Goal: Task Accomplishment & Management: Use online tool/utility

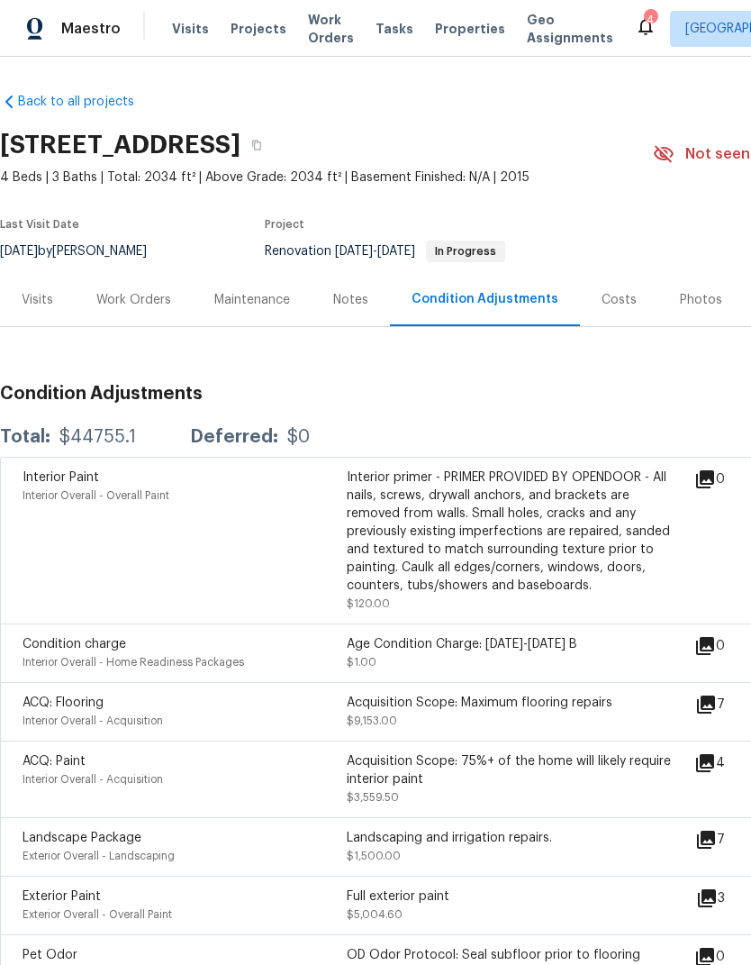
scroll to position [69, 0]
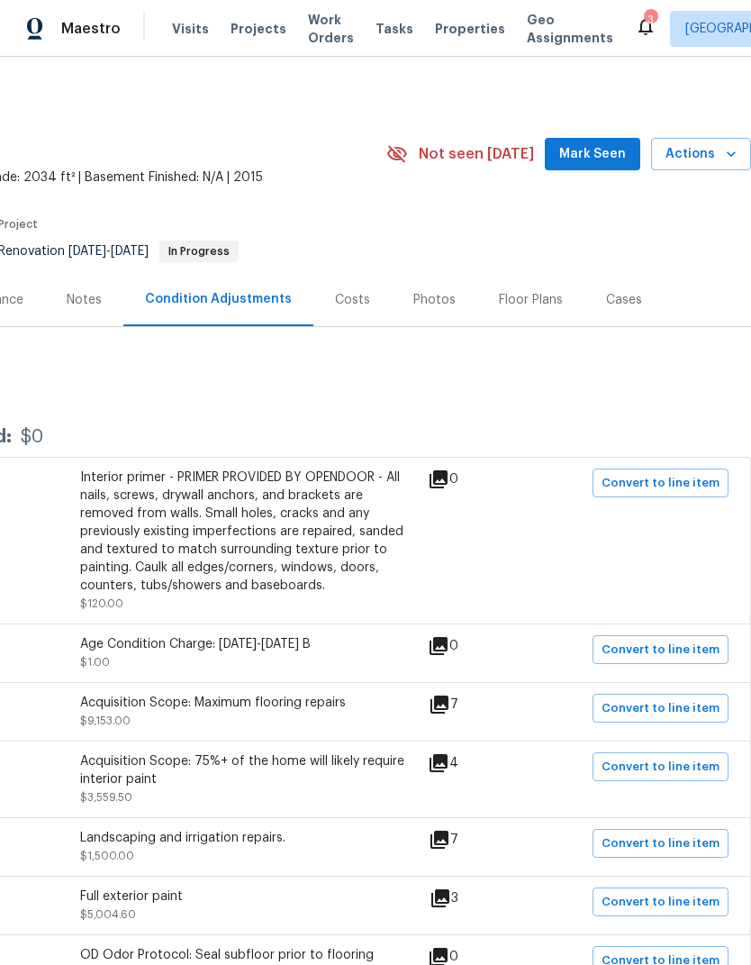
scroll to position [0, 267]
click at [714, 169] on button "Actions" at bounding box center [701, 154] width 100 height 33
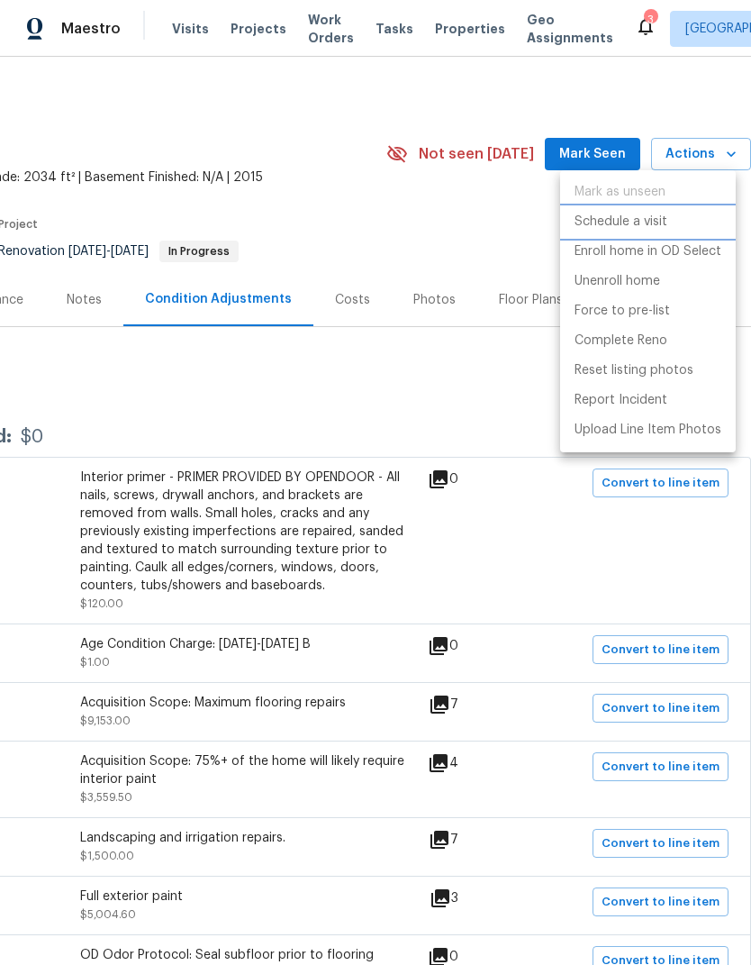
click at [672, 229] on li "Schedule a visit" at bounding box center [648, 222] width 176 height 30
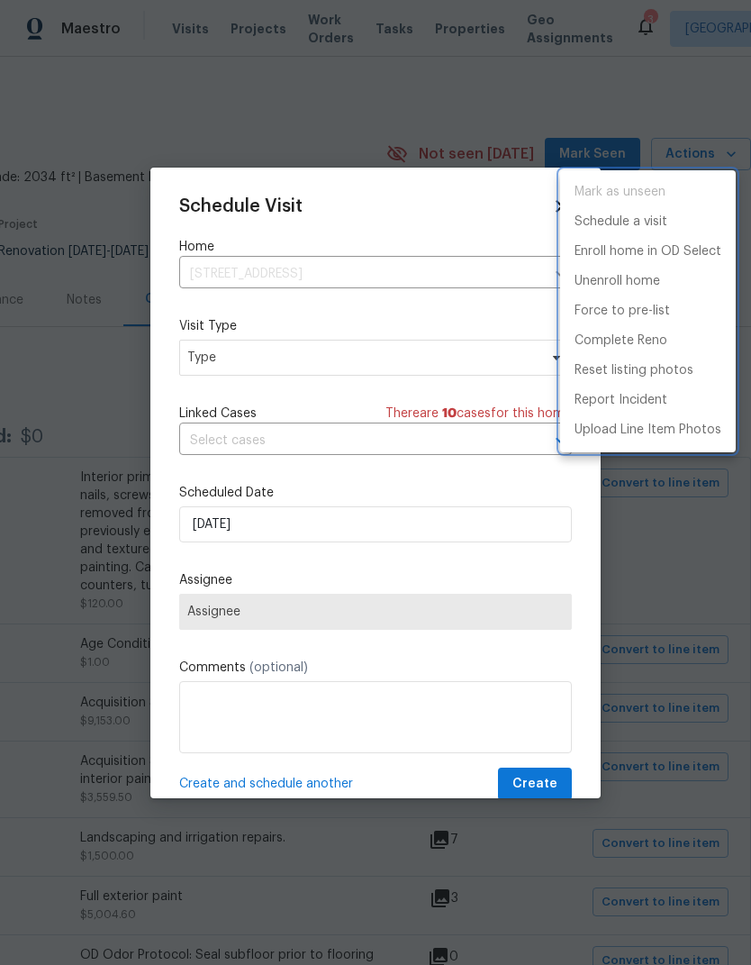
click at [466, 366] on div at bounding box center [375, 482] width 751 height 965
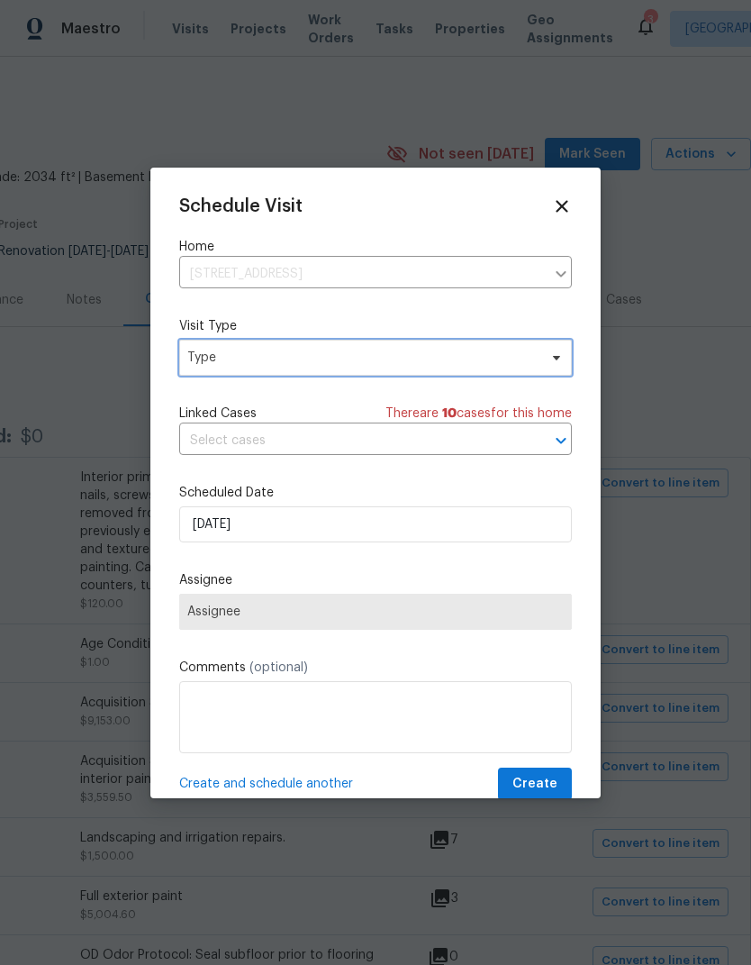
click at [200, 342] on span "Type" at bounding box center [375, 358] width 393 height 36
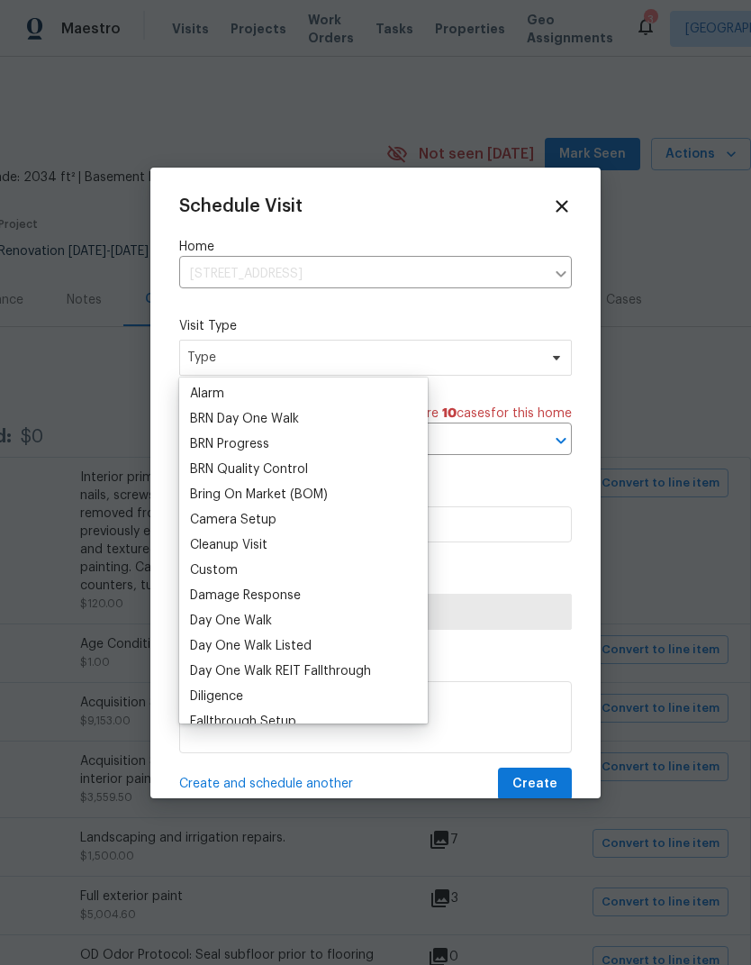
scroll to position [96, 0]
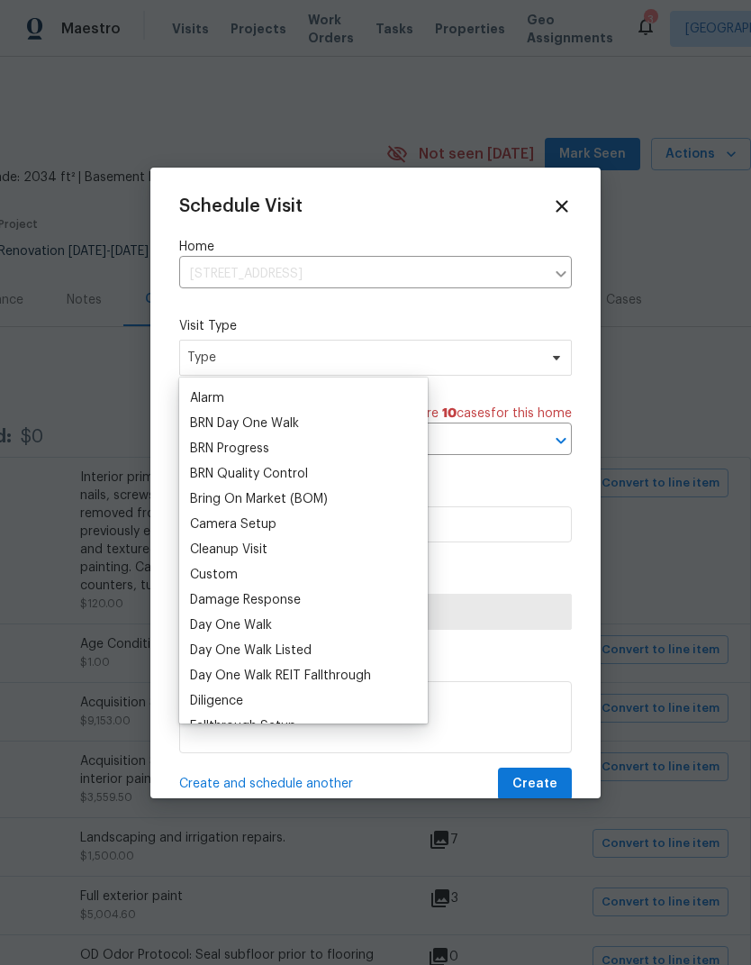
click at [215, 573] on div "Custom" at bounding box center [214, 575] width 48 height 18
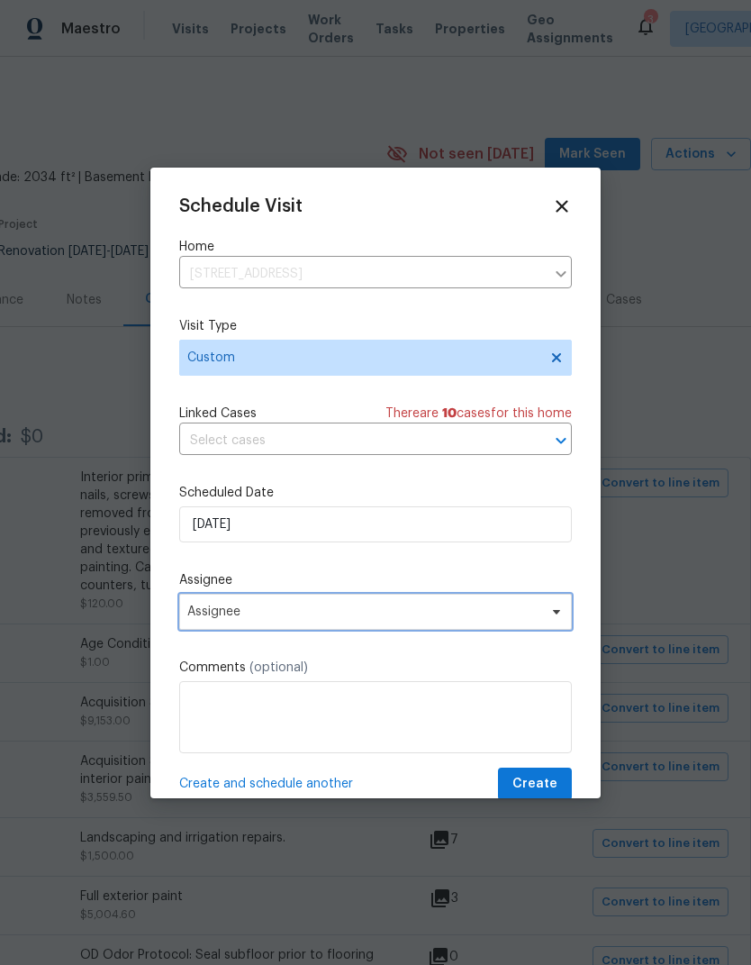
click at [232, 609] on span "Assignee" at bounding box center [363, 611] width 353 height 14
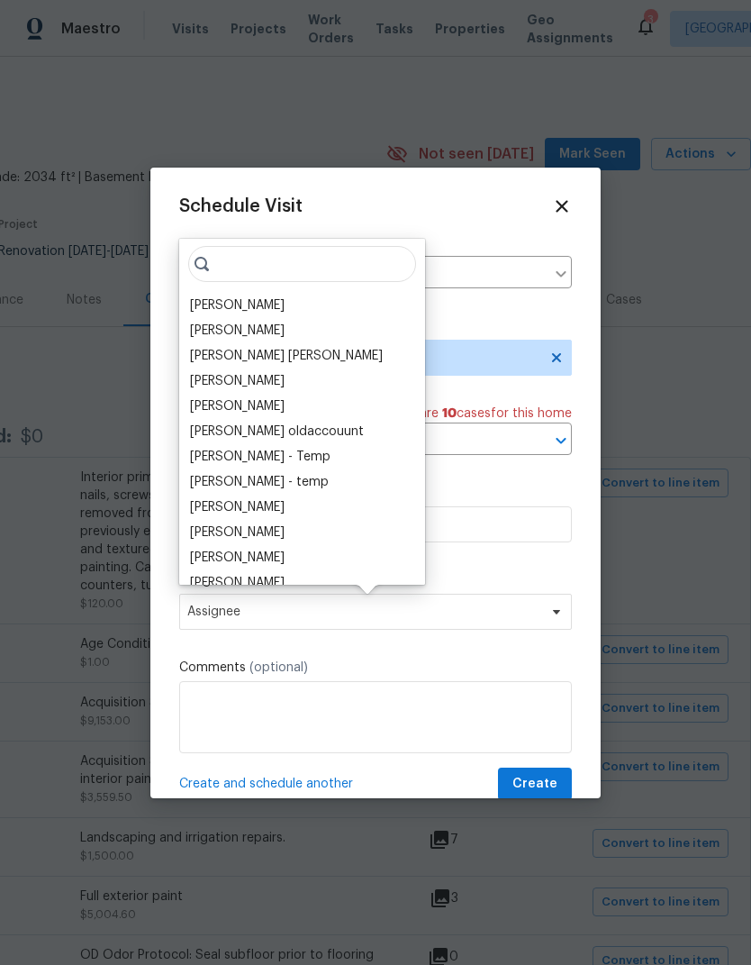
click at [218, 303] on div "[PERSON_NAME]" at bounding box center [237, 305] width 95 height 18
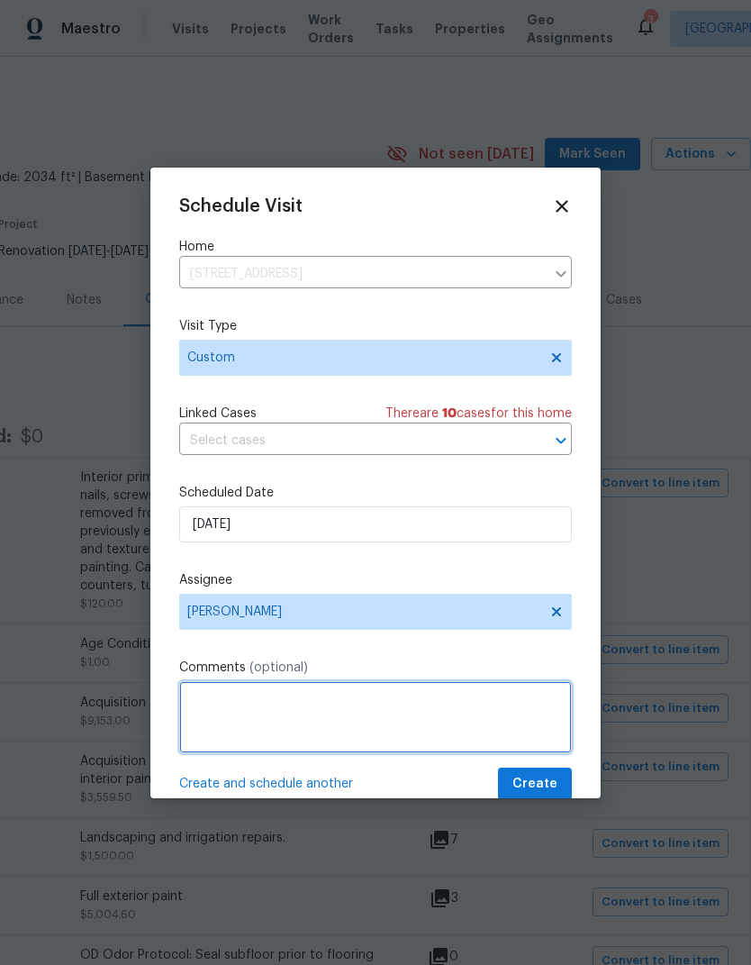
click at [504, 720] on textarea at bounding box center [375, 717] width 393 height 72
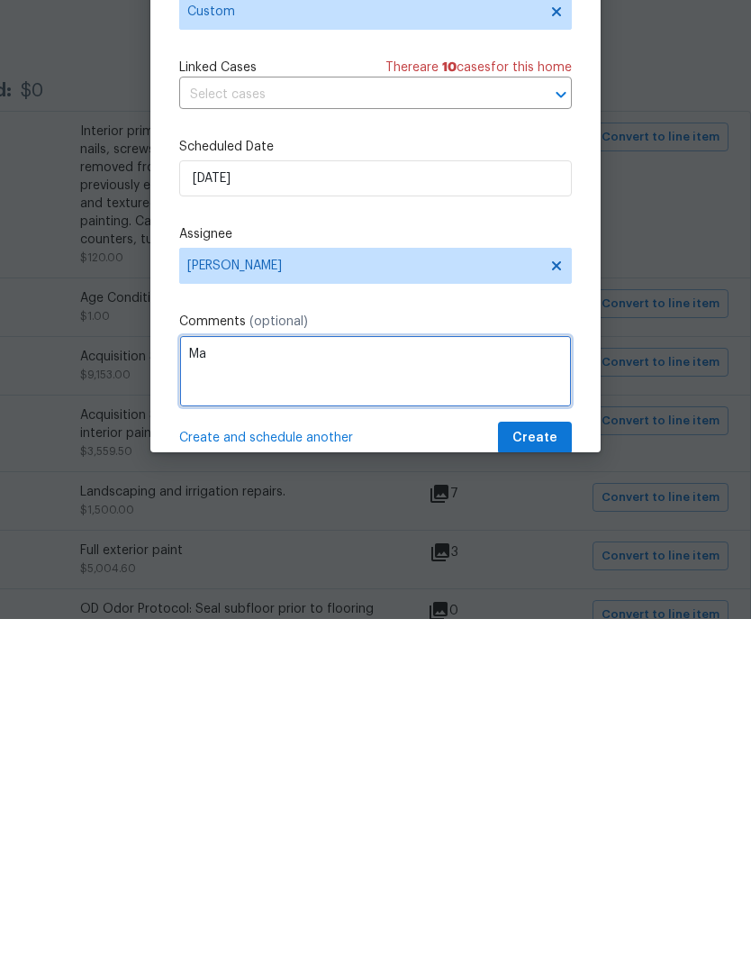
type textarea "M"
click at [364, 681] on textarea "Complete Navigate AI. (I forgot at setup)" at bounding box center [375, 717] width 393 height 72
type textarea "Complete Navigate AI. (Forgot at setup)"
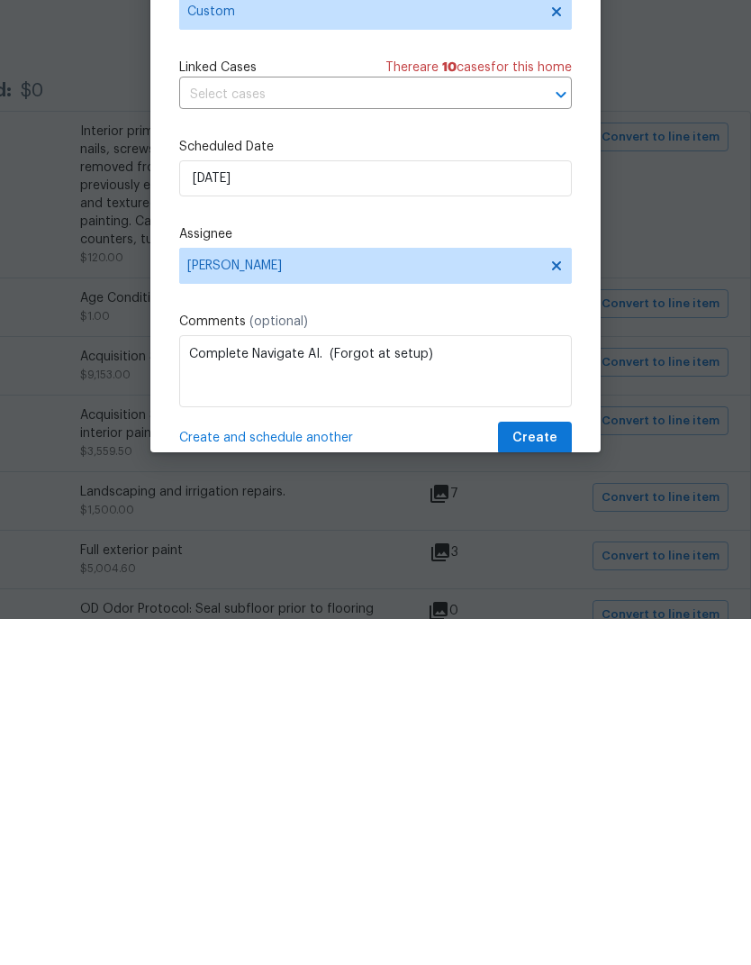
click at [543, 658] on label "Comments (optional)" at bounding box center [375, 667] width 393 height 18
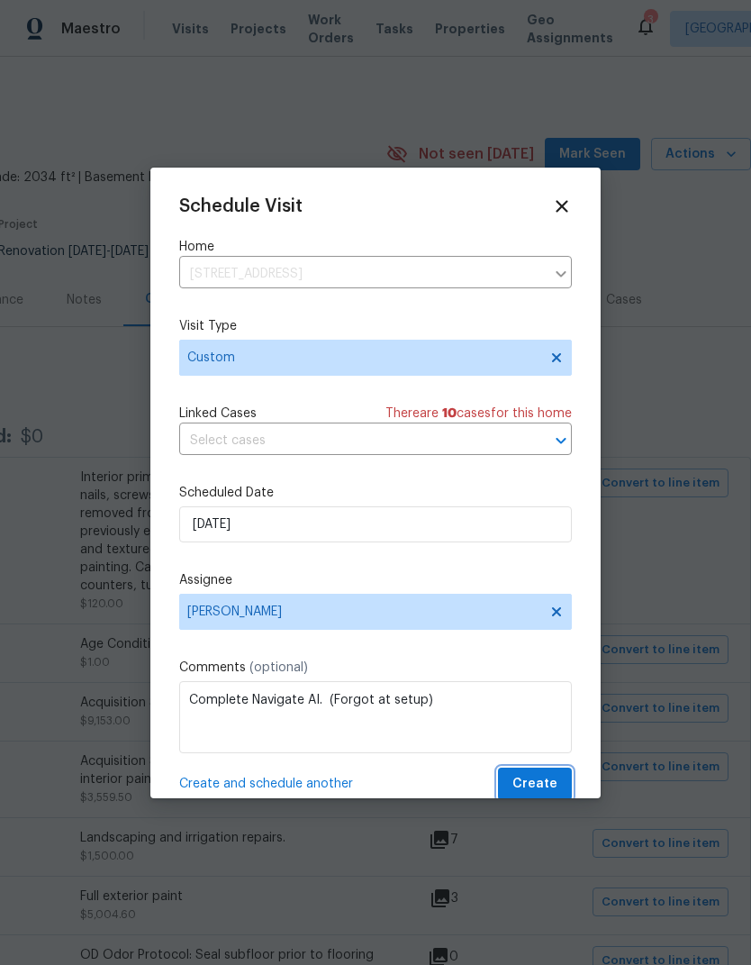
click at [546, 779] on span "Create" at bounding box center [534, 784] width 45 height 23
click at [540, 786] on span "Create" at bounding box center [534, 784] width 45 height 23
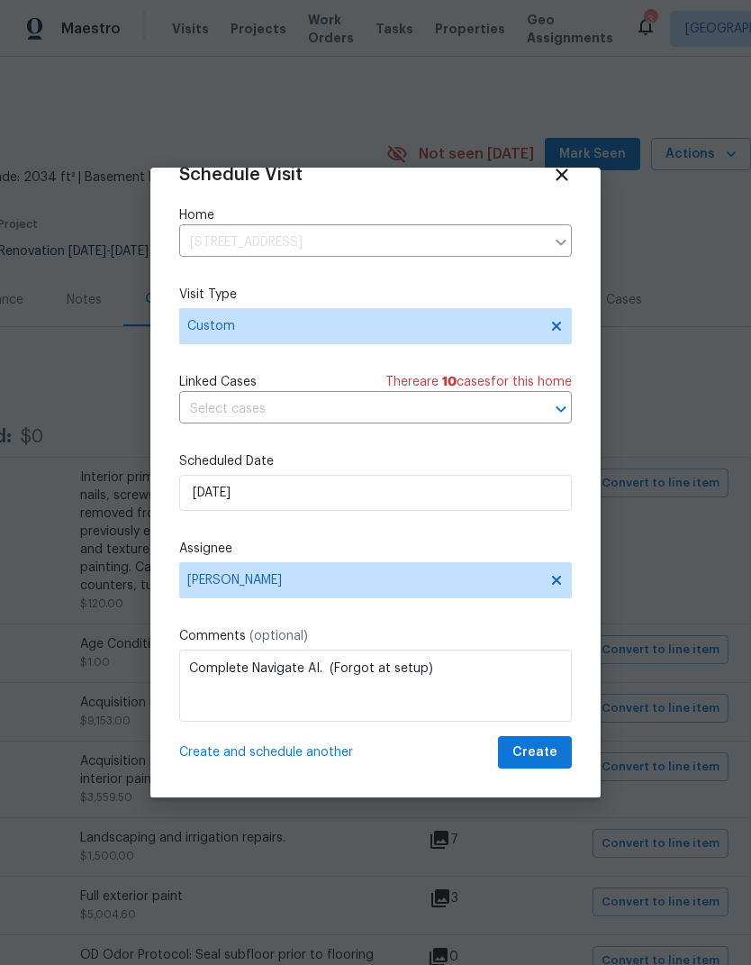
scroll to position [35, 0]
click at [543, 760] on span "Create" at bounding box center [534, 752] width 45 height 23
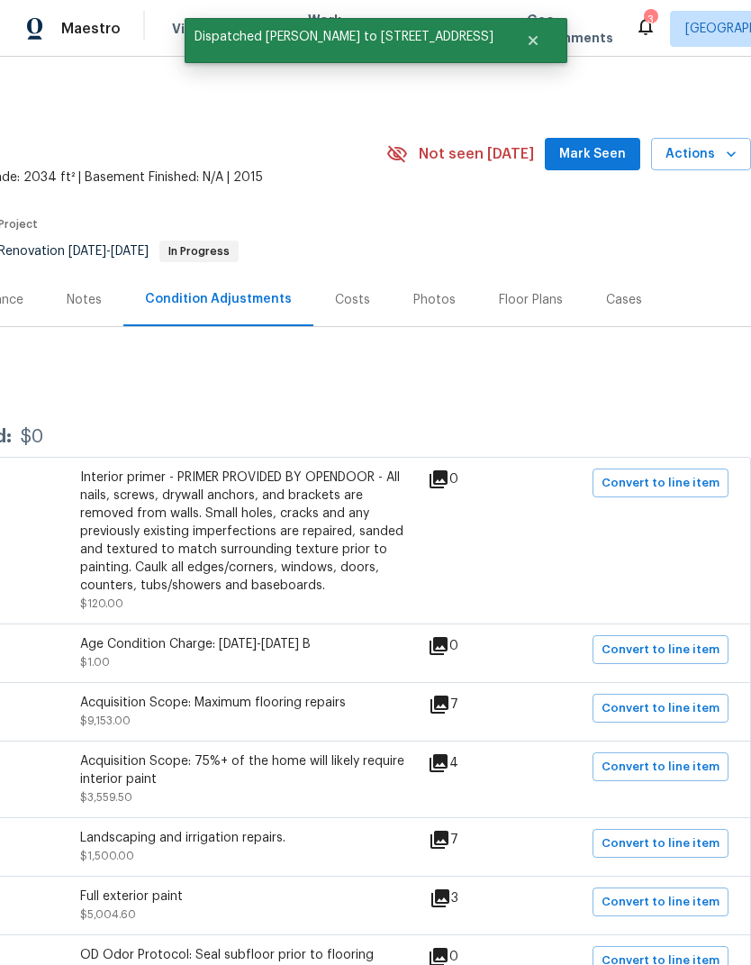
scroll to position [0, 0]
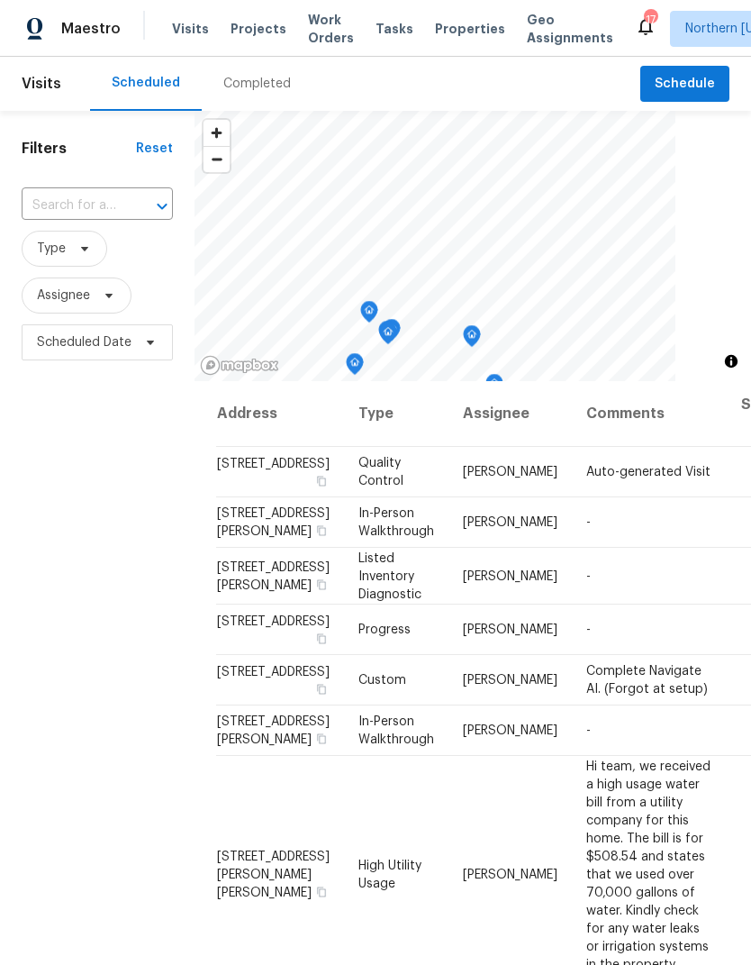
click at [0, 0] on icon at bounding box center [0, 0] width 0 height 0
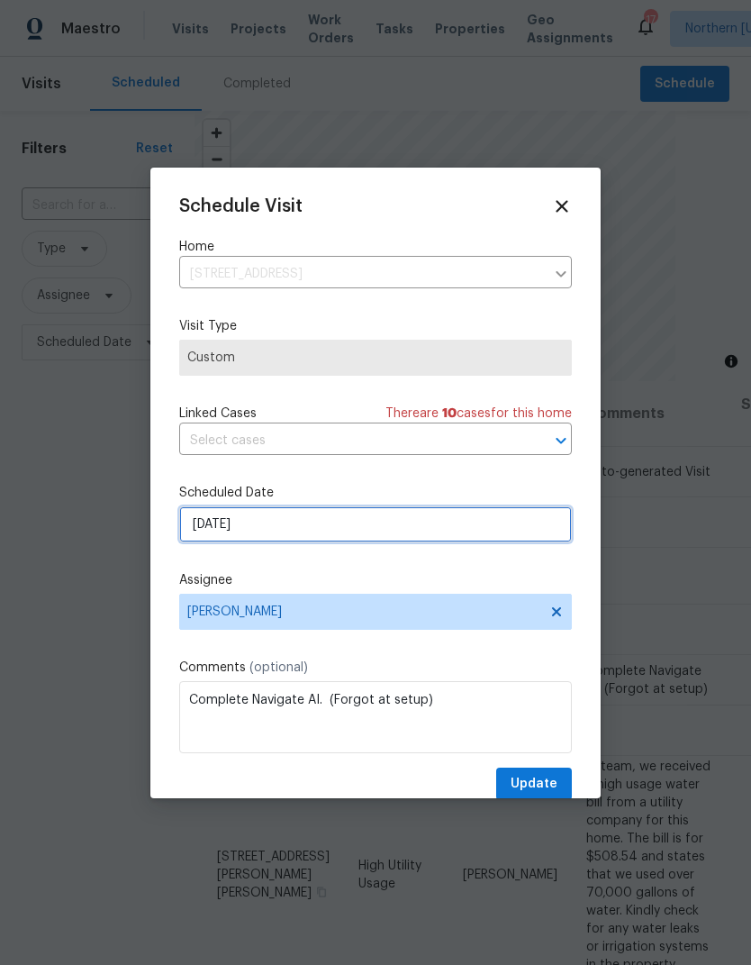
click at [540, 531] on input "[DATE]" at bounding box center [375, 524] width 393 height 36
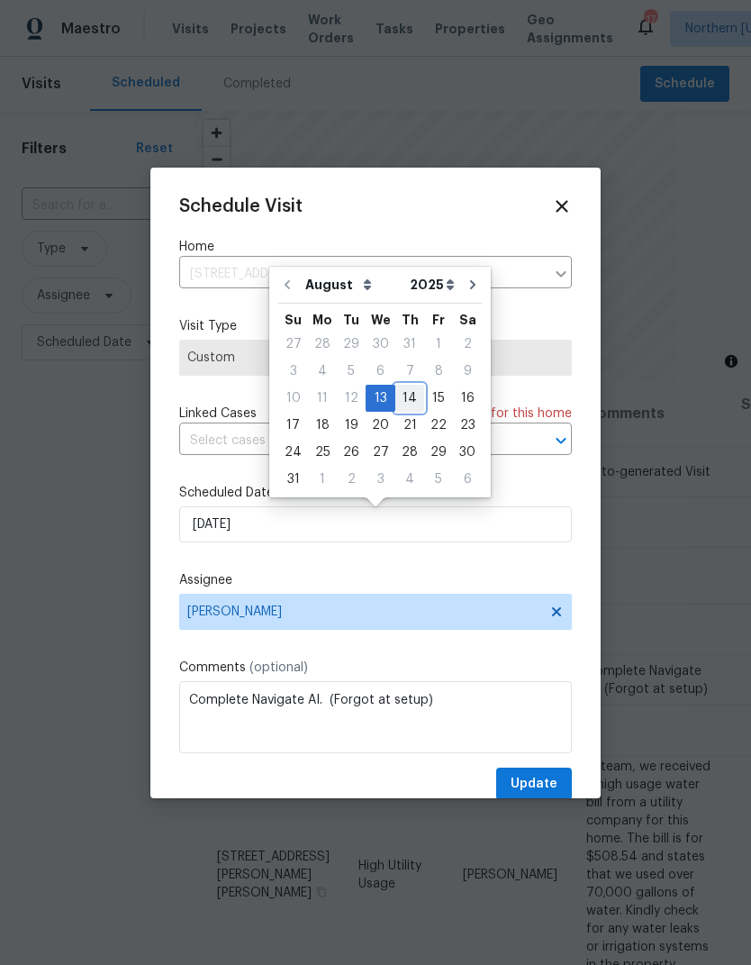
click at [407, 391] on div "14" at bounding box center [409, 398] width 29 height 25
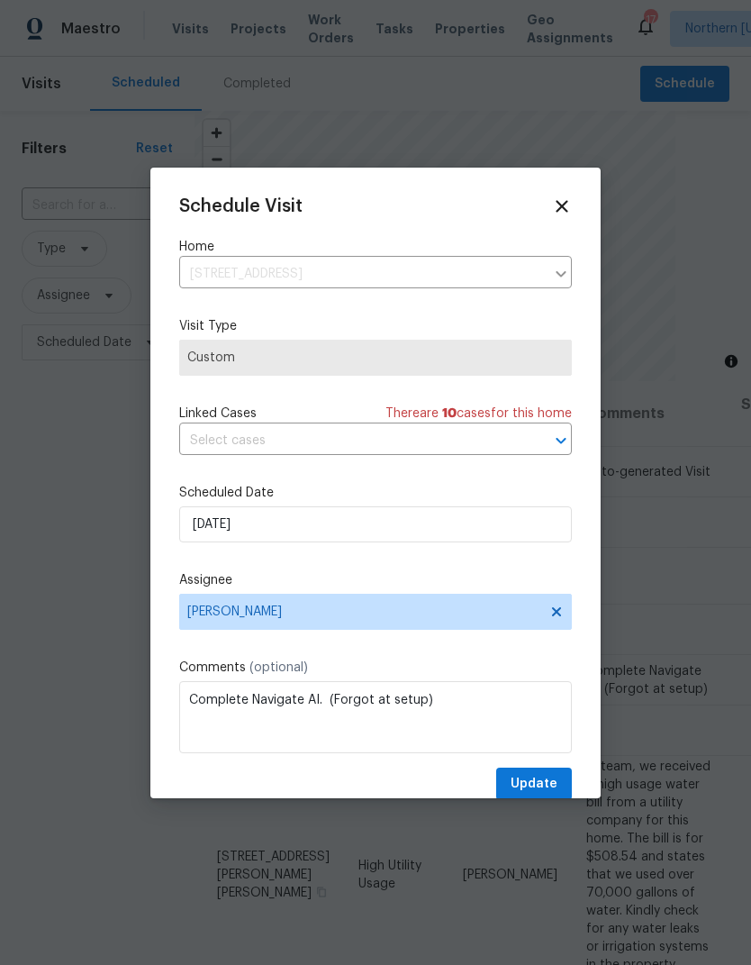
type input "[DATE]"
click at [554, 783] on span "Update" at bounding box center [534, 784] width 47 height 23
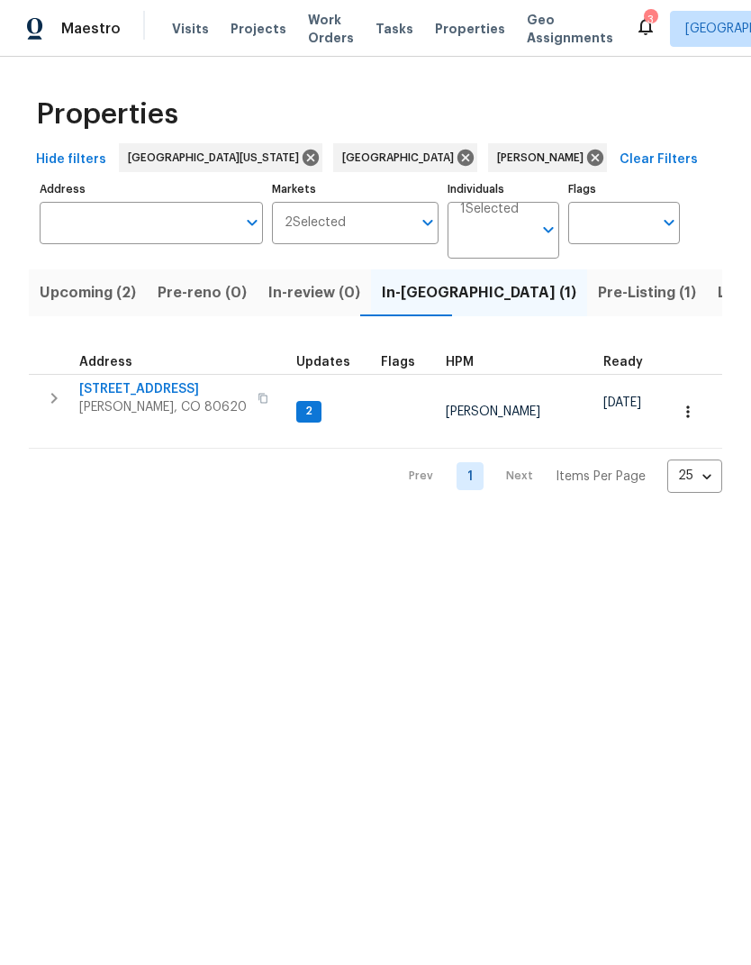
click at [598, 300] on span "Pre-Listing (1)" at bounding box center [647, 292] width 98 height 25
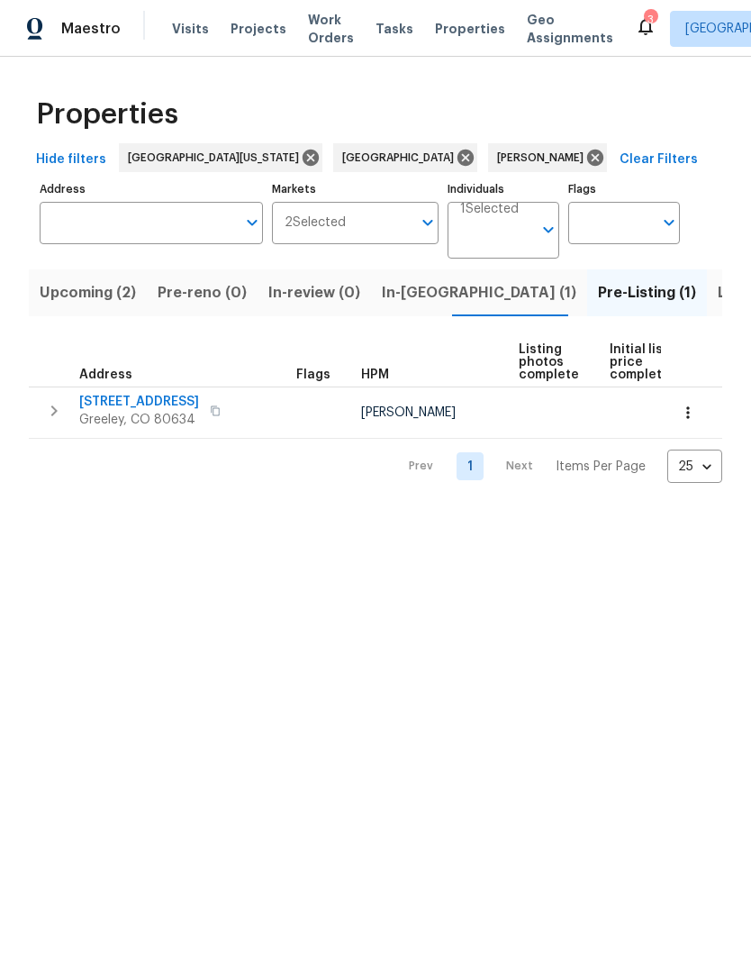
click at [96, 410] on span "[STREET_ADDRESS]" at bounding box center [139, 402] width 120 height 18
click at [395, 258] on div "Markets 2 Selected Markets" at bounding box center [356, 218] width 168 height 83
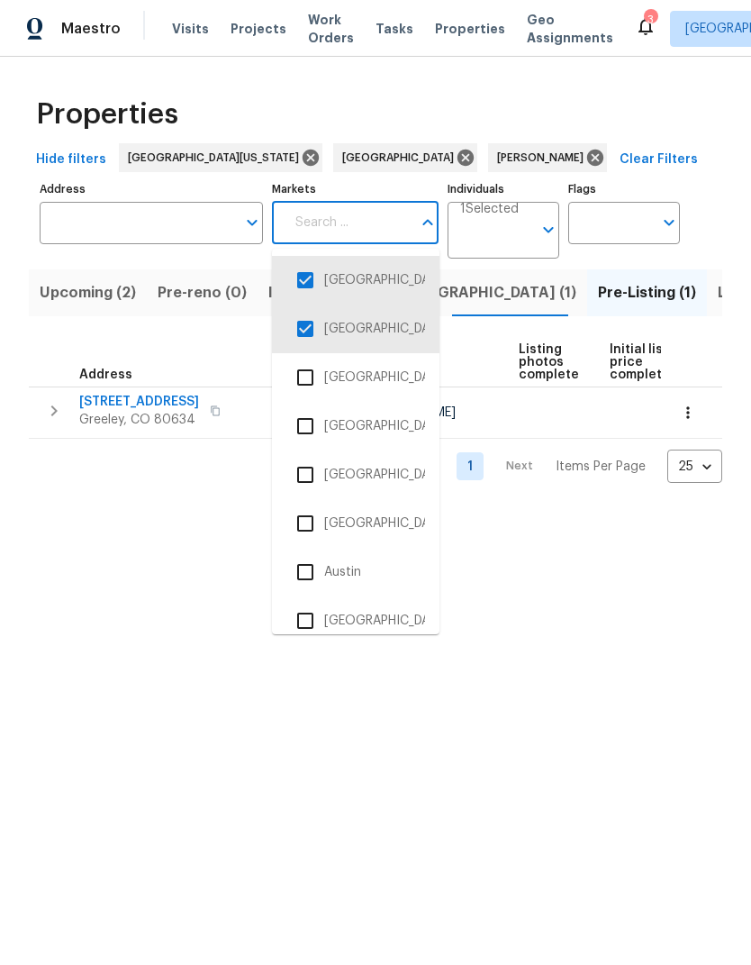
click at [511, 512] on html "Maestro Visits Projects Work Orders Tasks Properties Geo Assignments 3 Northern…" at bounding box center [375, 256] width 751 height 512
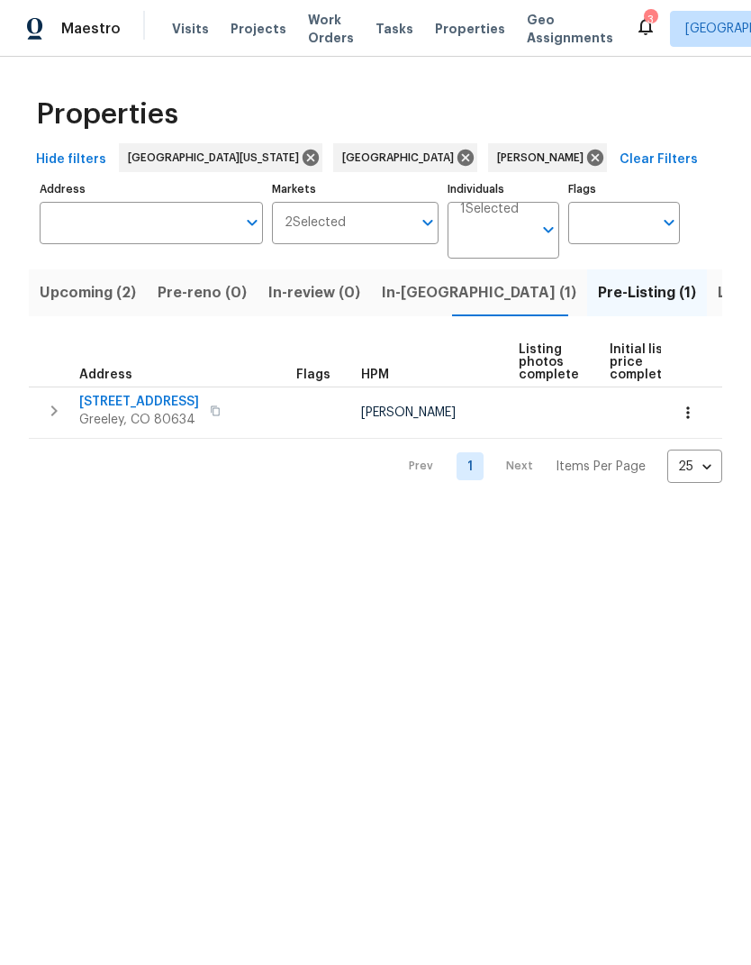
click at [397, 287] on span "In-reno (1)" at bounding box center [479, 292] width 195 height 25
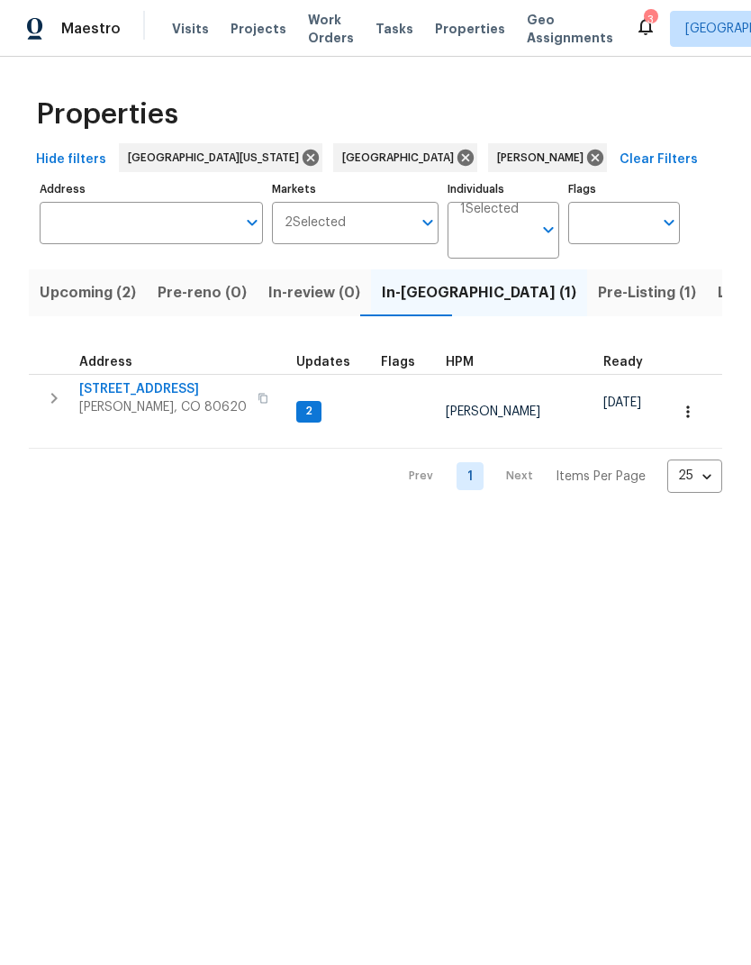
click at [110, 382] on span "[STREET_ADDRESS]" at bounding box center [163, 389] width 168 height 18
click at [598, 294] on span "Pre-Listing (1)" at bounding box center [647, 292] width 98 height 25
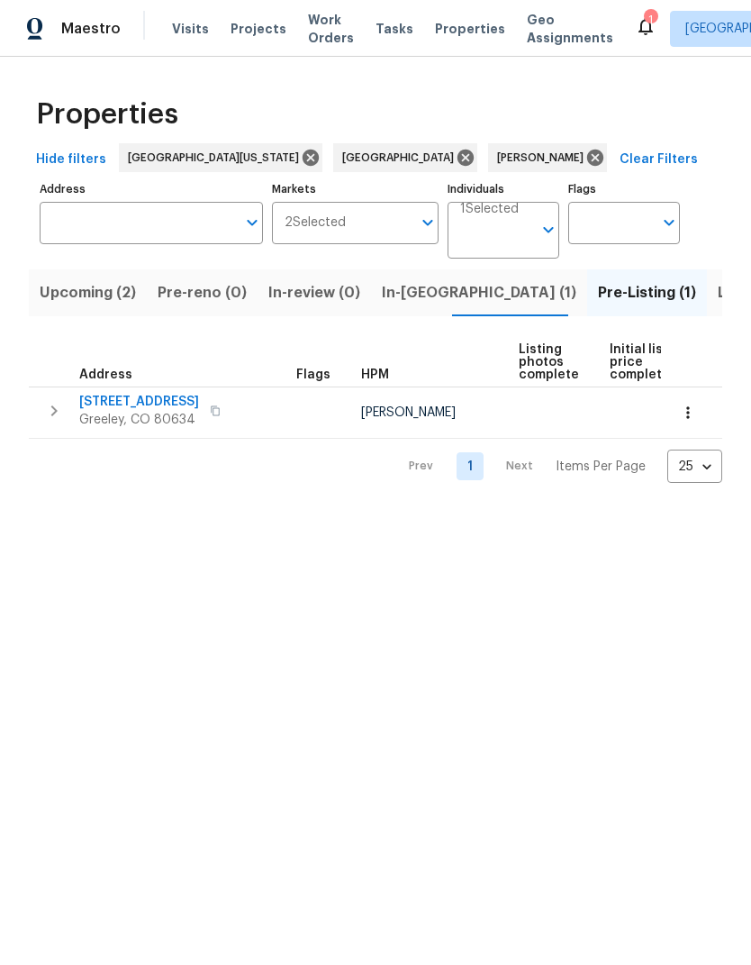
click at [105, 395] on span "[STREET_ADDRESS]" at bounding box center [139, 402] width 120 height 18
click at [435, 34] on span "Properties" at bounding box center [470, 29] width 70 height 18
click at [442, 32] on span "Properties" at bounding box center [470, 29] width 70 height 18
click at [718, 284] on span "Listed (19)" at bounding box center [755, 292] width 75 height 25
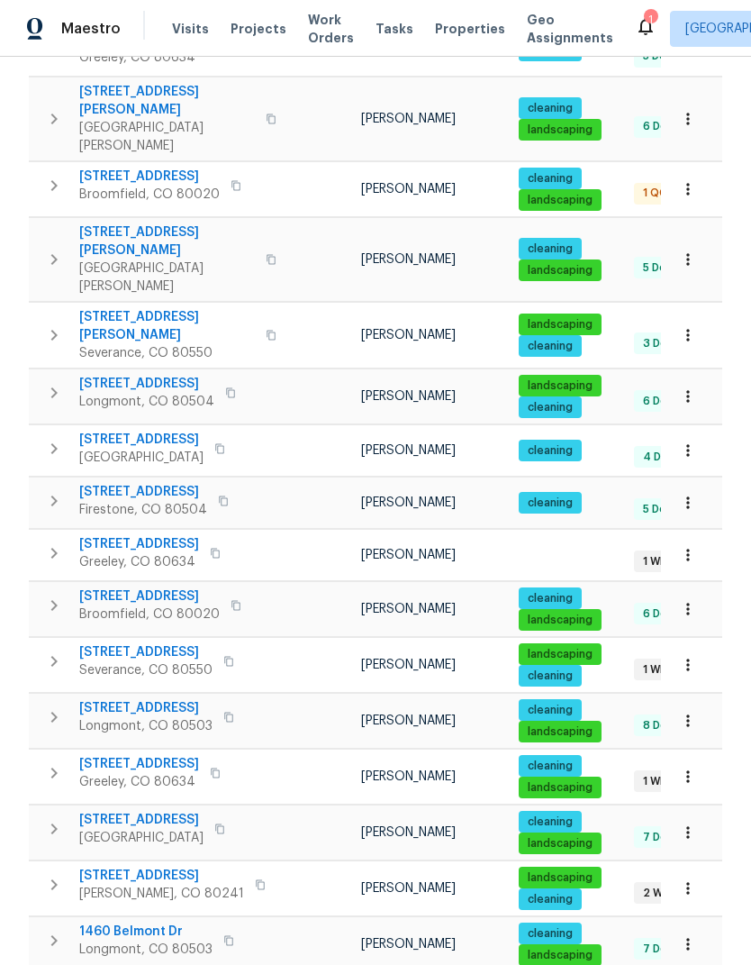
scroll to position [473, 0]
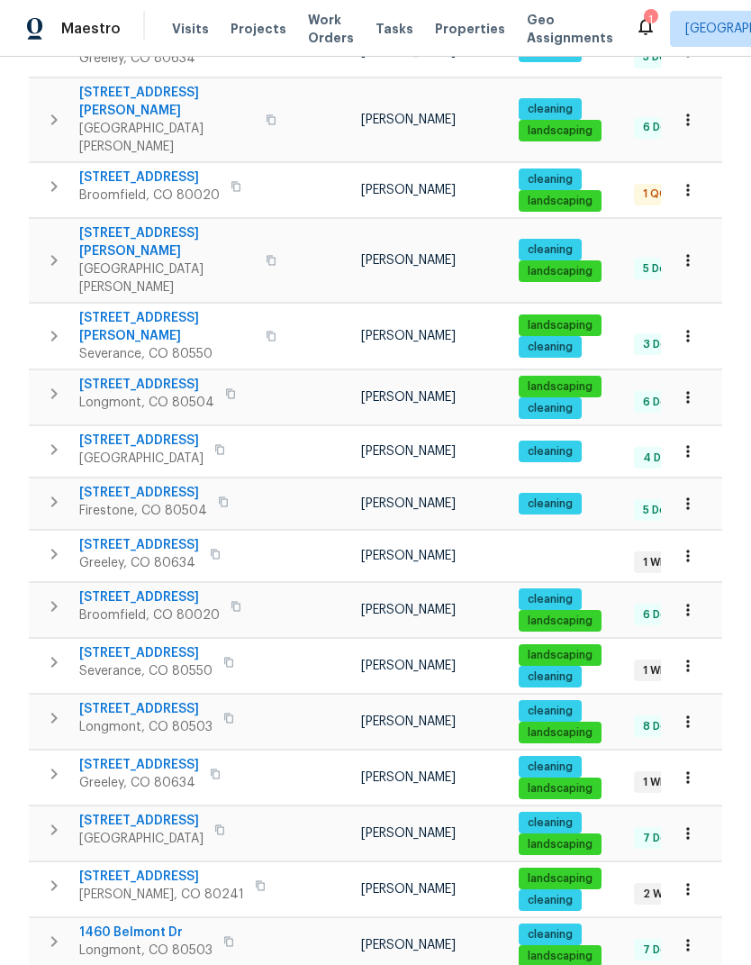
click at [144, 867] on span "12238 Monroe Dr" at bounding box center [161, 876] width 165 height 18
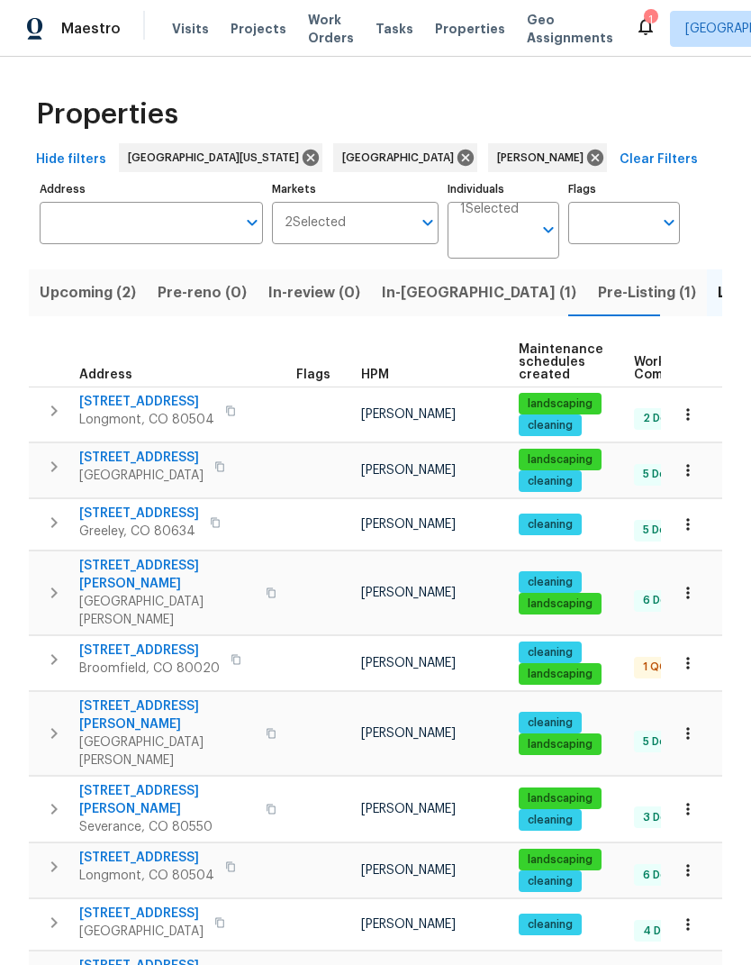
scroll to position [0, 0]
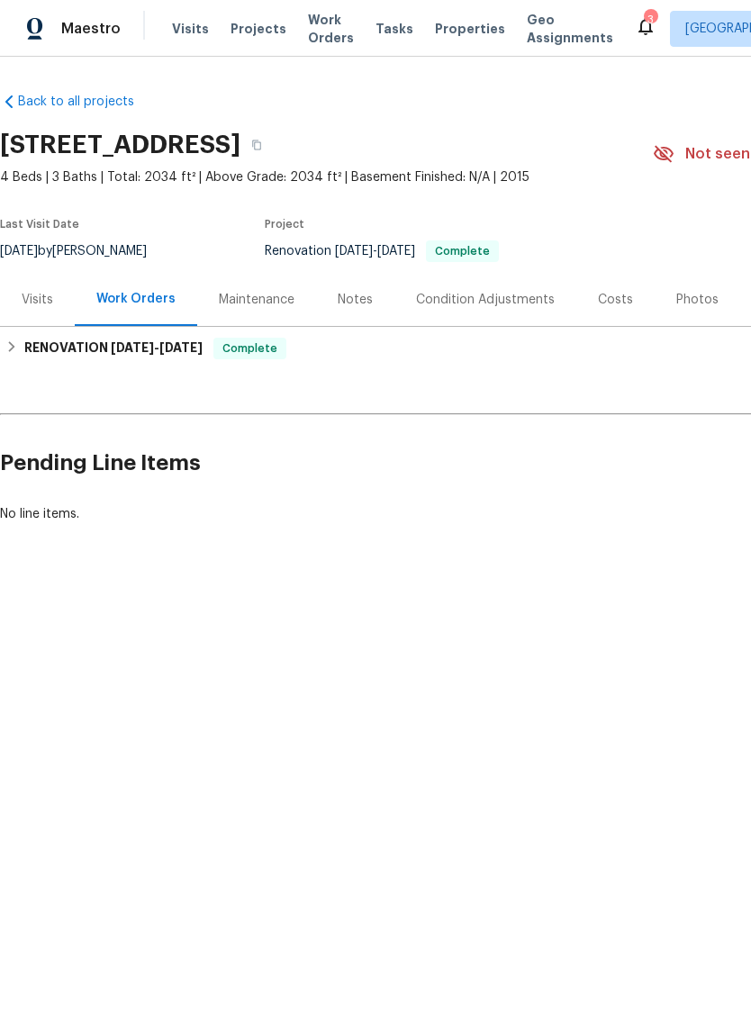
click at [621, 295] on div "Costs" at bounding box center [615, 300] width 35 height 18
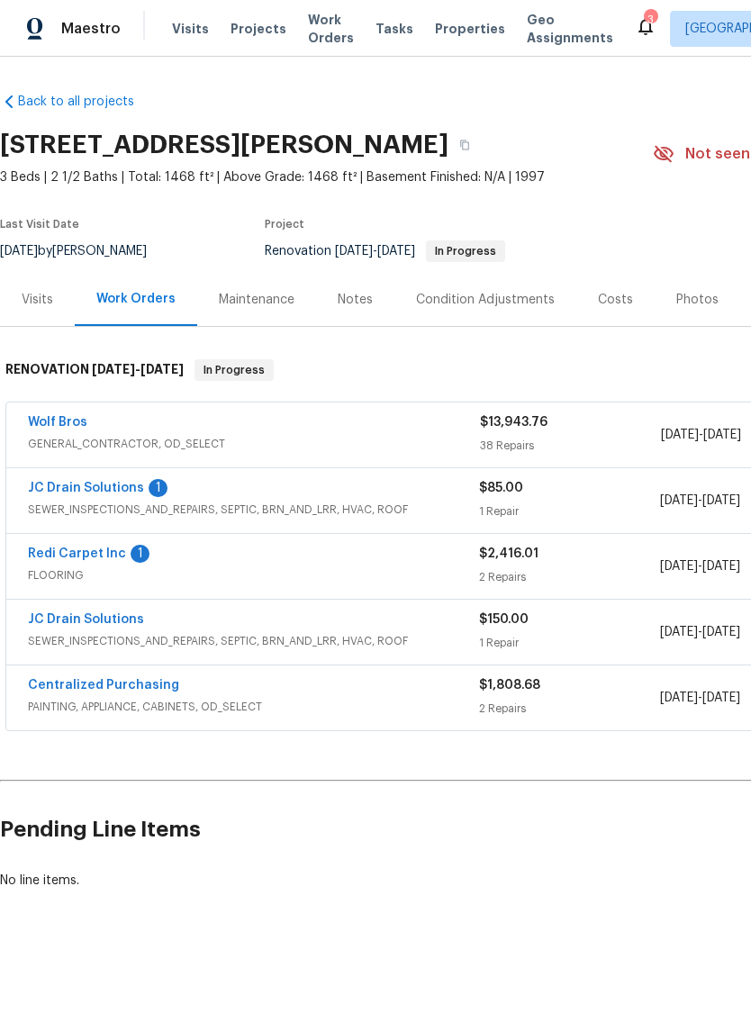
click at [598, 298] on div "Costs" at bounding box center [615, 300] width 35 height 18
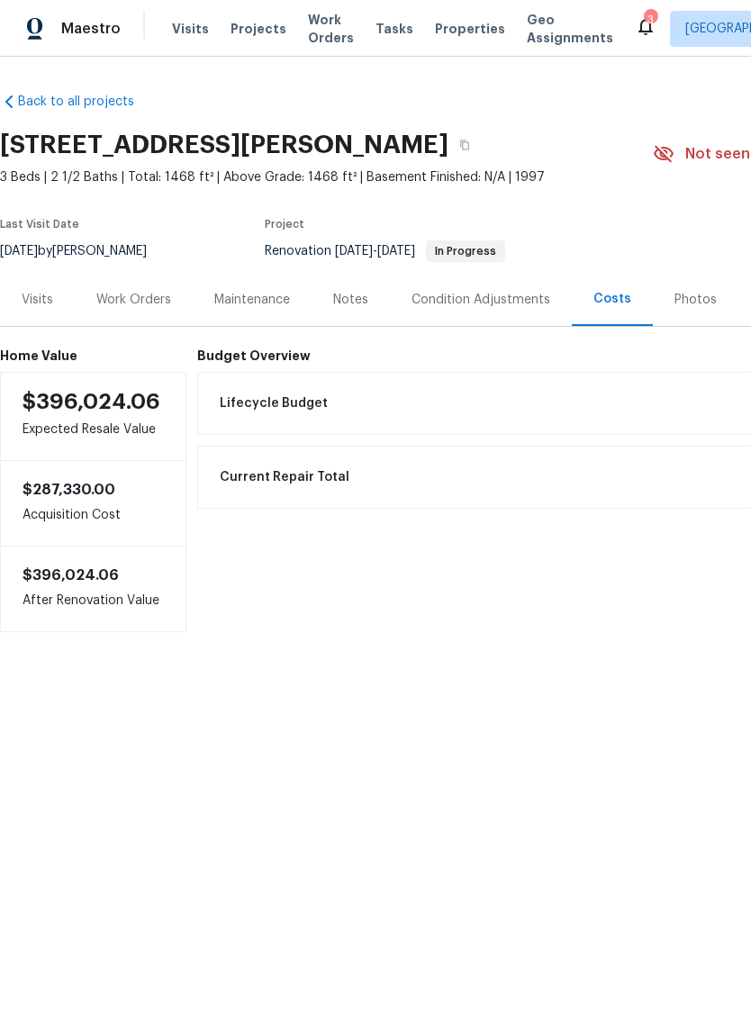
click at [146, 310] on div "Work Orders" at bounding box center [134, 299] width 118 height 53
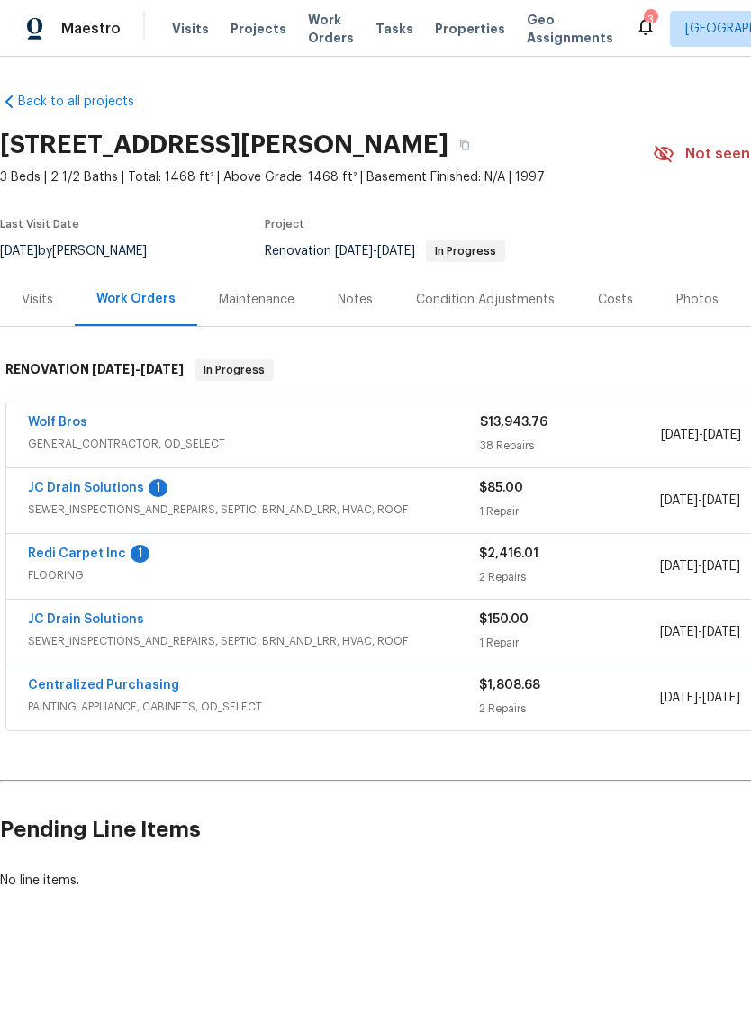
click at [94, 484] on link "JC Drain Solutions" at bounding box center [86, 488] width 116 height 13
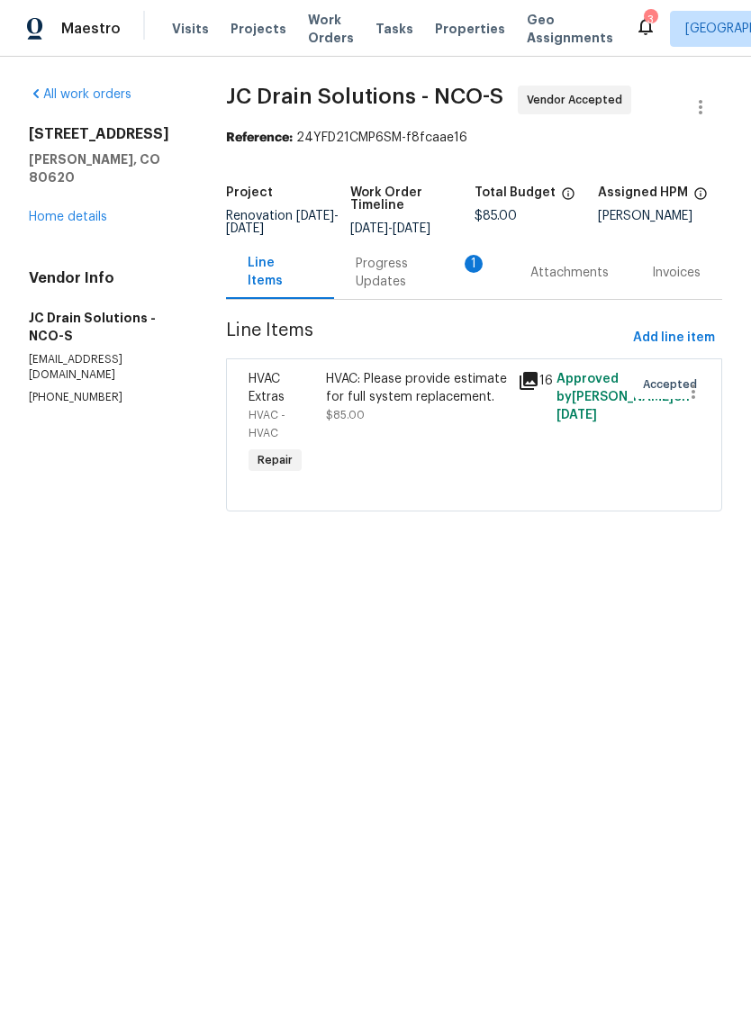
click at [384, 291] on div "Progress Updates 1" at bounding box center [422, 273] width 132 height 36
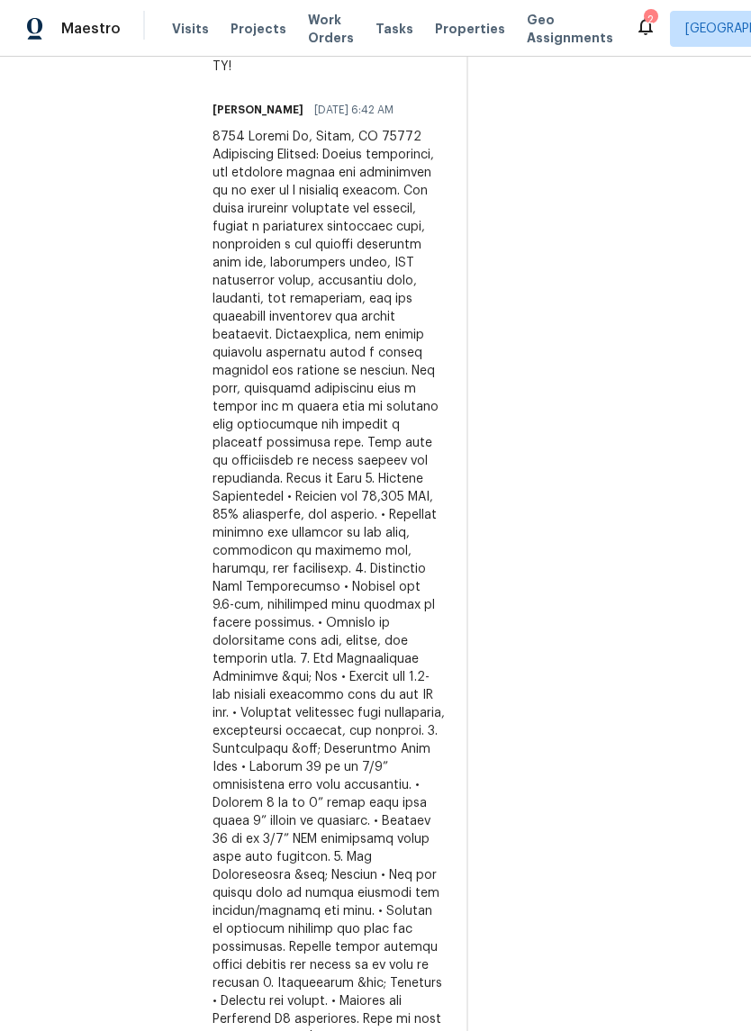
scroll to position [715, 0]
click at [119, 106] on section "All work orders 3217 Birney Ct Evans, CO 80620 Home details Vendor Info JC Drai…" at bounding box center [99, 245] width 141 height 1751
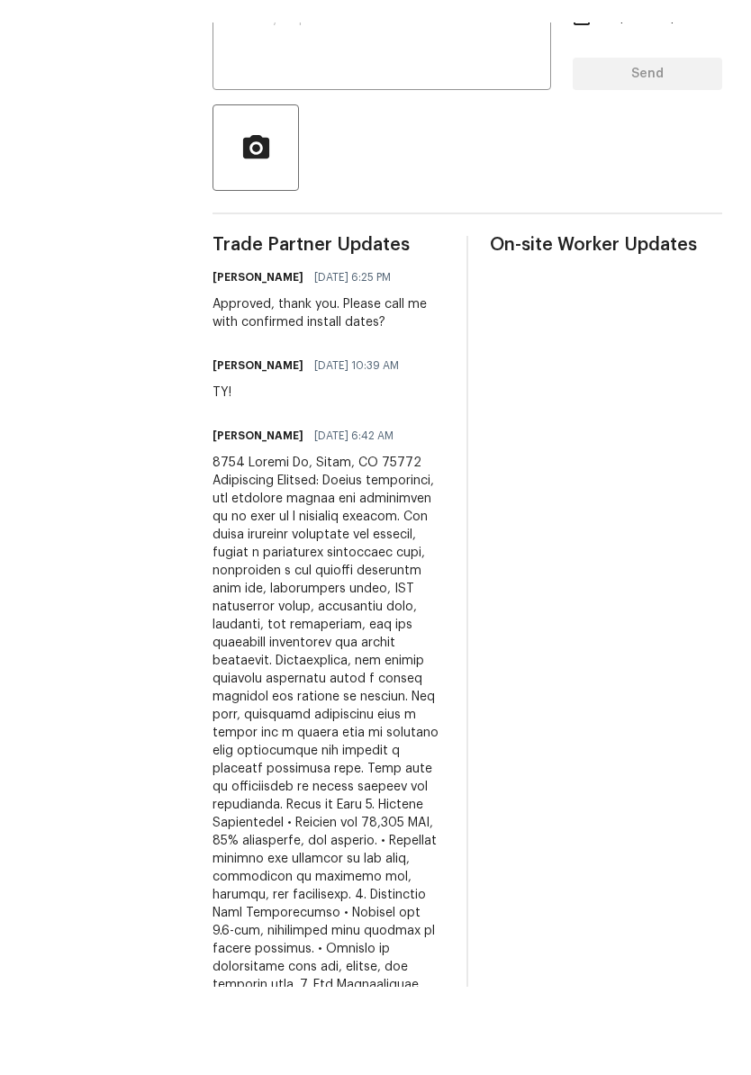
scroll to position [485, 0]
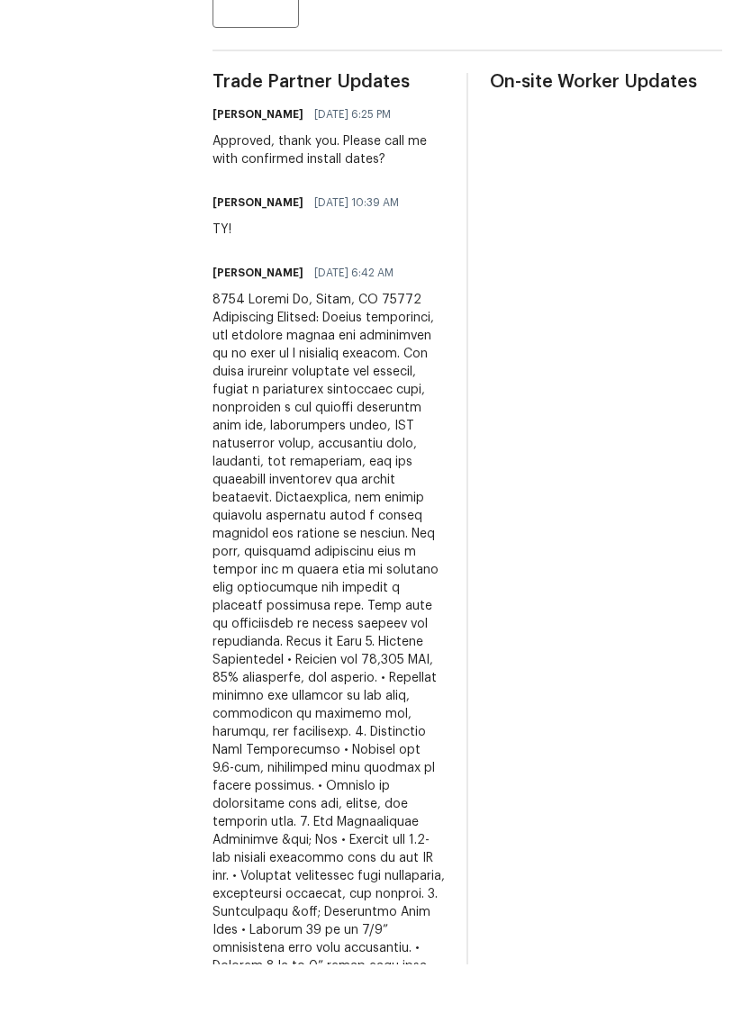
click at [236, 358] on div at bounding box center [329, 844] width 232 height 973
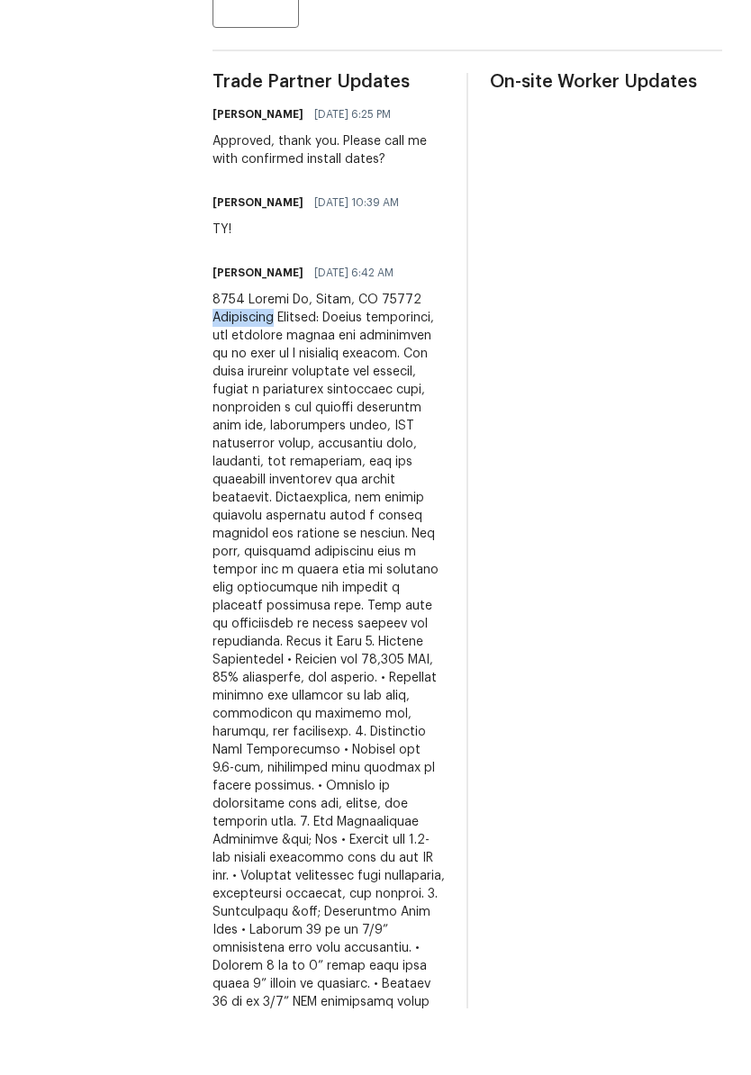
scroll to position [0, 0]
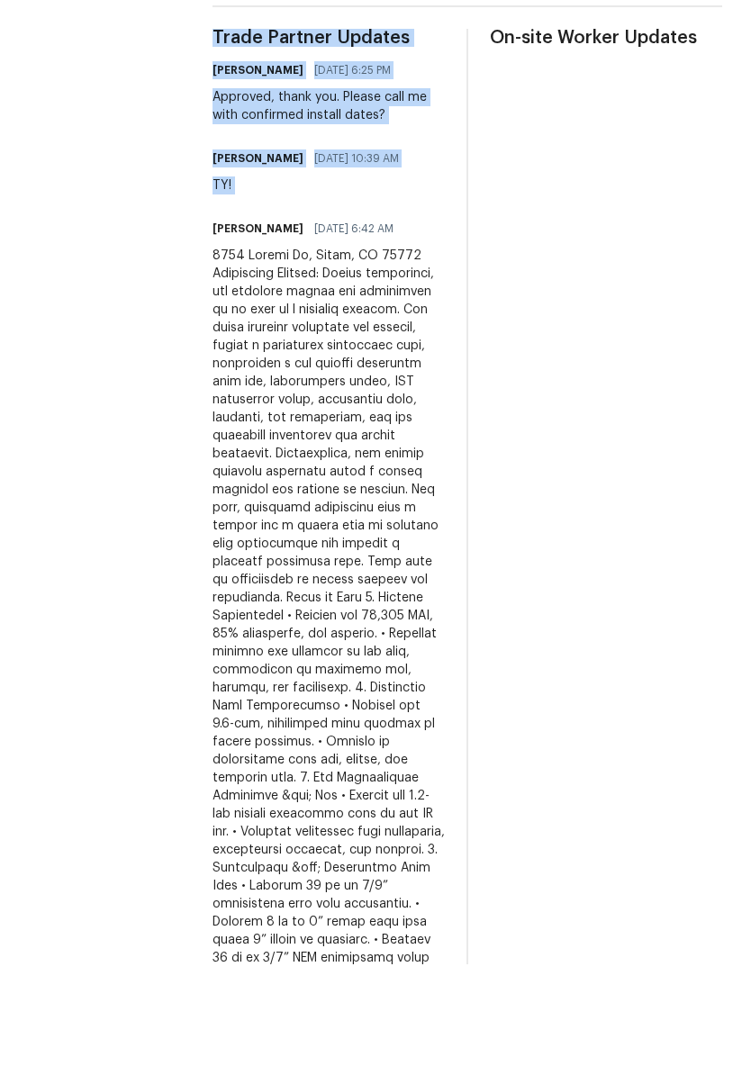
click at [294, 358] on div at bounding box center [329, 844] width 232 height 973
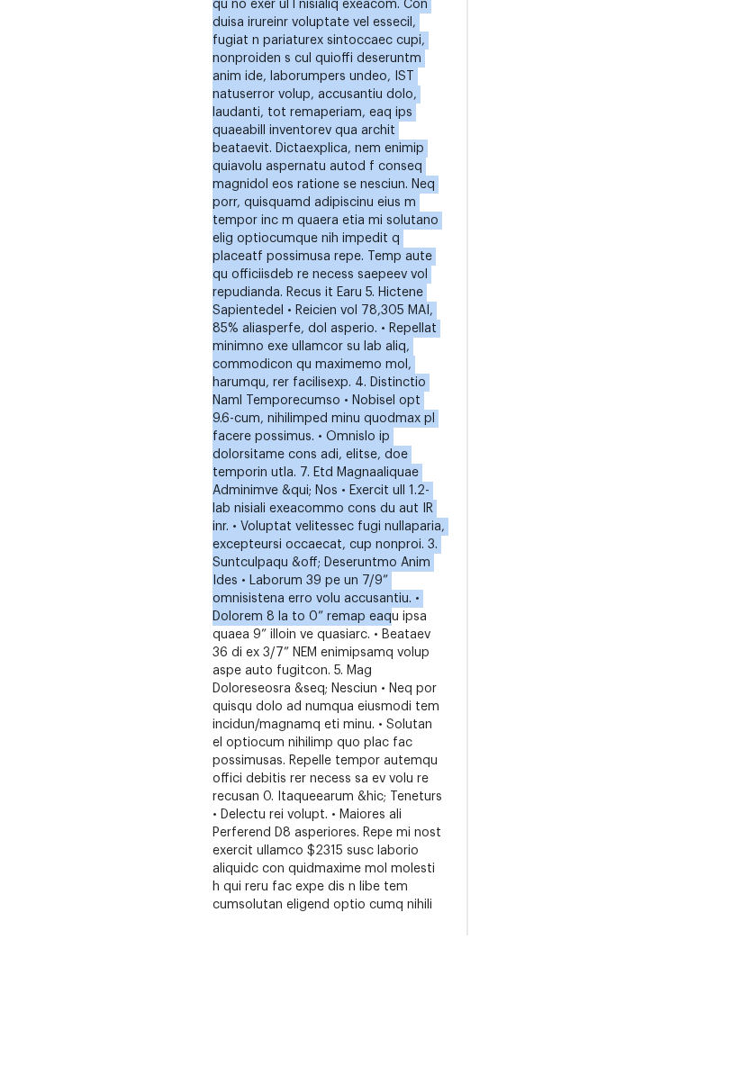
scroll to position [821, 0]
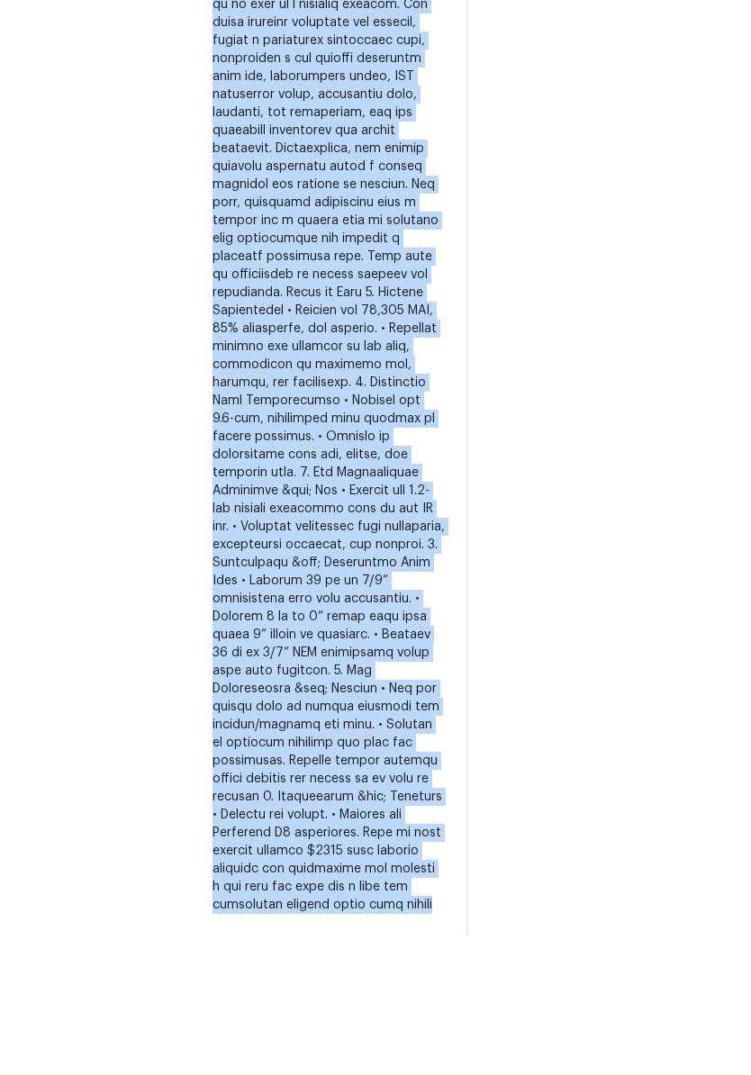
copy div "Juan Cordova 08/13/2025 6:42 AM 3217 Birney Ct, Evans, CO 80620 Inspection Summ…"
click at [685, 566] on div "On-site Worker Updates" at bounding box center [606, 440] width 232 height 1212
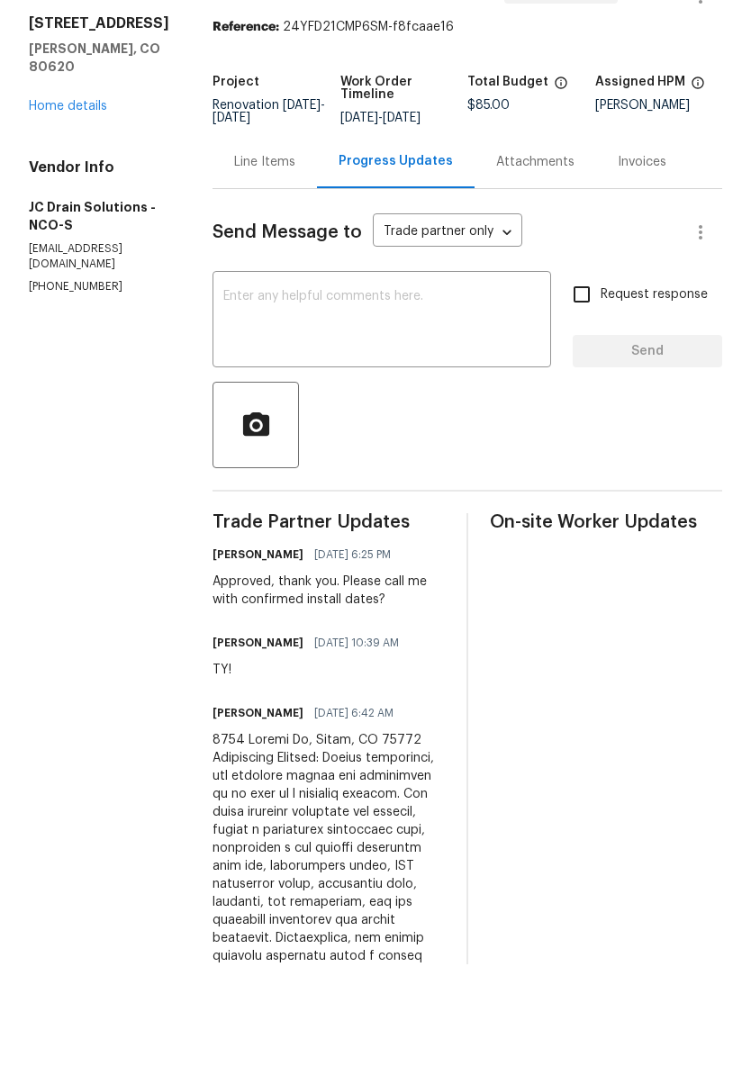
scroll to position [0, 0]
click at [268, 264] on div "Line Items" at bounding box center [264, 273] width 61 height 18
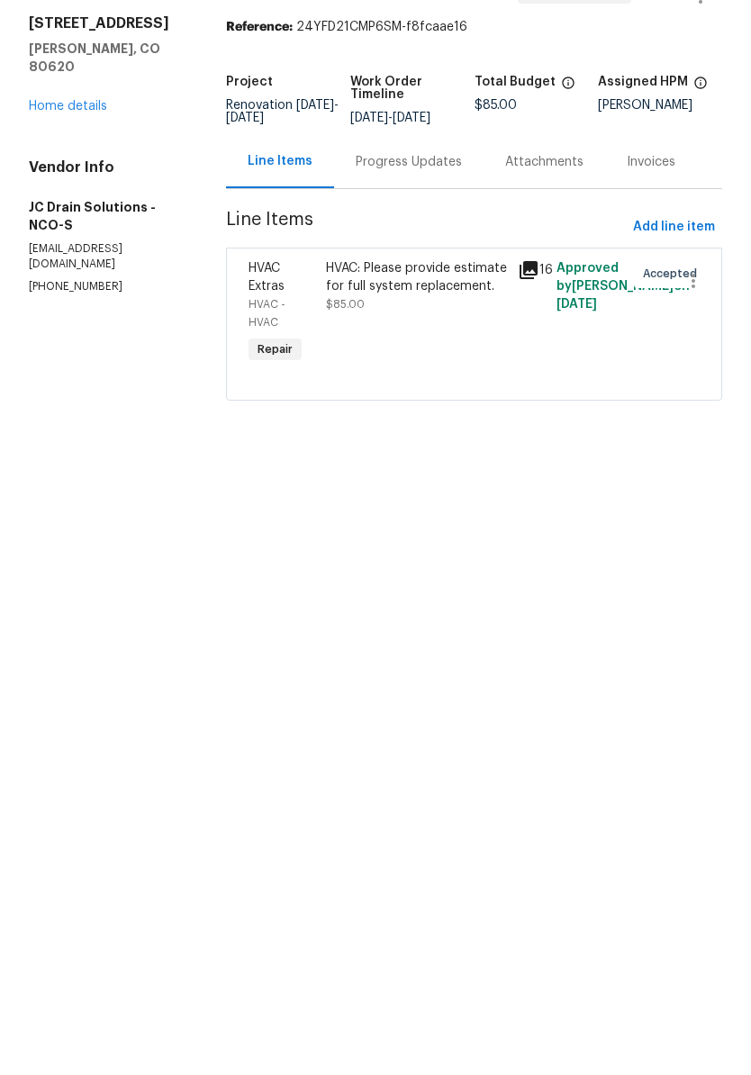
click at [57, 211] on link "Home details" at bounding box center [68, 217] width 78 height 13
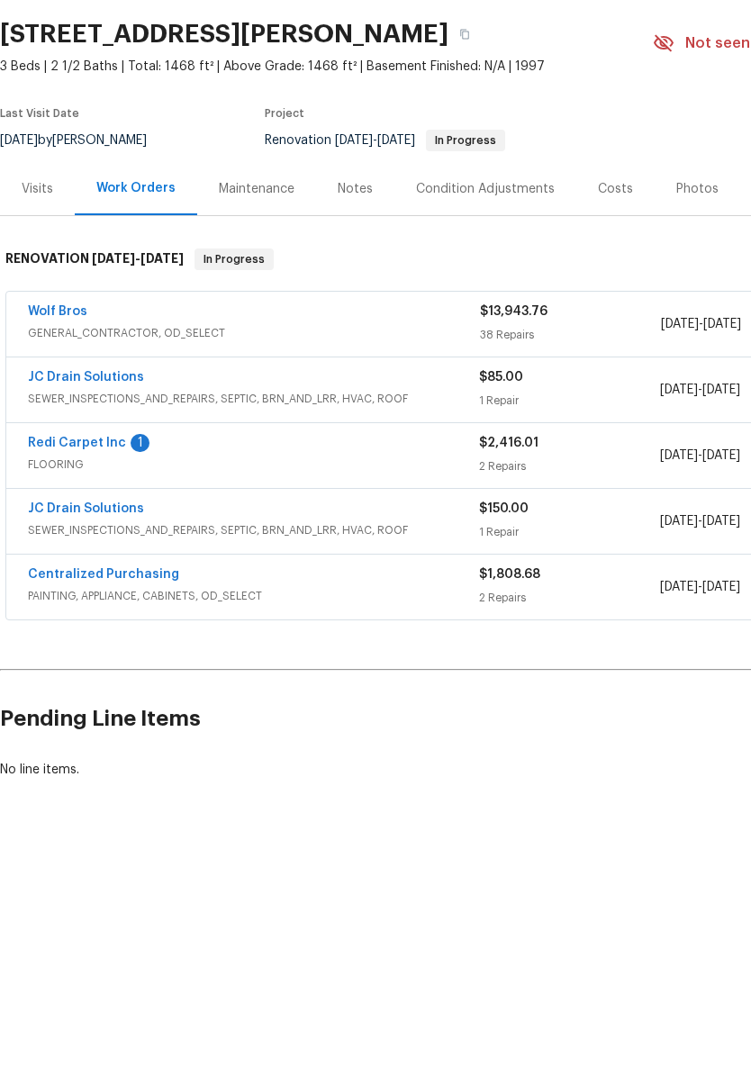
click at [522, 291] on div "Condition Adjustments" at bounding box center [485, 300] width 139 height 18
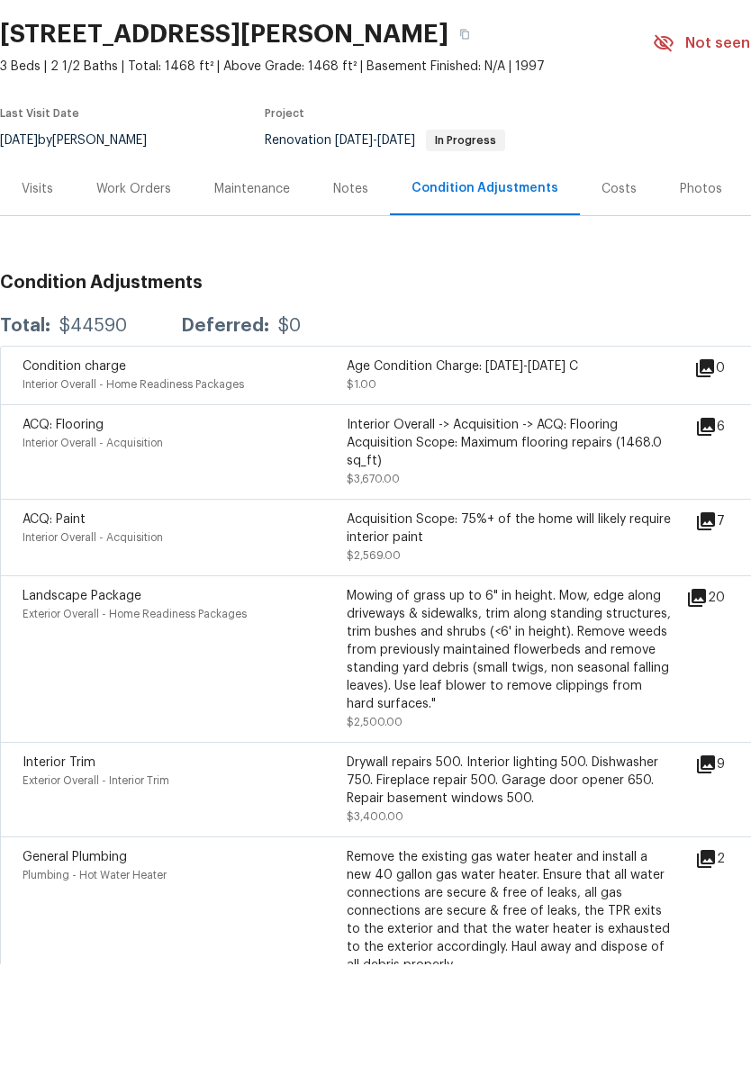
click at [135, 291] on div "Work Orders" at bounding box center [133, 300] width 75 height 18
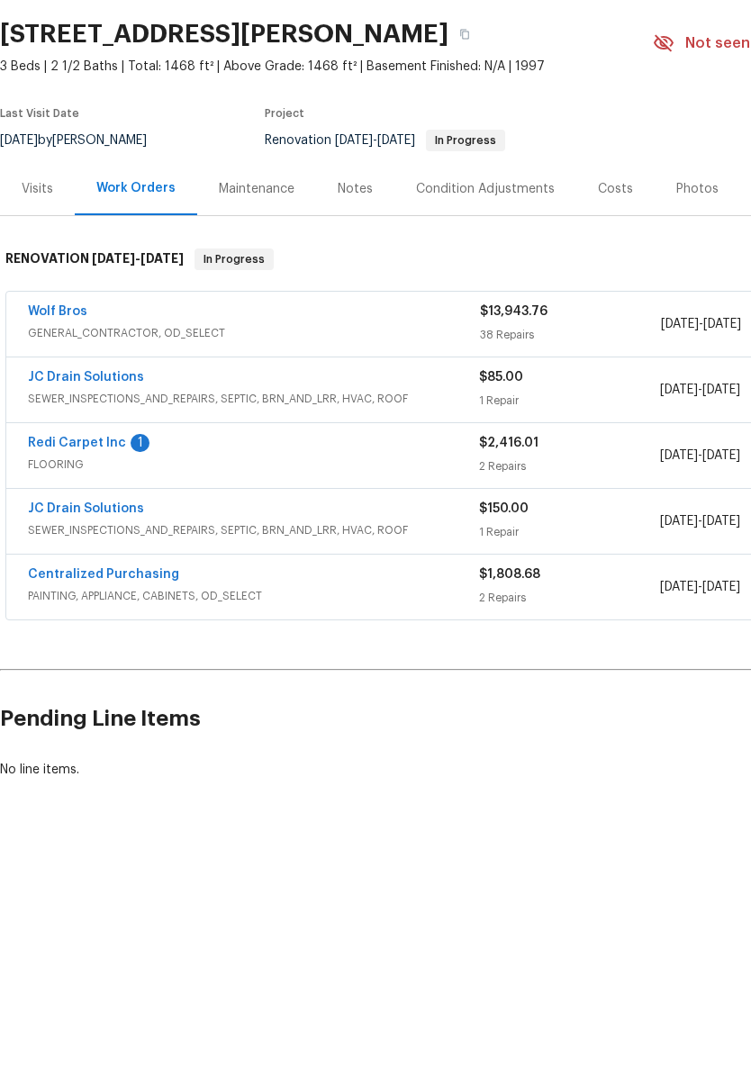
click at [50, 482] on link "JC Drain Solutions" at bounding box center [86, 488] width 116 height 13
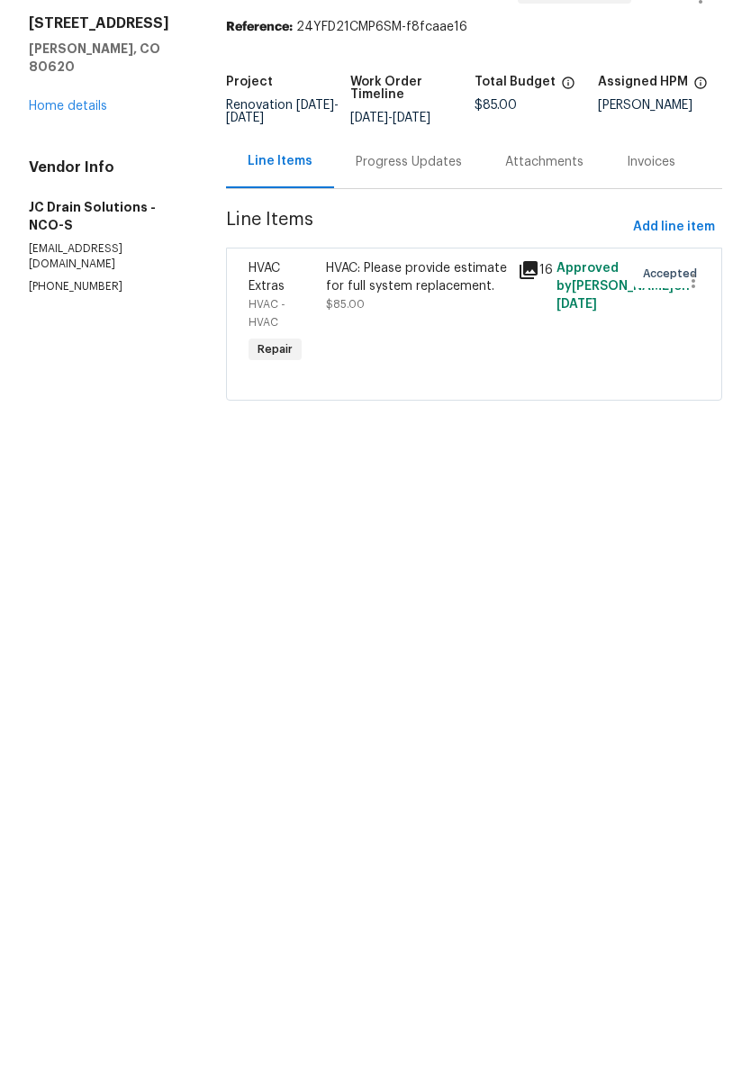
click at [446, 370] on div "HVAC: Please provide estimate for full system replacement." at bounding box center [417, 388] width 182 height 36
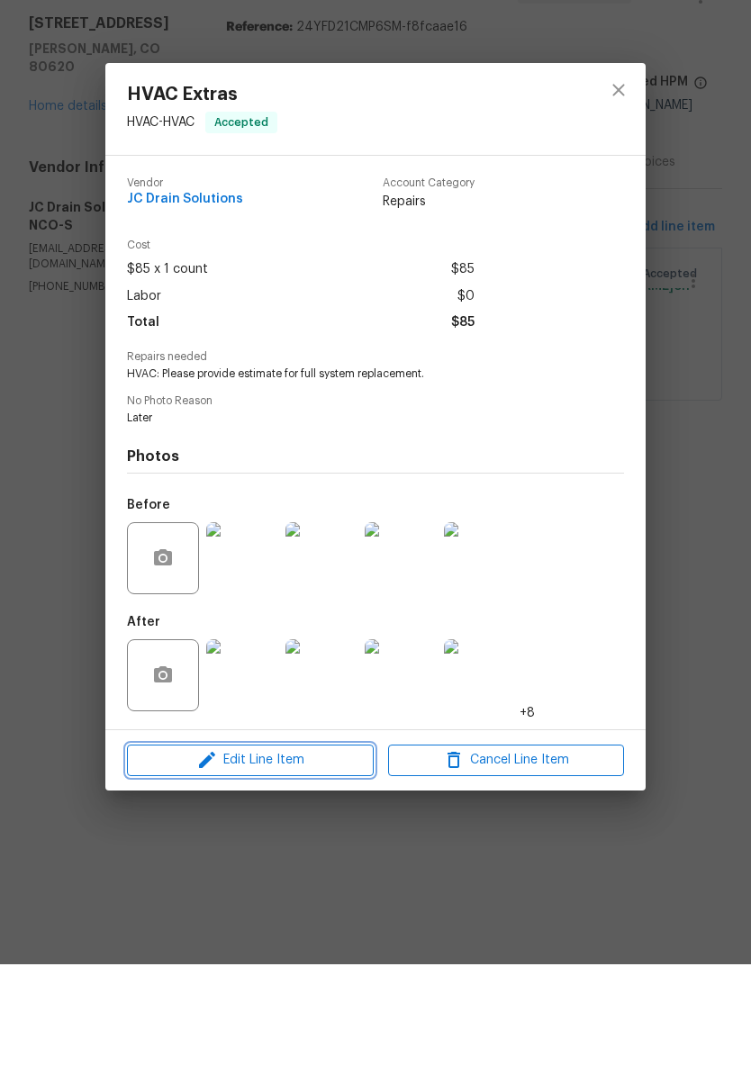
click at [252, 860] on span "Edit Line Item" at bounding box center [250, 871] width 236 height 23
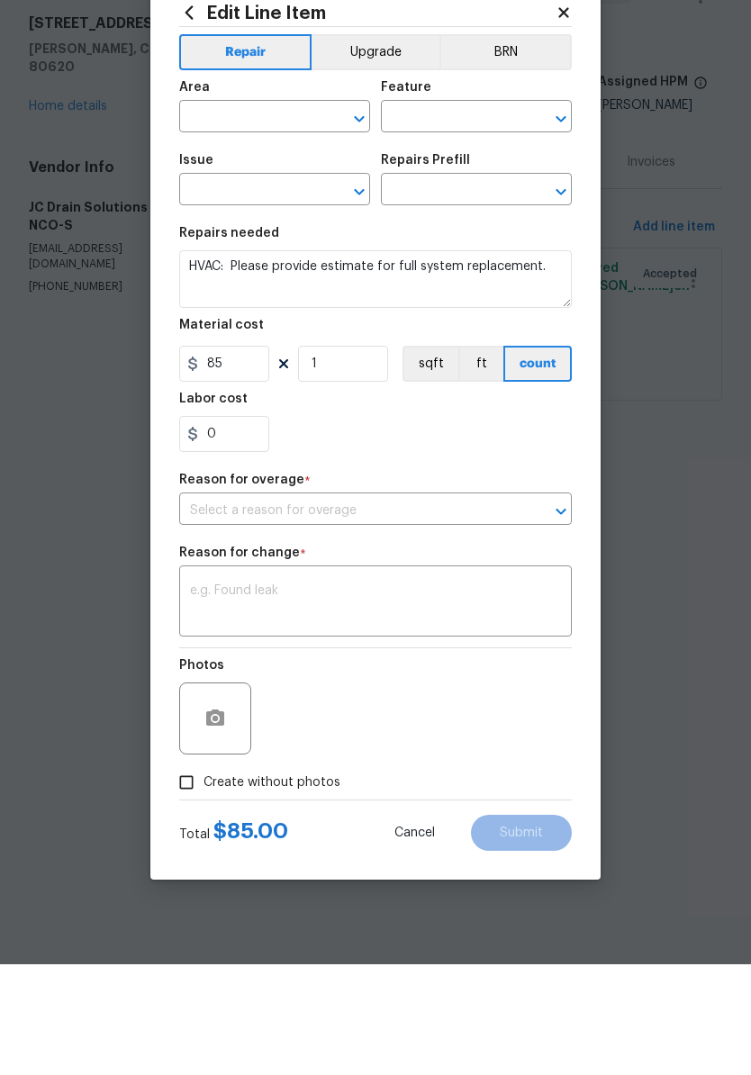
type input "HVAC"
type input "HVAC Extras"
type input "Add A Task $1.00"
type input "I can't find the right prefill"
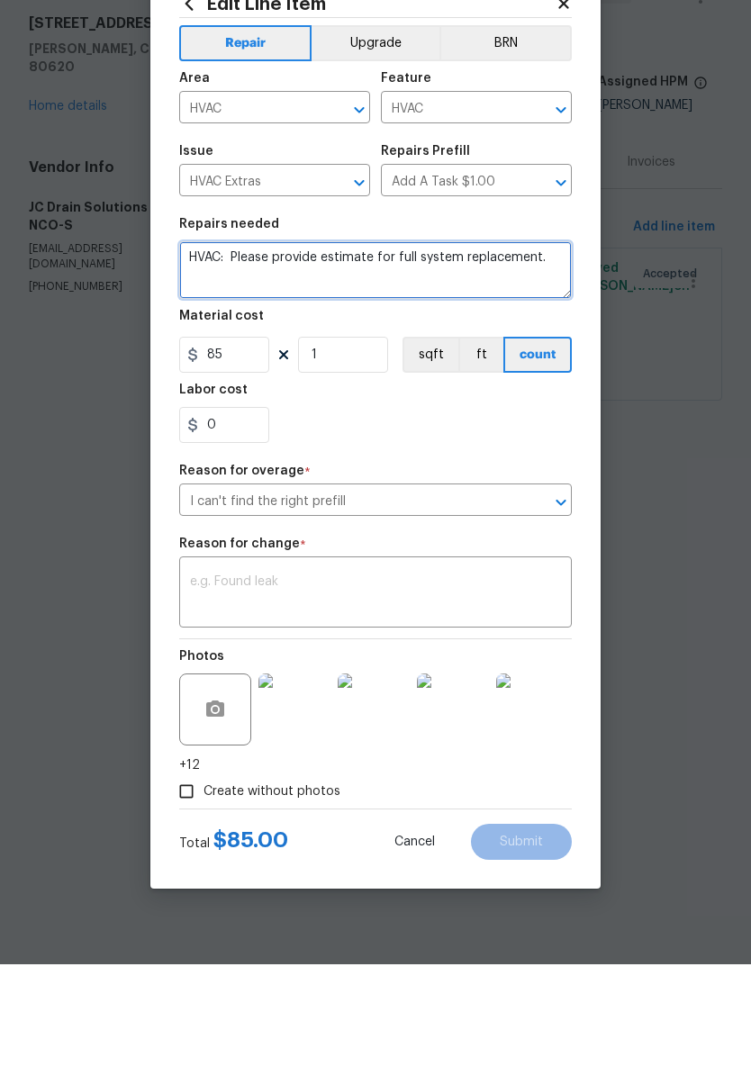
click at [516, 352] on textarea "HVAC: Please provide estimate for full system replacement." at bounding box center [375, 381] width 393 height 58
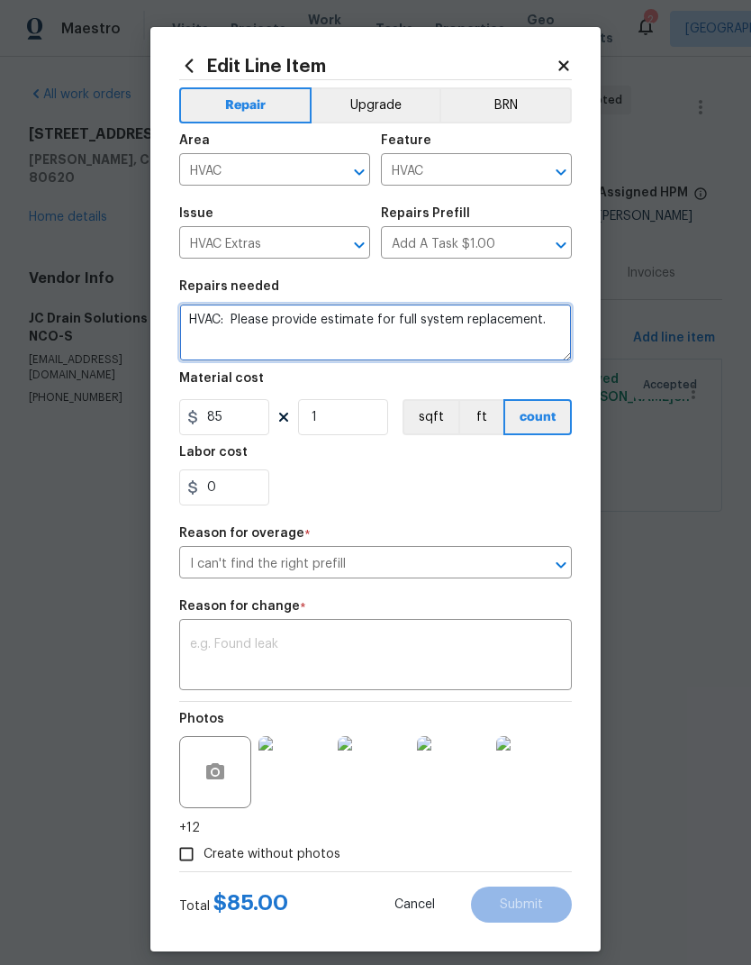
click at [516, 263] on div "Issue HVAC Extras ​ Repairs Prefill Add A Task $1.00 ​" at bounding box center [375, 232] width 393 height 73
click at [506, 324] on textarea "HVAC: Please provide estimate for full system replacement." at bounding box center [375, 333] width 393 height 58
click at [245, 326] on textarea "HVAC: Please provide estimate for full system replacement." at bounding box center [375, 333] width 393 height 58
click at [244, 326] on textarea "HVAC: Please provide estimate for full system replacement." at bounding box center [375, 333] width 393 height 58
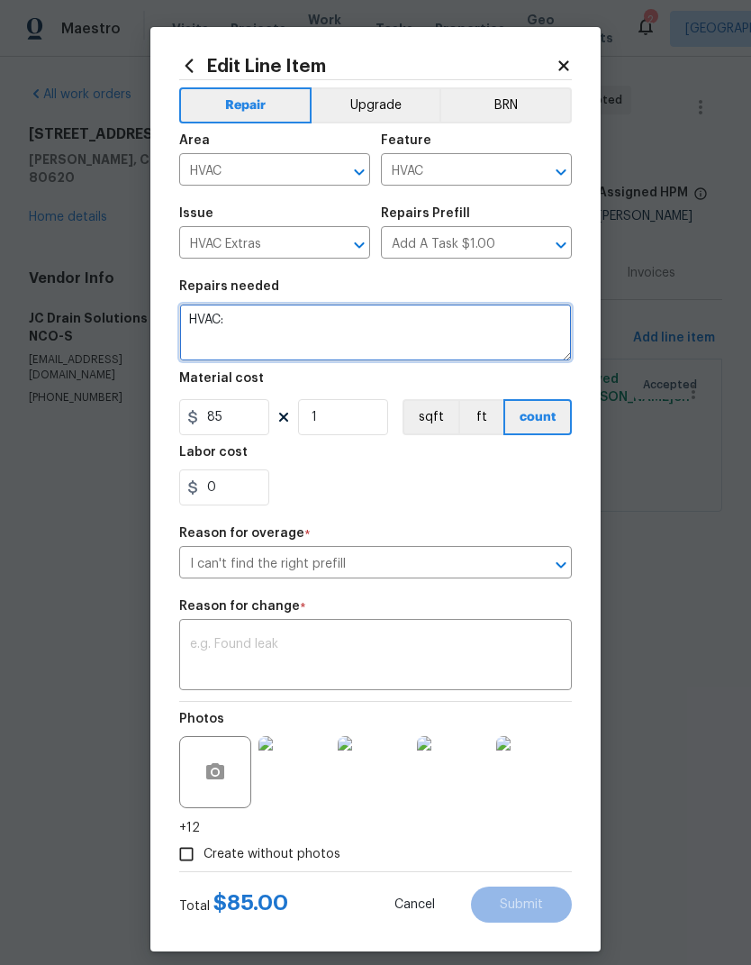
click at [431, 329] on textarea "HVAC:" at bounding box center [375, 333] width 393 height 58
click at [328, 326] on textarea "HVAC:" at bounding box center [375, 333] width 393 height 58
click at [274, 333] on textarea "HVAC:" at bounding box center [375, 333] width 393 height 58
paste textarea "Juan Cordova 08/13/2025 6:42 AM 3217 Birney Ct, Evans, CO 80620 Inspection Summ…"
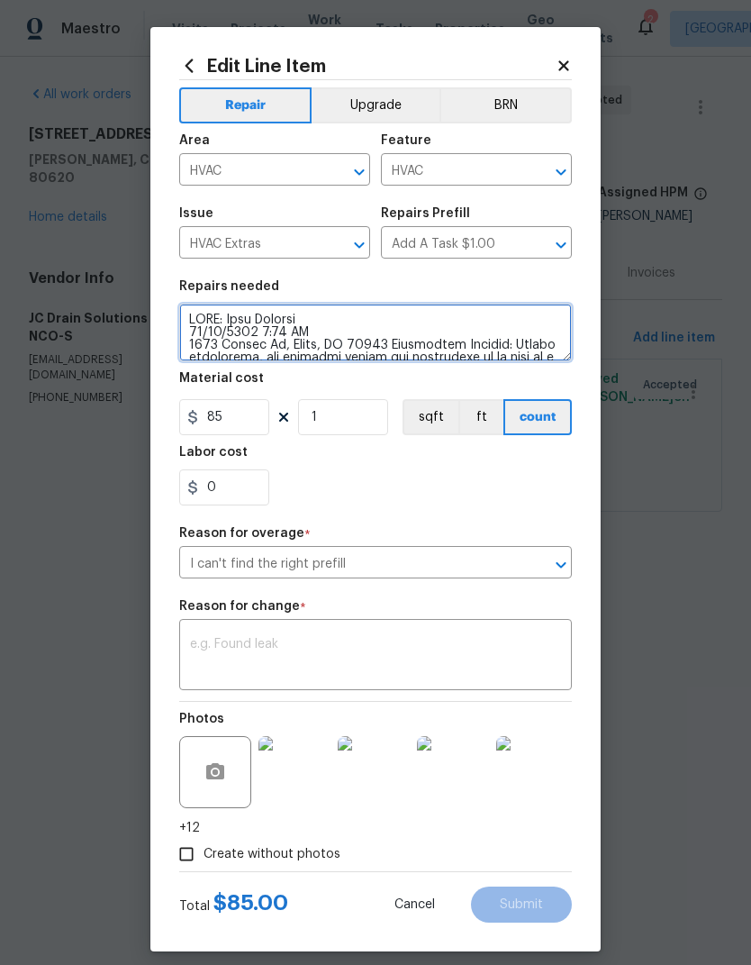
scroll to position [391, 0]
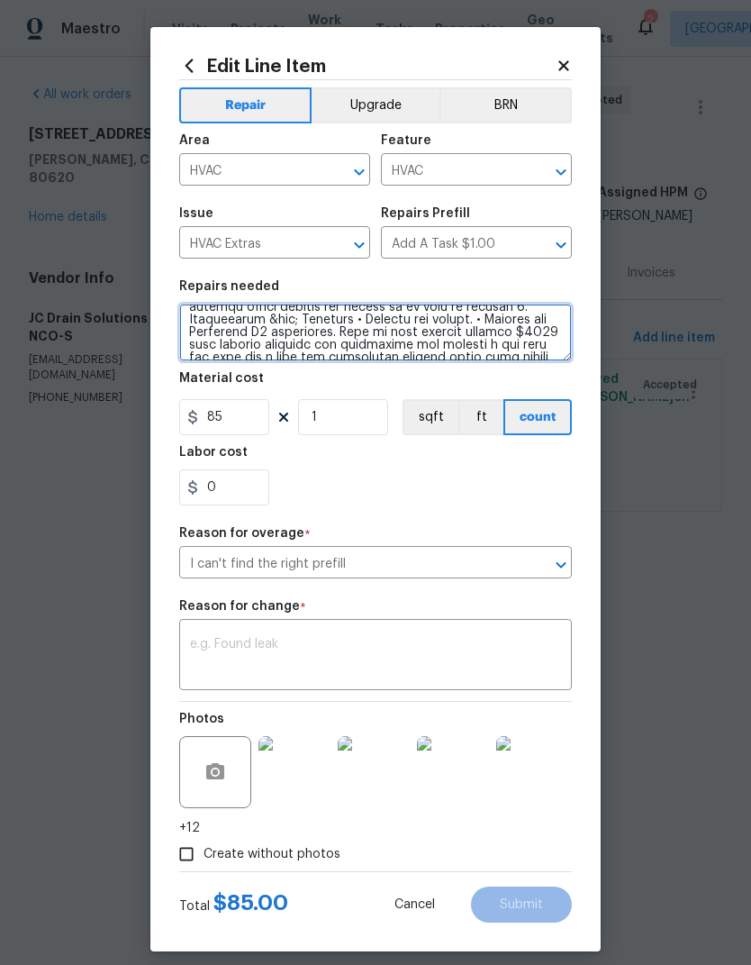
type textarea "HVAC: Juan Cordova 08/13/2025 6:42 AM 3217 Birney Ct, Evans, CO 80620 Inspectio…"
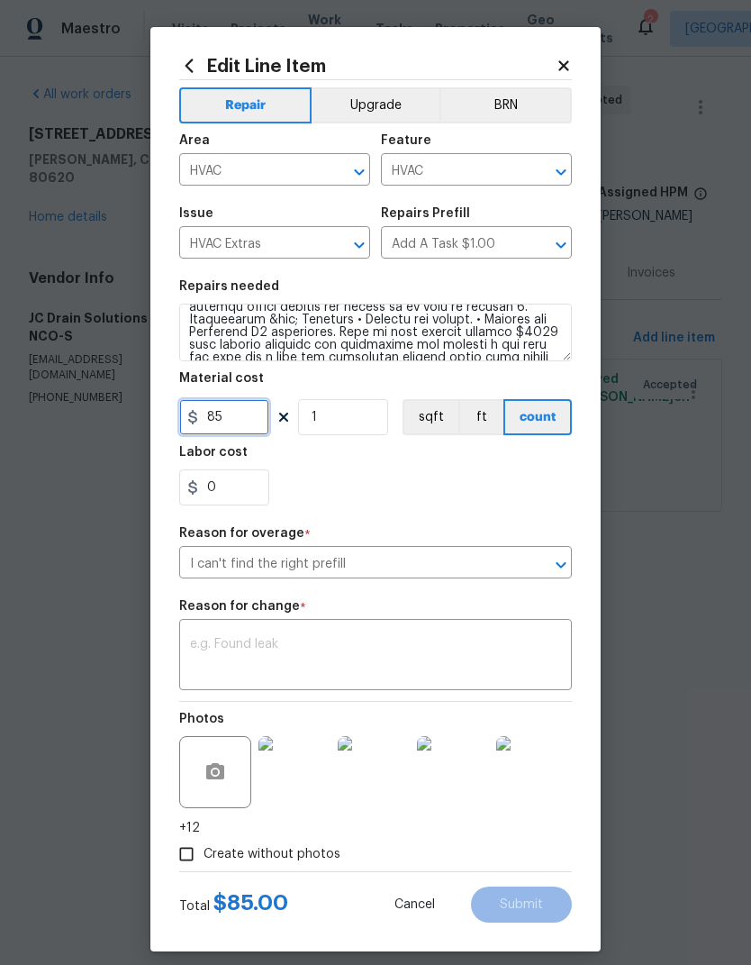
click at [246, 420] on input "85" at bounding box center [224, 417] width 90 height 36
type input "9700"
click at [537, 475] on div "0" at bounding box center [375, 487] width 393 height 36
click at [546, 658] on textarea at bounding box center [375, 657] width 371 height 38
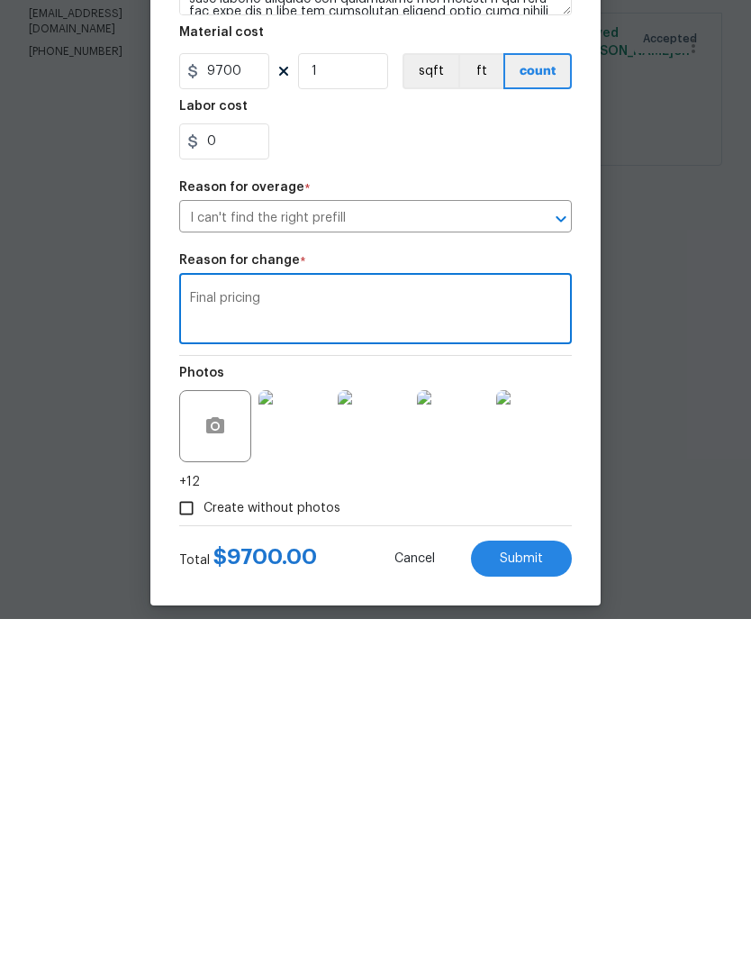
type textarea "Final pricing"
click at [540, 898] on span "Submit" at bounding box center [521, 905] width 43 height 14
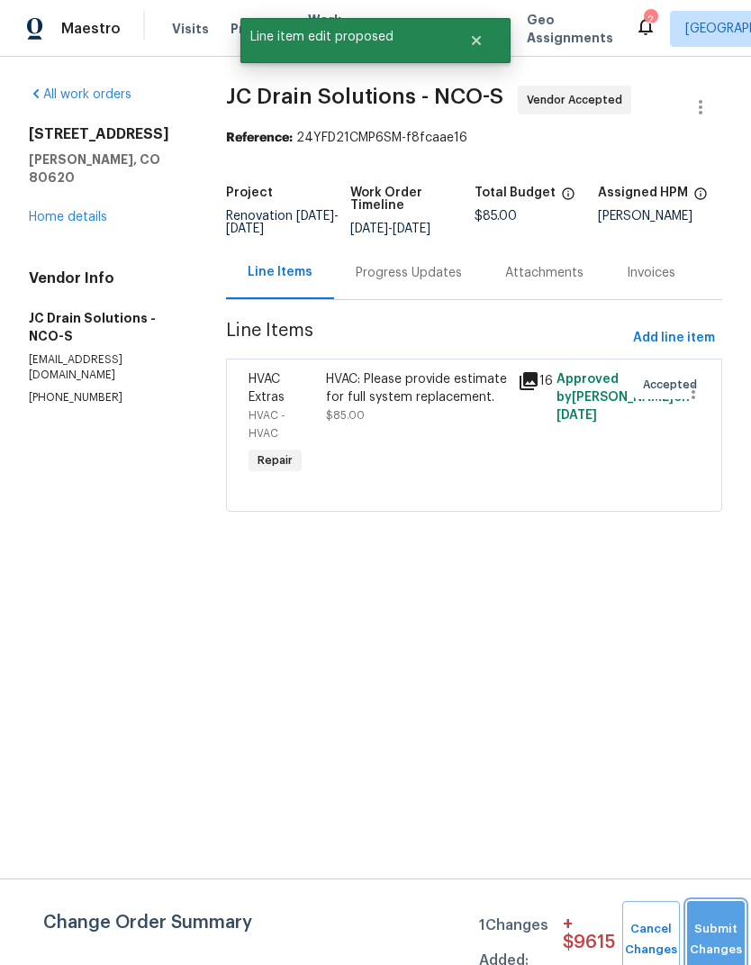
click at [716, 929] on button "Submit Changes" at bounding box center [716, 939] width 58 height 77
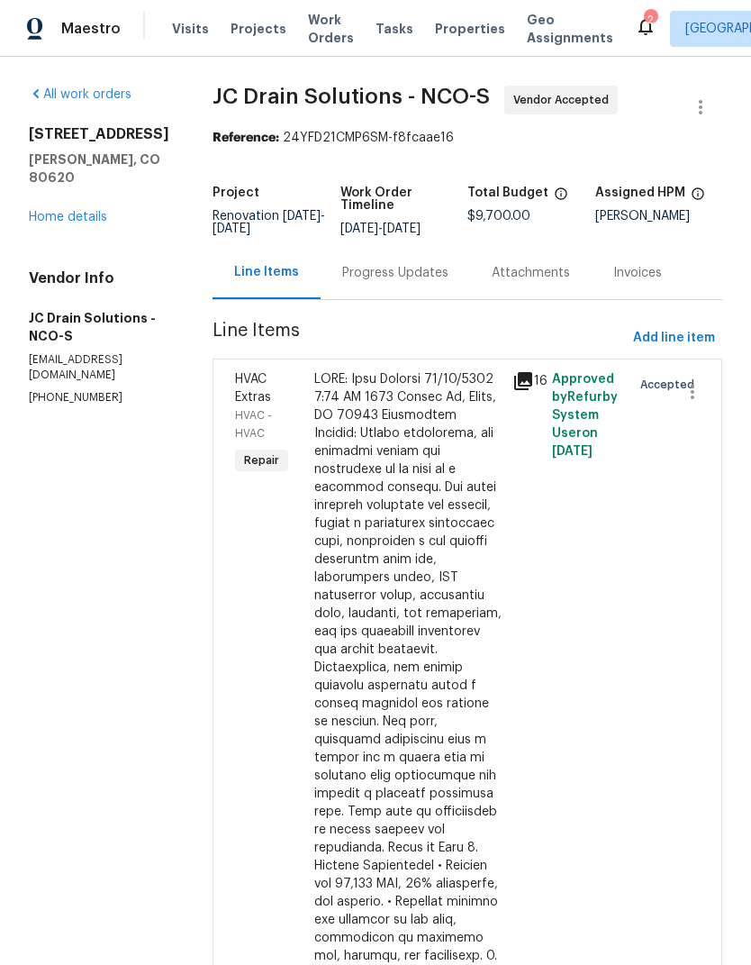
scroll to position [0, 0]
click at [40, 211] on link "Home details" at bounding box center [68, 217] width 78 height 13
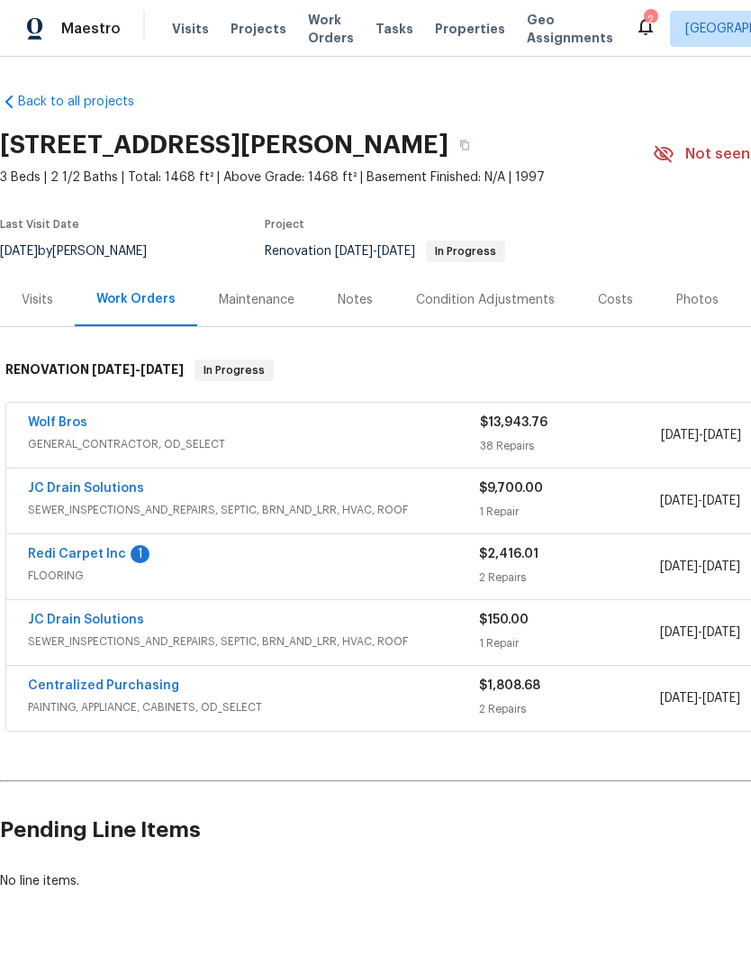
click at [98, 559] on link "Redi Carpet Inc" at bounding box center [77, 554] width 98 height 13
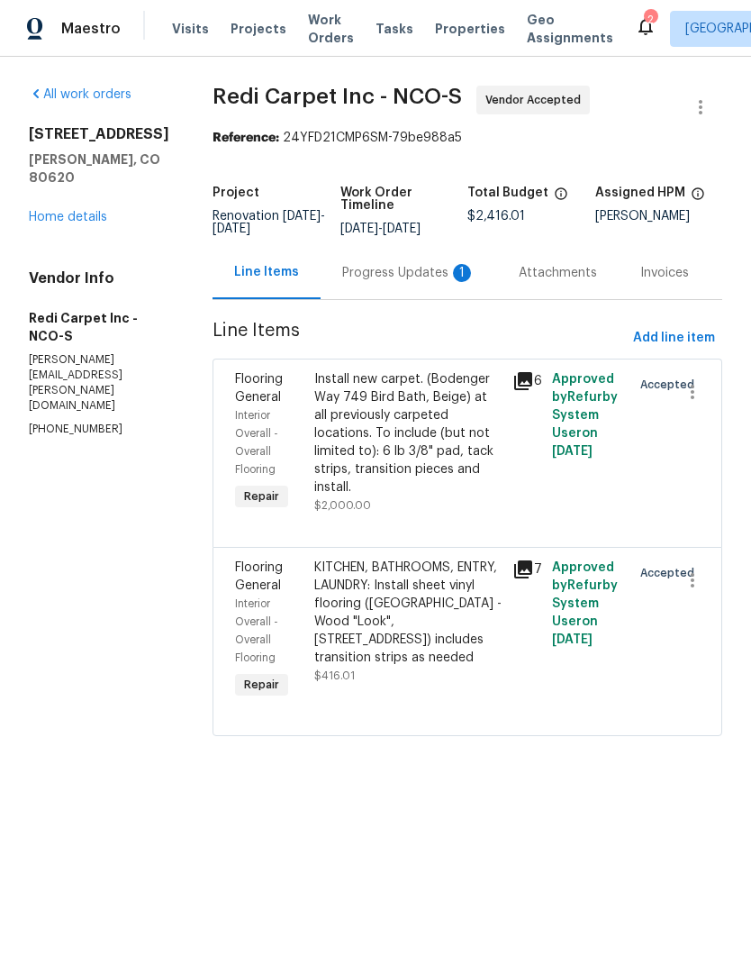
click at [423, 282] on div "Progress Updates 1" at bounding box center [408, 273] width 133 height 18
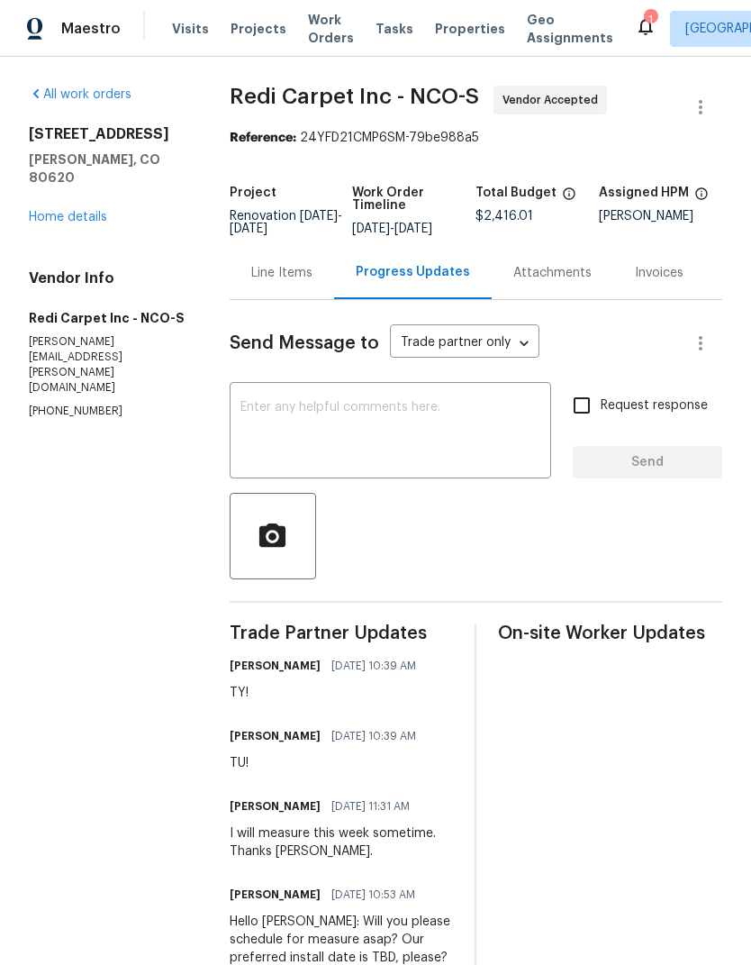
click at [60, 211] on link "Home details" at bounding box center [68, 217] width 78 height 13
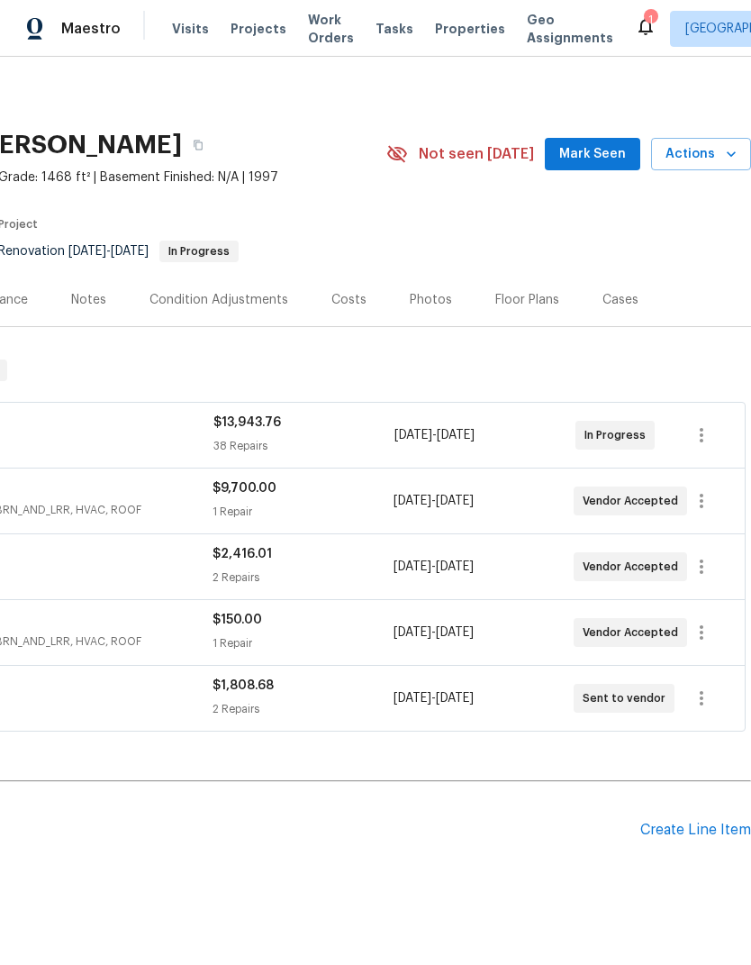
scroll to position [0, 267]
click at [701, 500] on icon "button" at bounding box center [702, 501] width 4 height 14
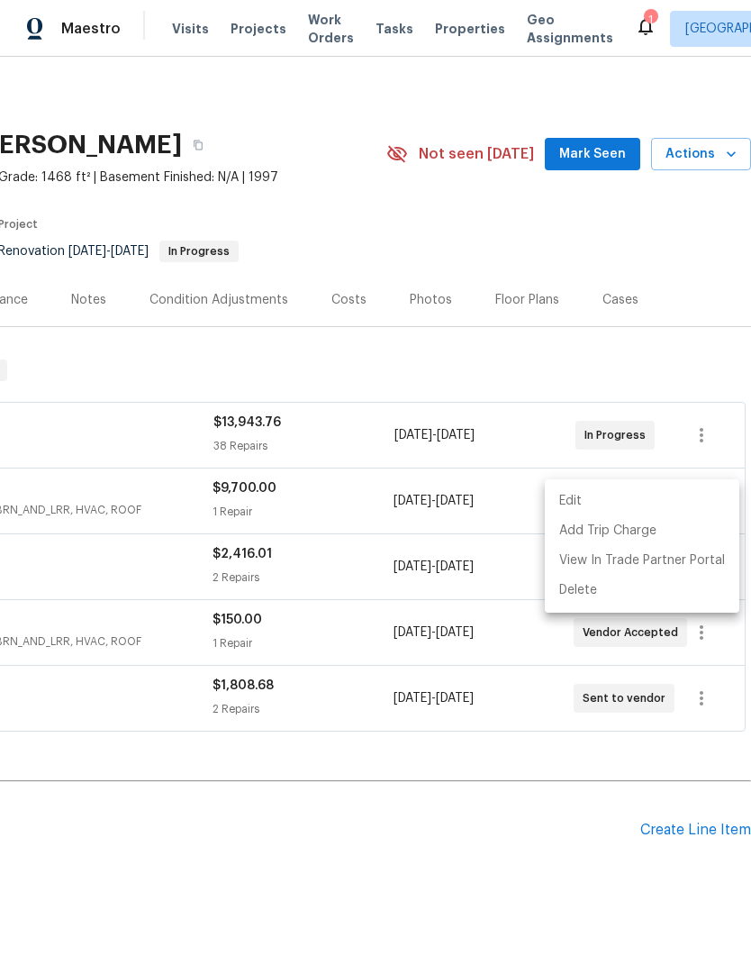
click at [660, 495] on li "Edit" at bounding box center [642, 501] width 195 height 30
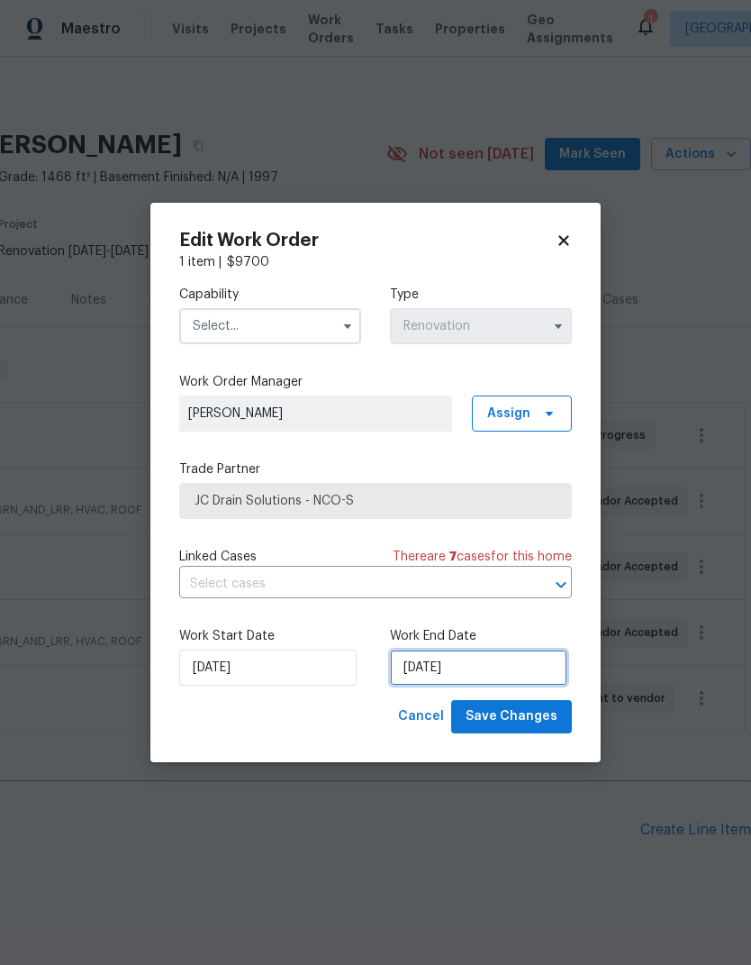
click at [519, 674] on input "[DATE]" at bounding box center [478, 667] width 177 height 36
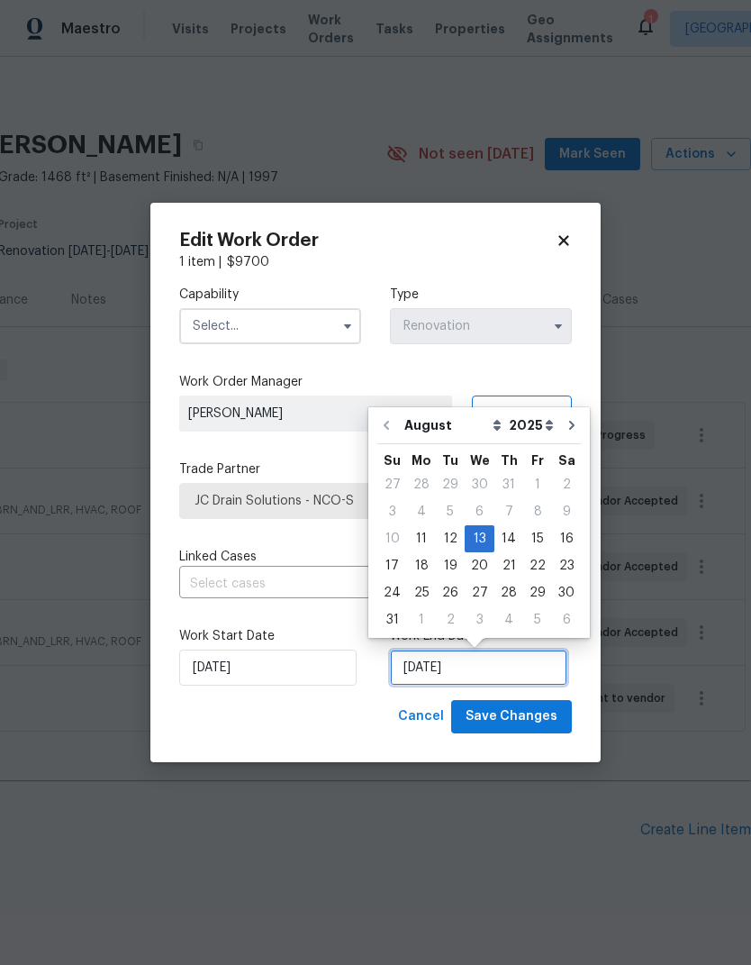
scroll to position [14, 0]
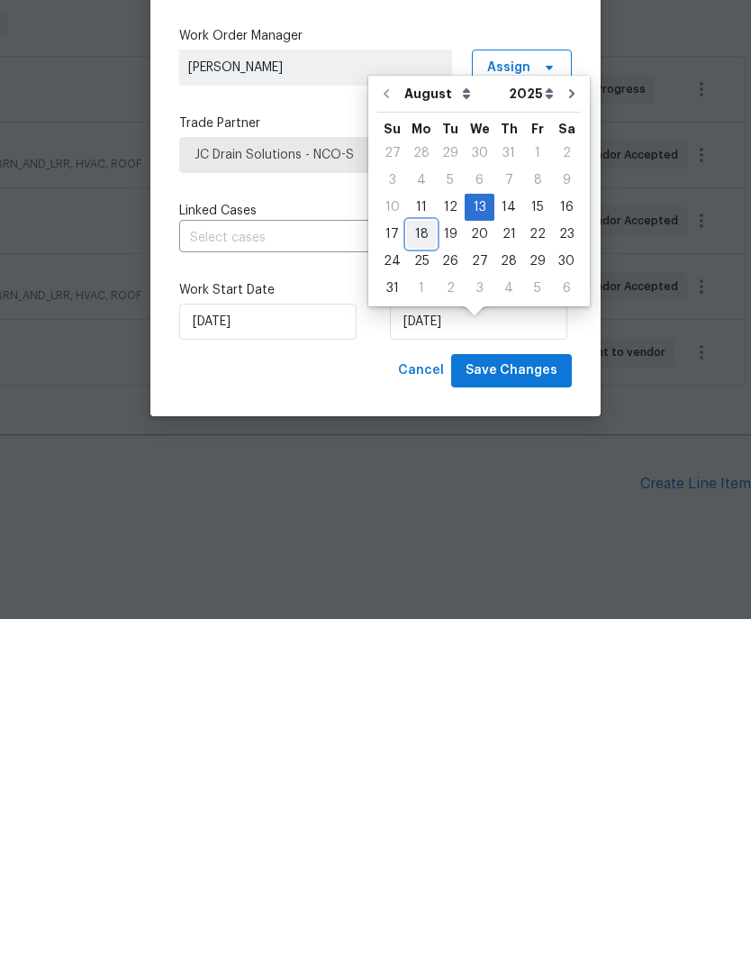
click at [423, 567] on div "18" at bounding box center [421, 579] width 29 height 25
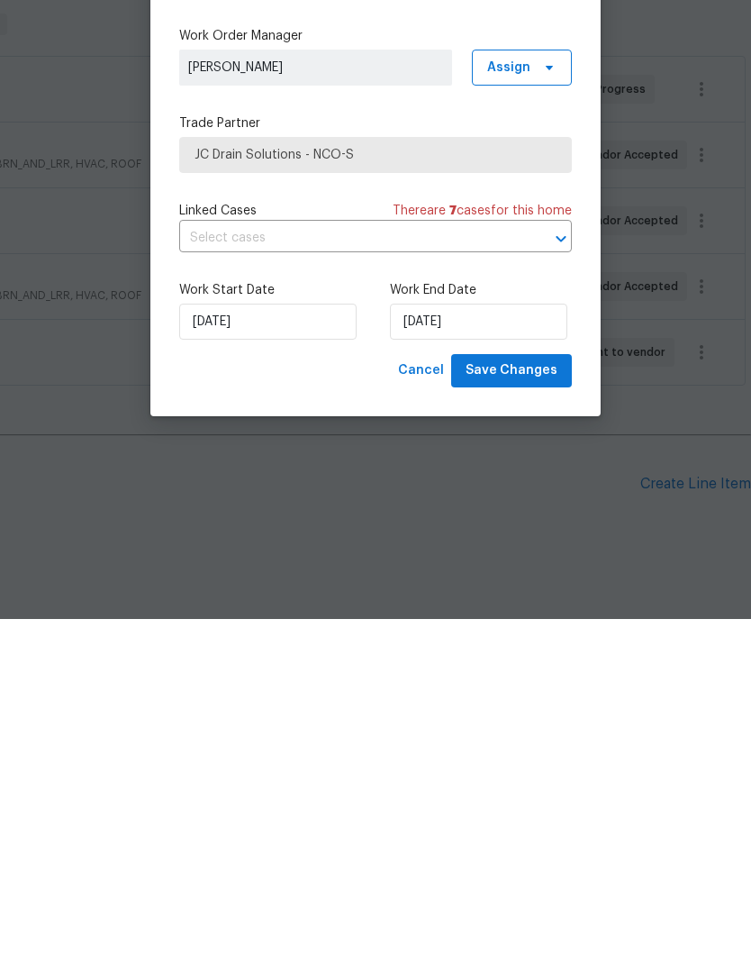
type input "[DATE]"
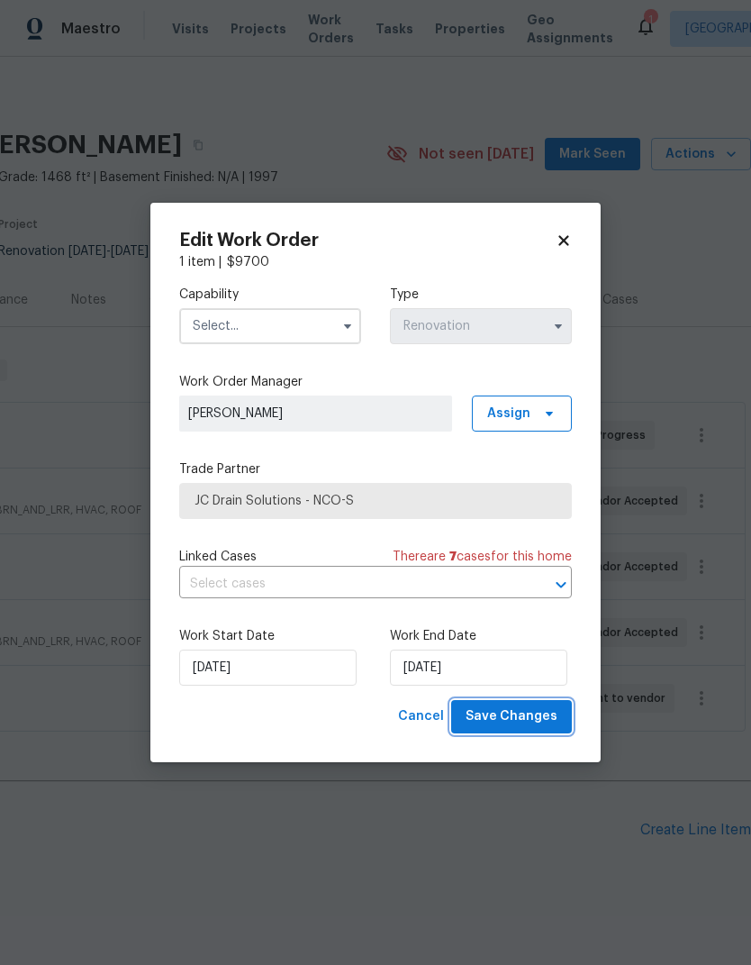
click at [540, 715] on span "Save Changes" at bounding box center [512, 716] width 92 height 23
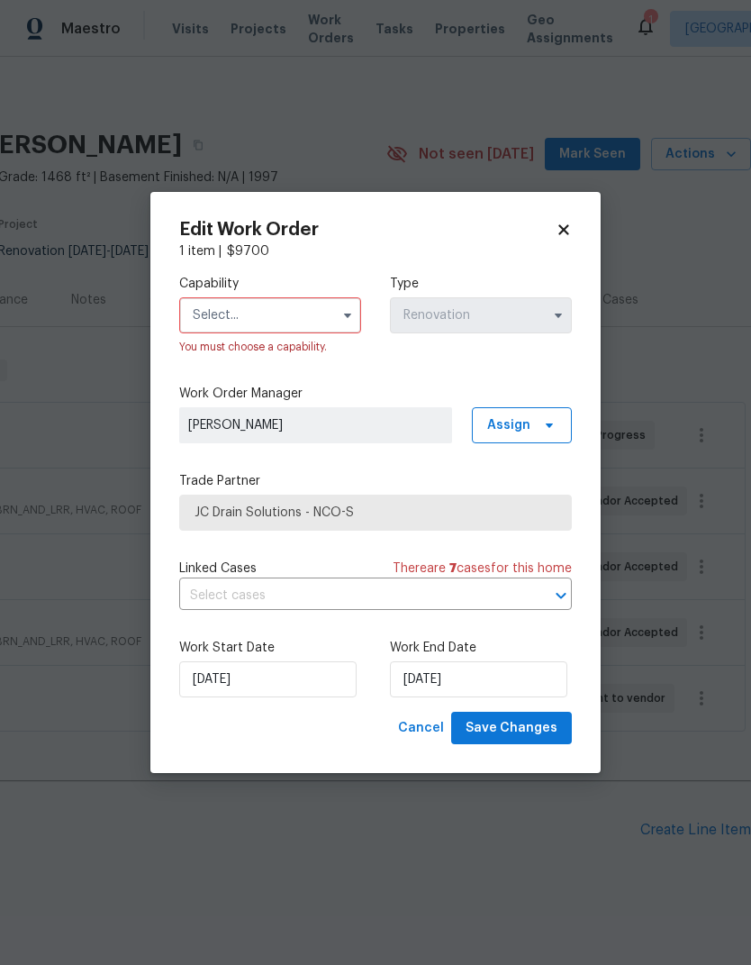
click at [237, 304] on input "text" at bounding box center [270, 315] width 182 height 36
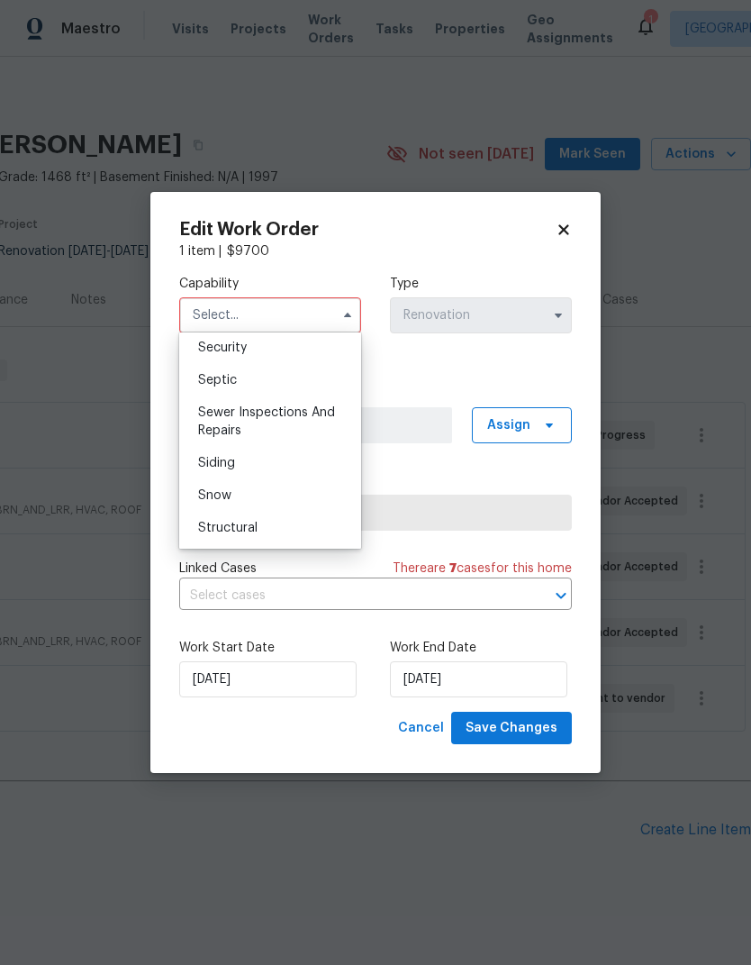
scroll to position [1873, 0]
click at [322, 422] on div "Sewer Inspections And Repairs" at bounding box center [270, 424] width 173 height 50
type input "Sewer Inspections And Repairs"
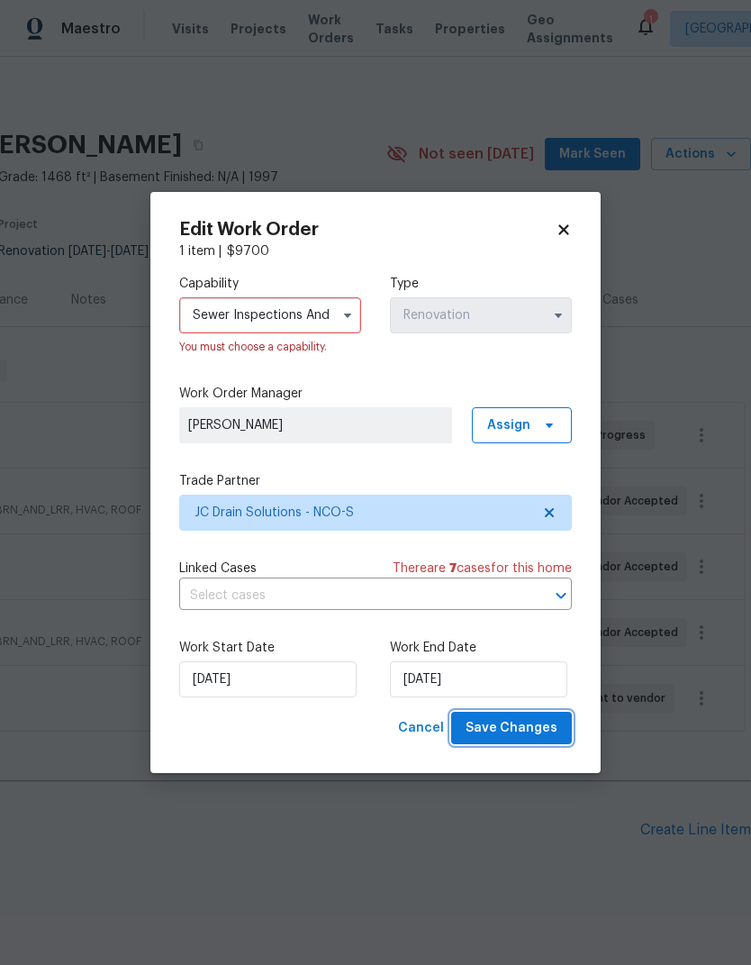
click at [534, 740] on button "Save Changes" at bounding box center [511, 728] width 121 height 33
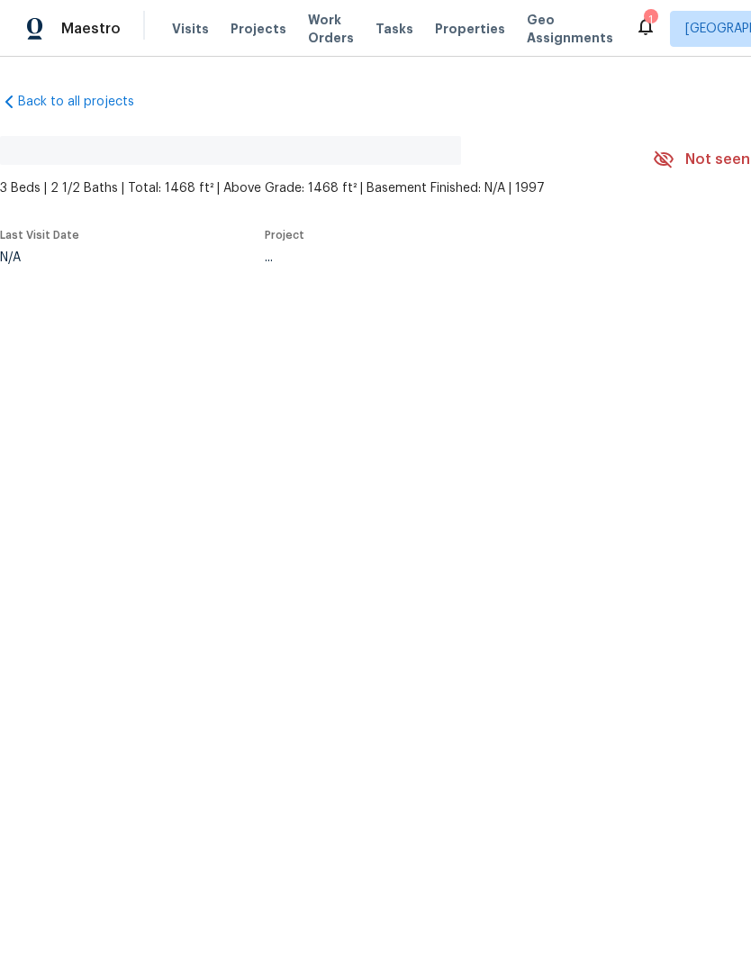
scroll to position [47, 0]
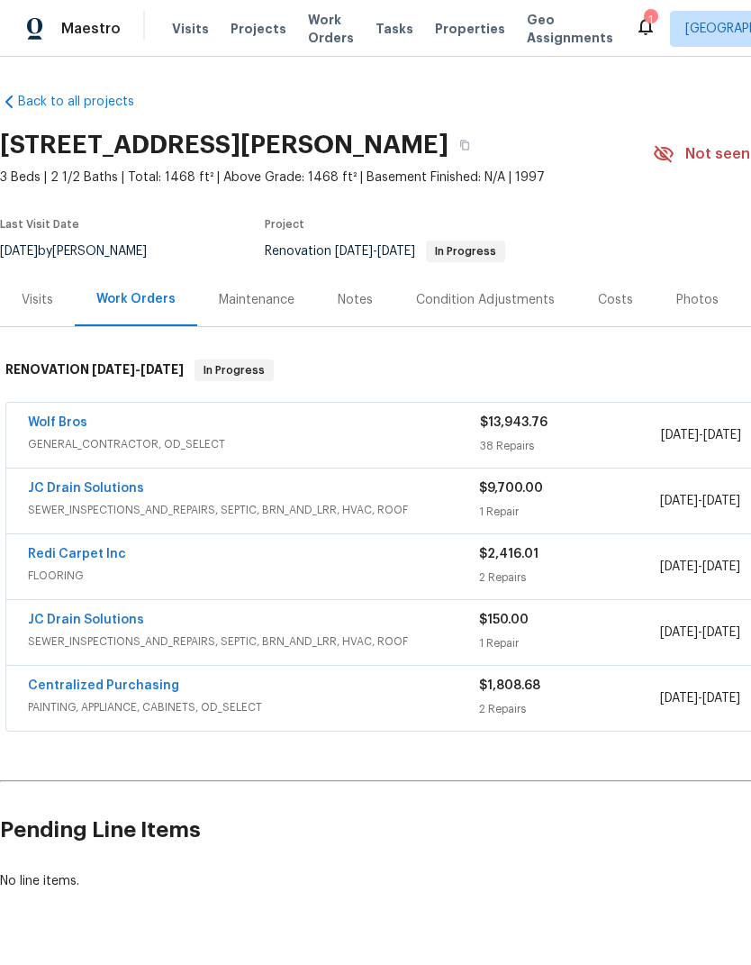
click at [68, 501] on span "SEWER_INSPECTIONS_AND_REPAIRS, SEPTIC, BRN_AND_LRR, HVAC, ROOF" at bounding box center [253, 510] width 451 height 18
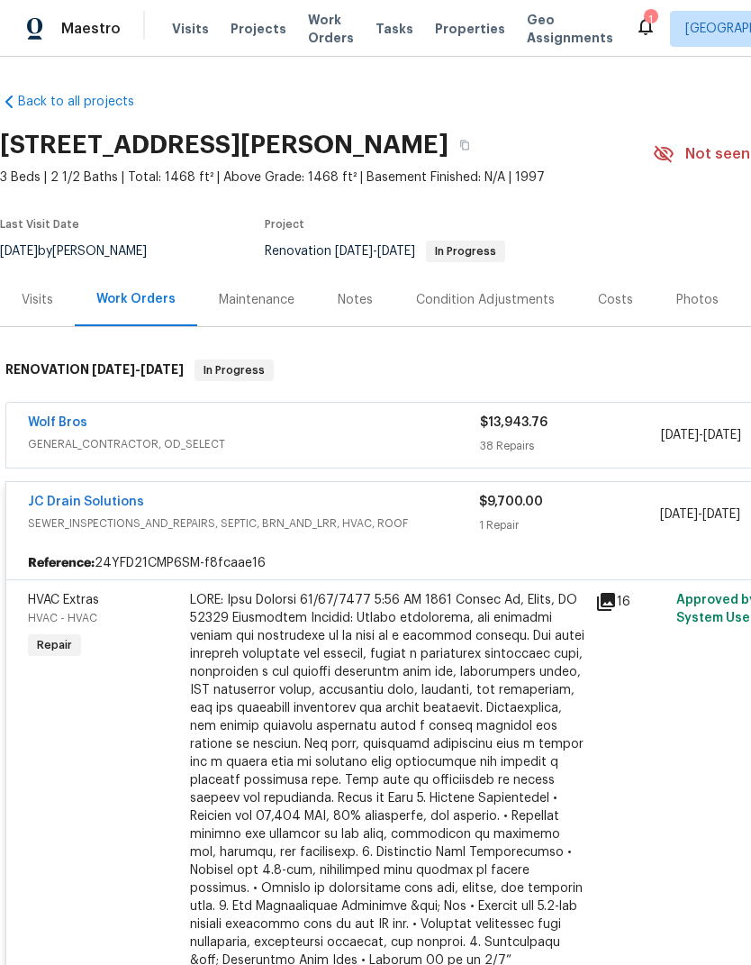
click at [101, 495] on link "JC Drain Solutions" at bounding box center [86, 501] width 116 height 13
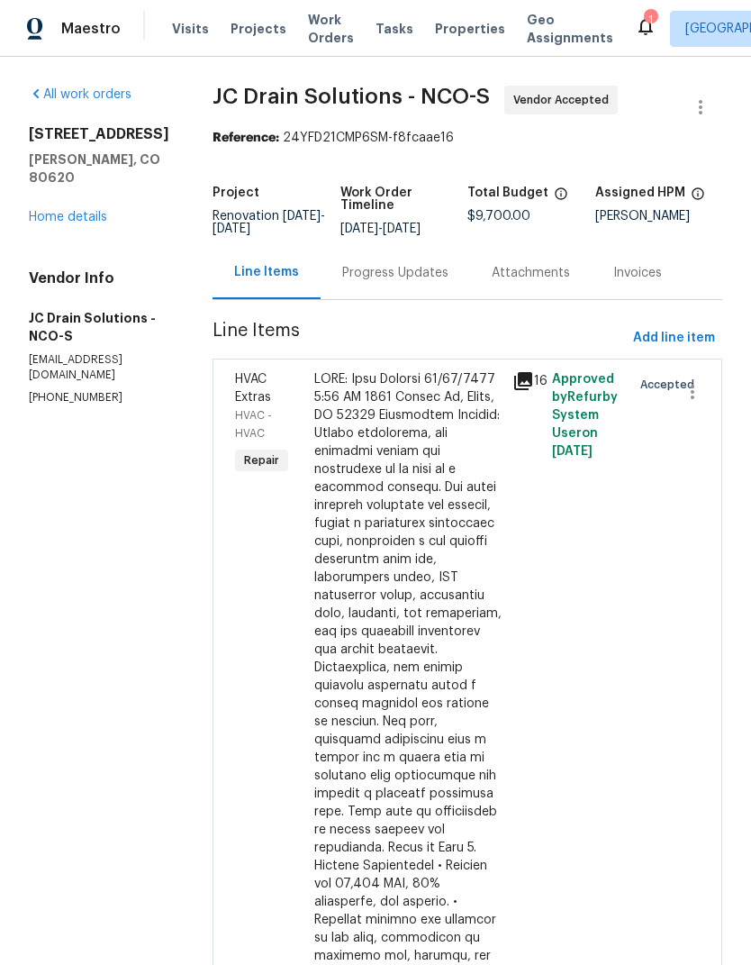
click at [433, 282] on div "Progress Updates" at bounding box center [395, 273] width 106 height 18
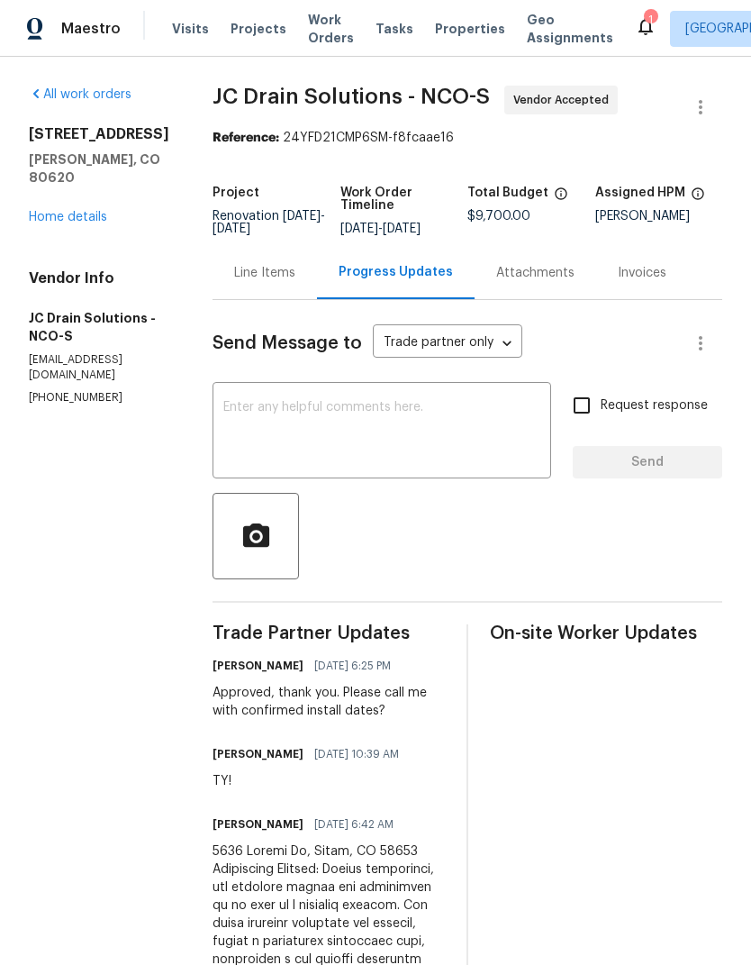
click at [59, 211] on link "Home details" at bounding box center [68, 217] width 78 height 13
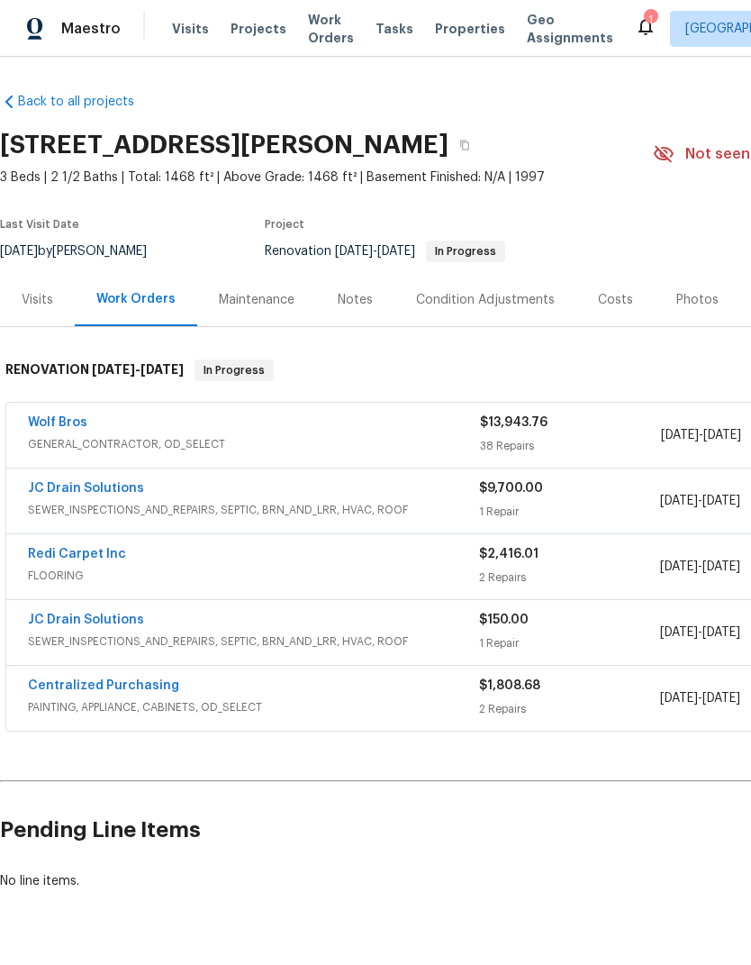
click at [612, 289] on div "Costs" at bounding box center [615, 299] width 78 height 53
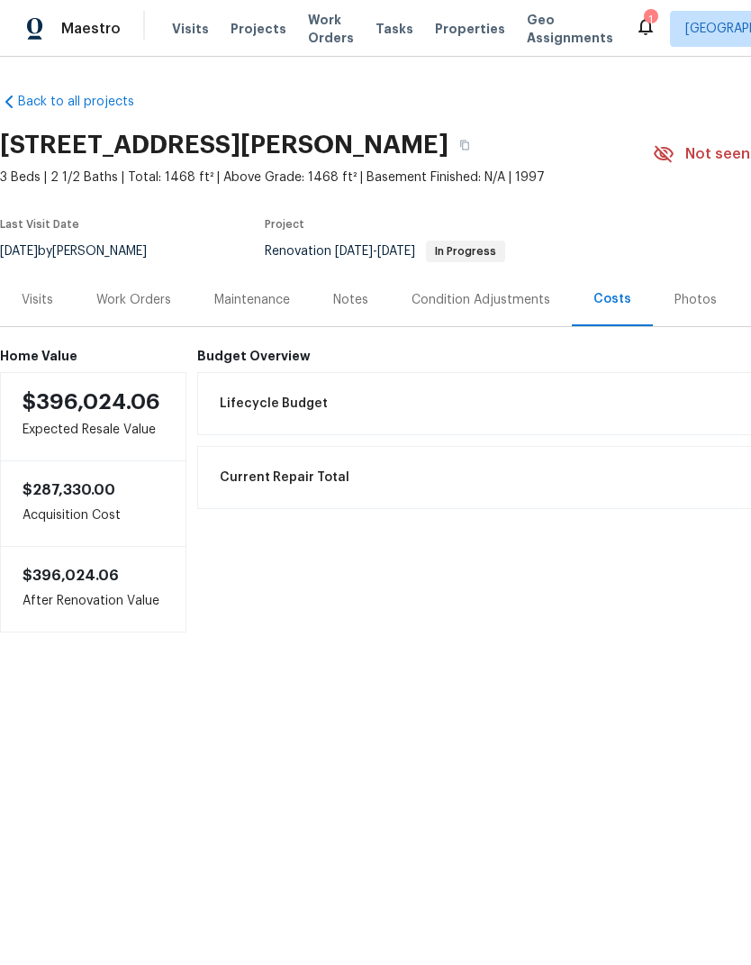
click at [142, 302] on div "Work Orders" at bounding box center [133, 300] width 75 height 18
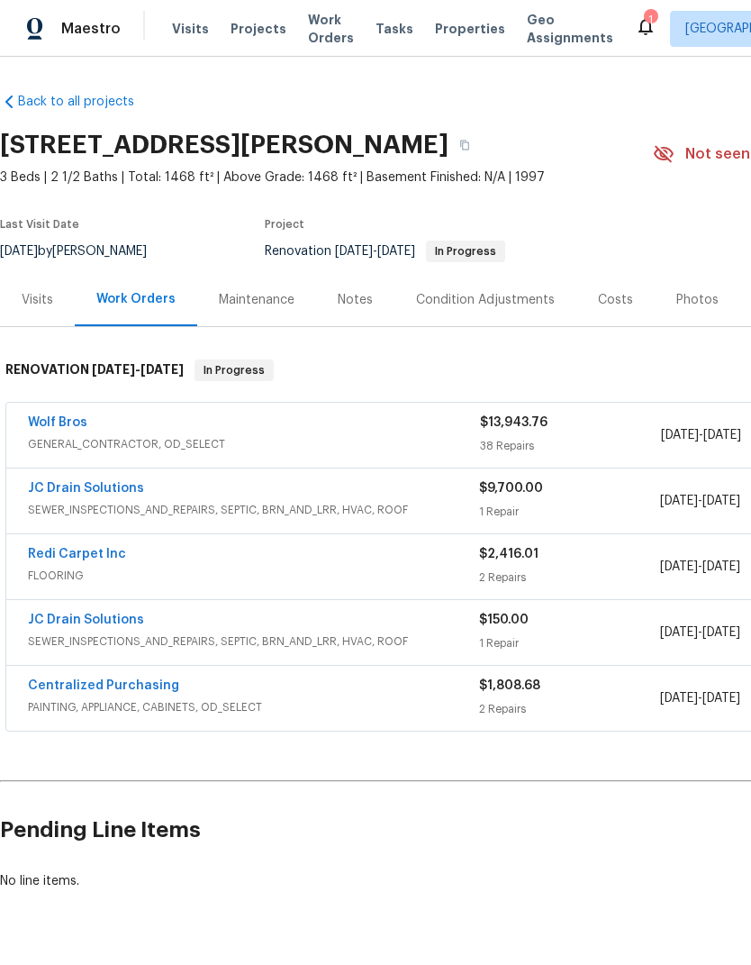
click at [534, 496] on div "$9,700.00" at bounding box center [569, 488] width 180 height 18
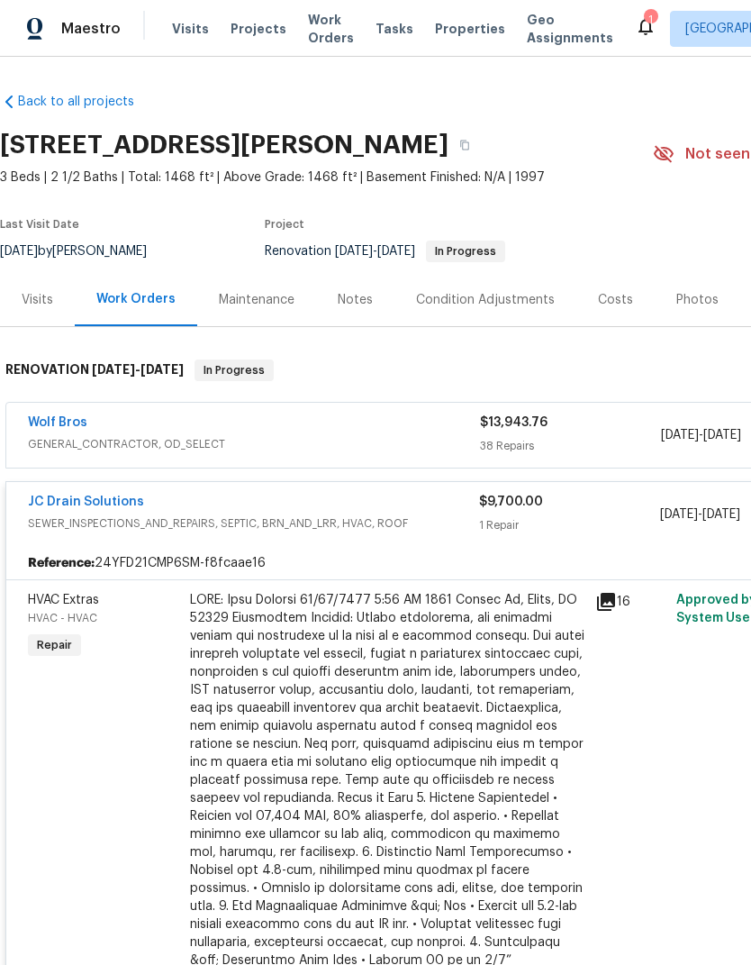
click at [71, 505] on link "JC Drain Solutions" at bounding box center [86, 501] width 116 height 13
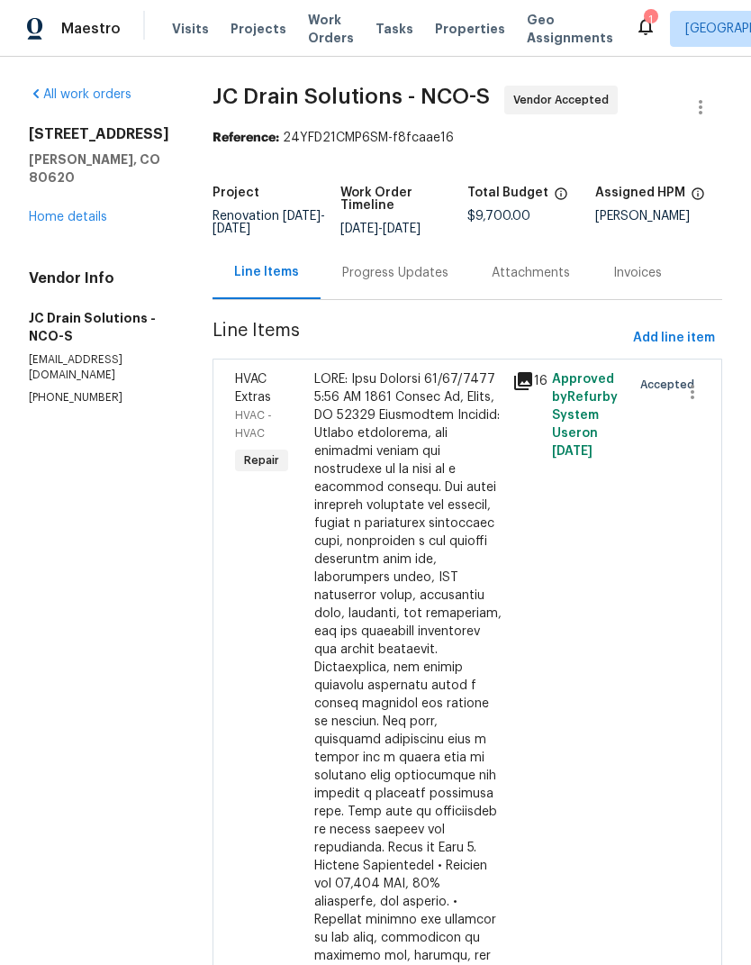
click at [51, 211] on link "Home details" at bounding box center [68, 217] width 78 height 13
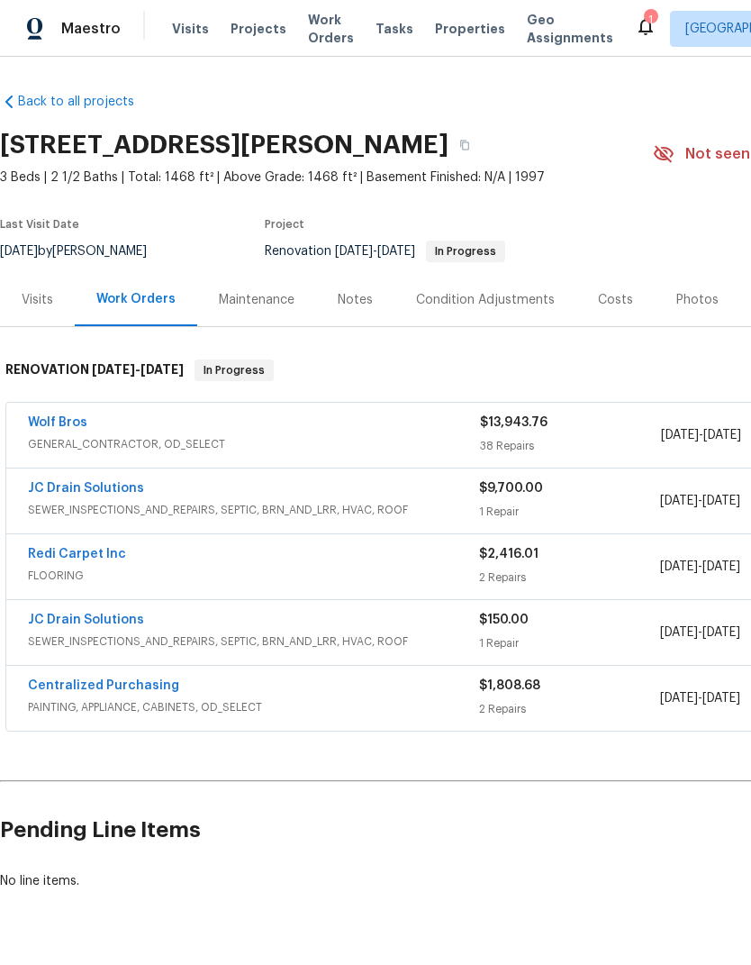
click at [623, 303] on div "Costs" at bounding box center [615, 300] width 35 height 18
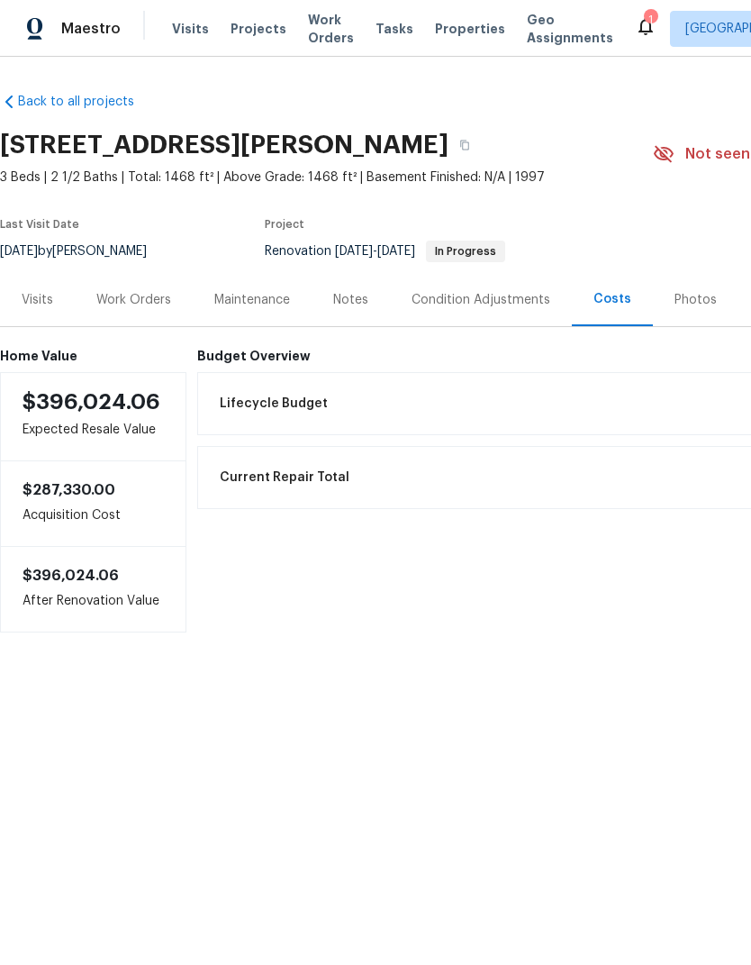
click at [108, 278] on div "Work Orders" at bounding box center [134, 299] width 118 height 53
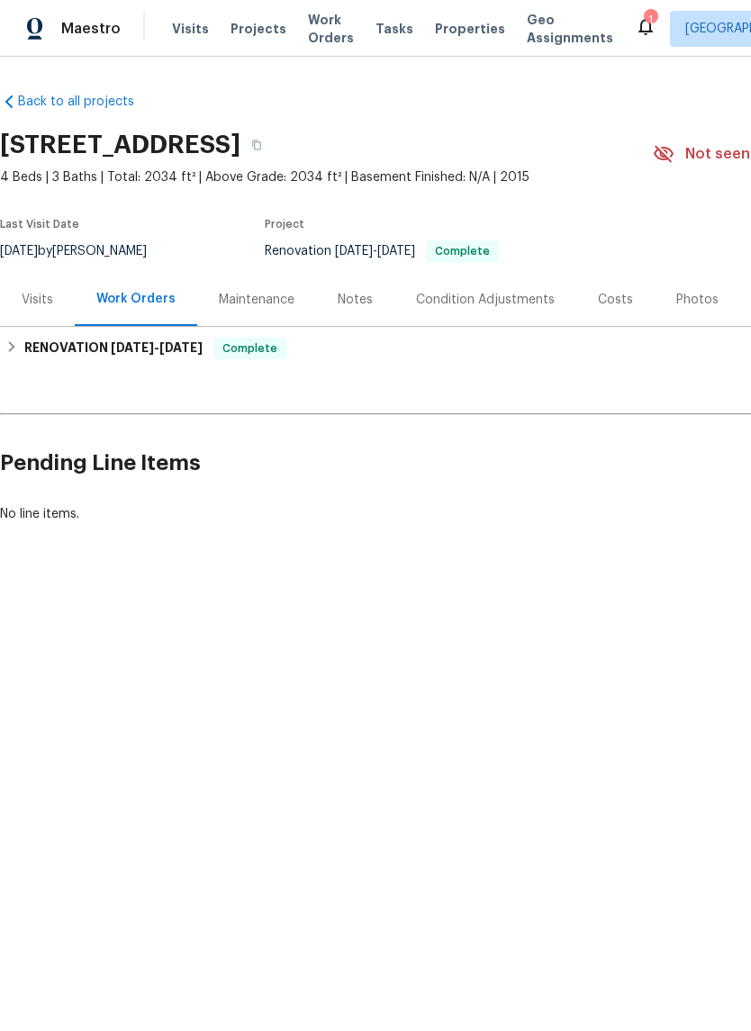
click at [606, 275] on div "Costs" at bounding box center [615, 299] width 78 height 53
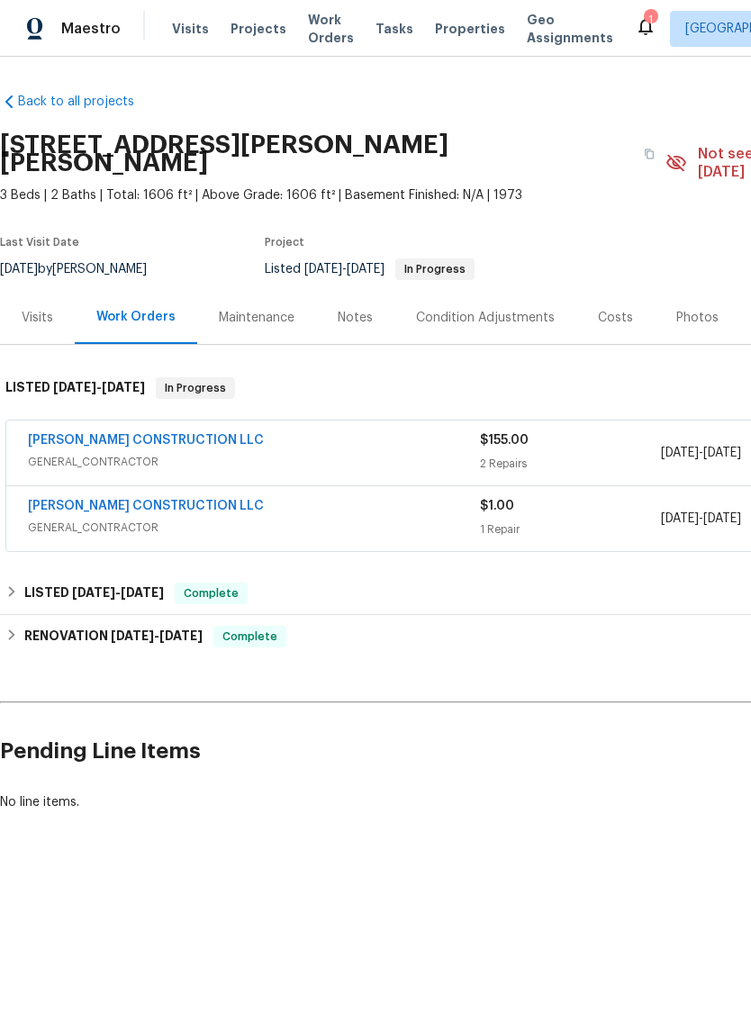
click at [104, 434] on link "[PERSON_NAME] CONSTRUCTION LLC" at bounding box center [146, 440] width 236 height 13
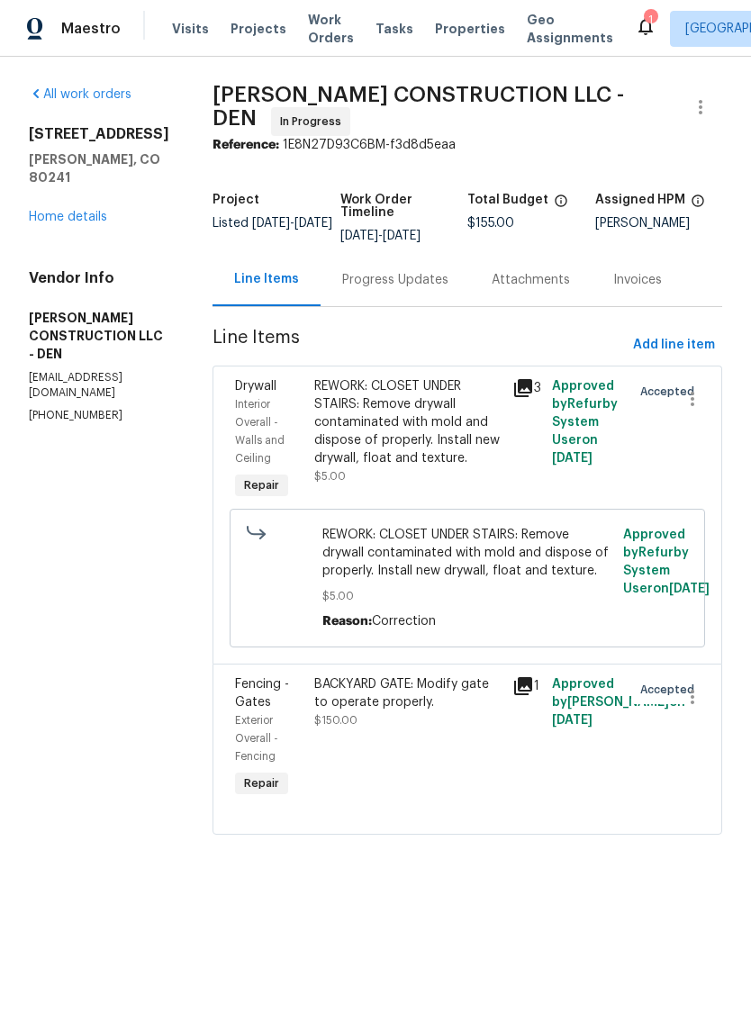
click at [309, 680] on div "BACKYARD GATE: Modify gate to operate properly. $150.00" at bounding box center [408, 738] width 198 height 137
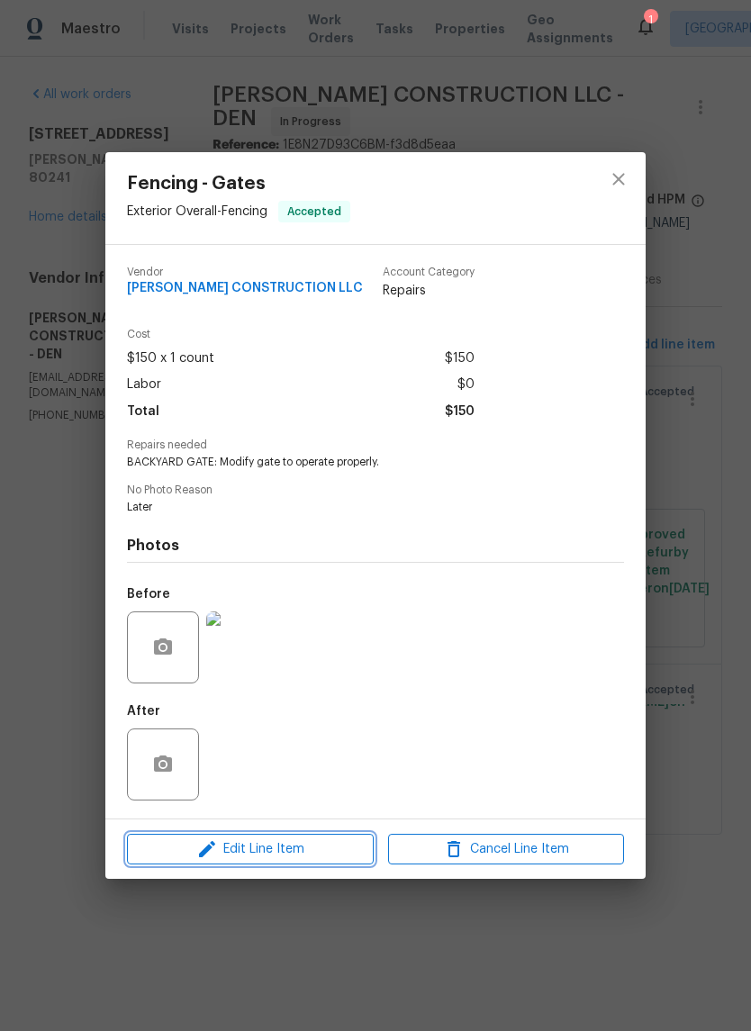
click at [217, 838] on button "Edit Line Item" at bounding box center [250, 850] width 247 height 32
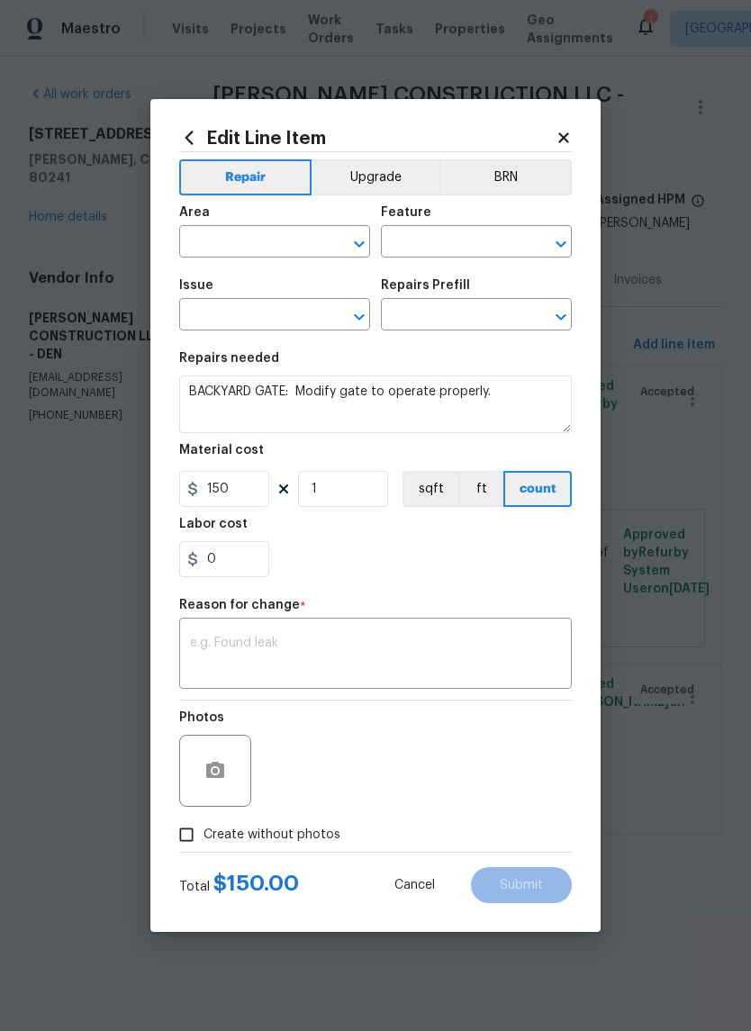
type input "Exterior Overall"
type input "Fencing"
type input "Fencing - Gates"
type input "Add a Task $1.00"
click at [201, 488] on input "150" at bounding box center [224, 489] width 90 height 36
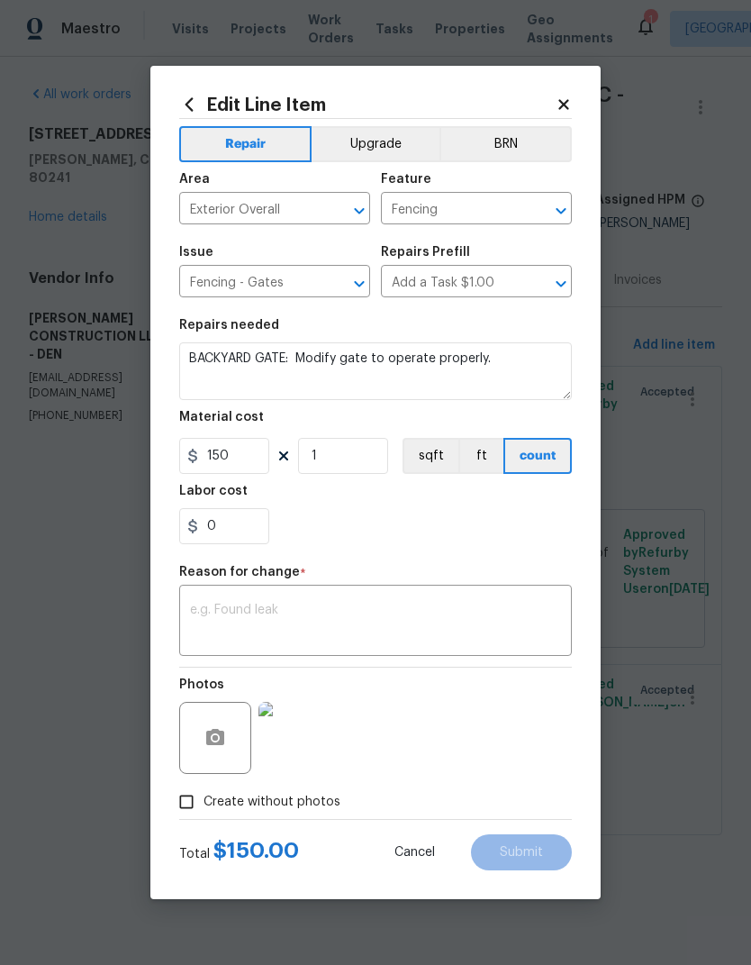
click at [201, 488] on h5 "Labor cost" at bounding box center [213, 491] width 68 height 13
click at [203, 468] on input "150" at bounding box center [224, 456] width 90 height 36
type input "50"
click at [503, 533] on div "0" at bounding box center [375, 526] width 393 height 36
click at [213, 617] on textarea at bounding box center [375, 622] width 371 height 38
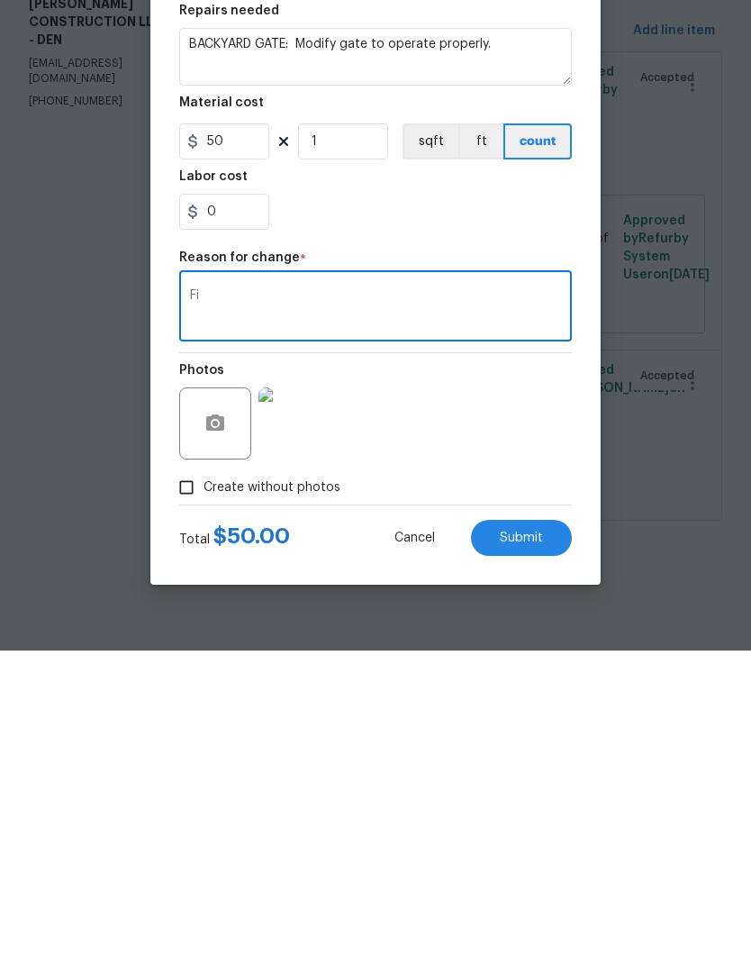
type textarea "F"
click at [226, 603] on textarea "Price down for substandard work" at bounding box center [375, 622] width 371 height 38
click at [225, 603] on textarea "Price down for substandard work" at bounding box center [375, 622] width 371 height 38
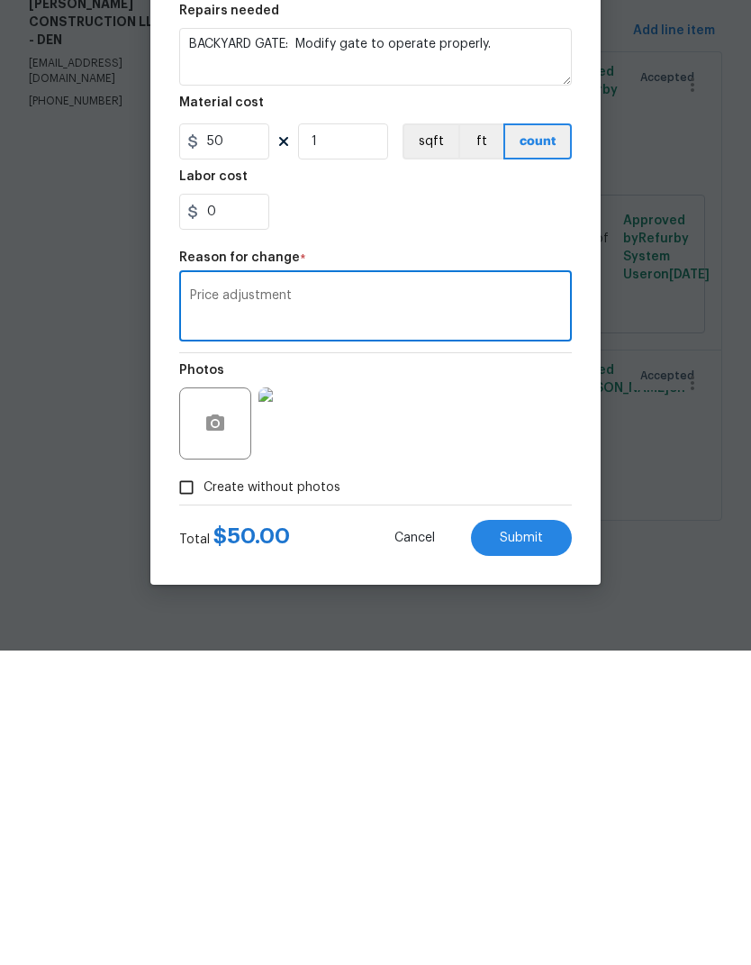
type textarea "Price adjustment"
click at [212, 438] on input "50" at bounding box center [224, 456] width 90 height 36
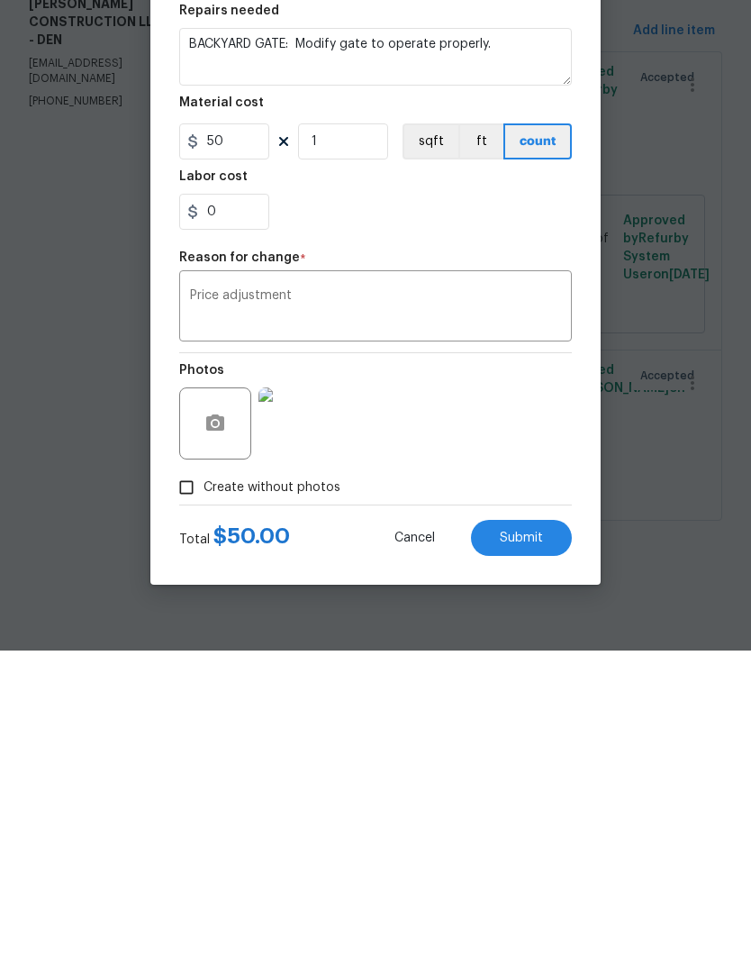
click at [529, 667] on div "Photos" at bounding box center [375, 725] width 393 height 117
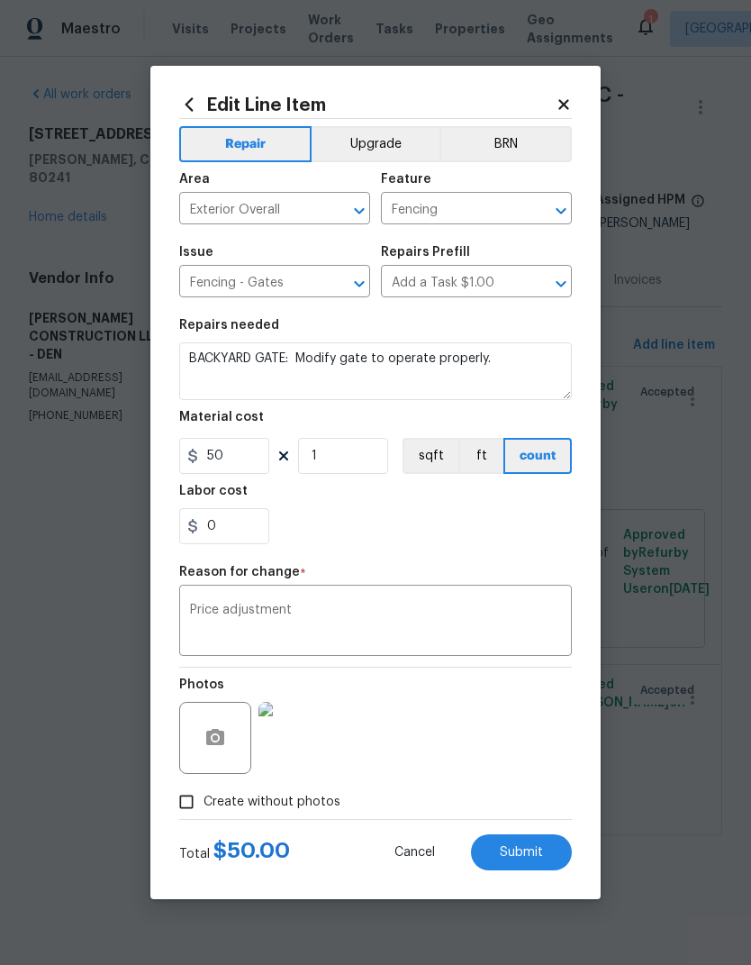
click at [535, 849] on span "Submit" at bounding box center [521, 853] width 43 height 14
type input "150"
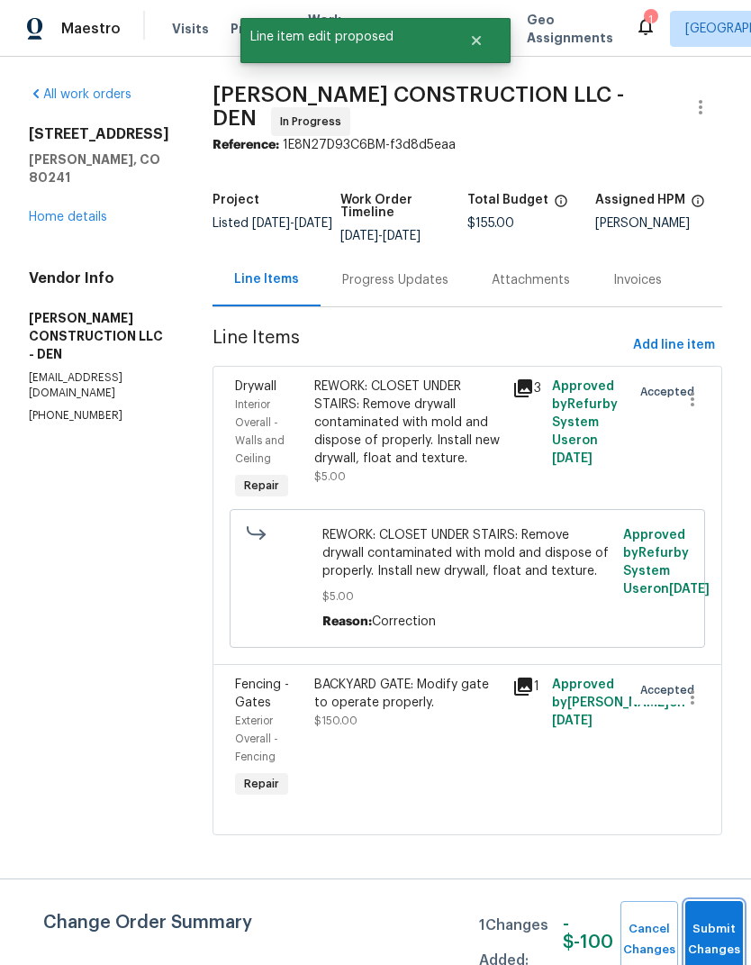
click at [688, 925] on button "Submit Changes" at bounding box center [714, 939] width 58 height 77
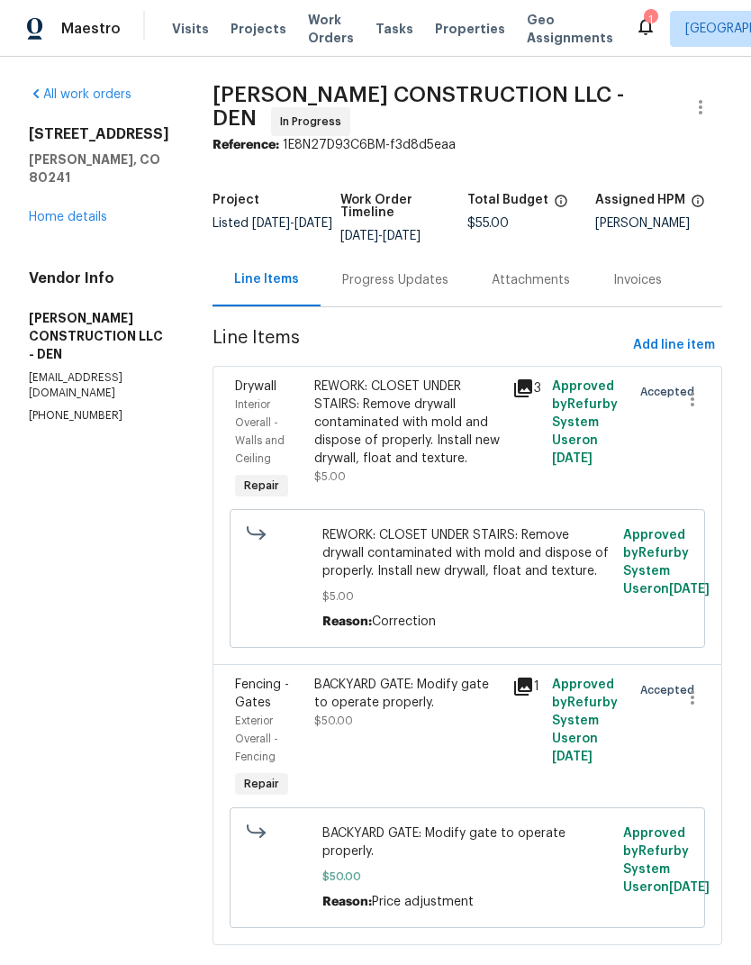
click at [561, 544] on span "REWORK: CLOSET UNDER STAIRS: Remove drywall contaminated with mold and dispose …" at bounding box center [467, 553] width 291 height 54
click at [282, 380] on div "Drywall" at bounding box center [269, 386] width 68 height 18
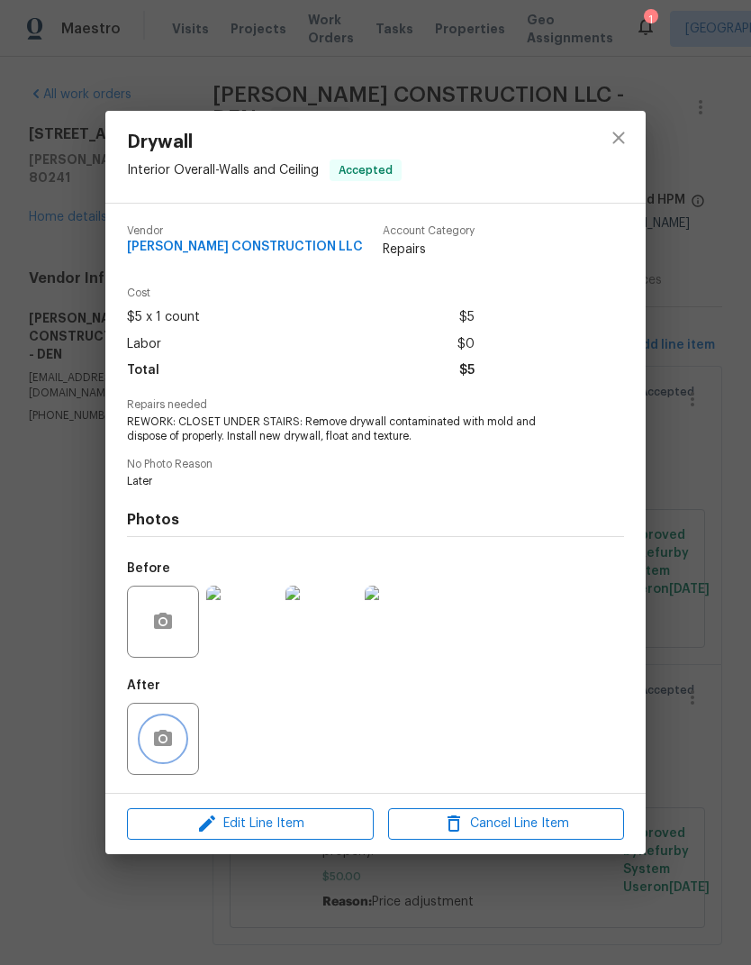
click at [164, 735] on icon "button" at bounding box center [163, 738] width 18 height 16
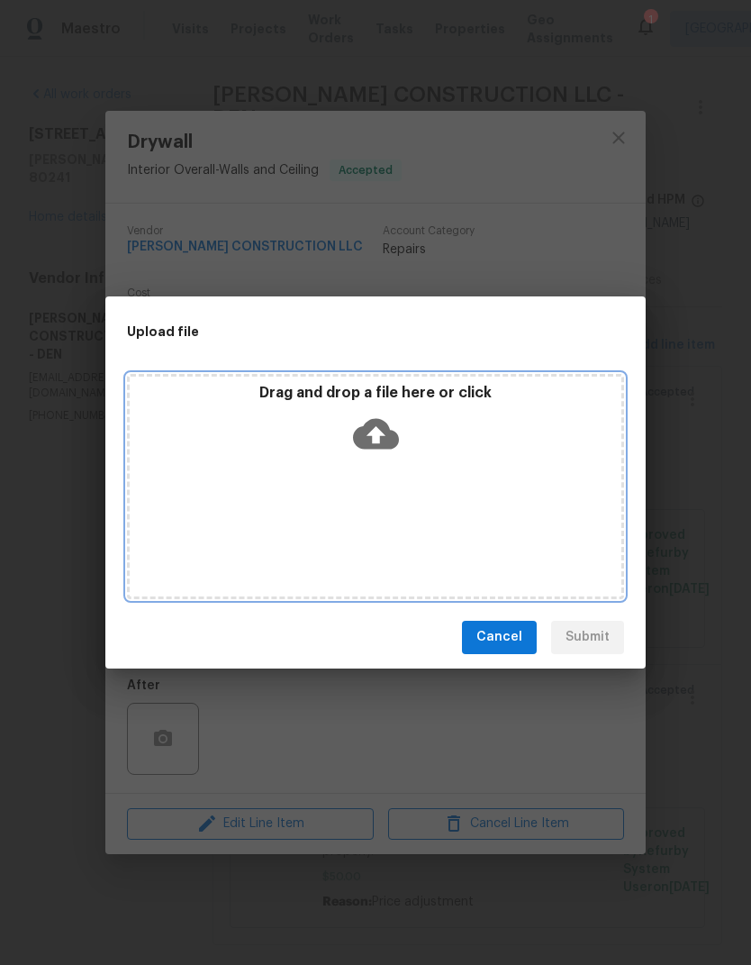
click at [331, 414] on div "Drag and drop a file here or click" at bounding box center [376, 422] width 492 height 77
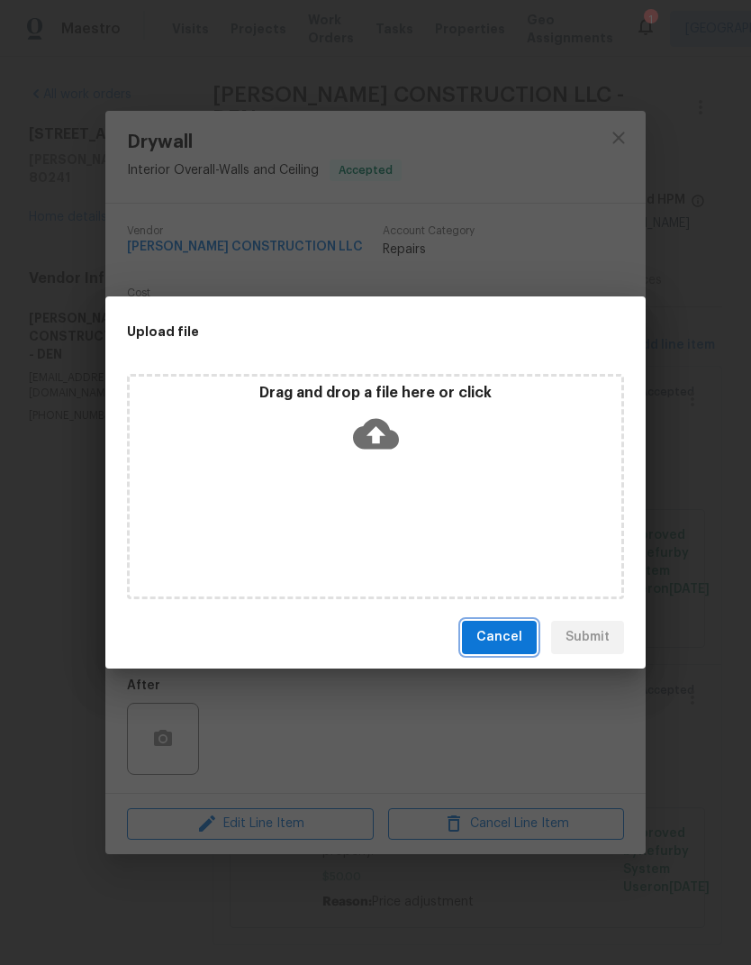
click at [501, 643] on span "Cancel" at bounding box center [499, 637] width 46 height 23
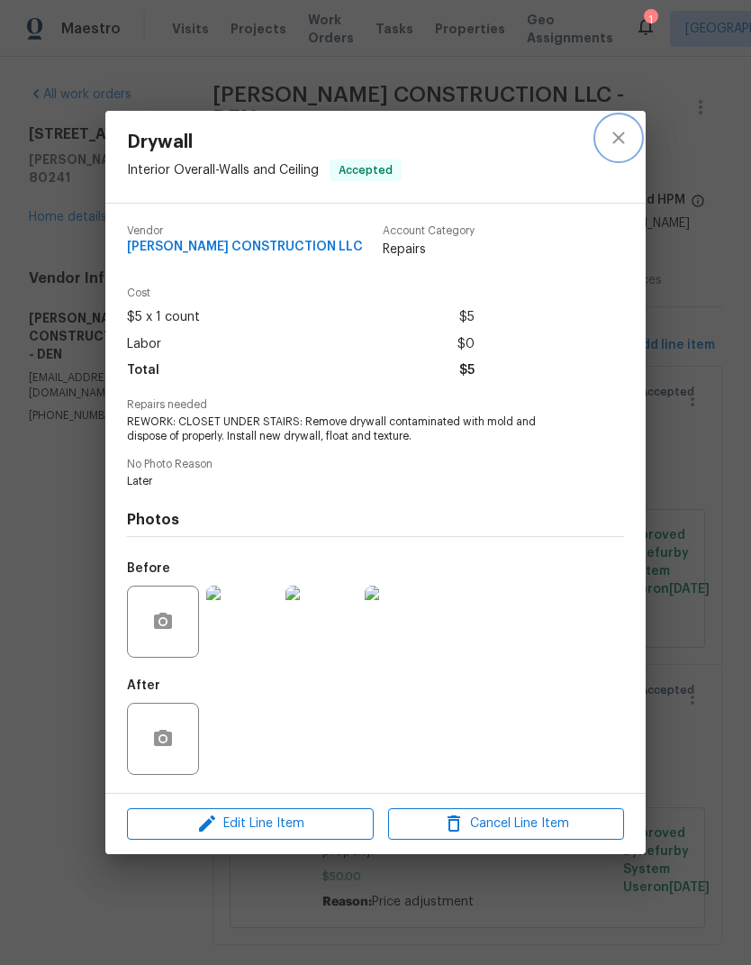
click at [613, 136] on icon "close" at bounding box center [619, 138] width 22 height 22
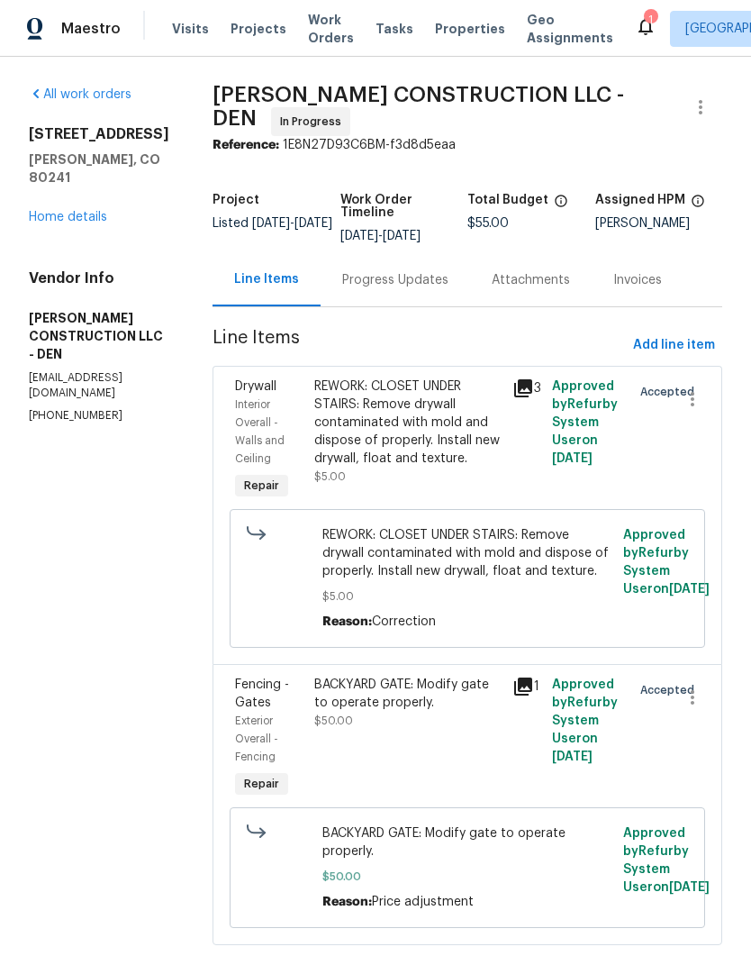
click at [75, 222] on div "All work orders [STREET_ADDRESS][PERSON_NAME] Home details Vendor Info [PERSON_…" at bounding box center [99, 255] width 141 height 338
click at [54, 211] on link "Home details" at bounding box center [68, 217] width 78 height 13
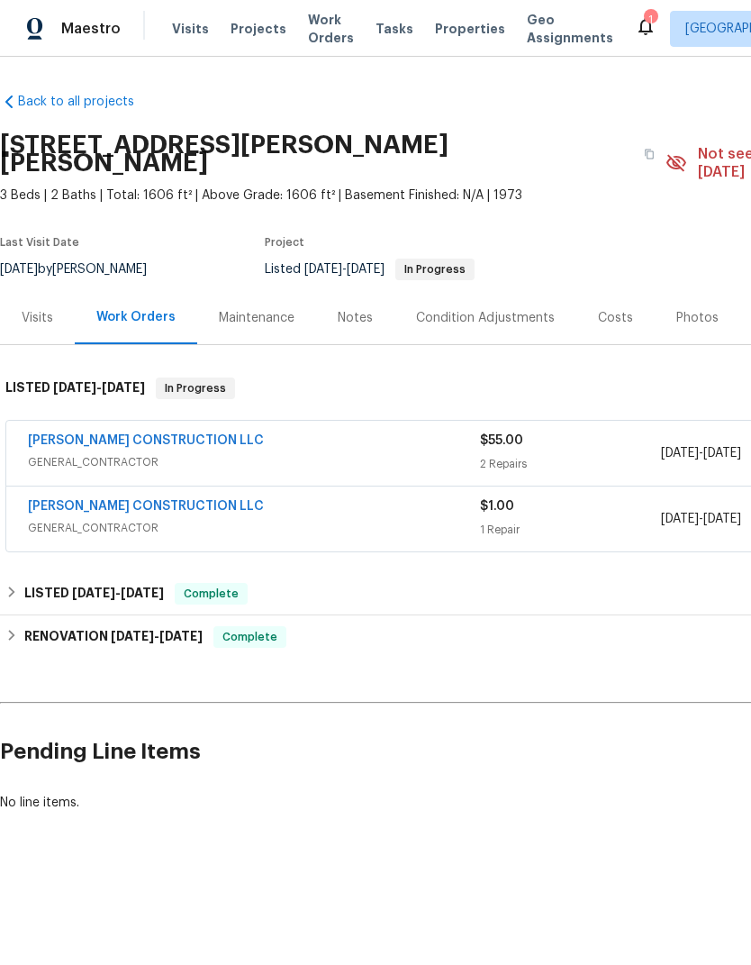
click at [127, 500] on link "[PERSON_NAME] CONSTRUCTION LLC" at bounding box center [146, 506] width 236 height 13
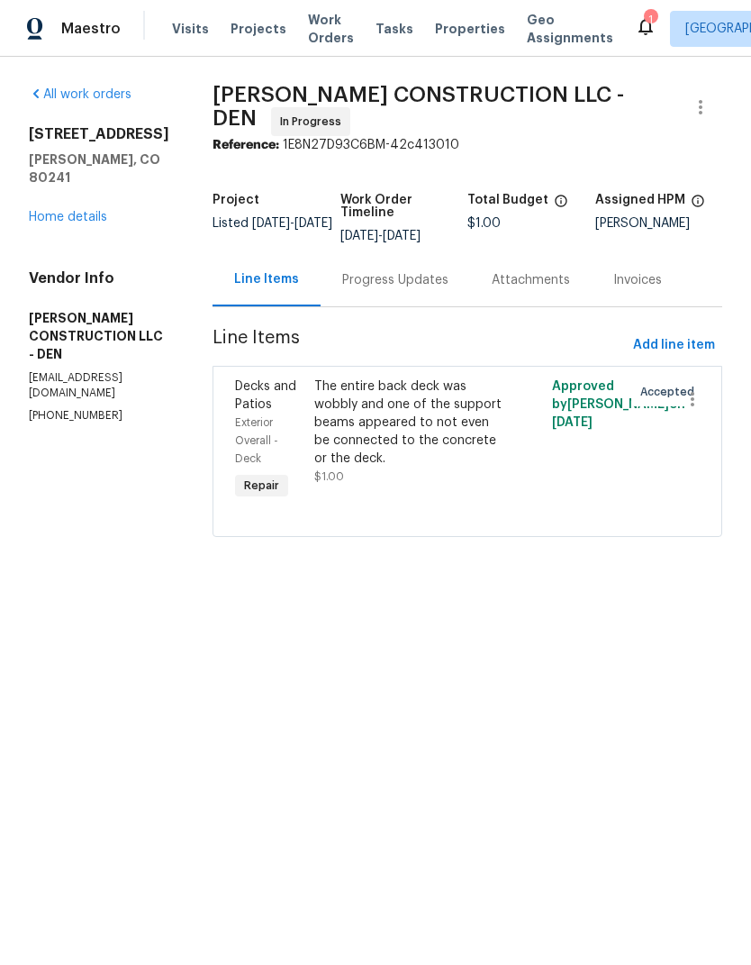
click at [54, 211] on link "Home details" at bounding box center [68, 217] width 78 height 13
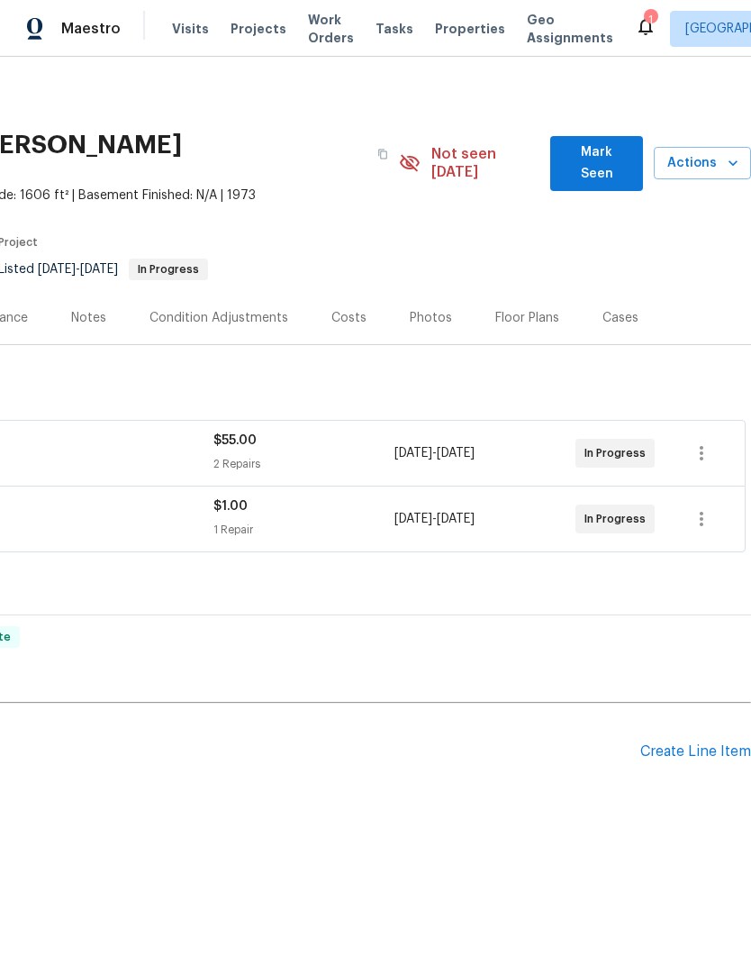
scroll to position [0, 267]
click at [710, 510] on icon "button" at bounding box center [702, 519] width 22 height 22
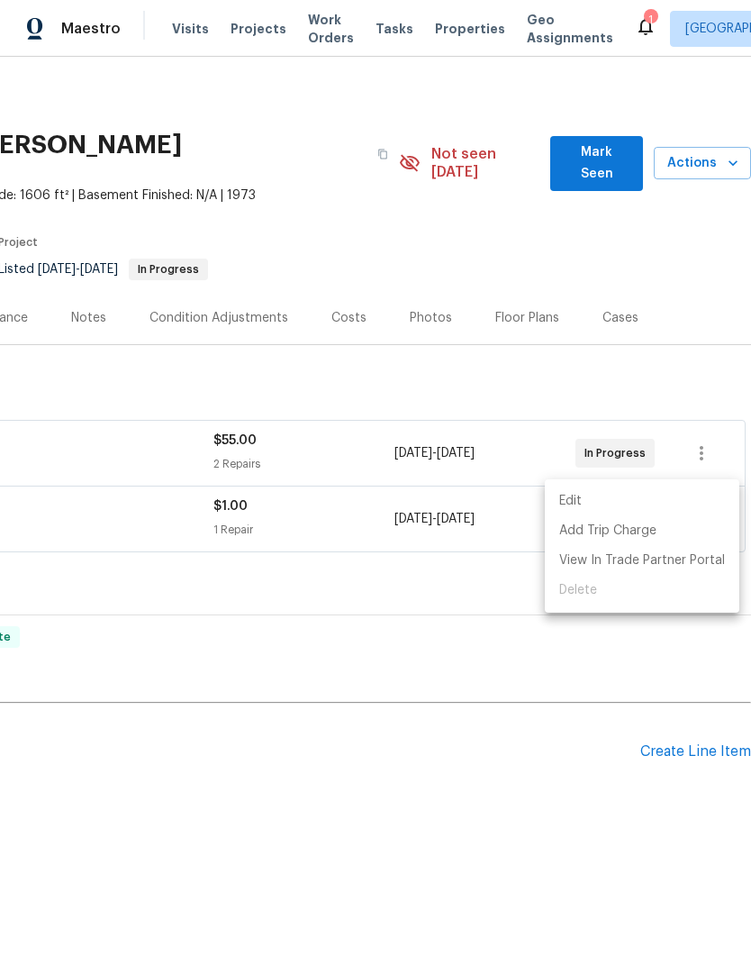
click at [519, 565] on div at bounding box center [375, 482] width 751 height 965
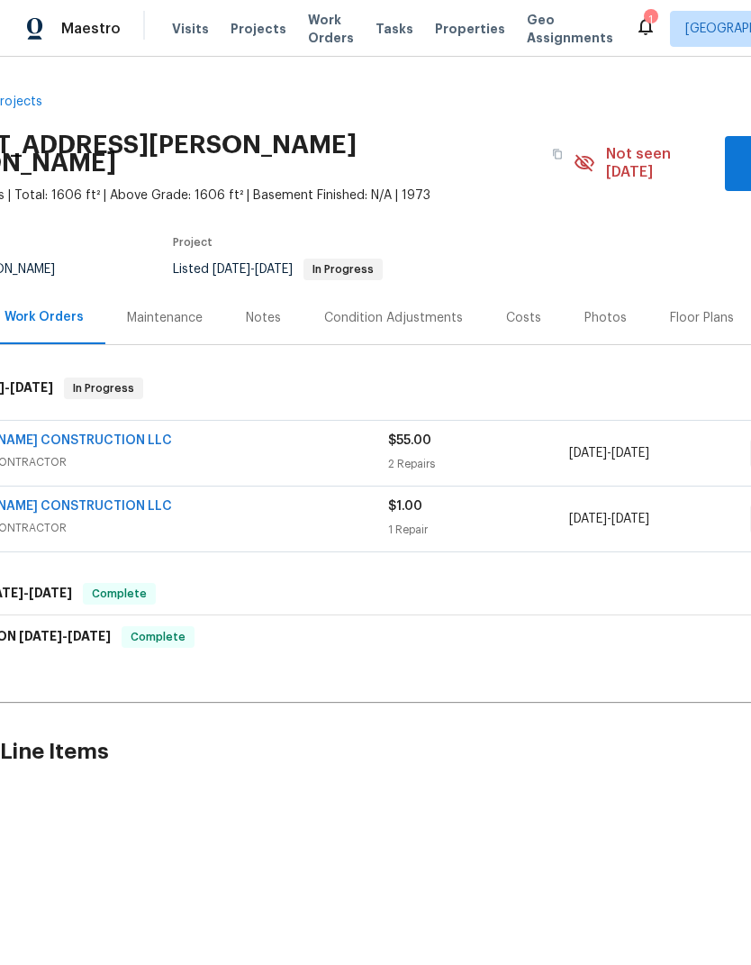
scroll to position [0, 98]
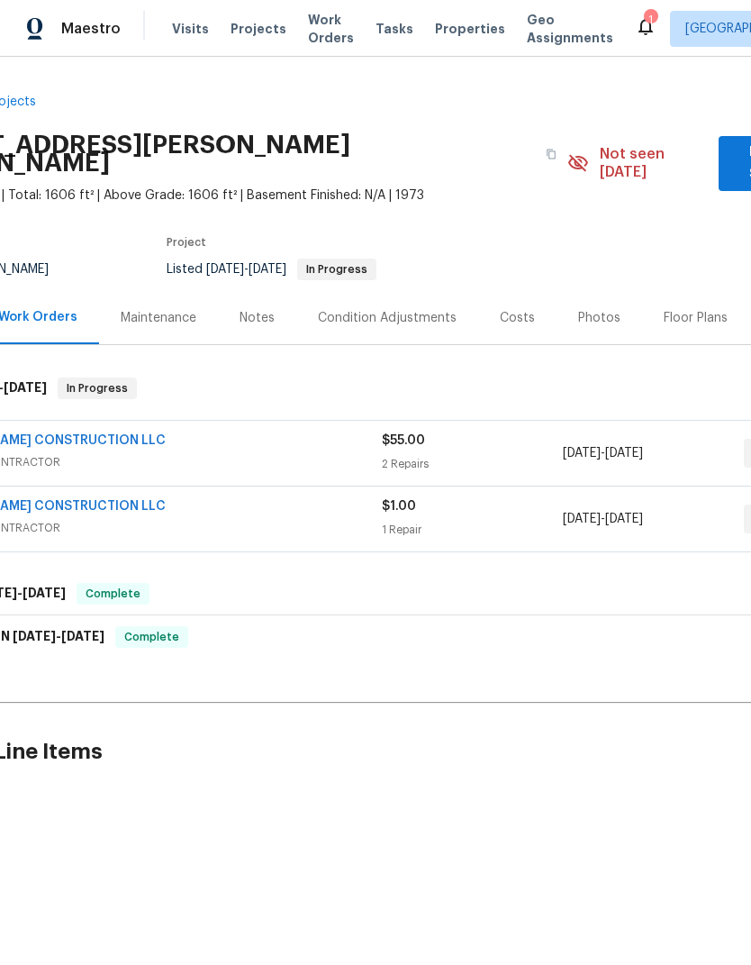
click at [80, 500] on link "[PERSON_NAME] CONSTRUCTION LLC" at bounding box center [48, 506] width 236 height 13
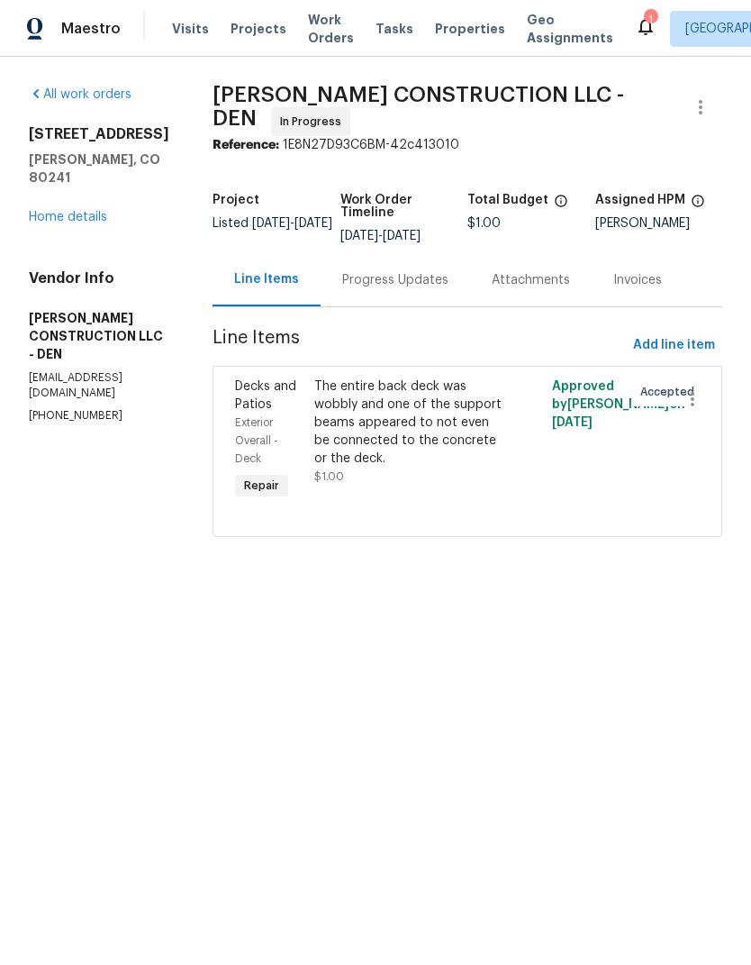
click at [60, 211] on link "Home details" at bounding box center [68, 217] width 78 height 13
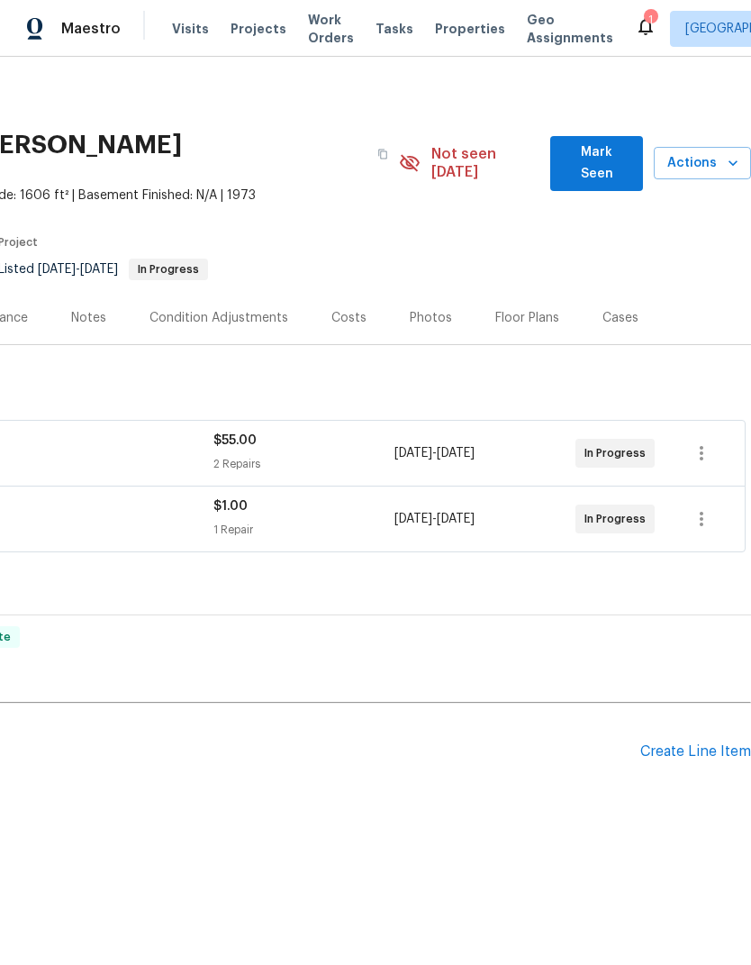
scroll to position [0, 267]
click at [703, 508] on icon "button" at bounding box center [702, 519] width 22 height 22
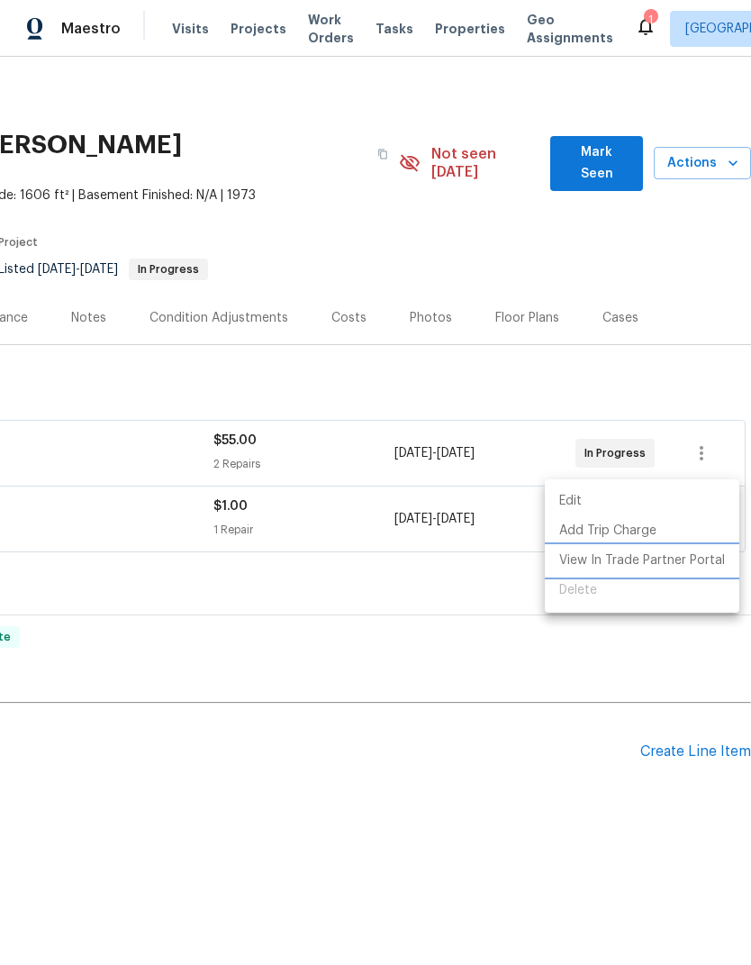
click at [552, 573] on li "View In Trade Partner Portal" at bounding box center [642, 561] width 195 height 30
click at [511, 661] on div at bounding box center [375, 482] width 751 height 965
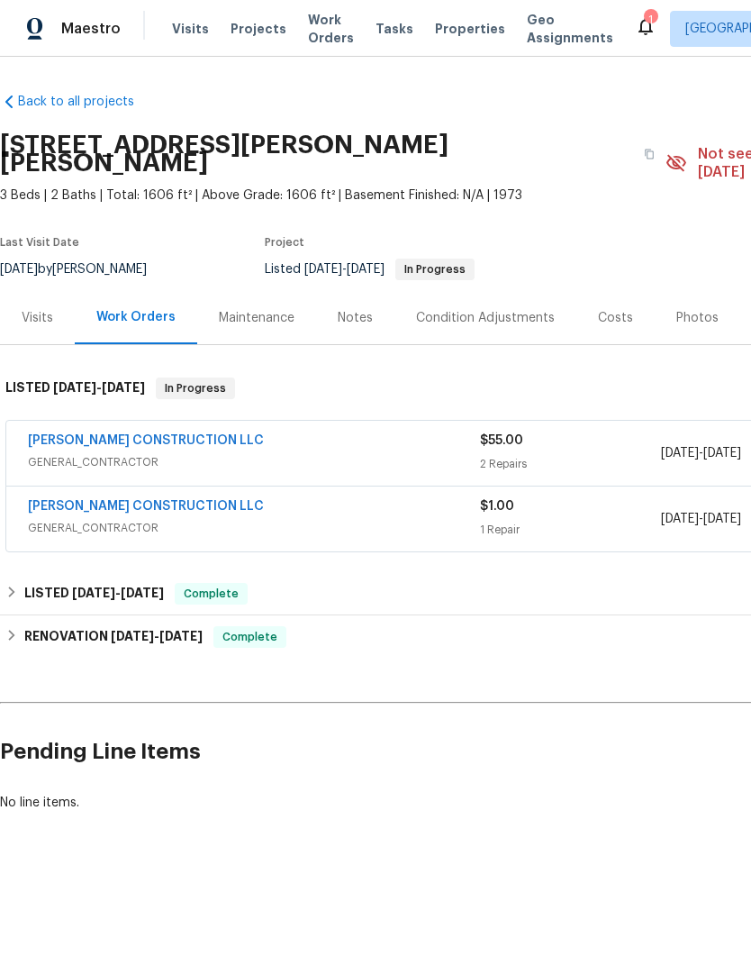
scroll to position [0, 0]
click at [112, 500] on link "[PERSON_NAME] CONSTRUCTION LLC" at bounding box center [146, 506] width 236 height 13
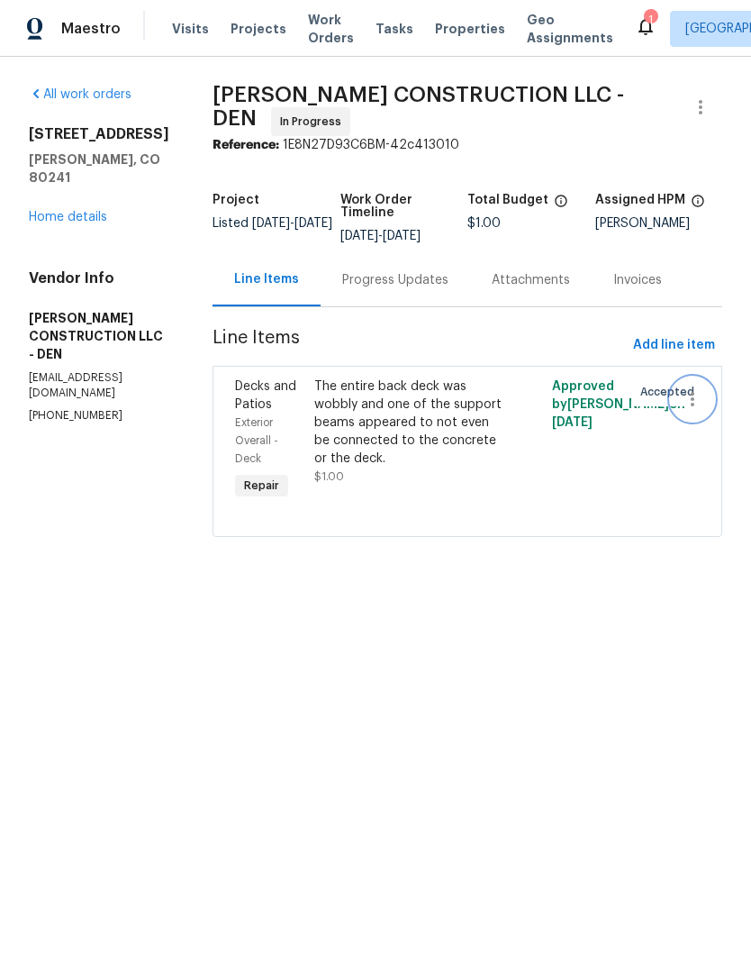
click at [687, 402] on icon "button" at bounding box center [693, 399] width 22 height 22
click at [705, 395] on li "Cancel" at bounding box center [701, 392] width 69 height 30
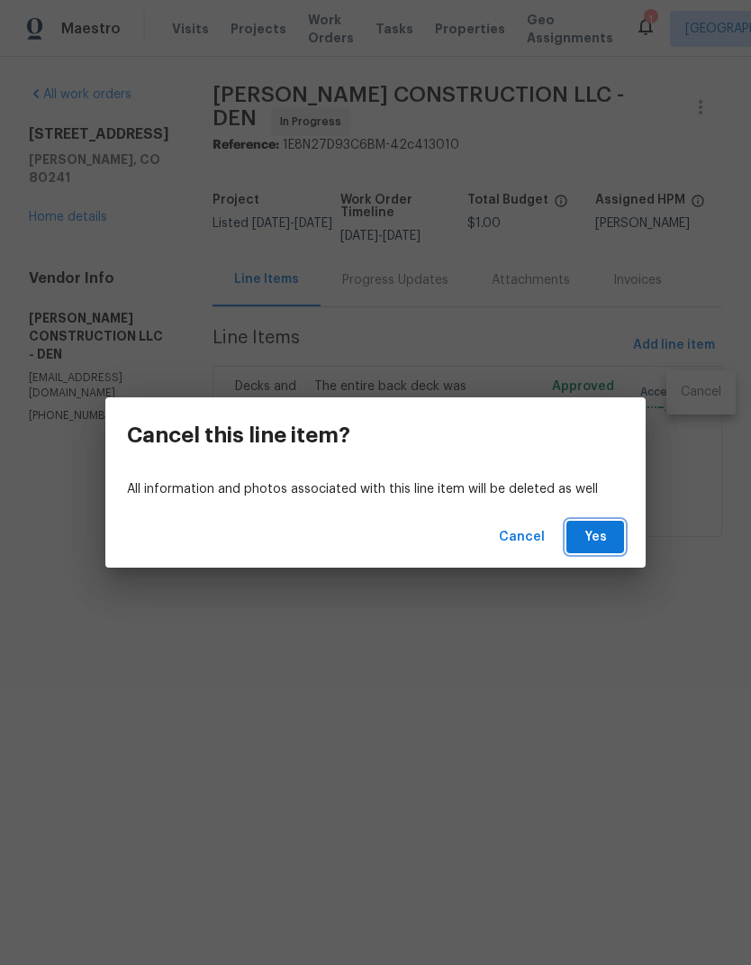
click at [611, 533] on button "Yes" at bounding box center [596, 537] width 58 height 33
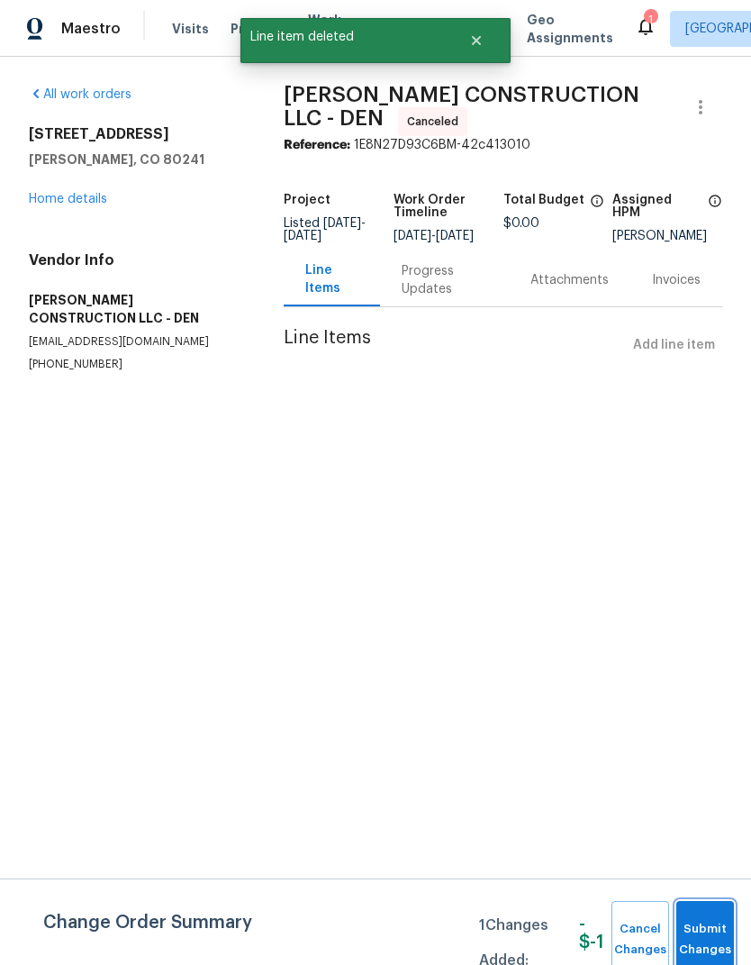
click at [700, 921] on span "Submit Changes" at bounding box center [705, 939] width 40 height 41
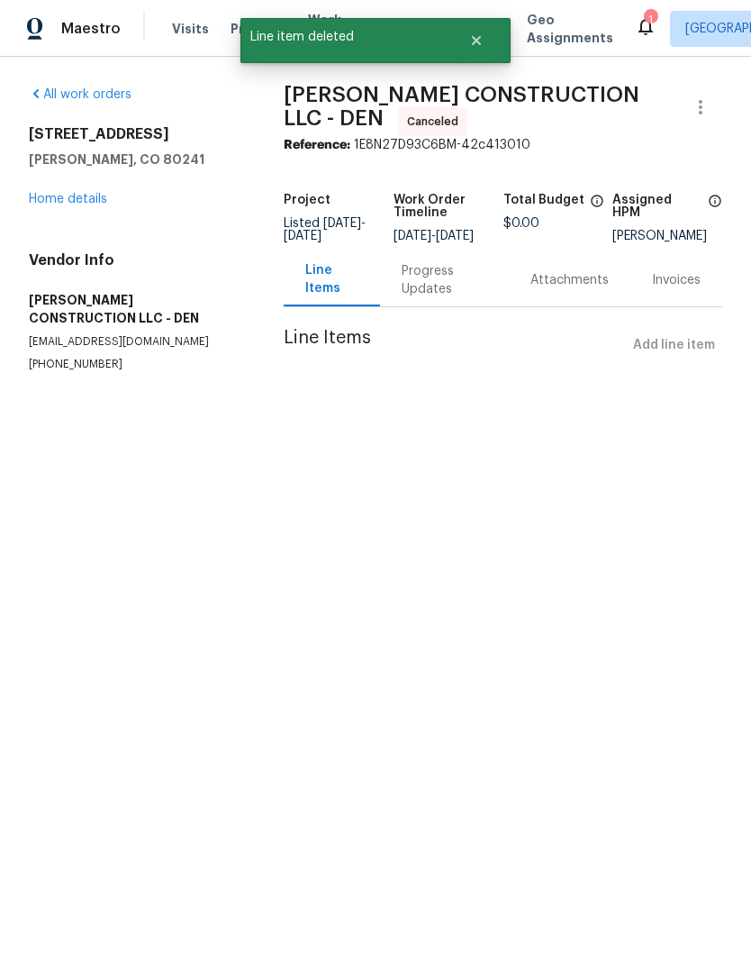
click at [59, 193] on link "Home details" at bounding box center [68, 199] width 78 height 13
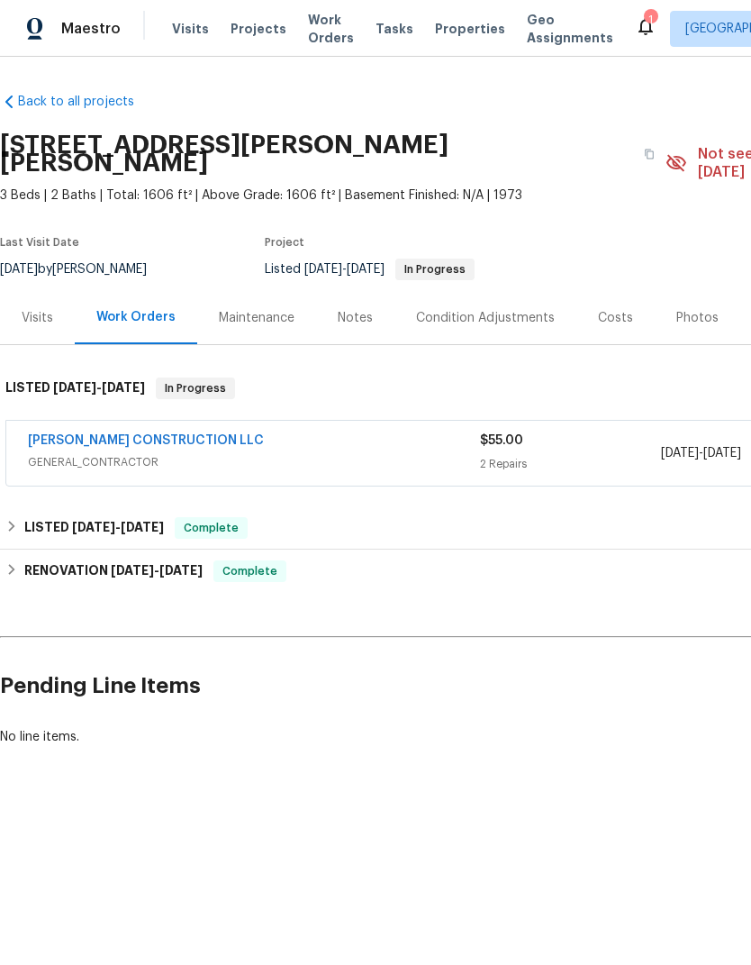
click at [142, 434] on link "[PERSON_NAME] CONSTRUCTION LLC" at bounding box center [146, 440] width 236 height 13
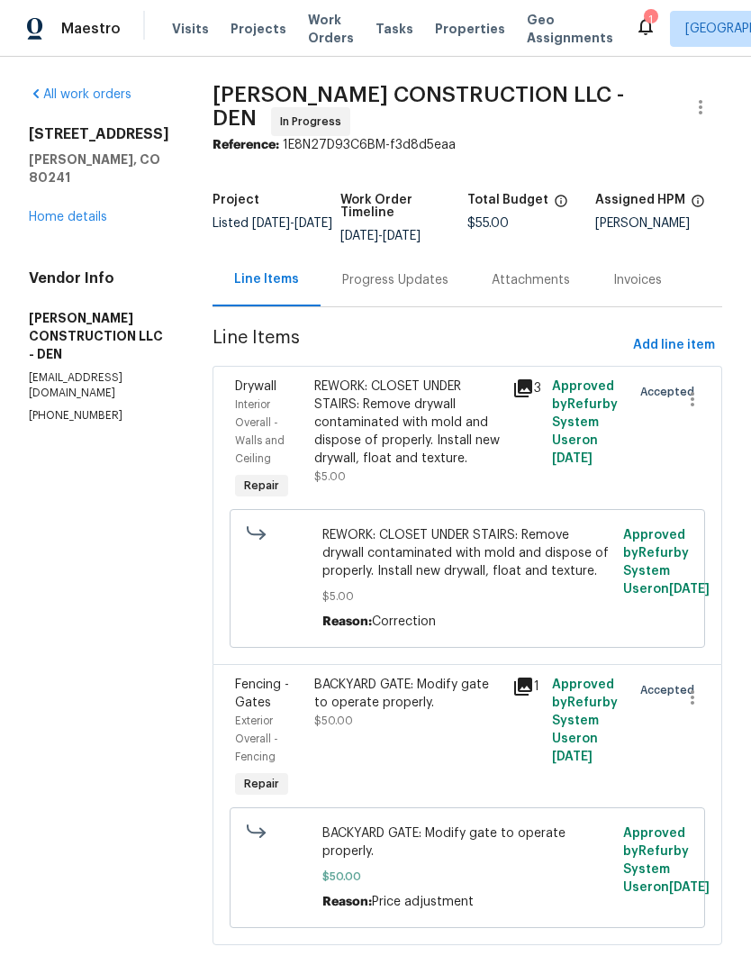
click at [314, 418] on div "REWORK: CLOSET UNDER STAIRS: Remove drywall contaminated with mold and dispose …" at bounding box center [407, 422] width 187 height 90
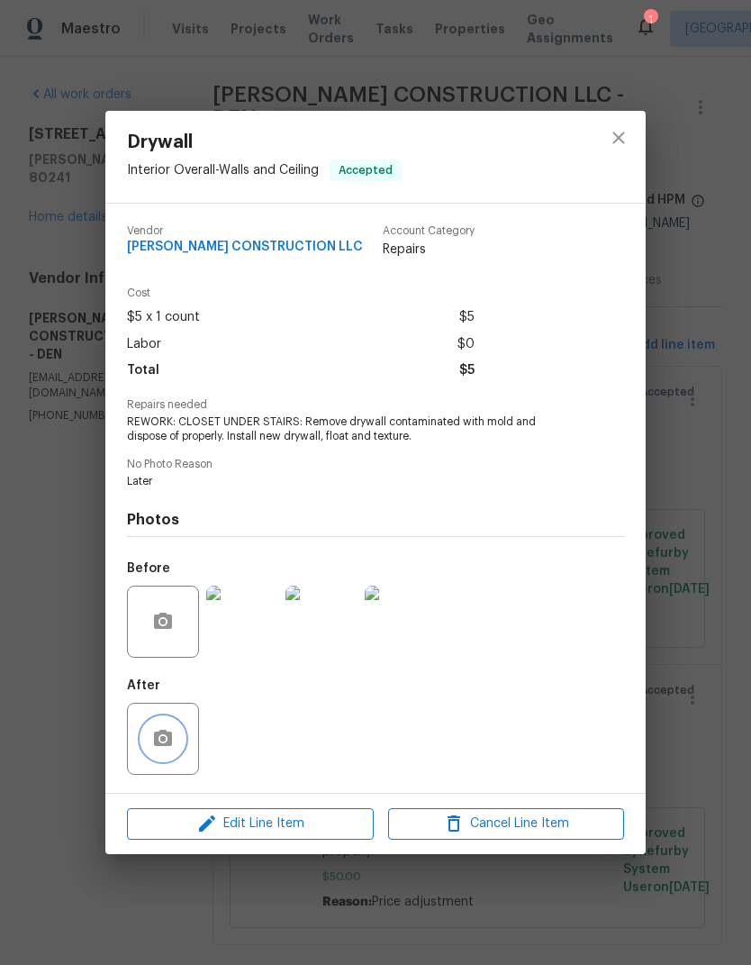
click at [168, 732] on icon "button" at bounding box center [163, 739] width 22 height 22
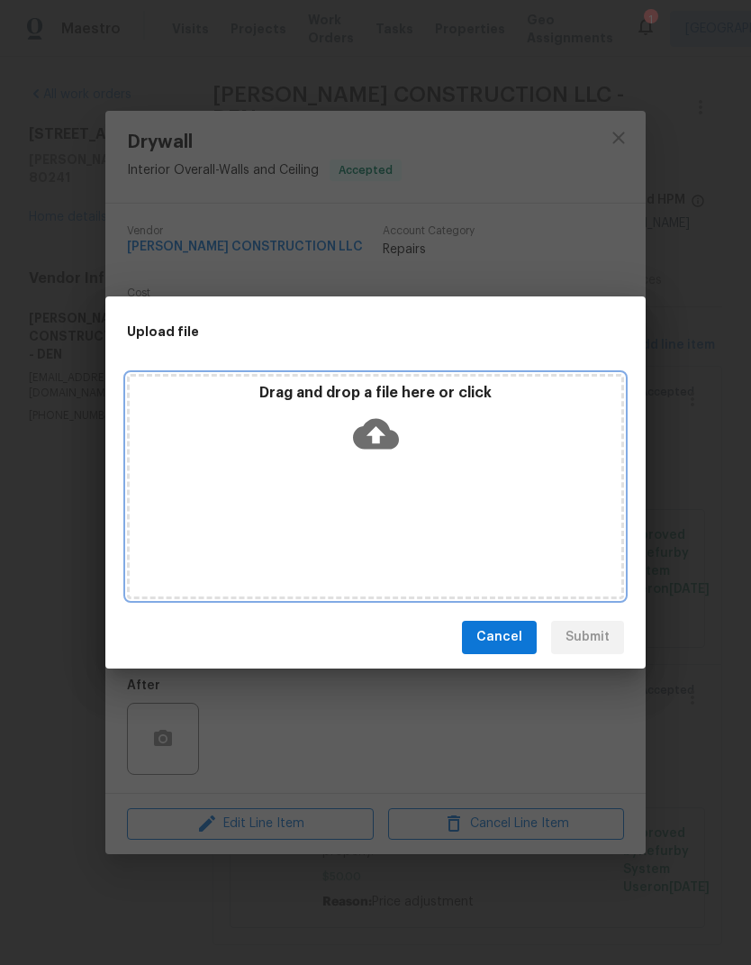
click at [405, 438] on div "Drag and drop a file here or click" at bounding box center [376, 422] width 492 height 77
click at [384, 443] on icon at bounding box center [376, 433] width 46 height 31
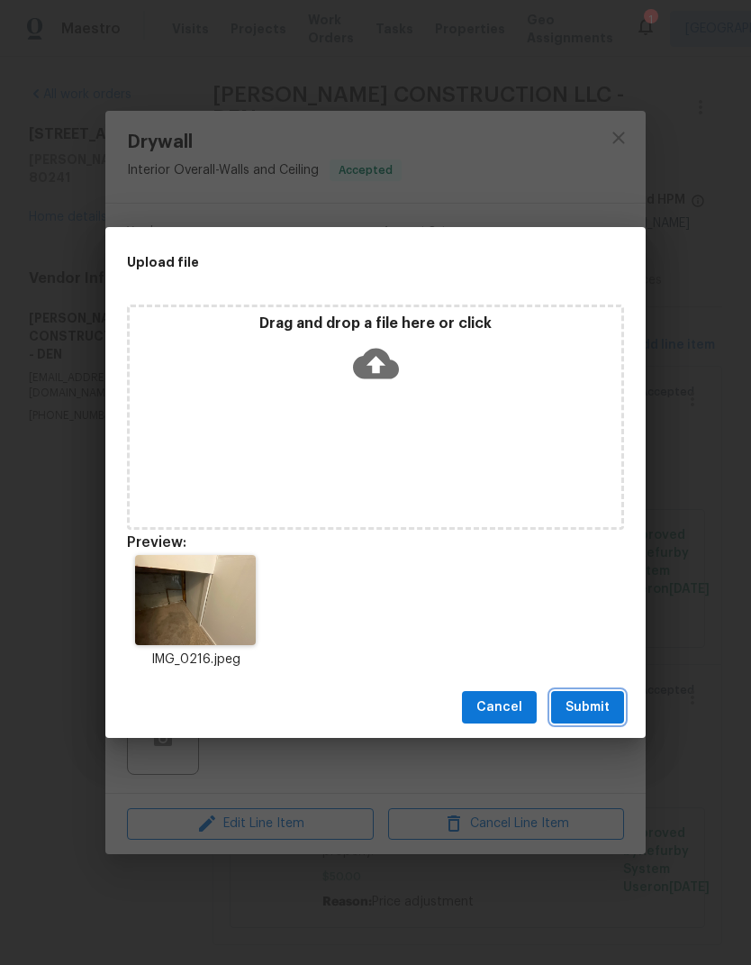
click at [584, 706] on span "Submit" at bounding box center [588, 707] width 44 height 23
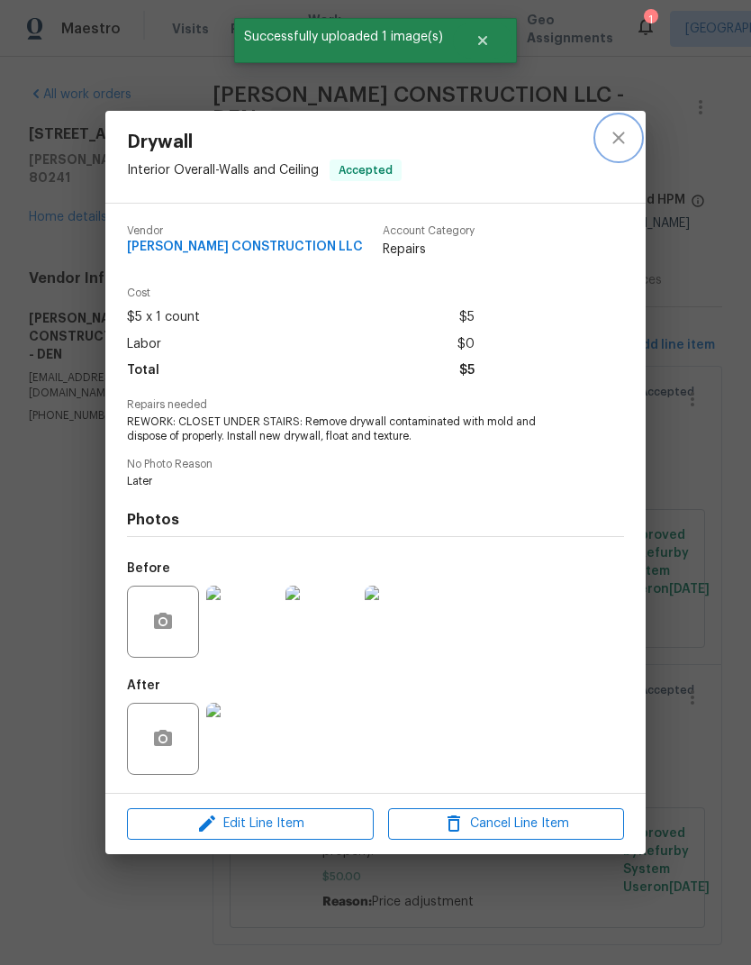
click at [621, 138] on icon "close" at bounding box center [618, 138] width 12 height 12
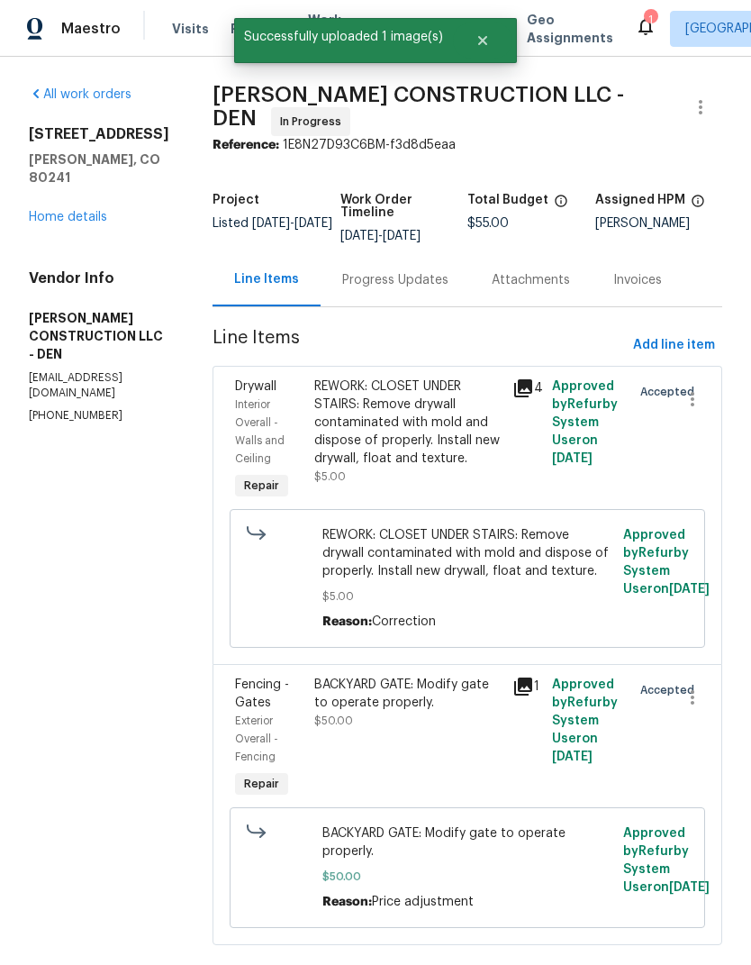
click at [457, 696] on div "BACKYARD GATE: Modify gate to operate properly." at bounding box center [407, 694] width 187 height 36
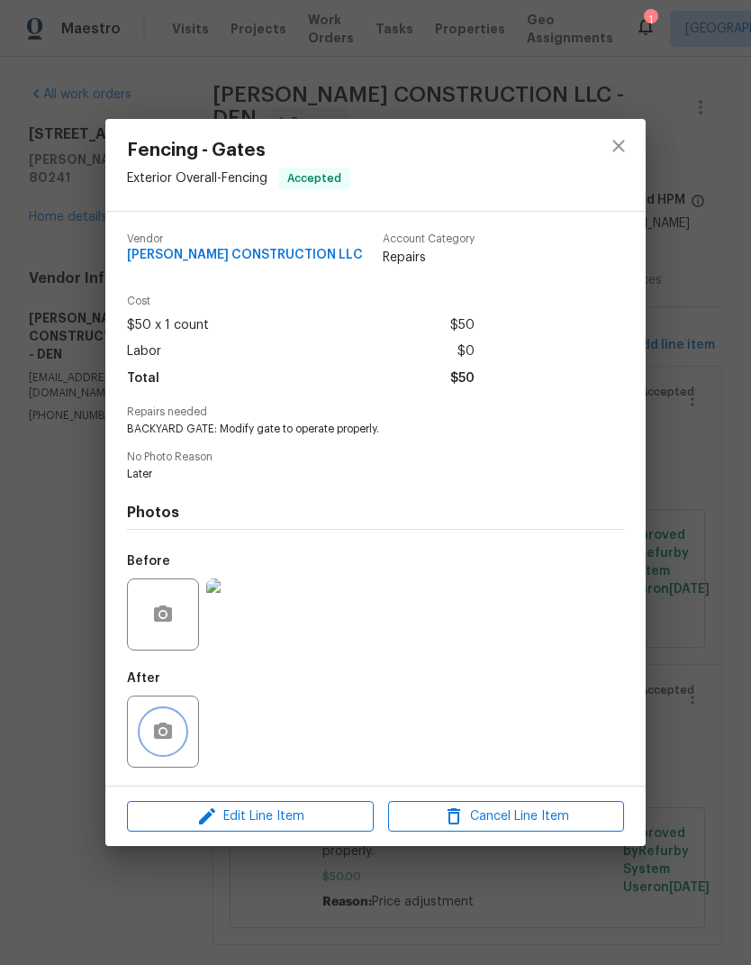
click at [177, 737] on button "button" at bounding box center [162, 731] width 43 height 43
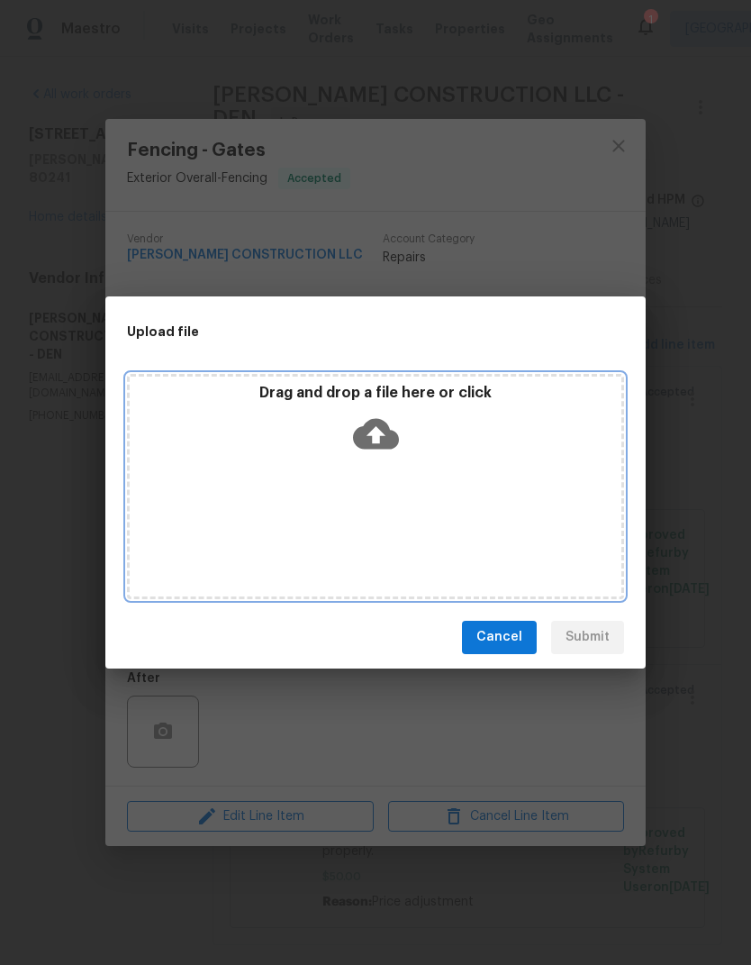
click at [395, 415] on icon at bounding box center [376, 434] width 46 height 46
click at [361, 434] on icon at bounding box center [376, 433] width 46 height 31
click at [368, 428] on icon at bounding box center [376, 433] width 46 height 31
click at [387, 424] on icon at bounding box center [376, 433] width 46 height 31
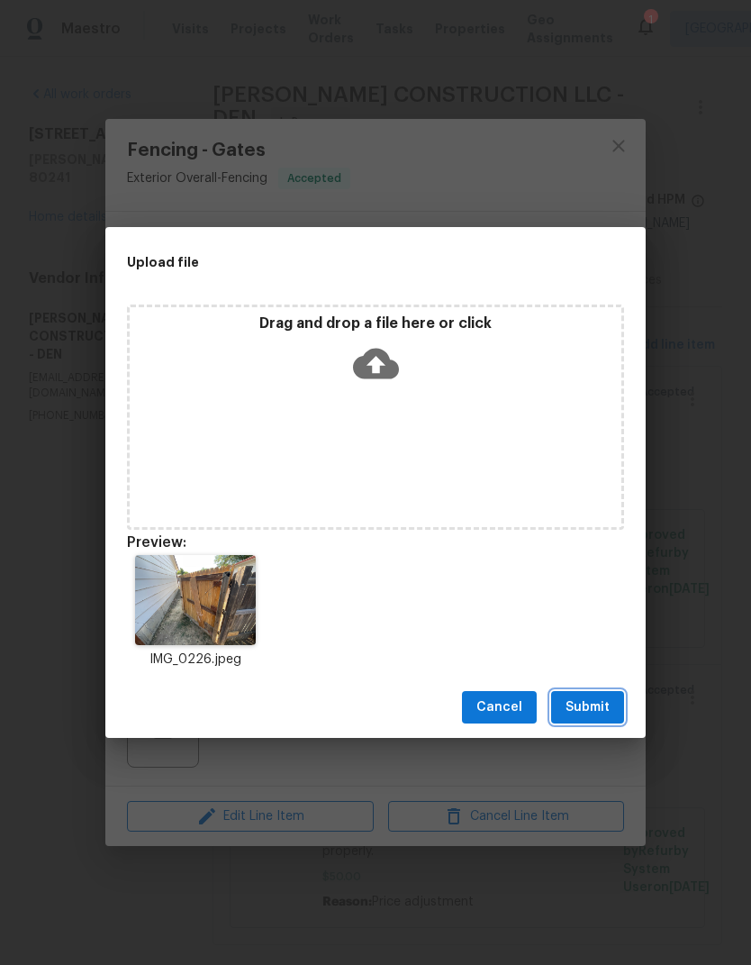
click at [588, 710] on span "Submit" at bounding box center [588, 707] width 44 height 23
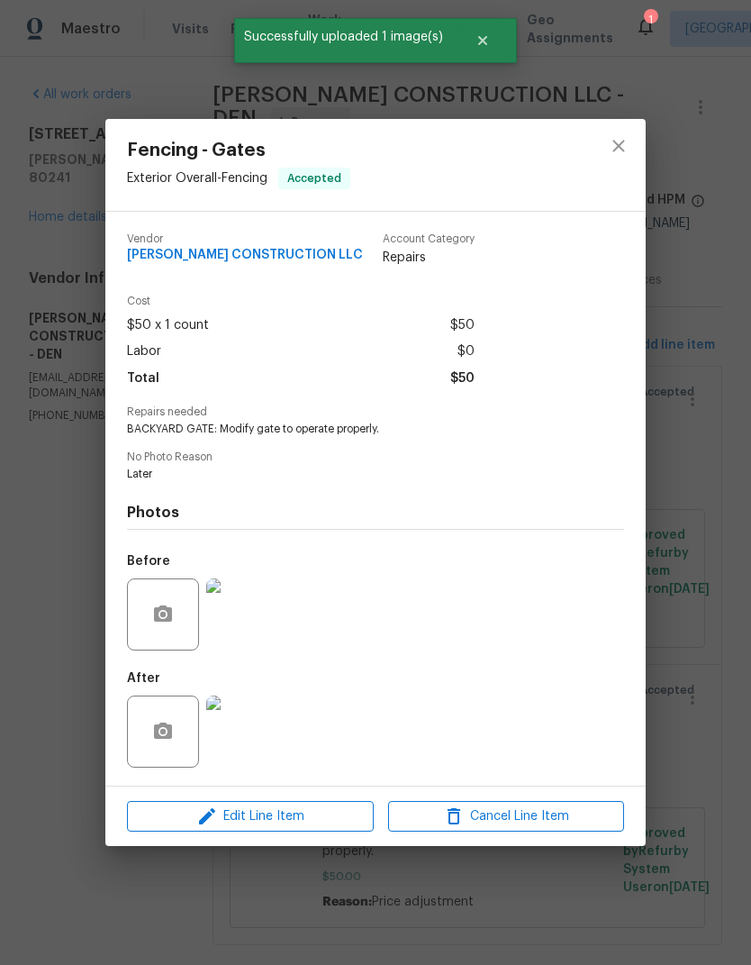
click at [249, 726] on img at bounding box center [242, 731] width 72 height 72
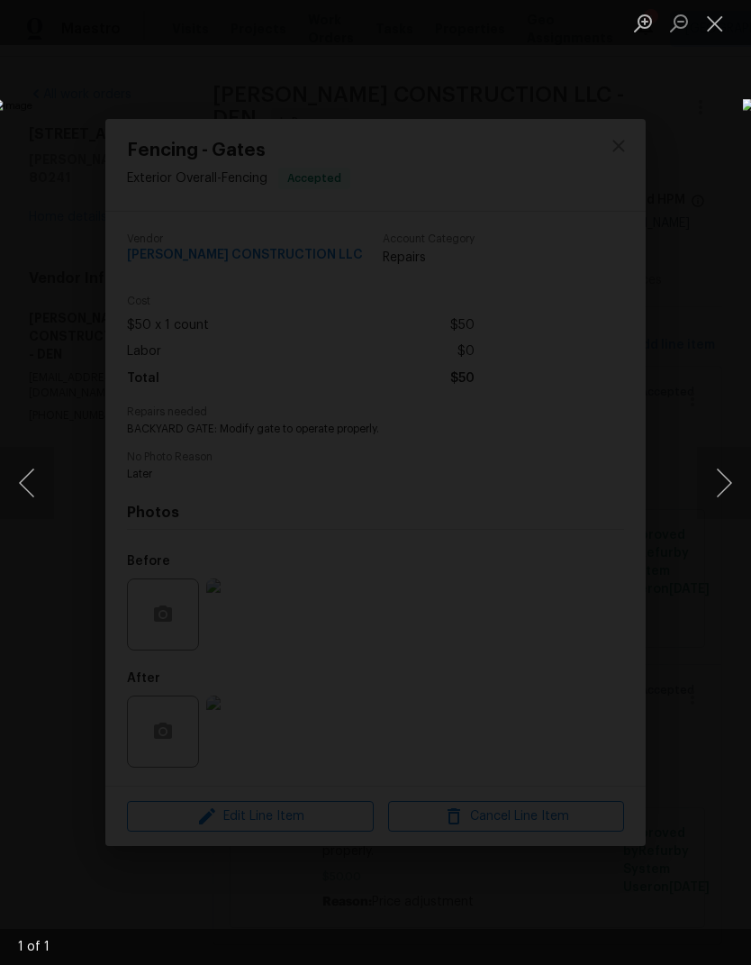
click at [714, 31] on button "Close lightbox" at bounding box center [715, 23] width 36 height 32
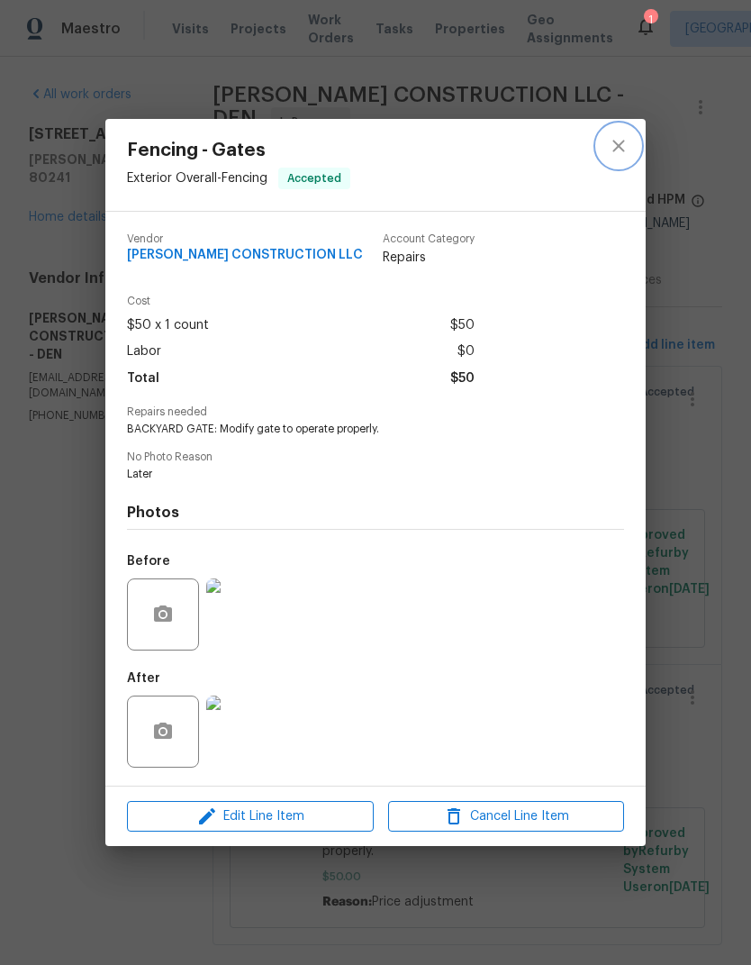
click at [625, 154] on button "close" at bounding box center [618, 145] width 43 height 43
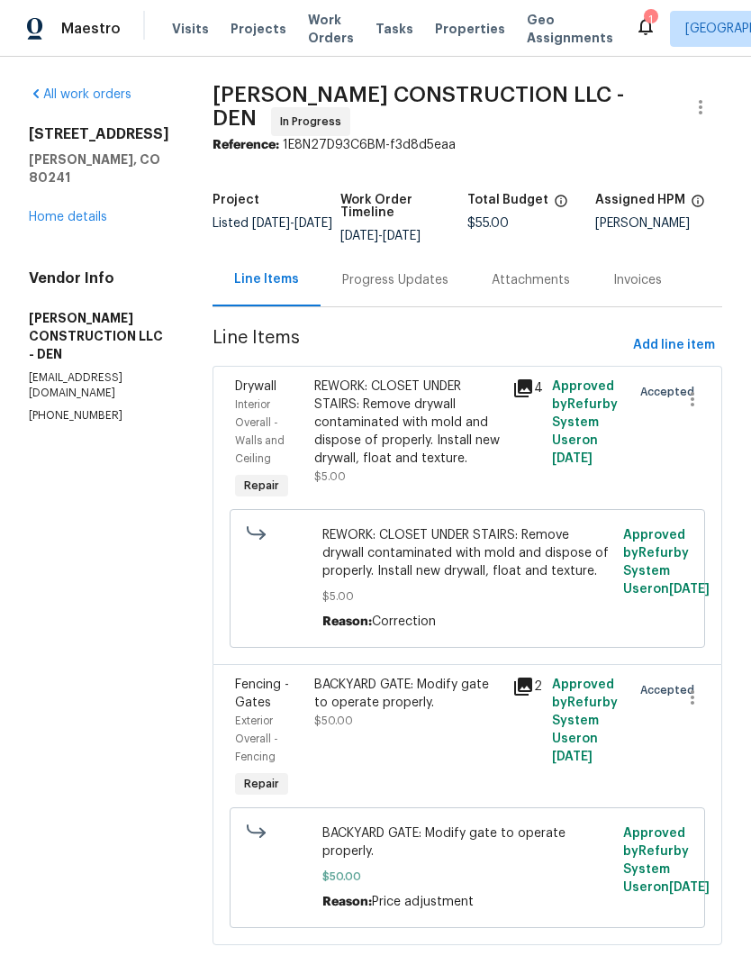
click at [58, 222] on div "All work orders 12238 Monroe Dr Thornton, CO 80241 Home details Vendor Info ESP…" at bounding box center [99, 255] width 141 height 338
click at [31, 211] on link "Home details" at bounding box center [68, 217] width 78 height 13
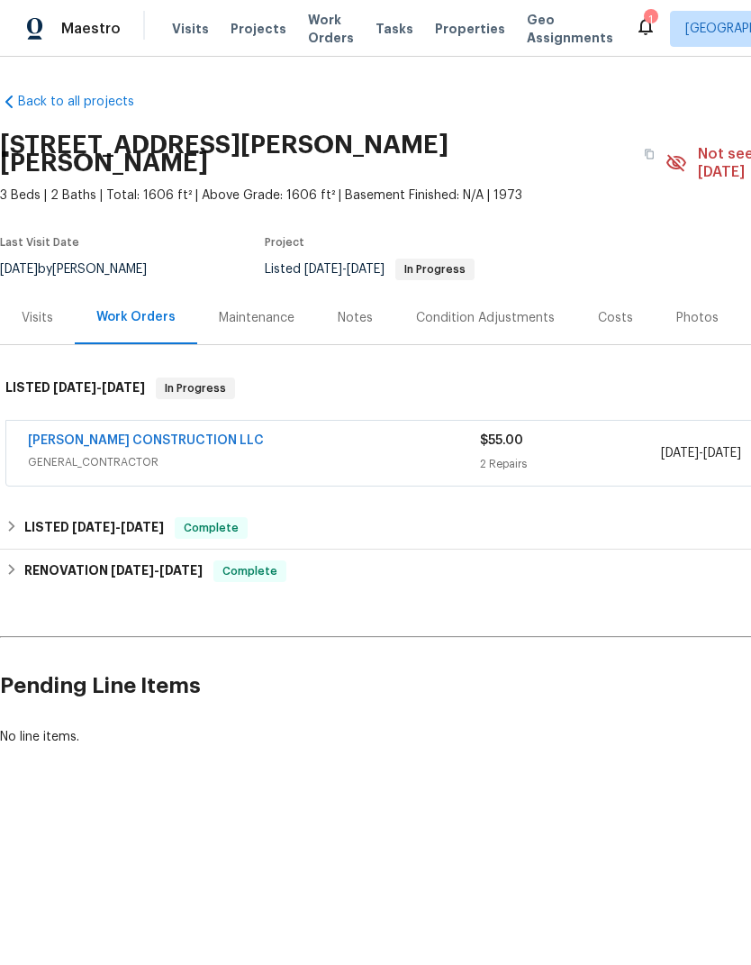
click at [106, 434] on link "[PERSON_NAME] CONSTRUCTION LLC" at bounding box center [146, 440] width 236 height 13
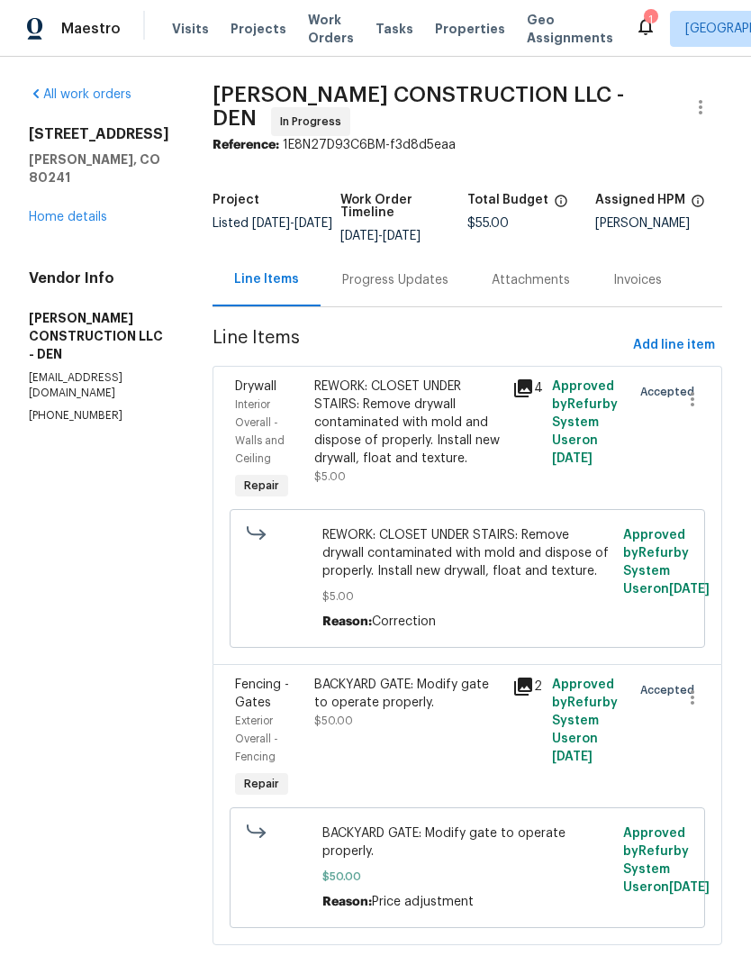
click at [64, 211] on link "Home details" at bounding box center [68, 217] width 78 height 13
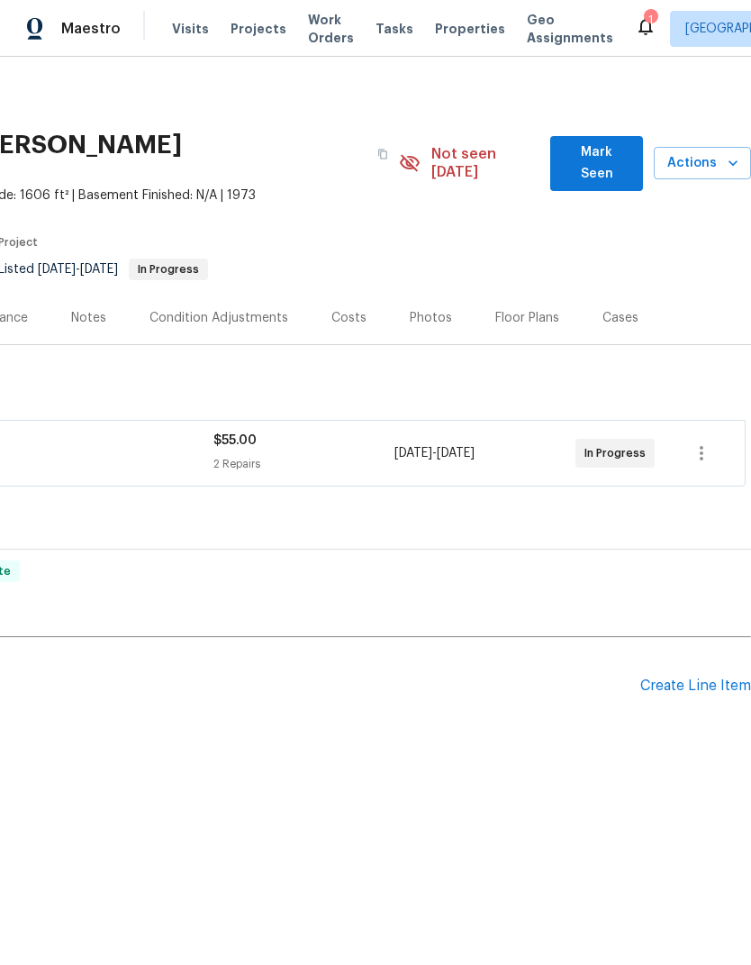
scroll to position [0, 267]
click at [724, 159] on icon "button" at bounding box center [733, 163] width 18 height 18
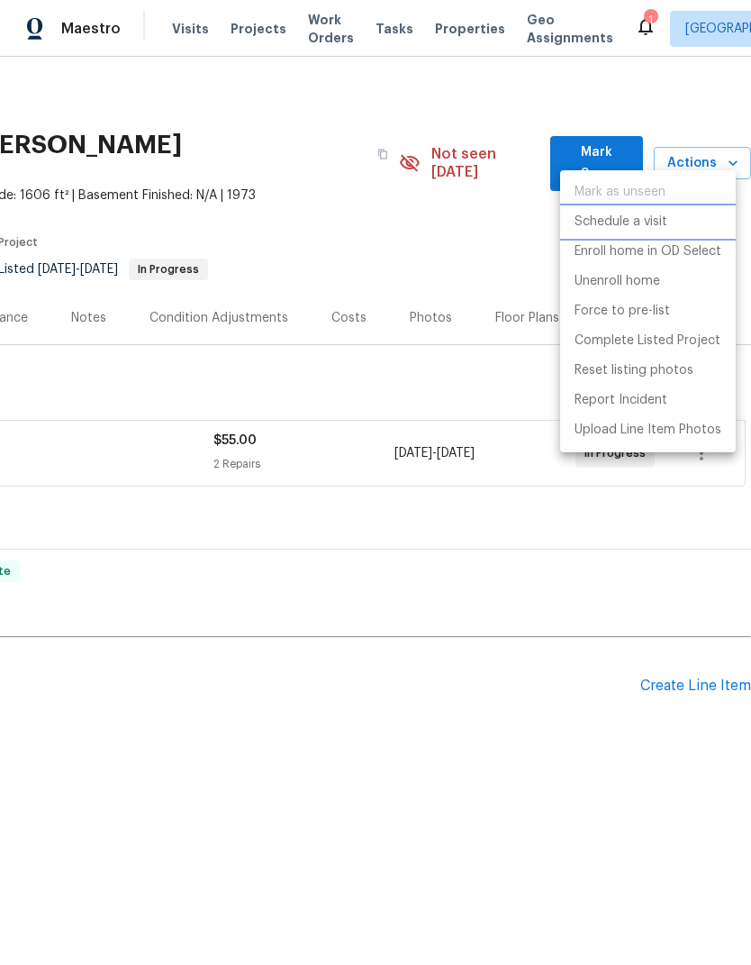
click at [703, 223] on li "Schedule a visit" at bounding box center [648, 222] width 176 height 30
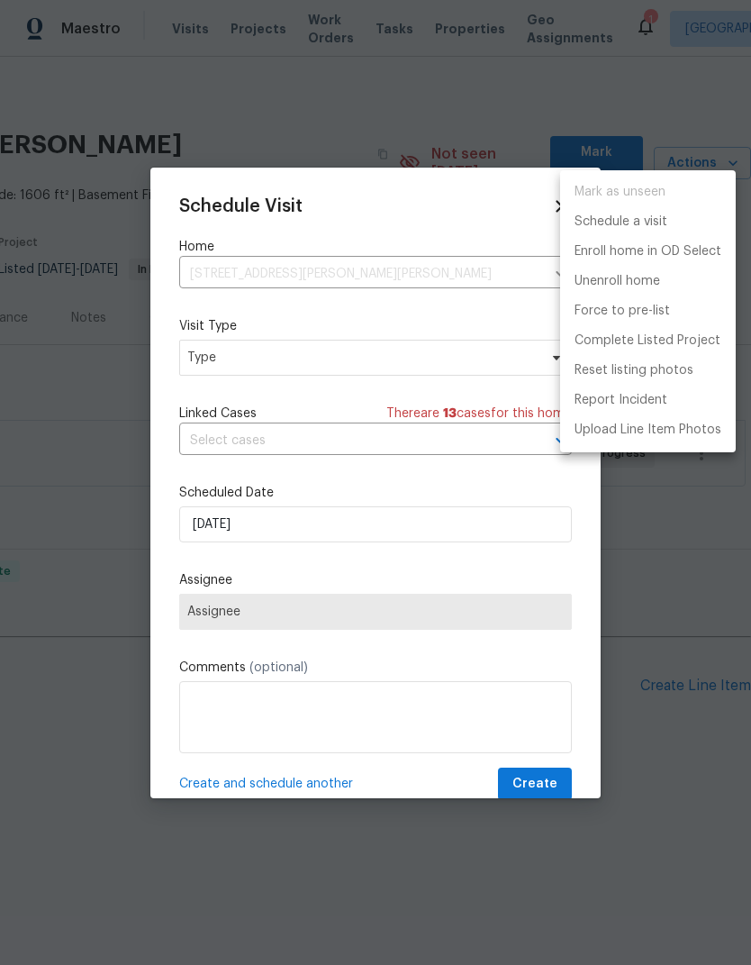
click at [237, 368] on div at bounding box center [375, 482] width 751 height 965
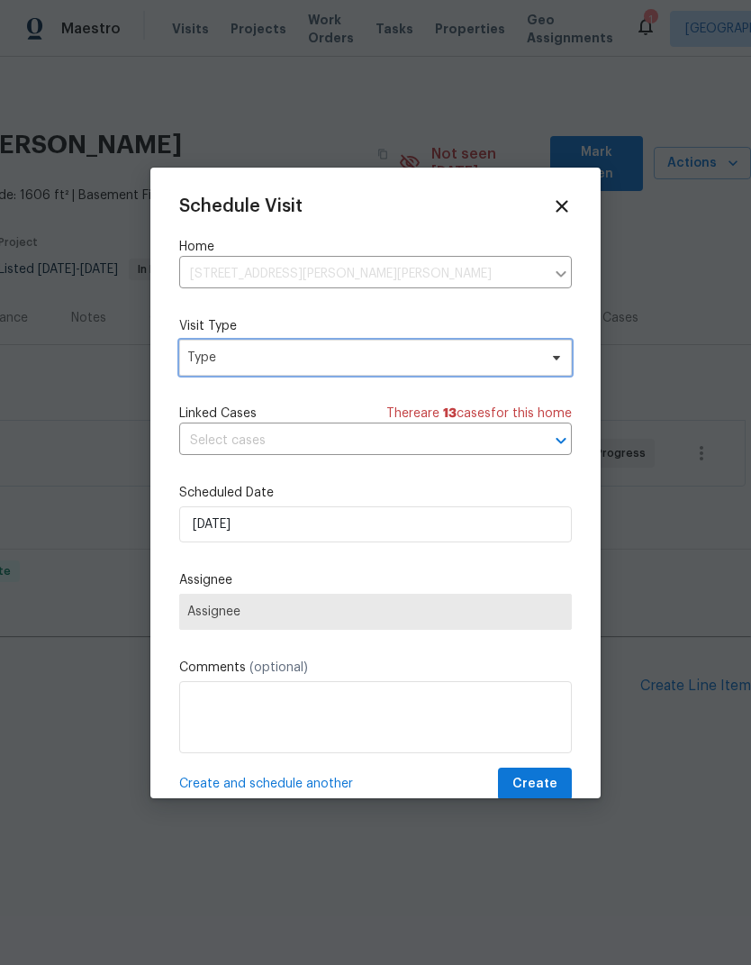
click at [215, 361] on span "Type" at bounding box center [362, 358] width 350 height 18
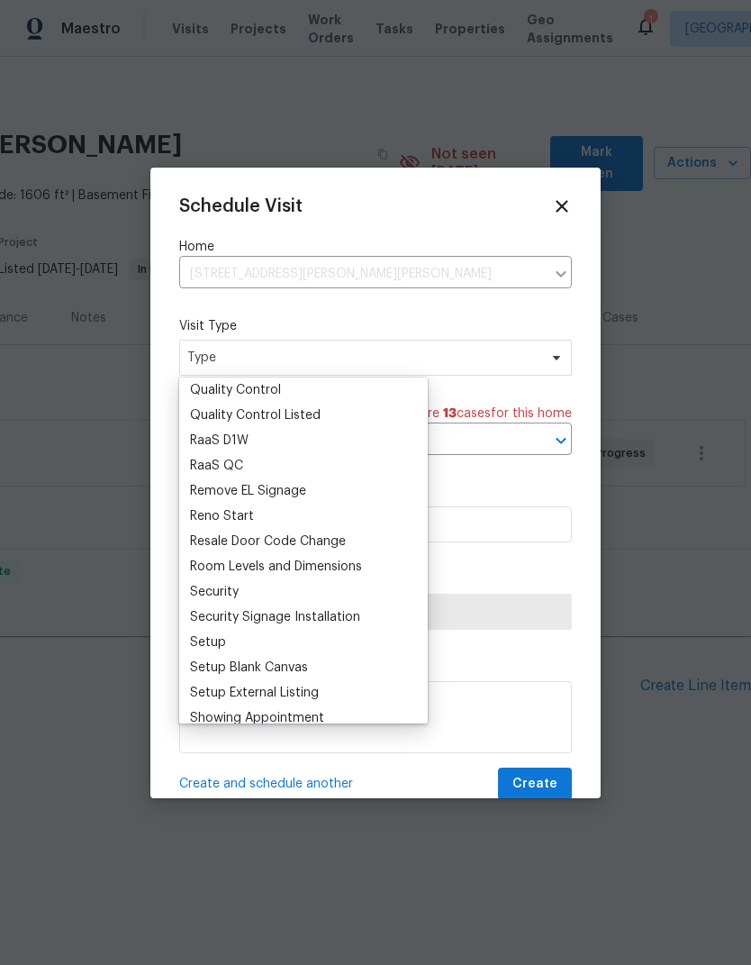
scroll to position [1233, 0]
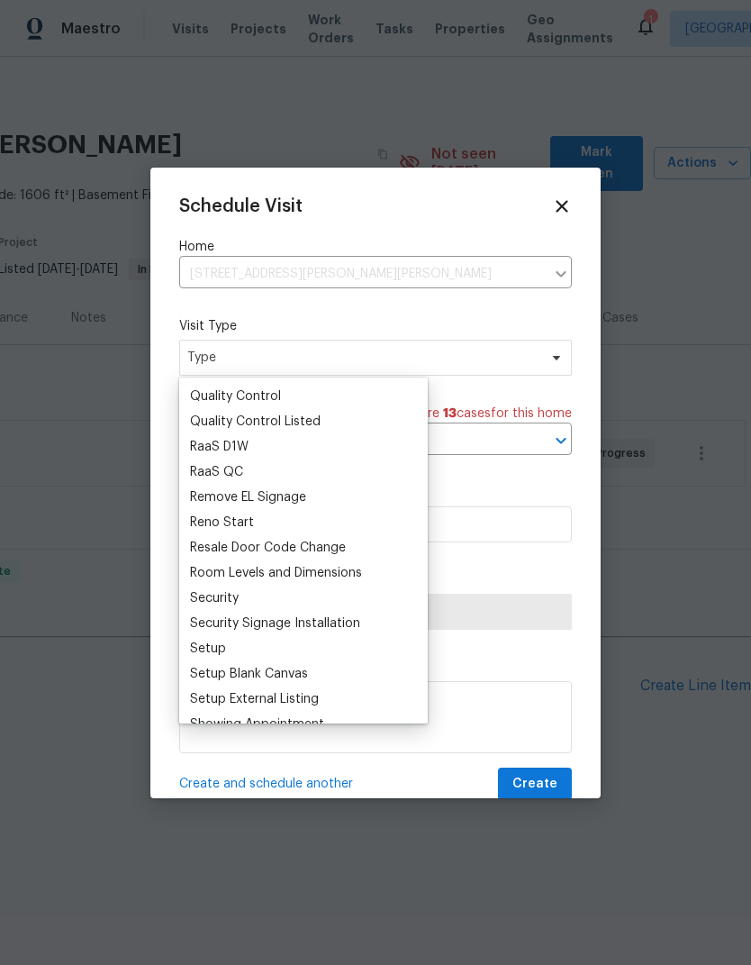
click at [204, 418] on div "Quality Control Listed" at bounding box center [255, 422] width 131 height 18
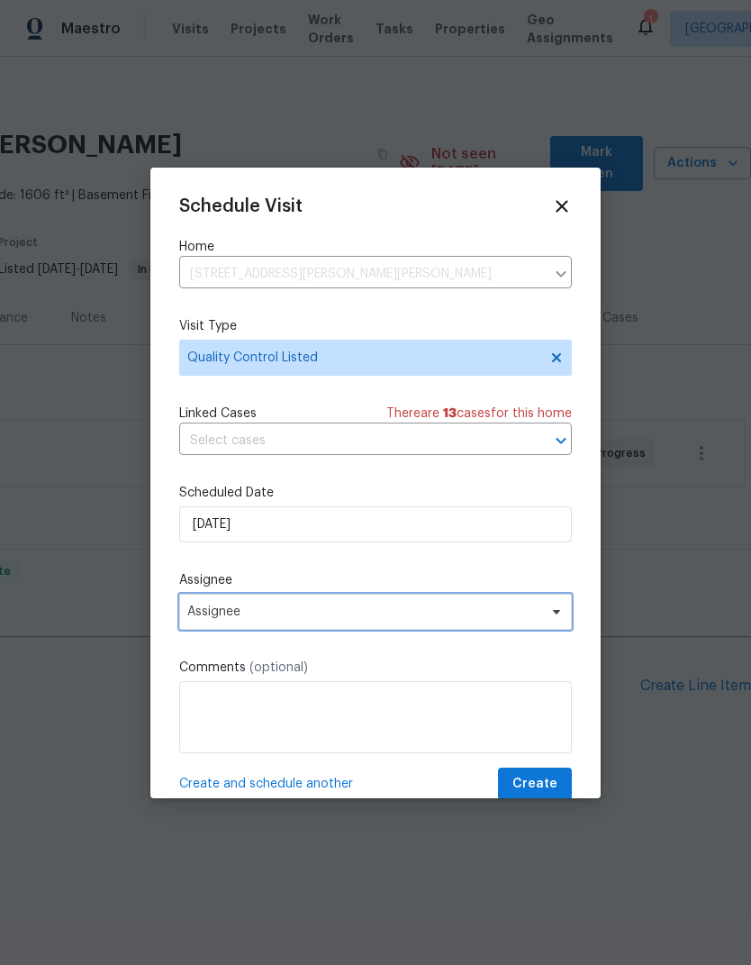
click at [540, 605] on span "Assignee" at bounding box center [375, 612] width 393 height 36
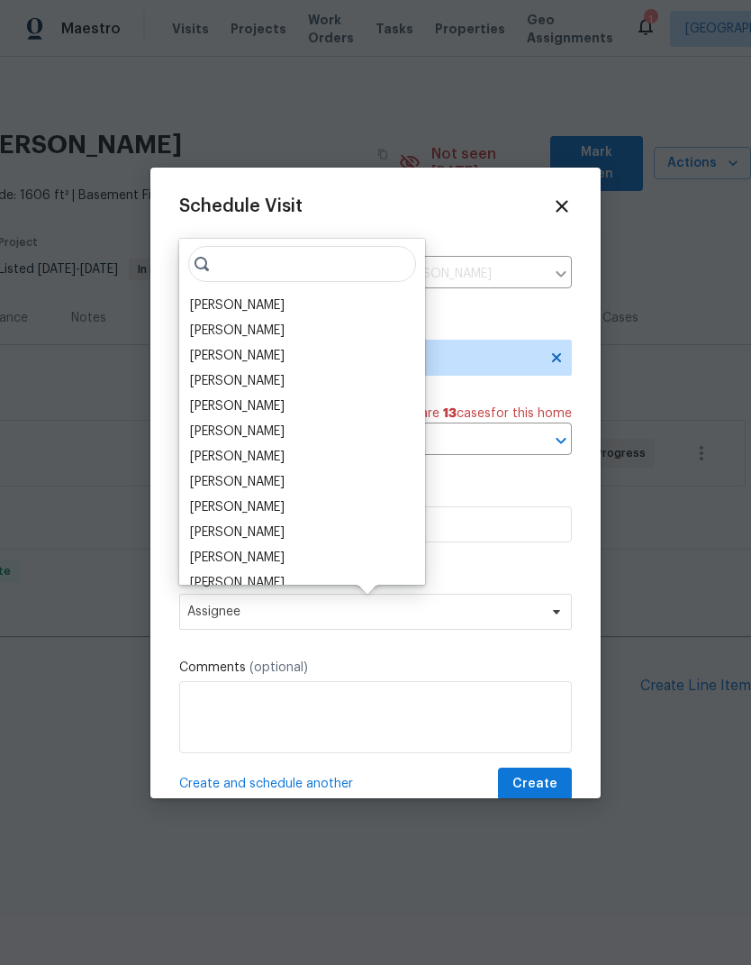
click at [210, 302] on div "[PERSON_NAME]" at bounding box center [237, 305] width 95 height 18
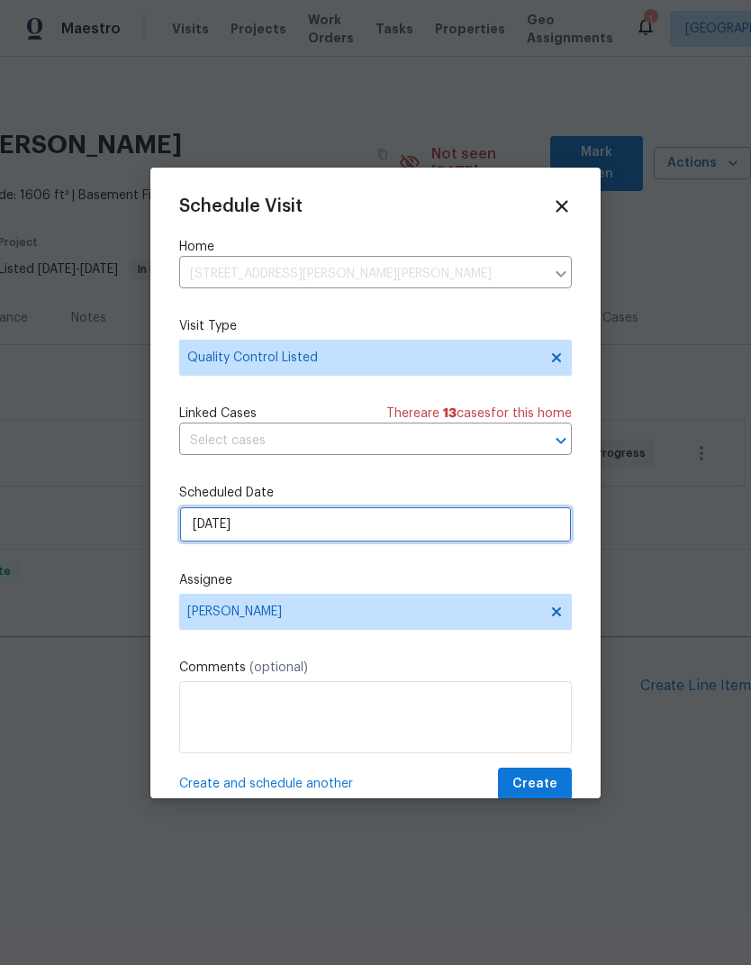
click at [224, 527] on input "[DATE]" at bounding box center [375, 524] width 393 height 36
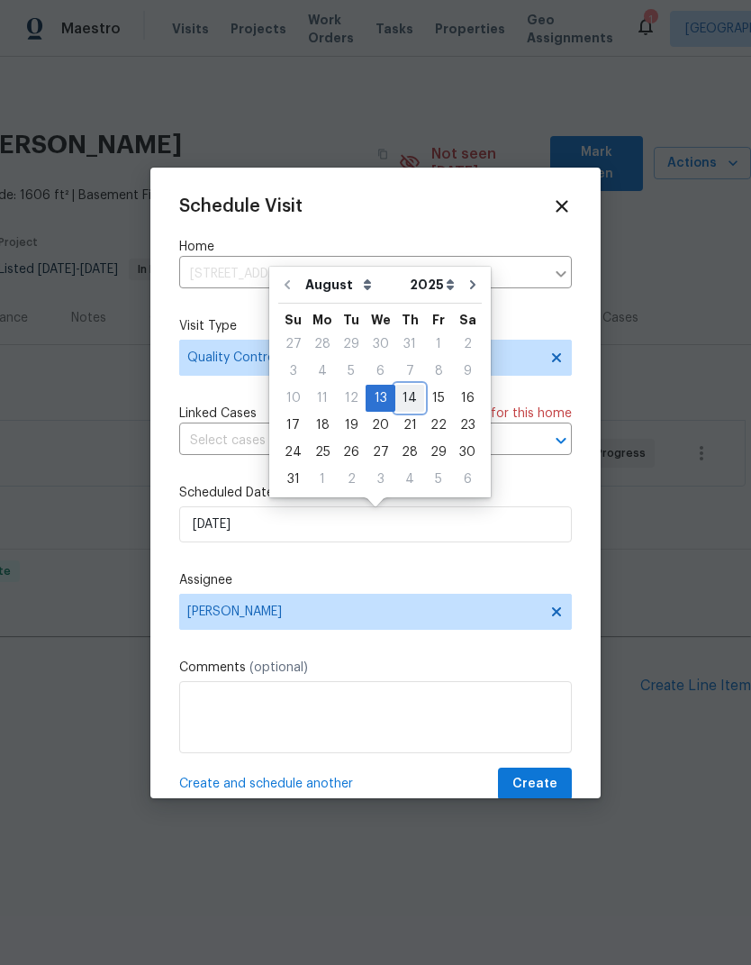
click at [406, 404] on div "14" at bounding box center [409, 398] width 29 height 25
type input "[DATE]"
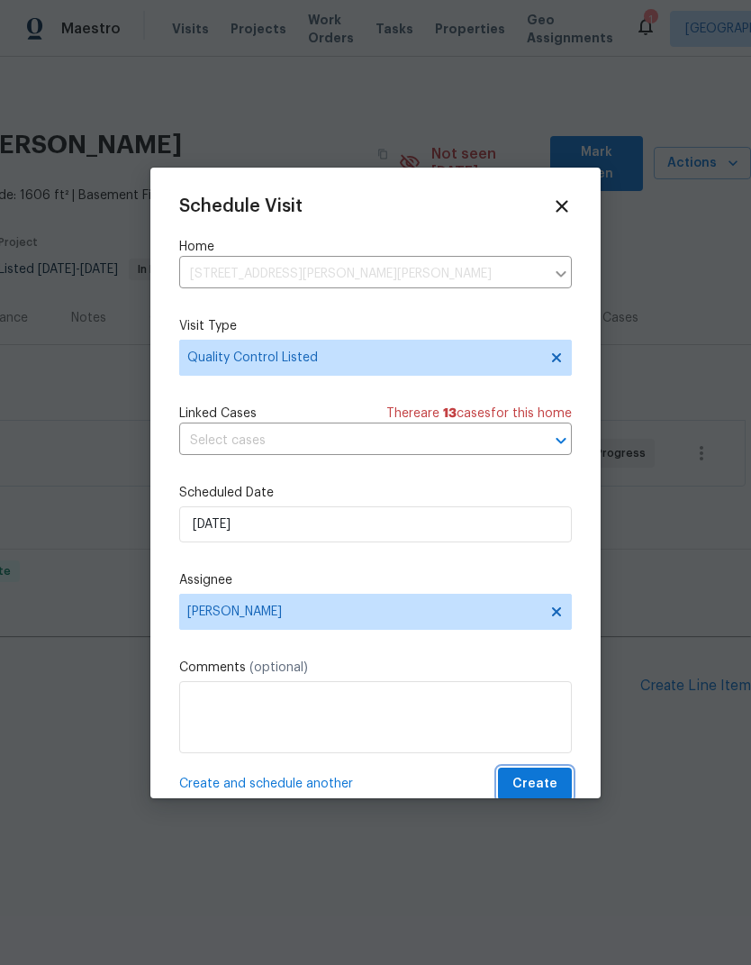
click at [546, 789] on span "Create" at bounding box center [534, 784] width 45 height 23
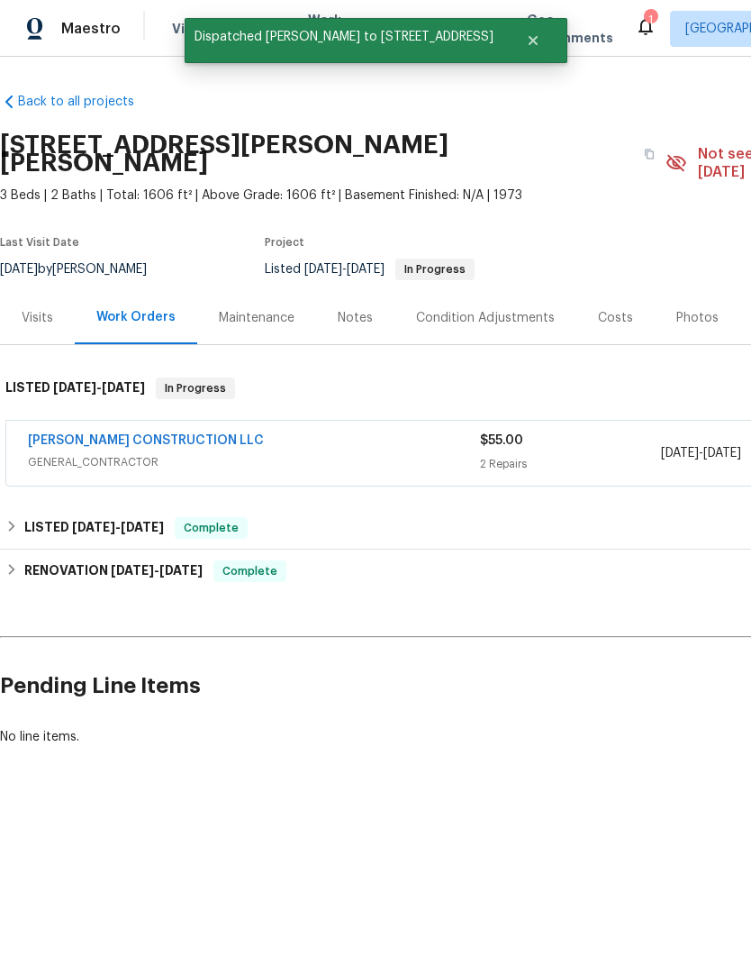
scroll to position [0, 0]
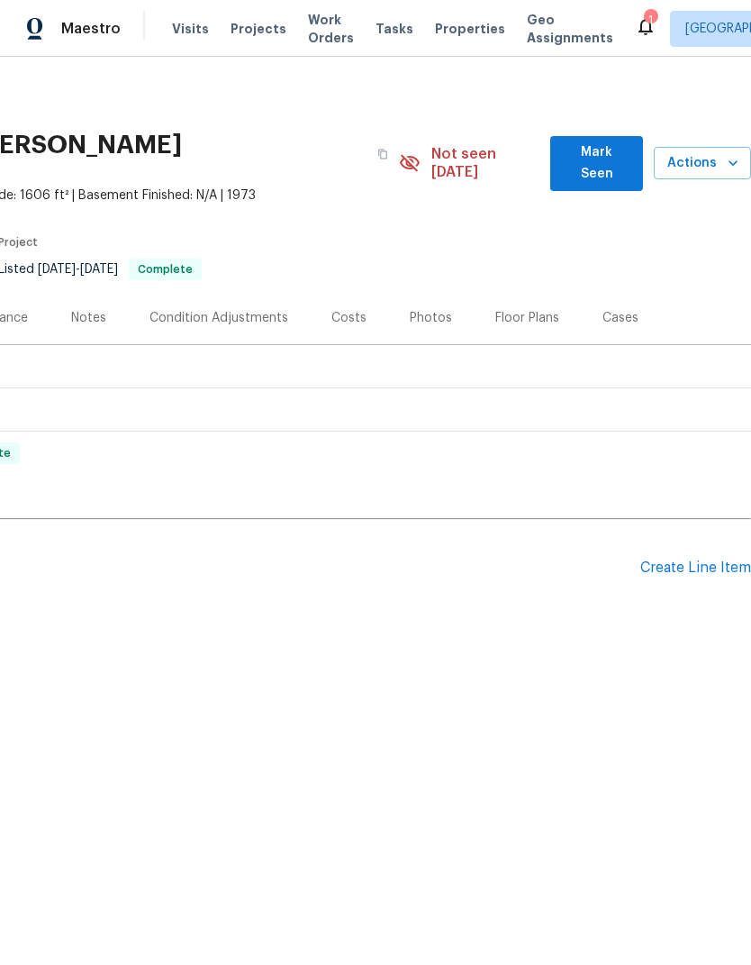
scroll to position [0, 267]
click at [712, 559] on div "Create Line Item" at bounding box center [695, 567] width 111 height 17
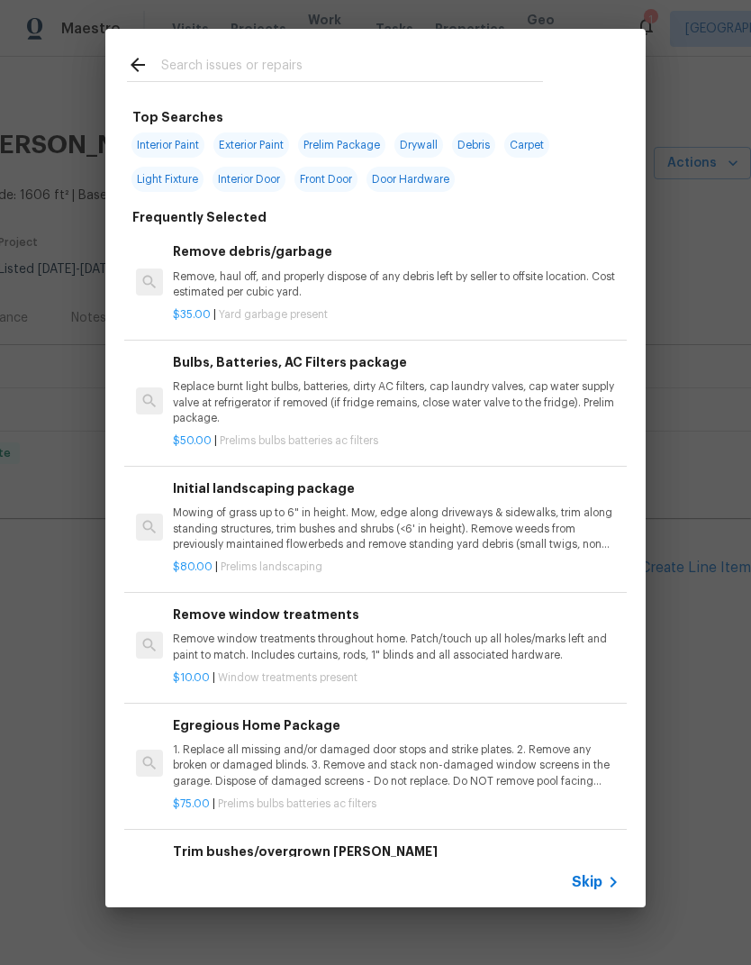
click at [171, 71] on input "text" at bounding box center [352, 67] width 382 height 27
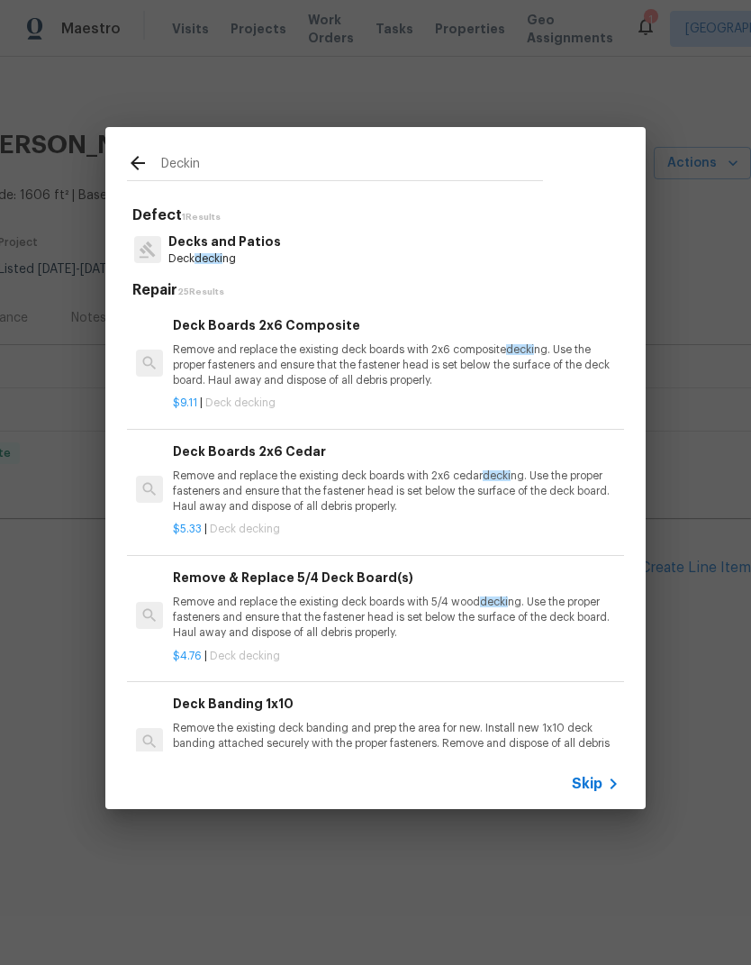
type input "Decking"
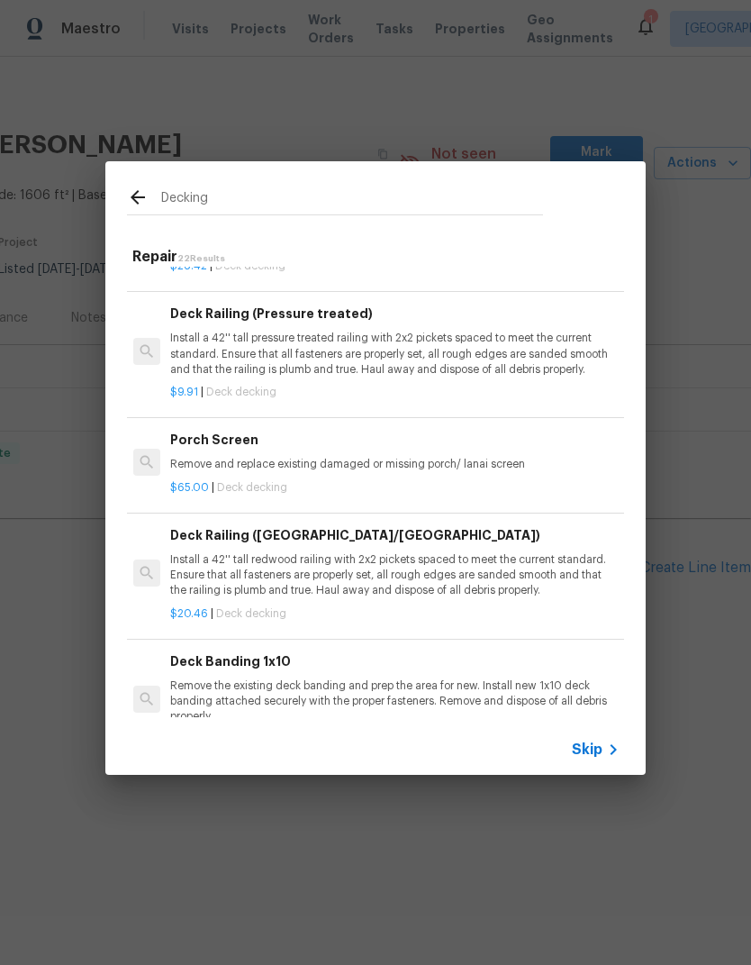
scroll to position [1039, 5]
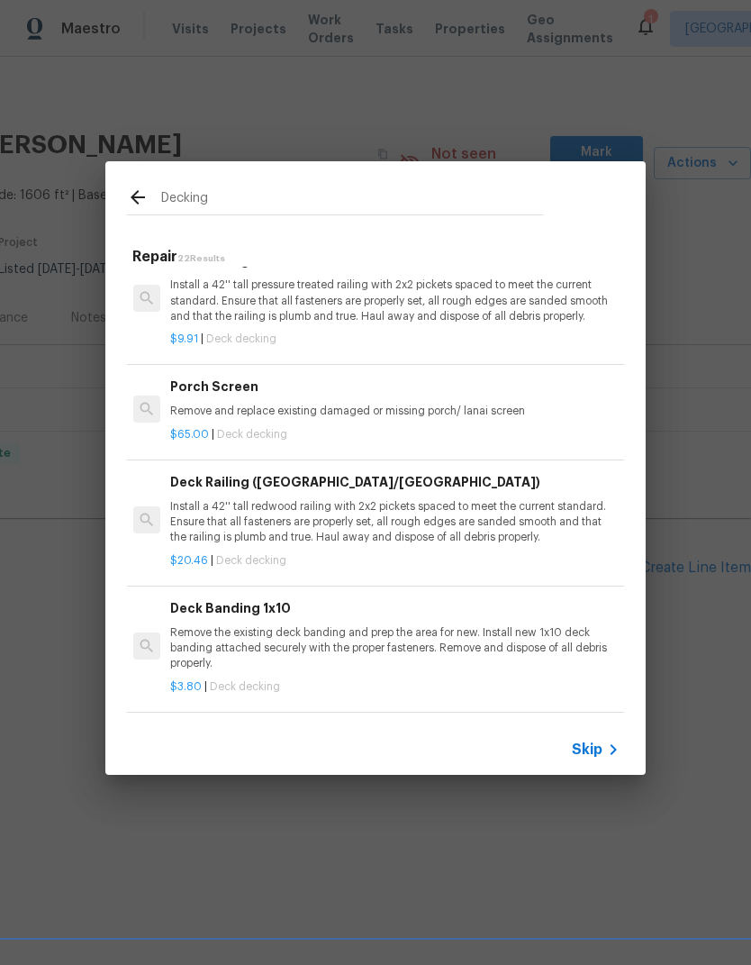
click at [127, 425] on div at bounding box center [146, 409] width 41 height 71
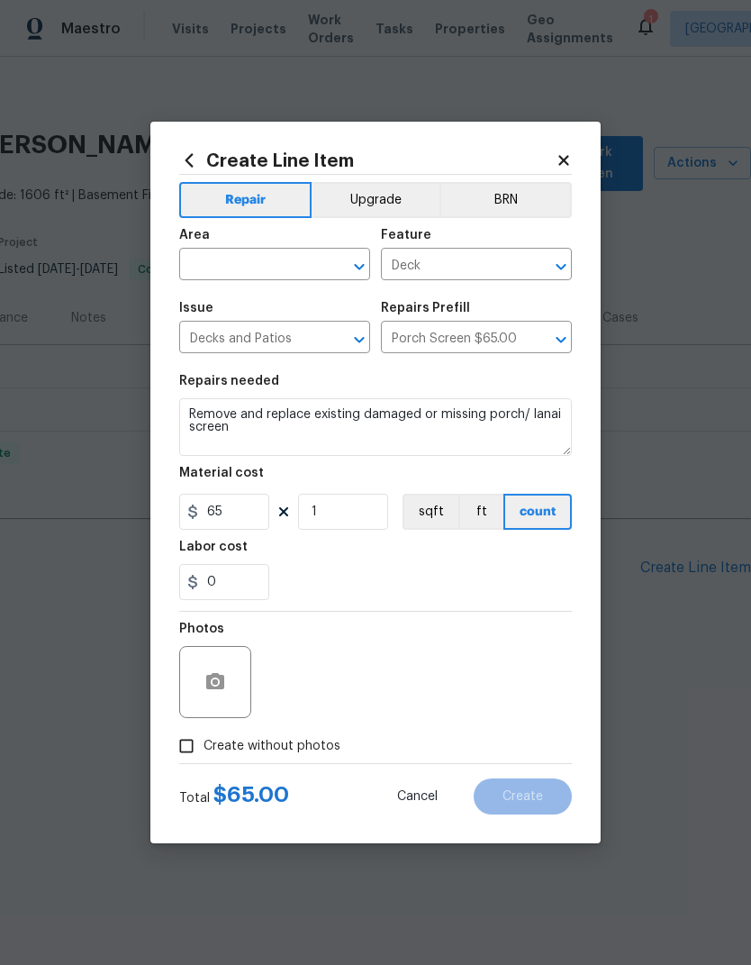
click at [561, 164] on icon at bounding box center [564, 160] width 16 height 16
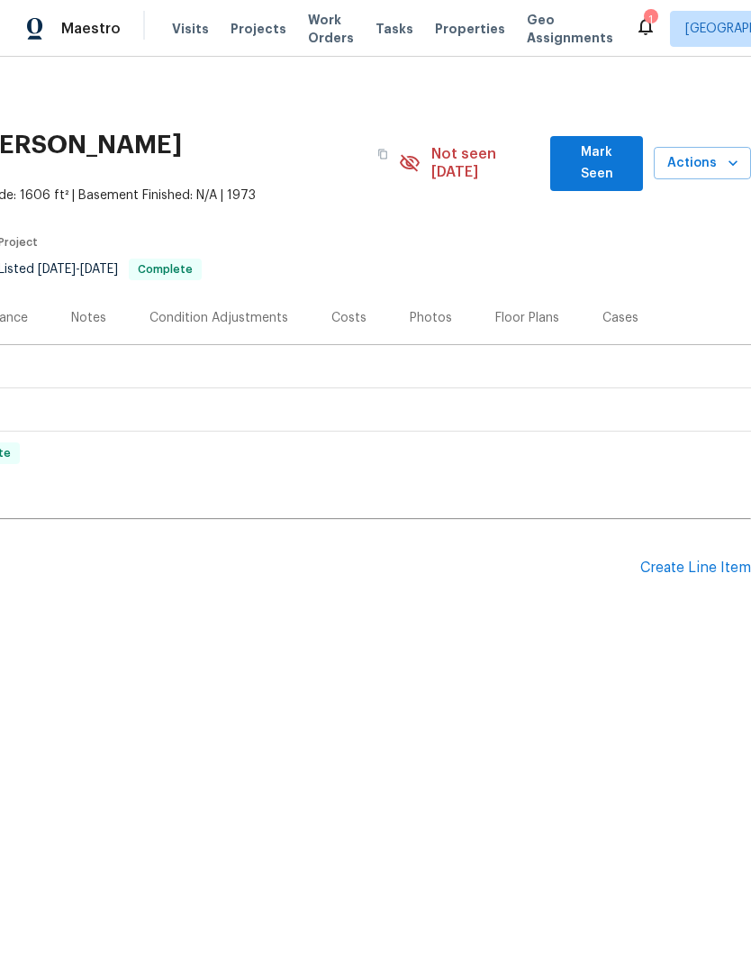
click at [572, 157] on span "Mark Seen" at bounding box center [597, 163] width 64 height 44
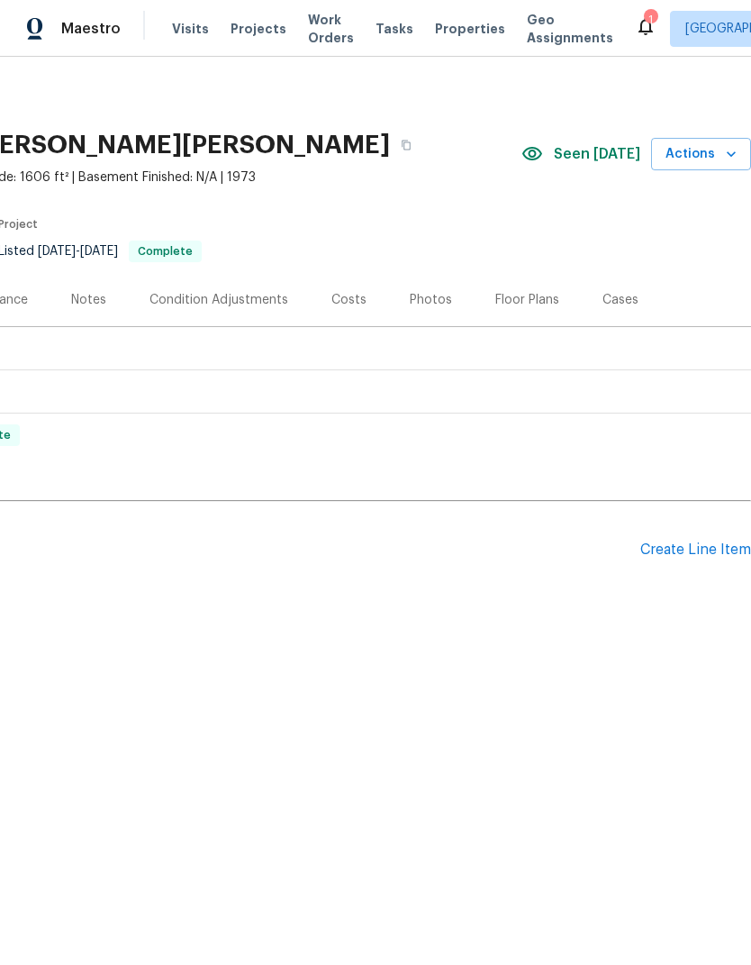
click at [585, 227] on section "12238 Monroe Dr, Thornton, CO 80241 3 Beds | 2 Baths | Total: 1606 ft² | Above …" at bounding box center [242, 197] width 1018 height 151
click at [603, 155] on span "Seen today" at bounding box center [597, 154] width 86 height 18
click at [596, 165] on div "Seen today Actions" at bounding box center [637, 154] width 230 height 33
click at [670, 556] on div "Create Line Item" at bounding box center [695, 549] width 111 height 17
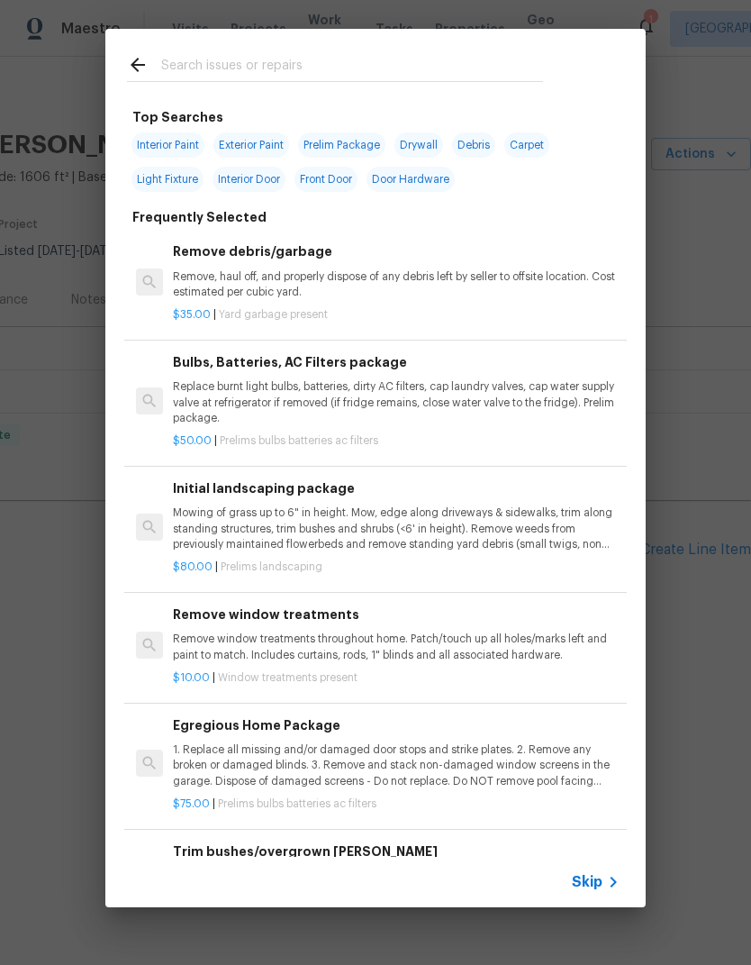
click at [187, 54] on input "text" at bounding box center [352, 67] width 382 height 27
type input "Deck"
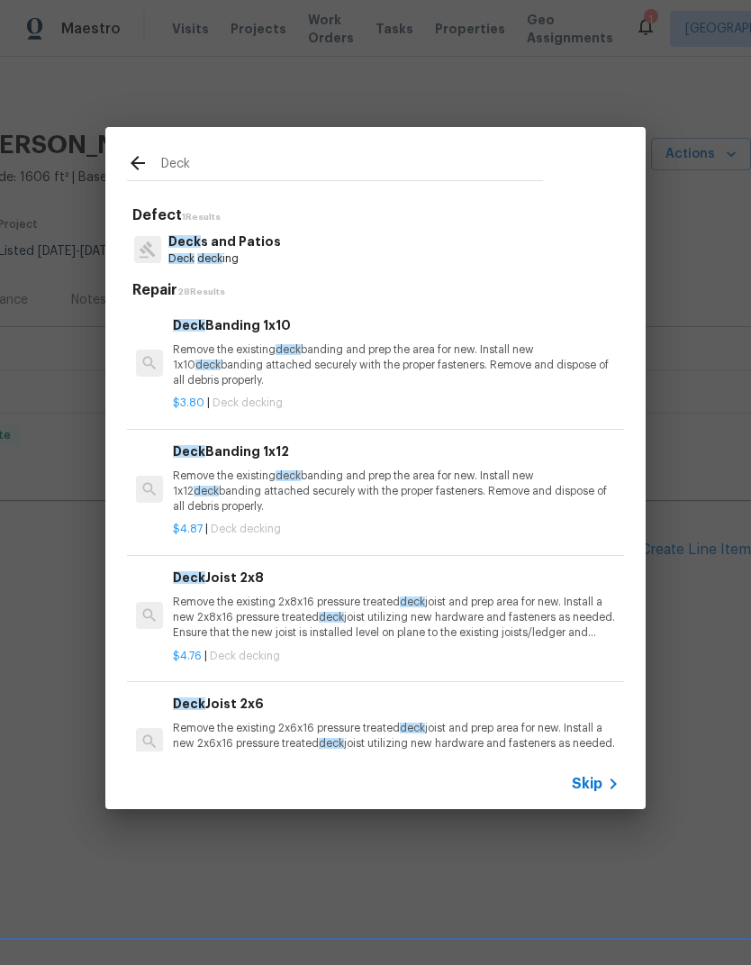
click at [203, 240] on p "Deck s and Patios" at bounding box center [224, 241] width 113 height 19
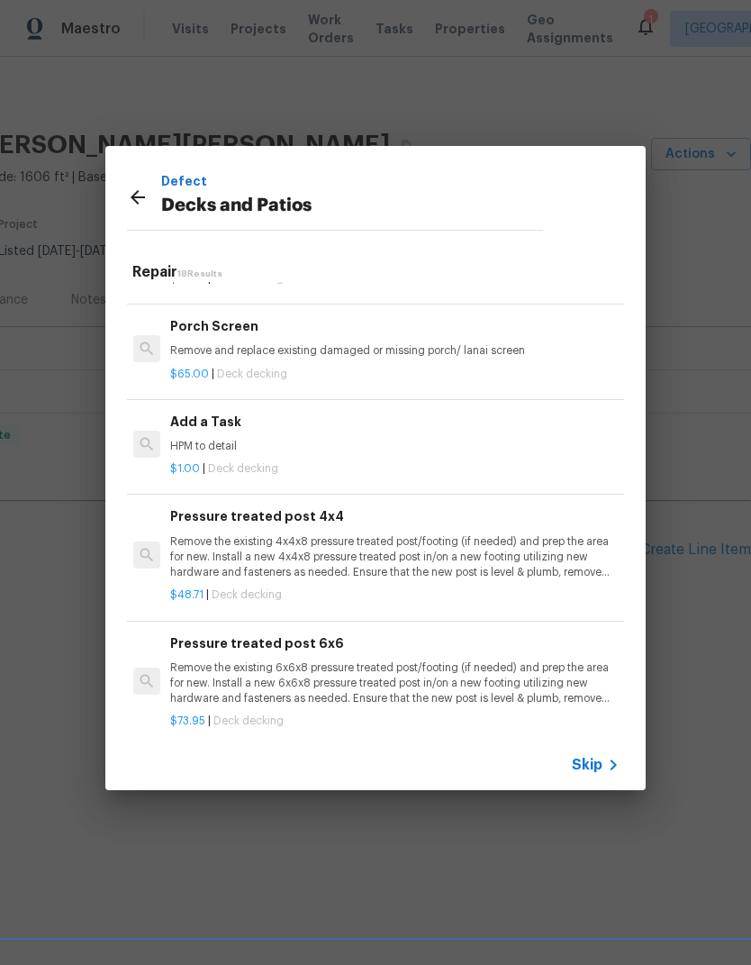
scroll to position [1745, 3]
click at [182, 440] on p "HPM to detail" at bounding box center [393, 447] width 447 height 15
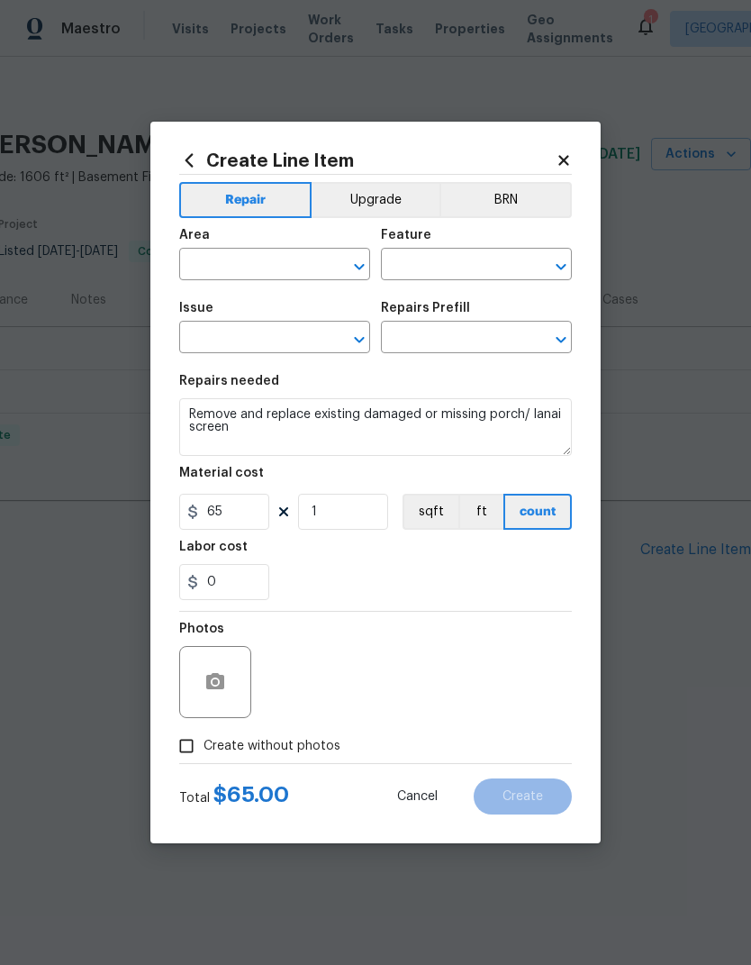
type input "Deck"
type input "Decks and Patios"
type input "Add a Task $1.00"
type textarea "HPM to detail"
type input "1"
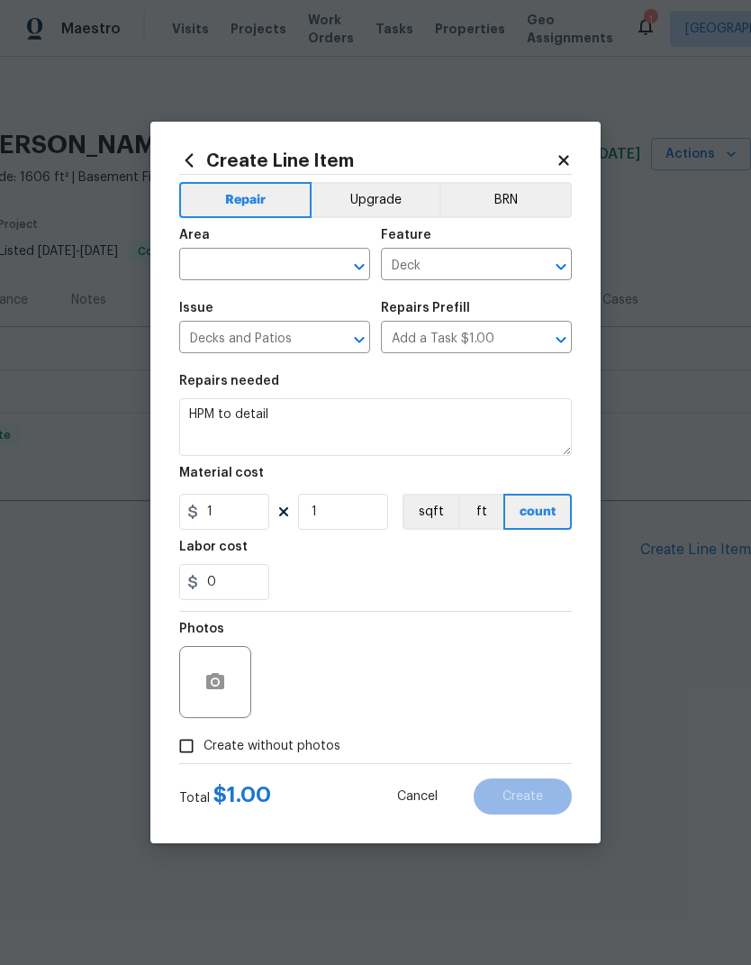
click at [224, 265] on input "text" at bounding box center [249, 266] width 141 height 28
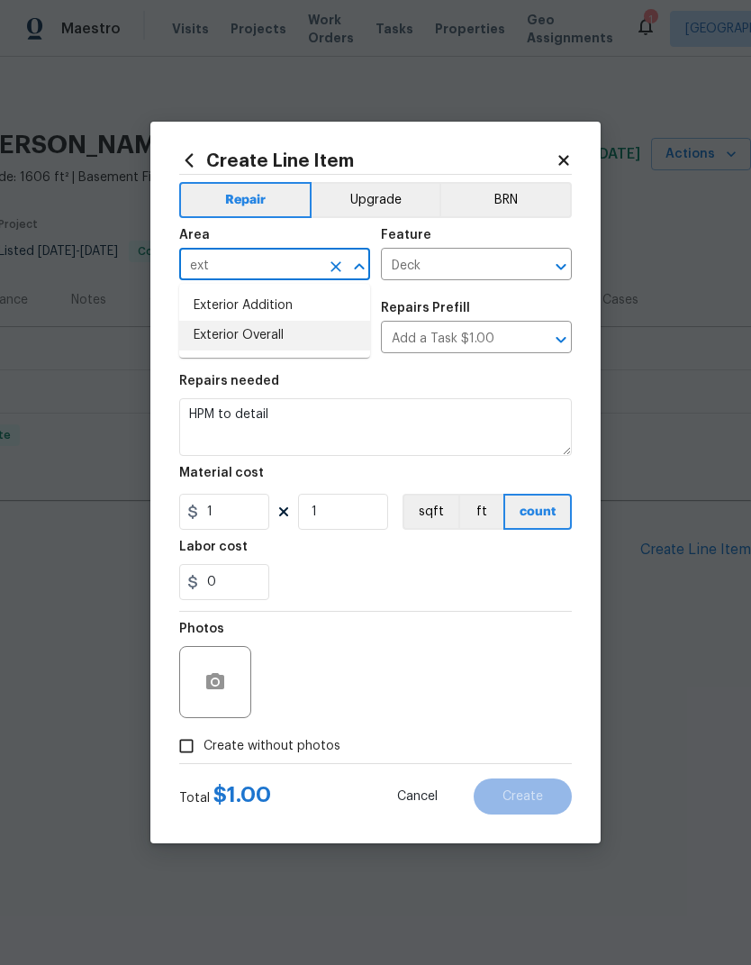
click at [196, 349] on li "Exterior Overall" at bounding box center [274, 336] width 191 height 30
type input "Exterior Overall"
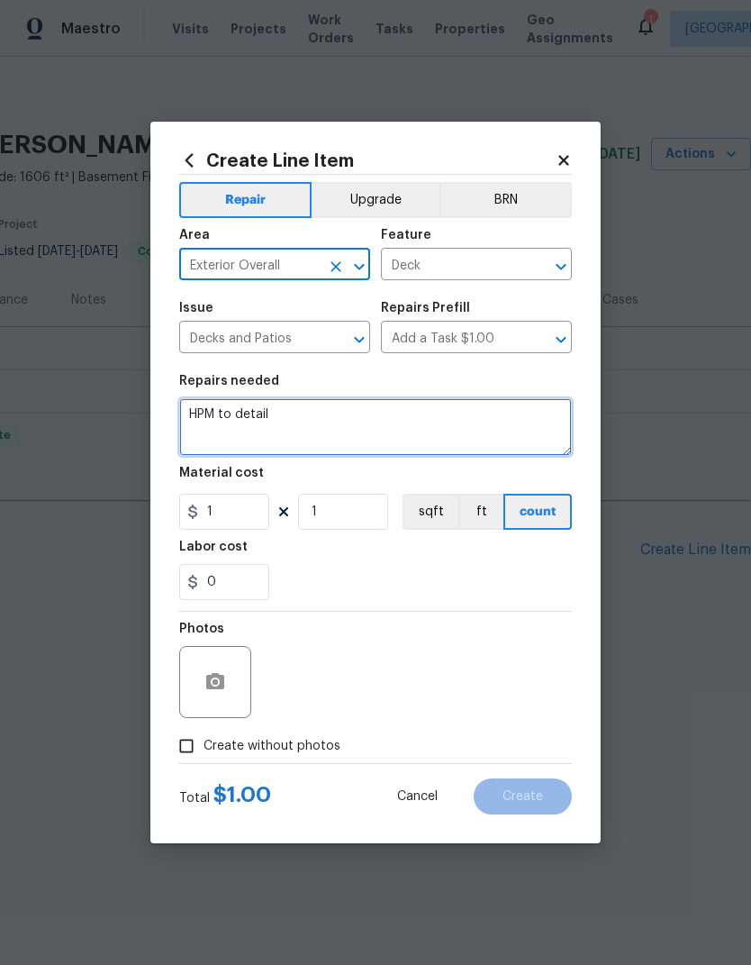
click at [213, 429] on textarea "HPM to detail" at bounding box center [375, 427] width 393 height 58
click at [204, 426] on textarea "HPM to detail" at bounding box center [375, 427] width 393 height 58
click at [204, 425] on textarea "HPM to detail" at bounding box center [375, 427] width 393 height 58
click at [216, 413] on textarea "HPM to detail" at bounding box center [375, 427] width 393 height 58
click at [563, 431] on textarea "HPM to detail" at bounding box center [375, 427] width 393 height 58
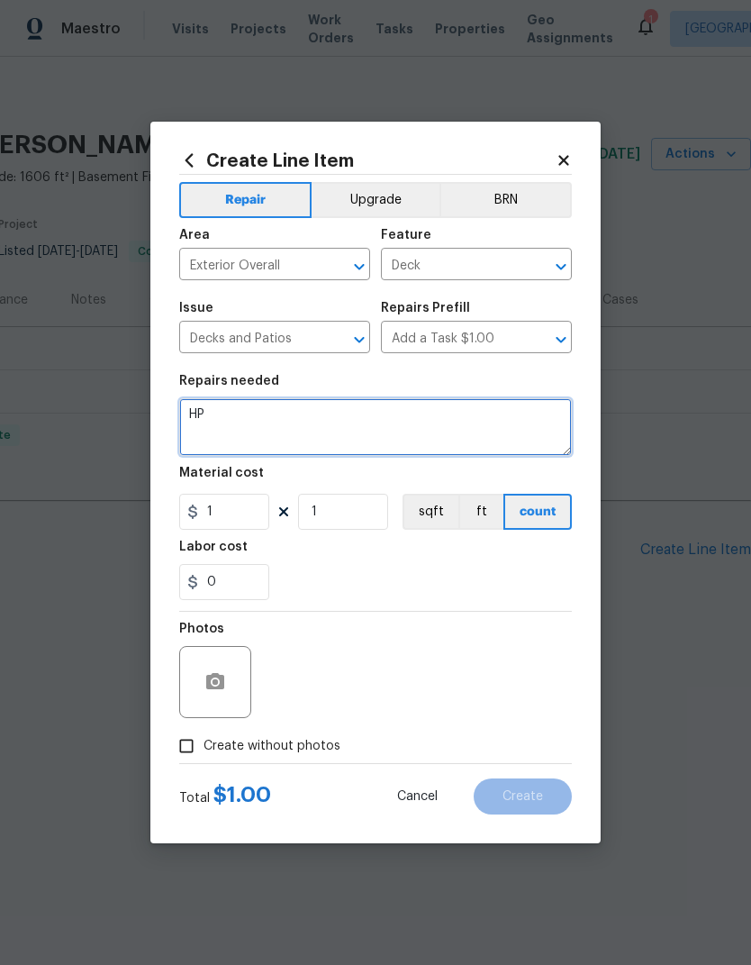
type textarea "H"
type textarea "BACKYARD DECKING AND STAIRS: Anchor decking posts. Replace 5 stair risers."
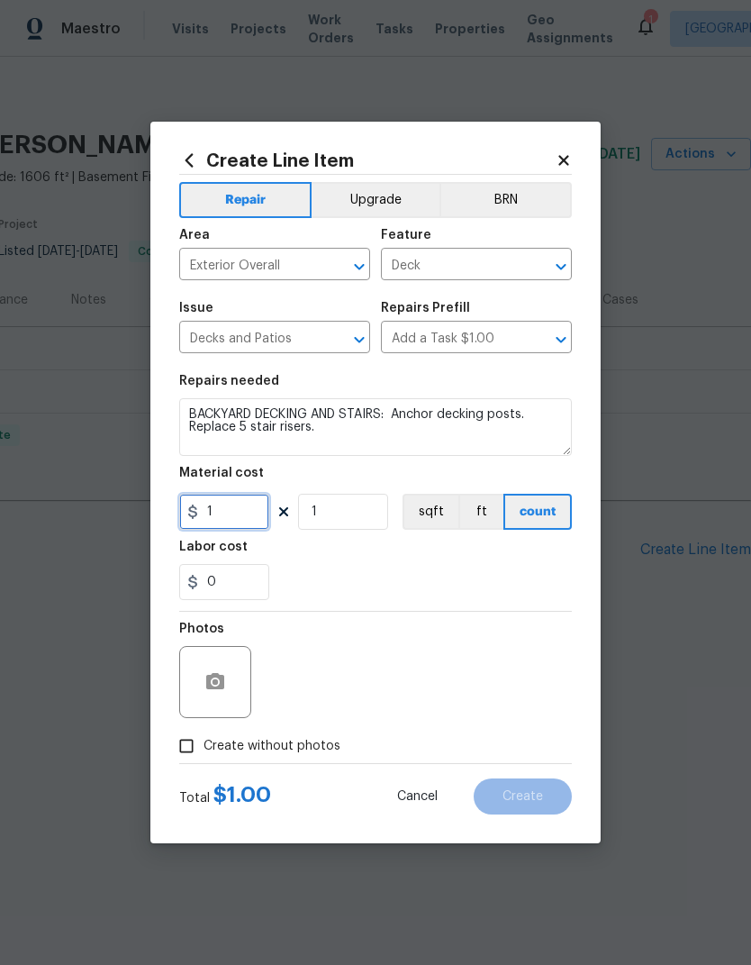
click at [204, 520] on input "1" at bounding box center [224, 512] width 90 height 36
click at [222, 513] on input "1" at bounding box center [224, 512] width 90 height 36
type input "350"
click at [545, 569] on div "0" at bounding box center [375, 582] width 393 height 36
click at [187, 742] on input "Create without photos" at bounding box center [186, 746] width 34 height 34
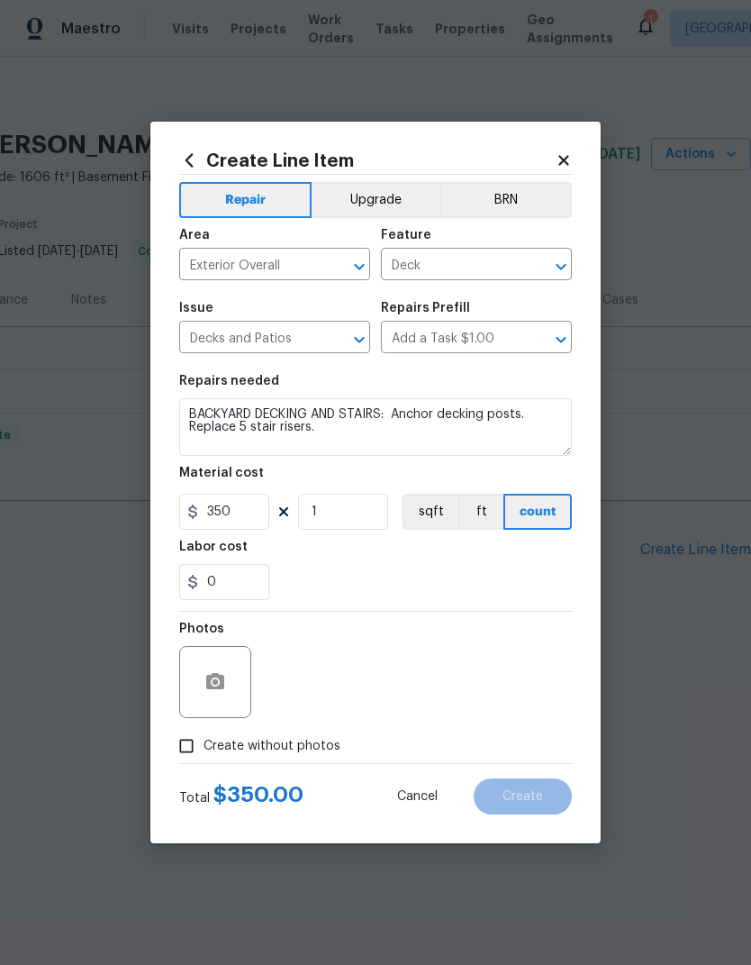
checkbox input "true"
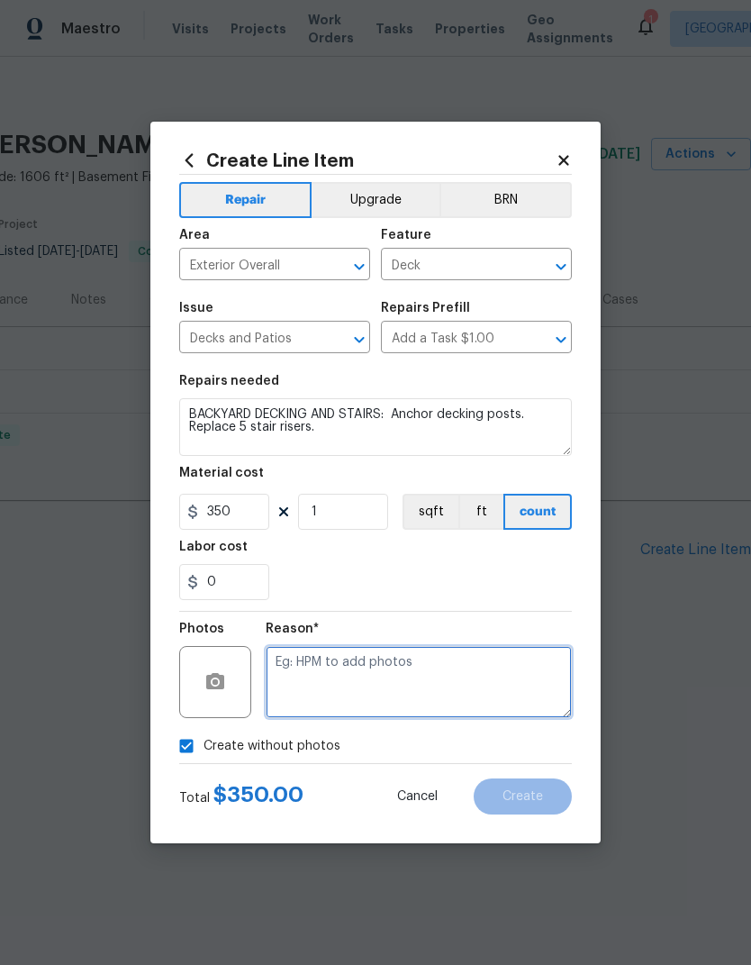
click at [523, 676] on textarea at bounding box center [419, 682] width 306 height 72
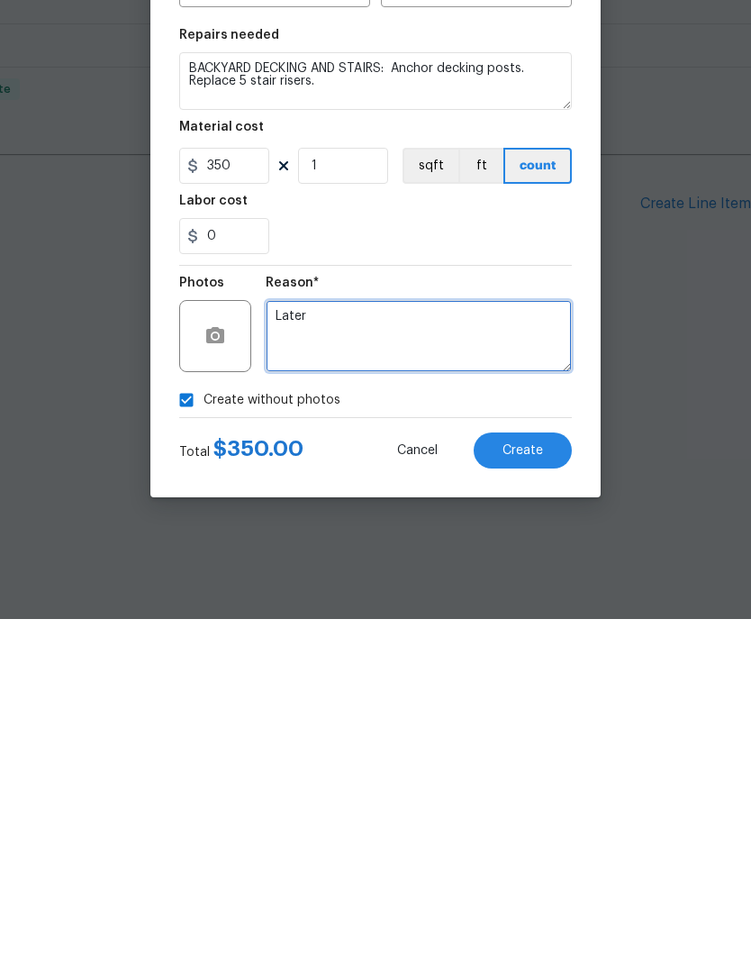
type textarea "Later"
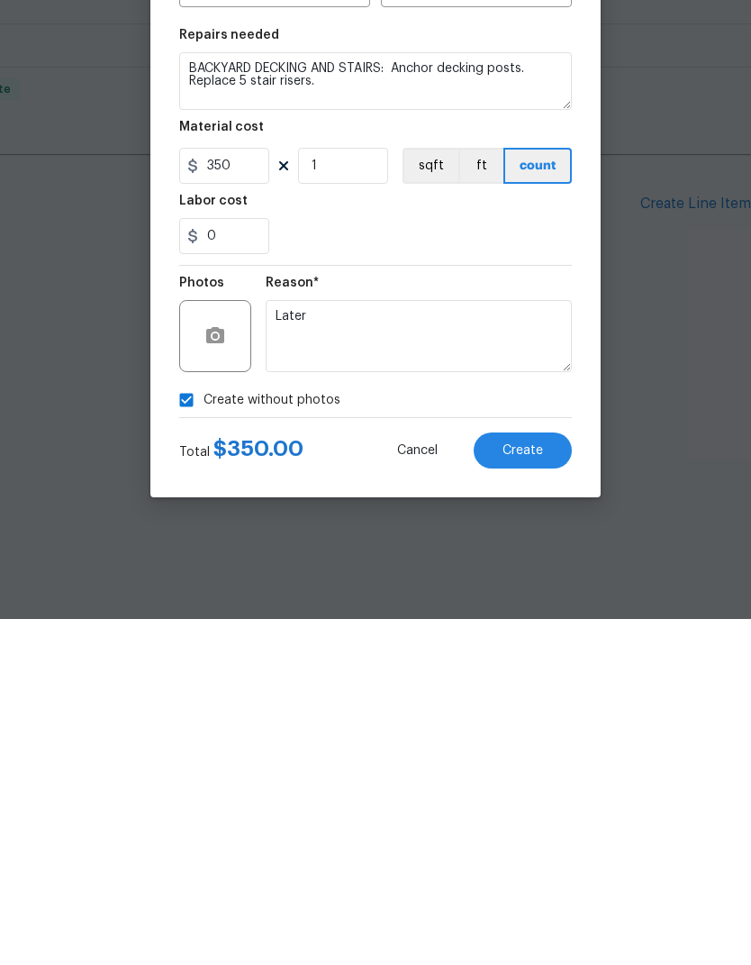
click at [552, 778] on button "Create" at bounding box center [523, 796] width 98 height 36
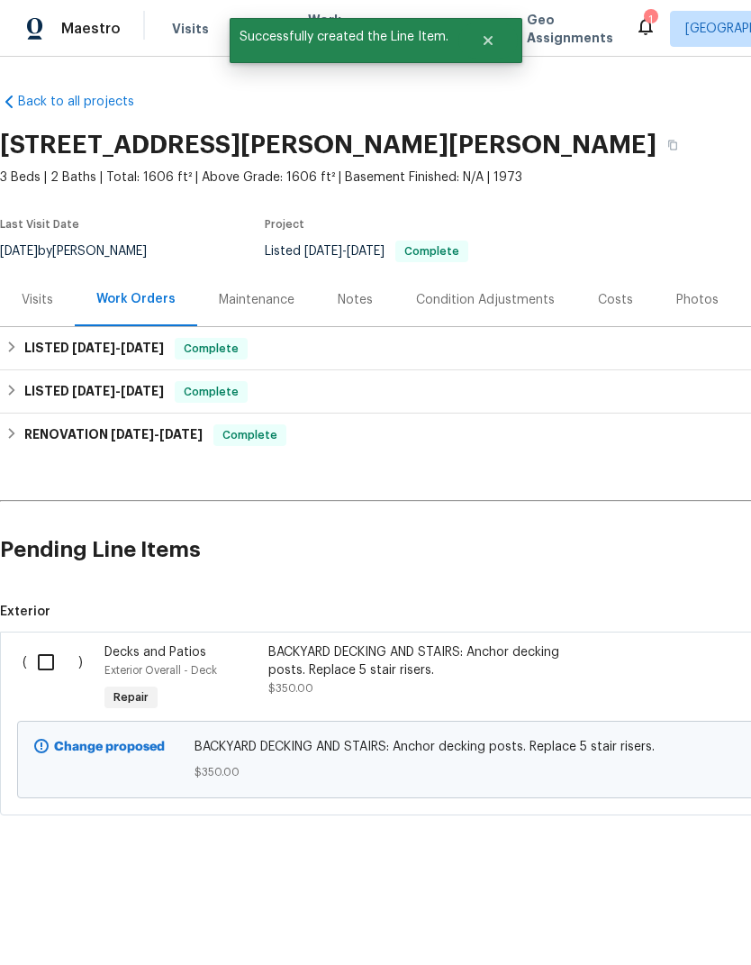
scroll to position [0, 0]
click at [64, 675] on input "checkbox" at bounding box center [52, 662] width 51 height 38
checkbox input "true"
click at [651, 934] on button "Create Work Order" at bounding box center [648, 919] width 149 height 33
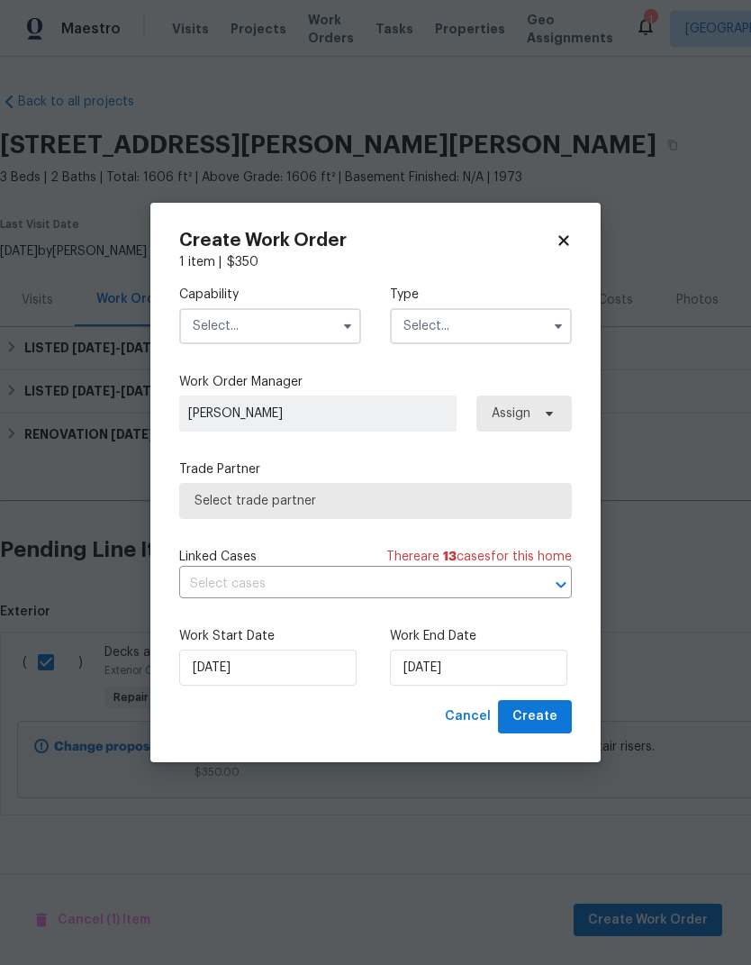
click at [206, 319] on input "text" at bounding box center [270, 326] width 182 height 36
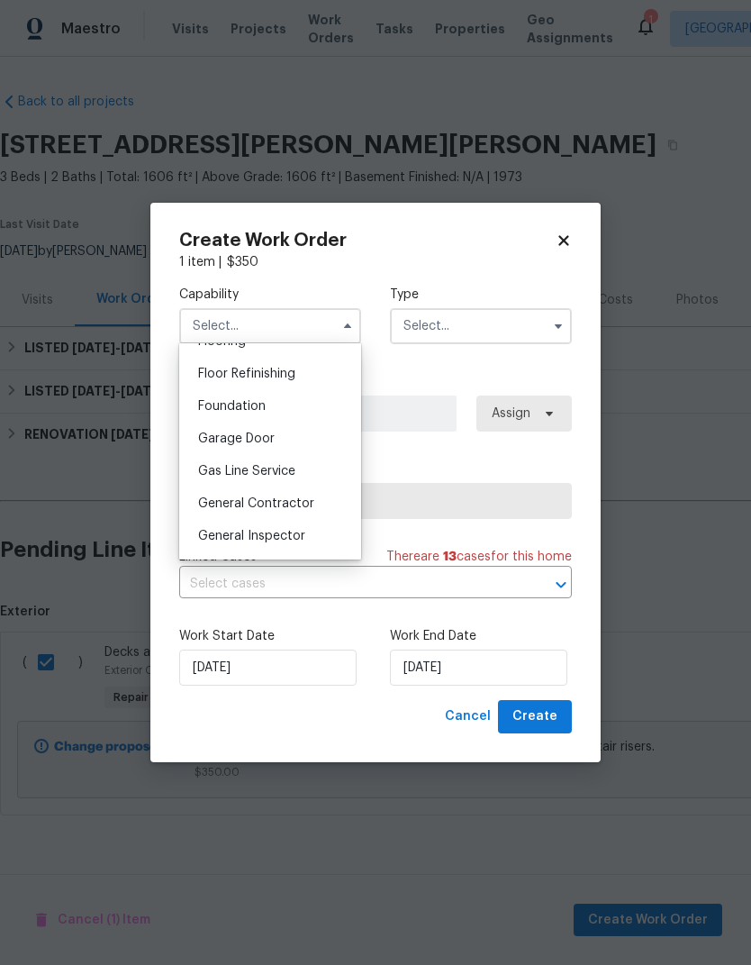
scroll to position [762, 0]
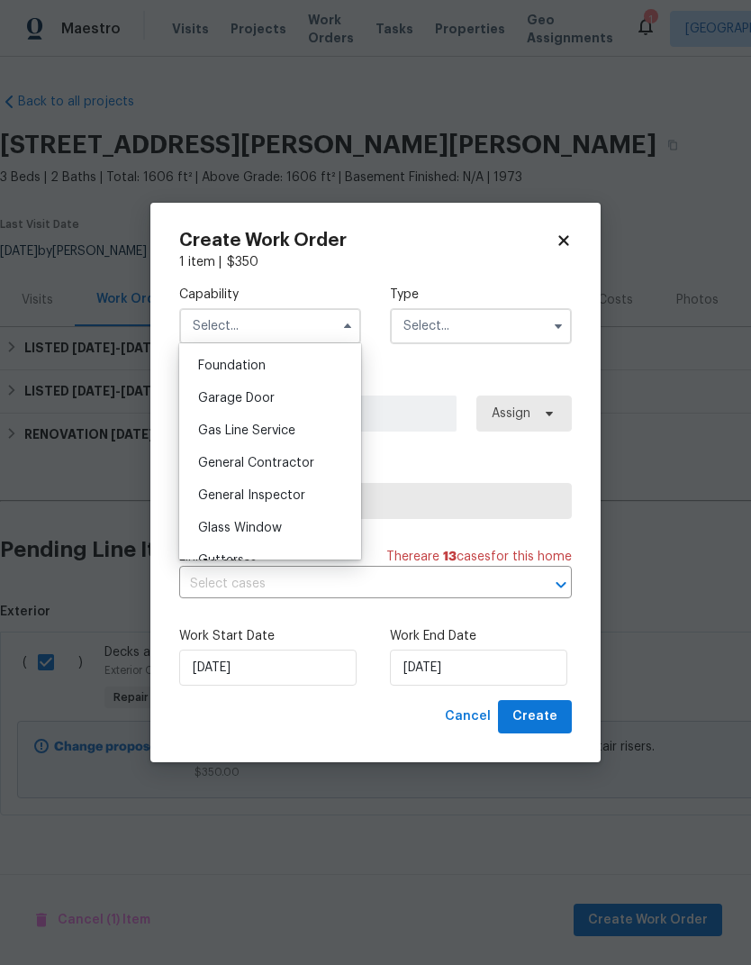
click at [213, 466] on span "General Contractor" at bounding box center [256, 463] width 116 height 13
type input "General Contractor"
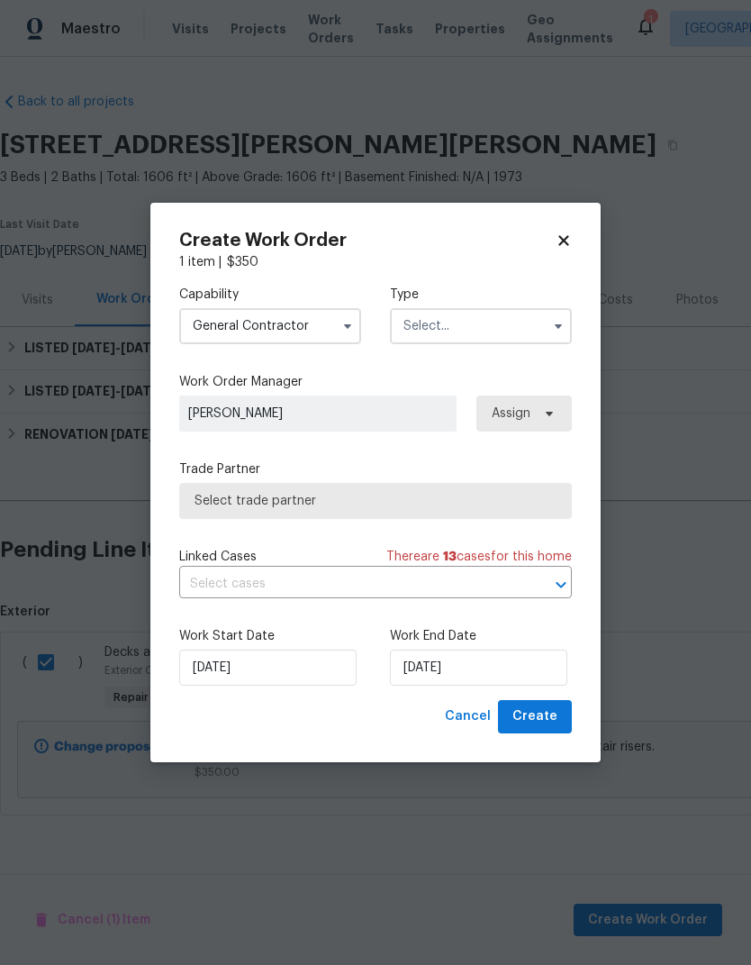
click at [544, 310] on input "text" at bounding box center [481, 326] width 182 height 36
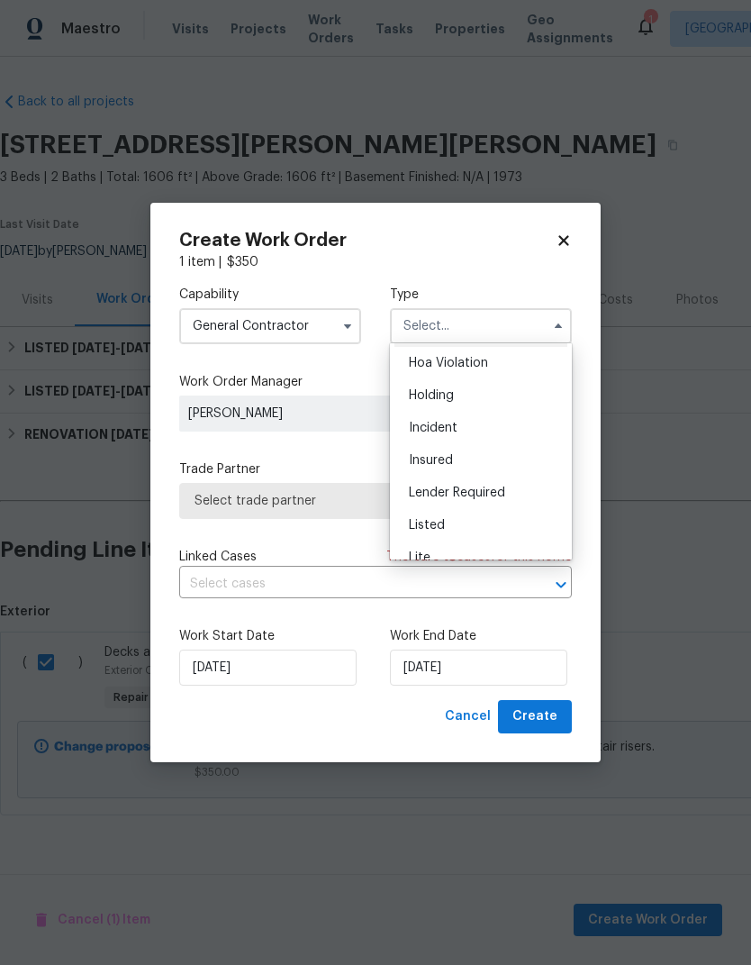
scroll to position [35, 0]
click at [499, 521] on div "Listed" at bounding box center [481, 523] width 173 height 32
type input "Listed"
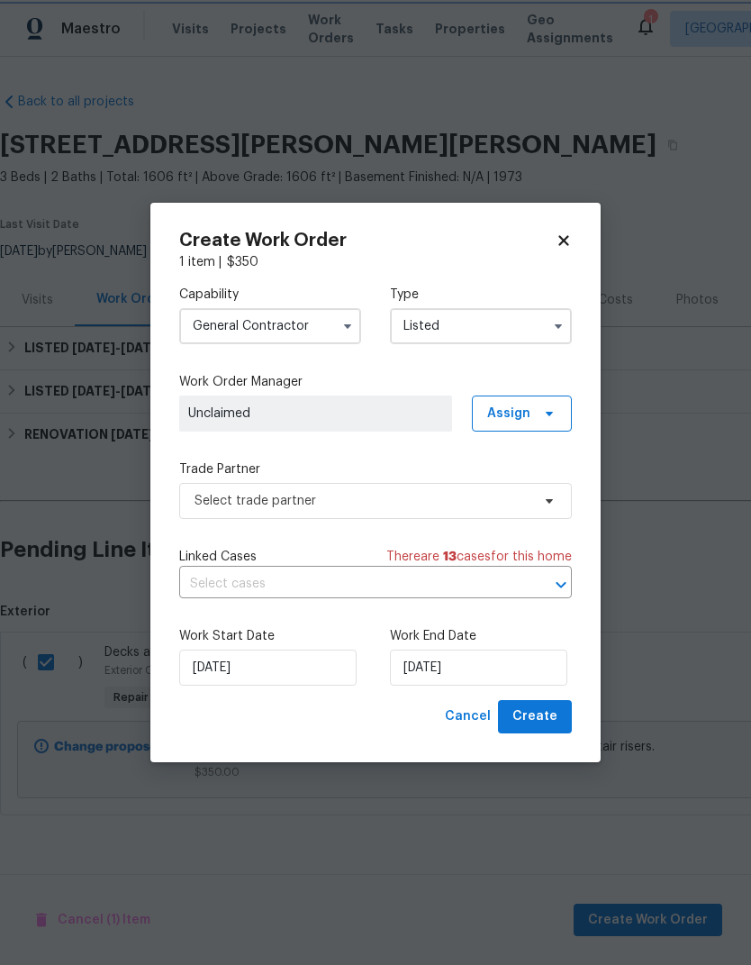
scroll to position [0, 0]
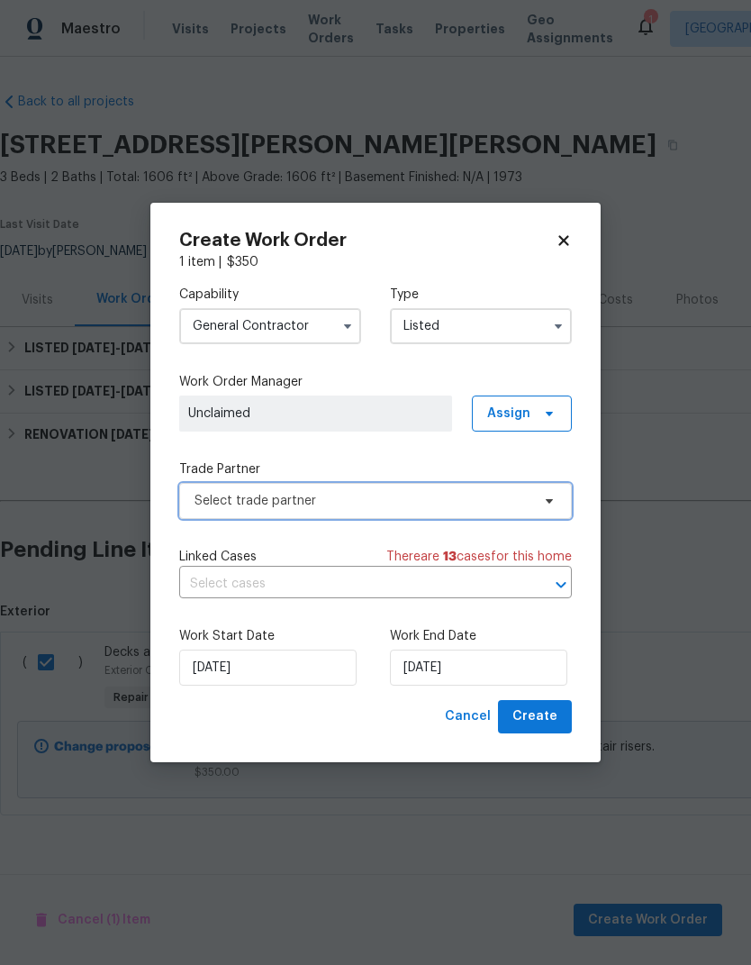
click at [520, 495] on span "Select trade partner" at bounding box center [363, 501] width 336 height 18
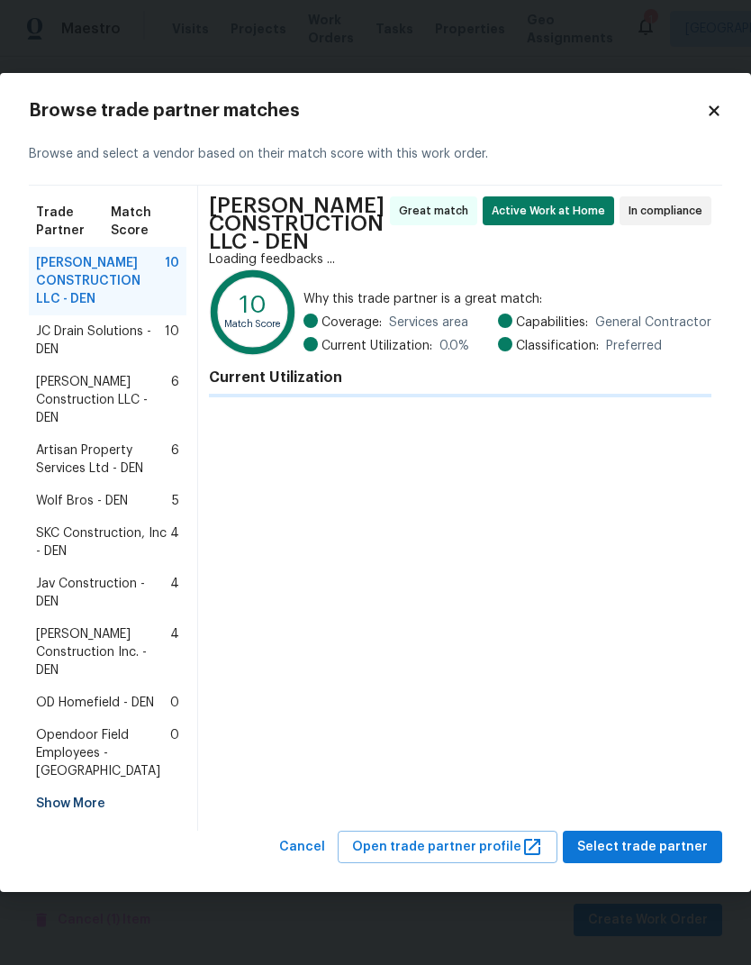
click at [716, 389] on div "ESPINO'S CONSTRUCTION LLC - DEN Great match Active Work at Home In compliance L…" at bounding box center [460, 508] width 524 height 645
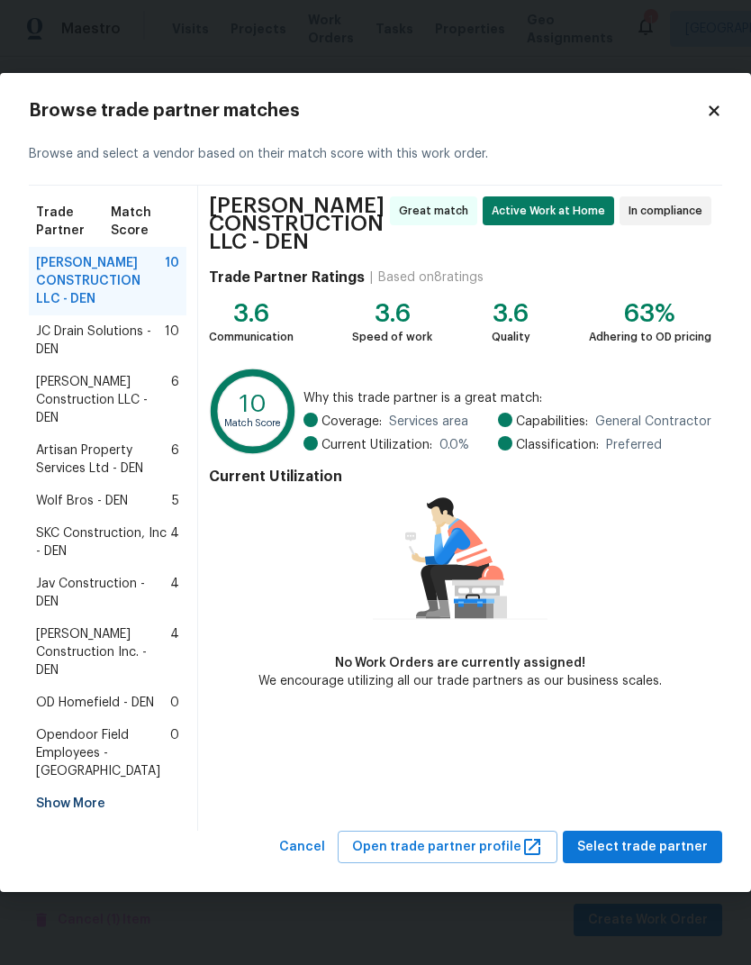
click at [43, 510] on span "Wolf Bros - DEN" at bounding box center [82, 501] width 92 height 18
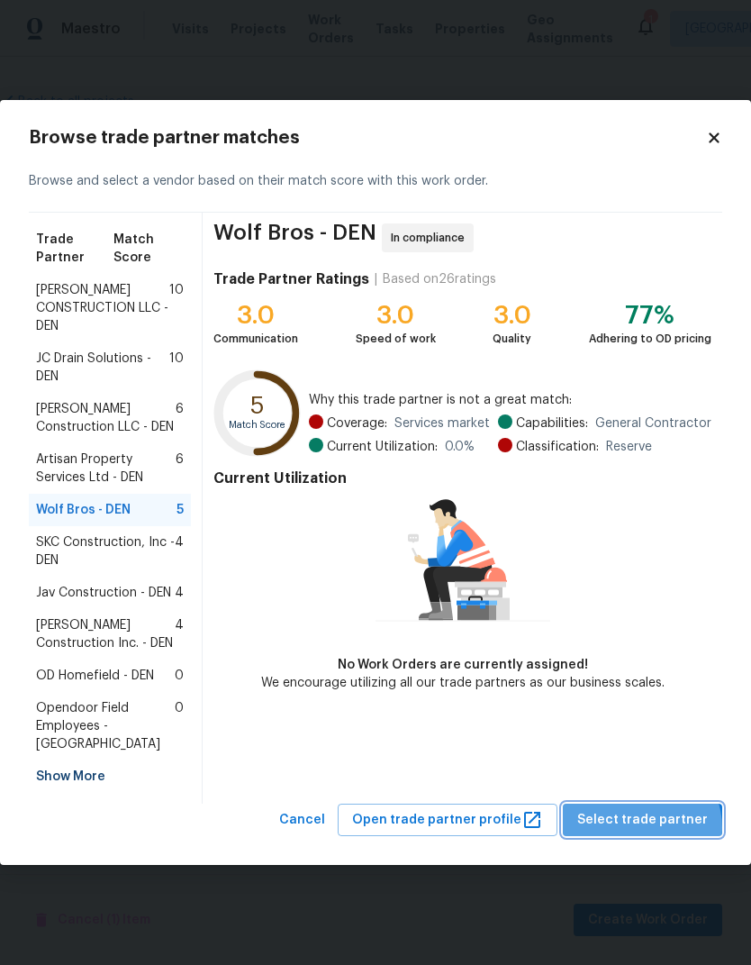
click at [650, 818] on span "Select trade partner" at bounding box center [642, 820] width 131 height 23
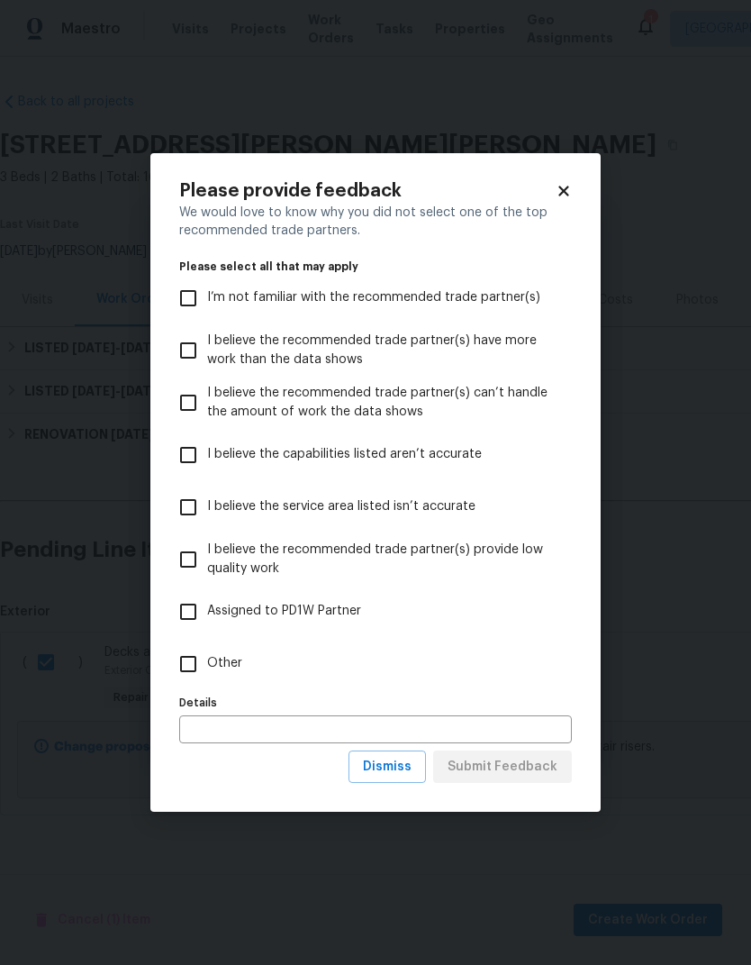
click at [194, 673] on input "Other" at bounding box center [188, 664] width 38 height 38
checkbox input "true"
click at [543, 775] on span "Submit Feedback" at bounding box center [503, 767] width 110 height 23
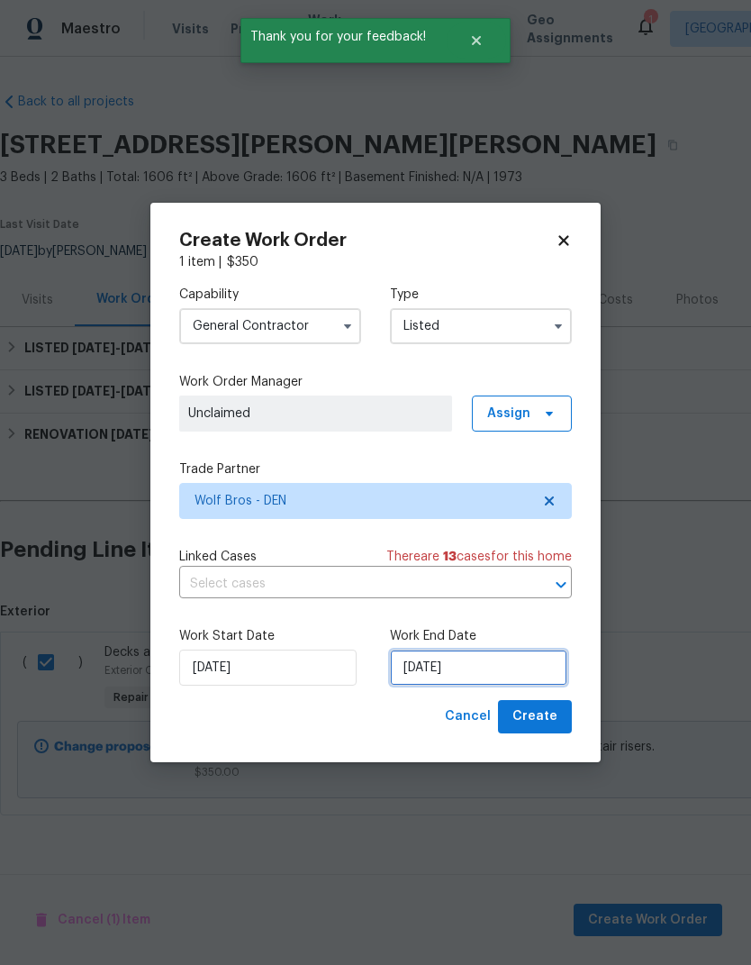
click at [522, 674] on input "8/13/2025" at bounding box center [478, 667] width 177 height 36
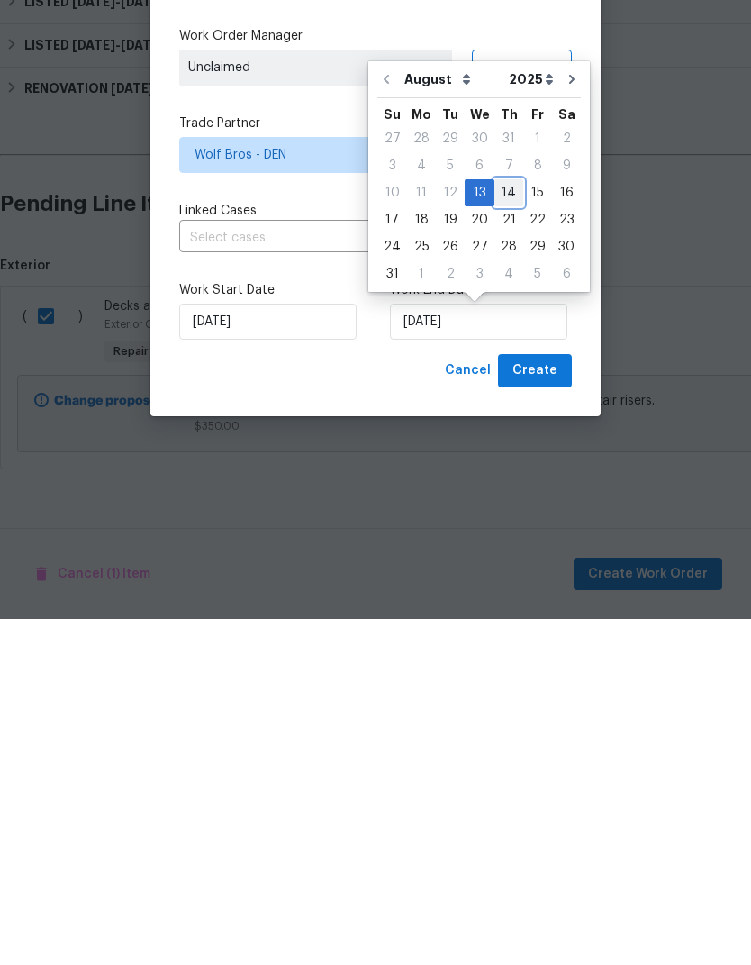
click at [508, 526] on div "14" at bounding box center [508, 538] width 29 height 25
type input "8/14/2025"
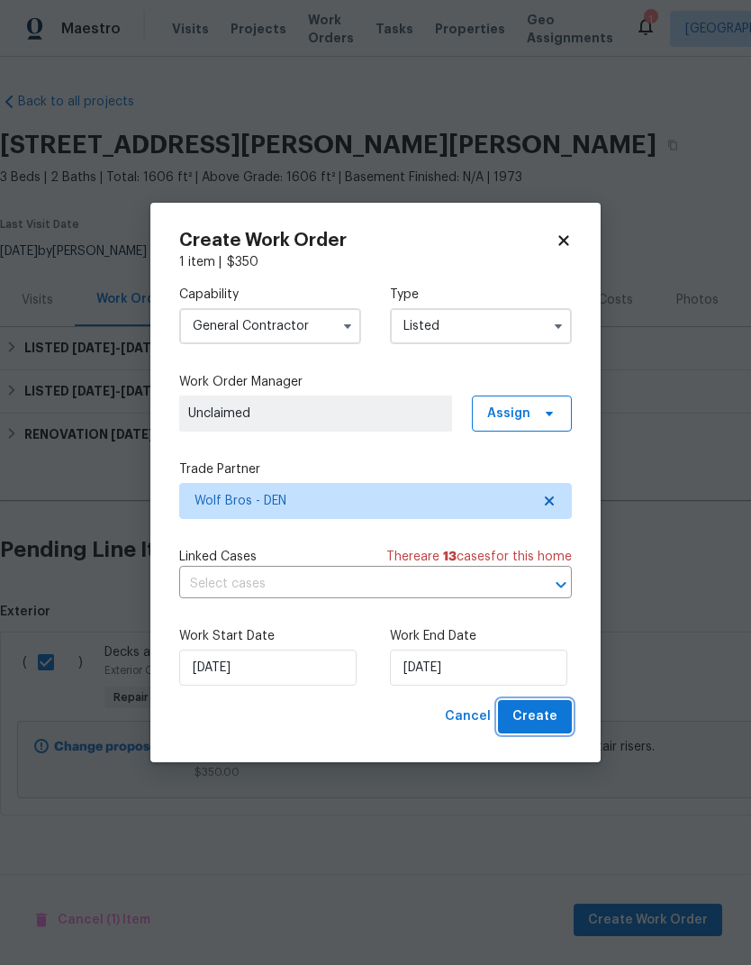
click at [563, 713] on button "Create" at bounding box center [535, 716] width 74 height 33
checkbox input "false"
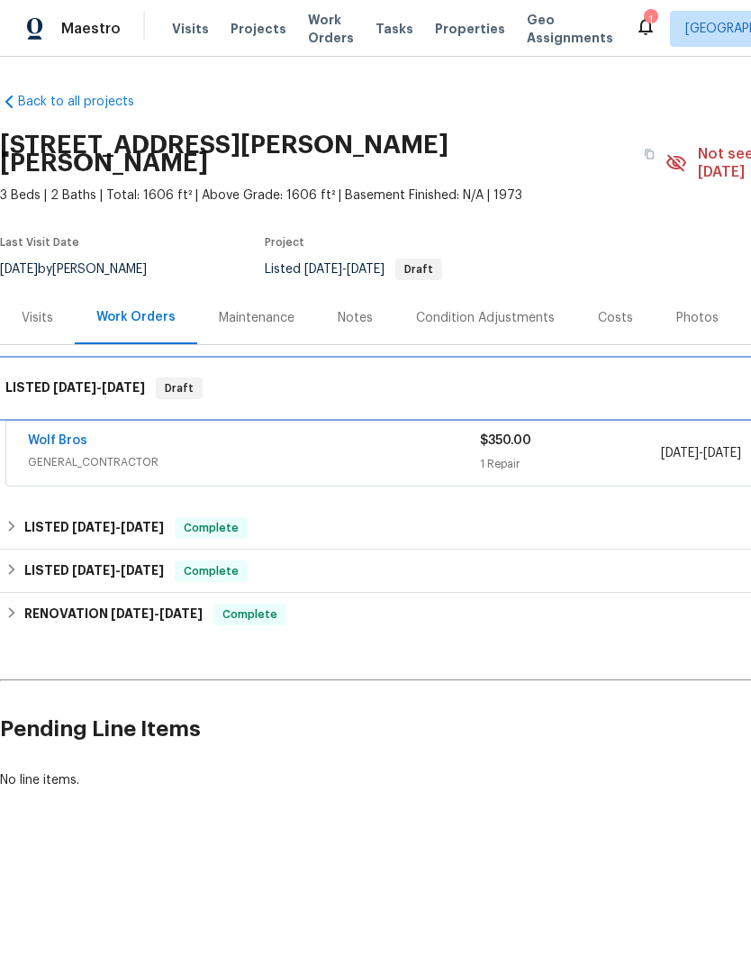
click at [32, 398] on div "LISTED [DATE] - [DATE] Draft" at bounding box center [509, 388] width 1018 height 58
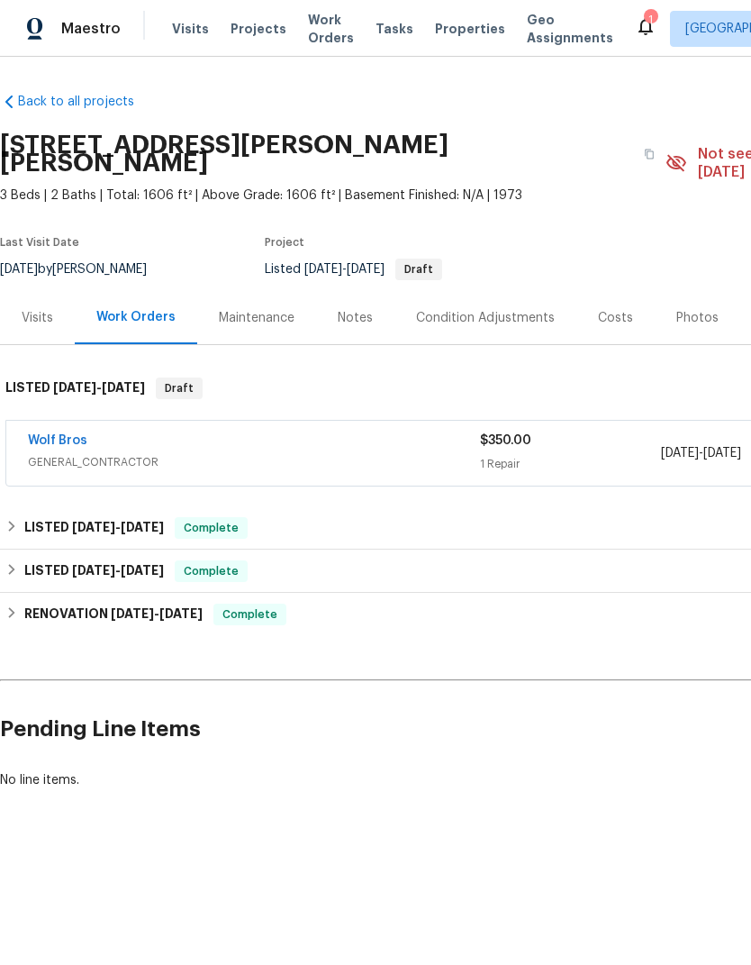
click at [66, 434] on link "Wolf Bros" at bounding box center [57, 440] width 59 height 13
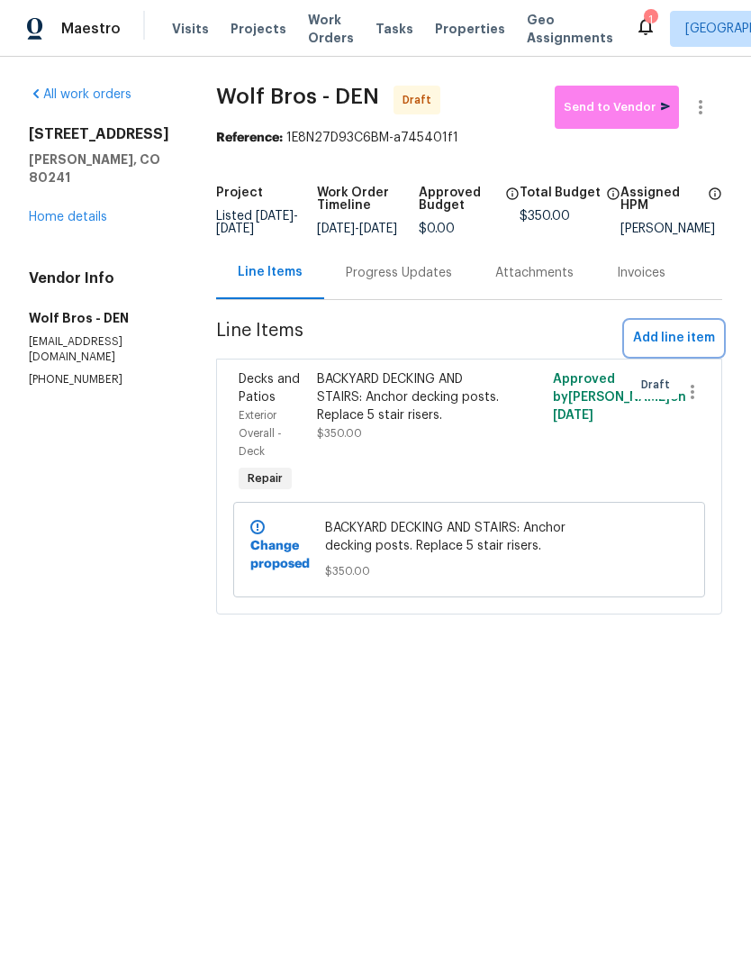
click at [694, 343] on span "Add line item" at bounding box center [674, 338] width 82 height 23
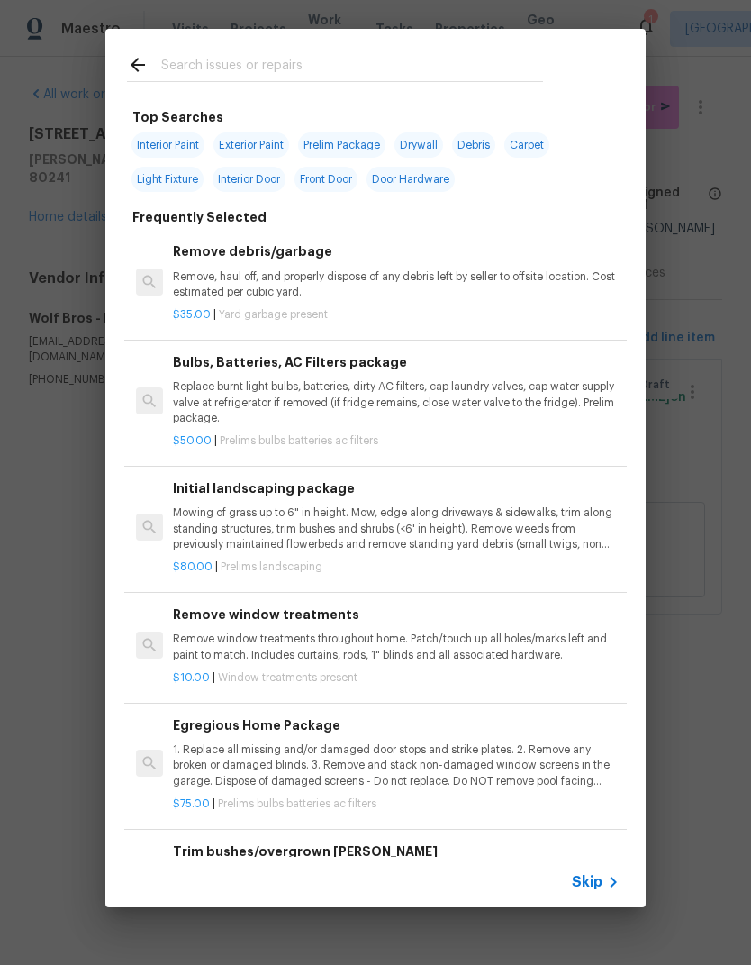
click at [180, 75] on input "text" at bounding box center [352, 67] width 382 height 27
type input "F"
type input "Gate"
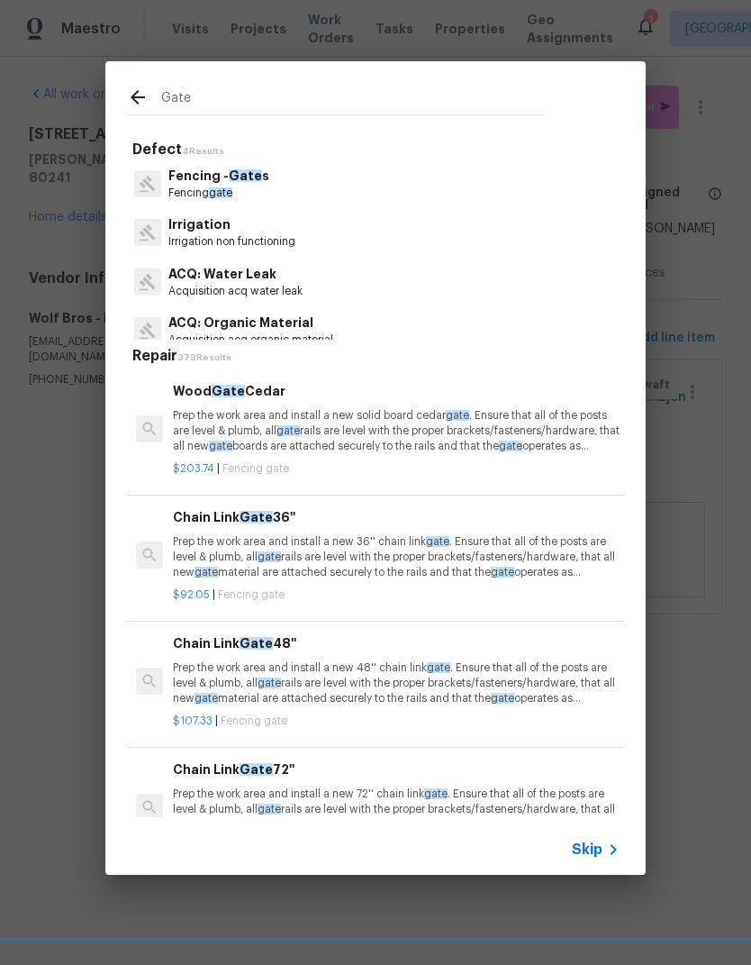
click at [177, 199] on p "Fencing gate" at bounding box center [218, 193] width 101 height 15
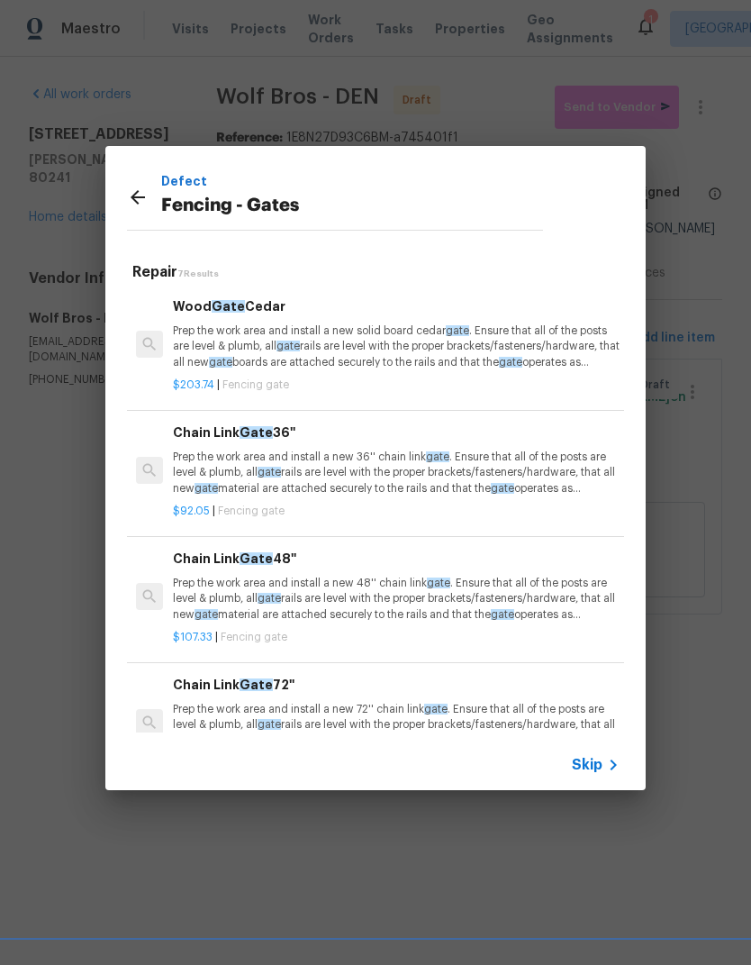
click at [184, 314] on h6 "Wood Gate Cedar" at bounding box center [396, 306] width 447 height 20
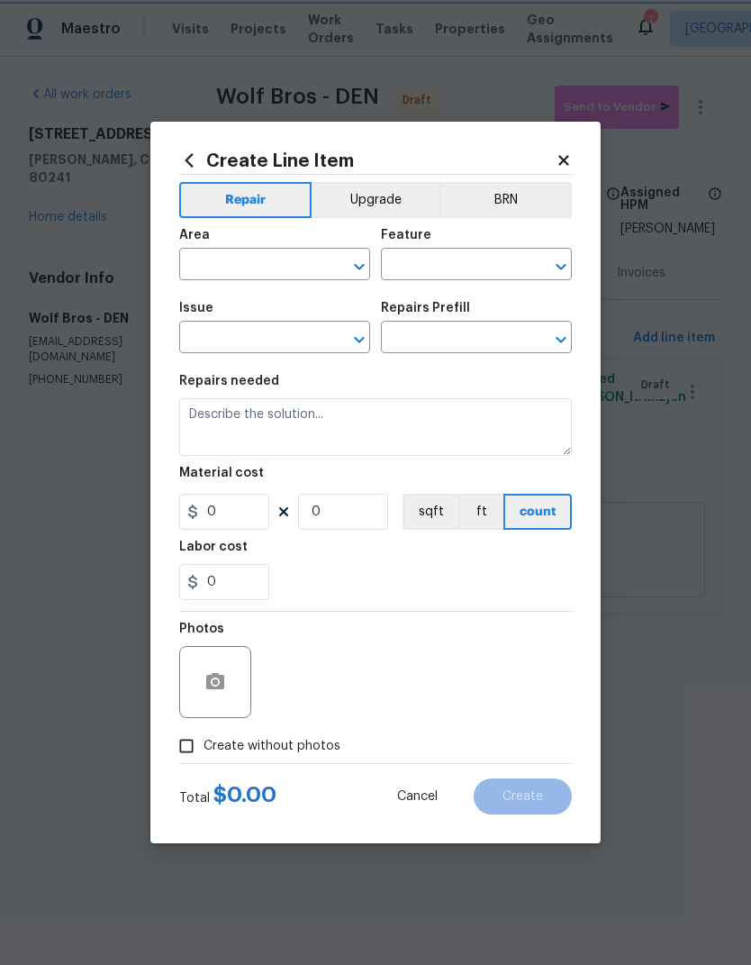
type input "Fencing - Gates"
type input "Wood Gate Cedar $203.74"
type textarea "Prep the work area and install a new solid board cedar gate. Ensure that all of…"
type input "203.74"
type input "1"
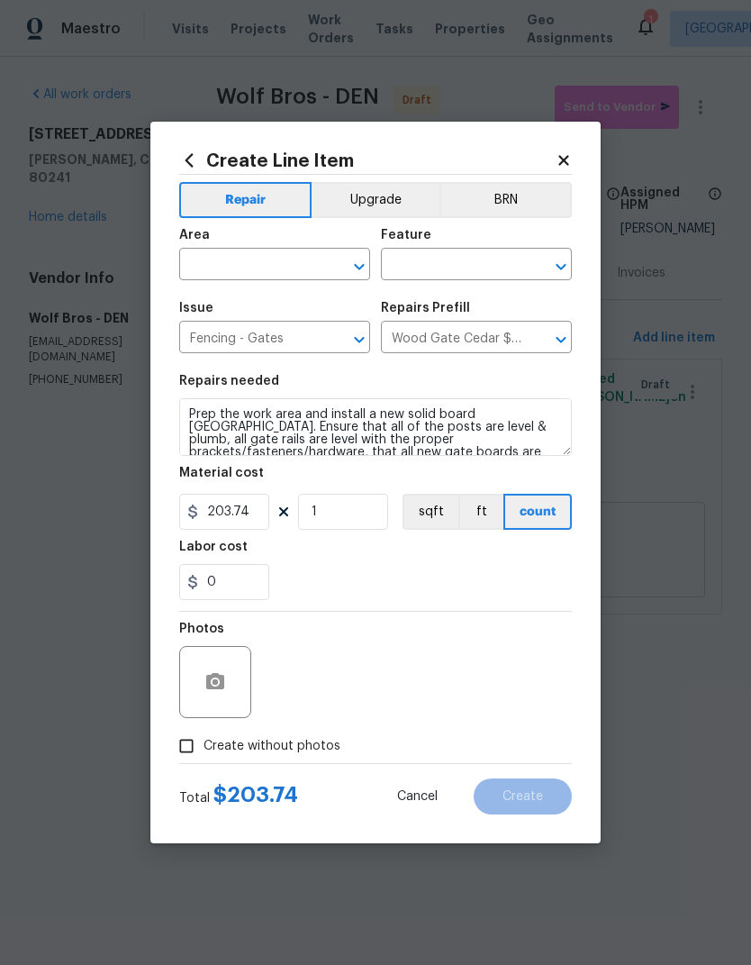
click at [211, 270] on input "text" at bounding box center [249, 266] width 141 height 28
click at [208, 341] on li "Exterior Overall" at bounding box center [274, 336] width 191 height 30
type input "Exterior Overall"
click at [414, 265] on input "text" at bounding box center [451, 266] width 141 height 28
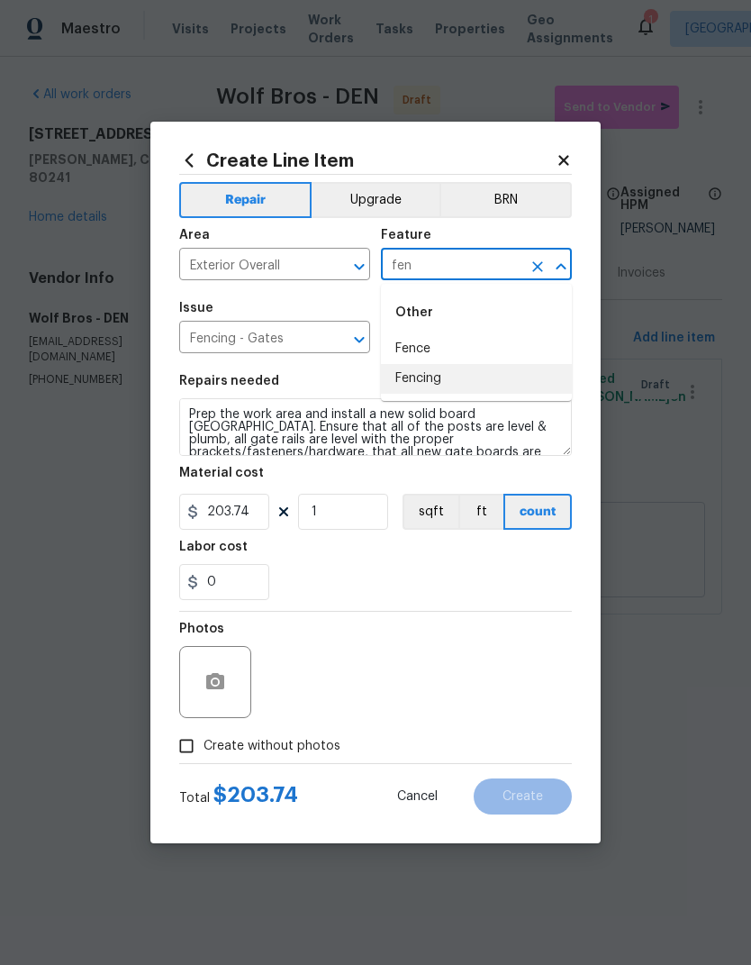
click at [405, 378] on li "Fencing" at bounding box center [476, 379] width 191 height 30
type input "Fencing"
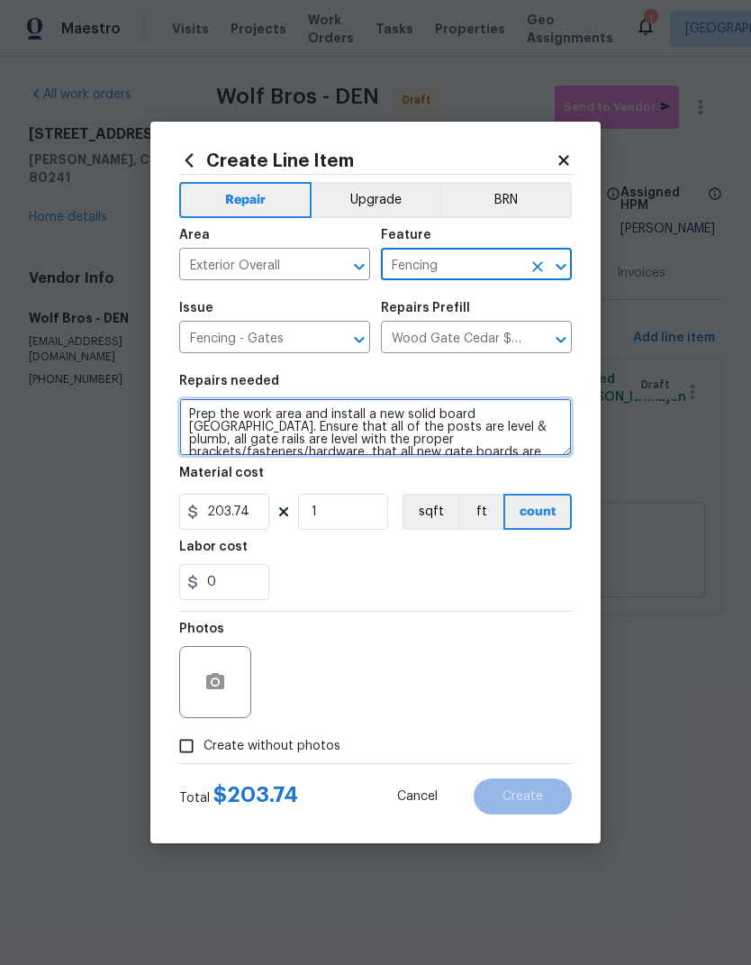
click at [195, 433] on textarea "Prep the work area and install a new solid board cedar gate. Ensure that all of…" at bounding box center [375, 427] width 393 height 58
click at [195, 432] on textarea "Prep the work area and install a new solid board cedar gate. Ensure that all of…" at bounding box center [375, 427] width 393 height 58
click at [208, 448] on textarea "Prep the work area and install a new solid board cedar gate. Ensure that all of…" at bounding box center [375, 427] width 393 height 58
click at [208, 447] on textarea "Prep the work area and install a new solid board cedar gate. Ensure that all of…" at bounding box center [375, 427] width 393 height 58
paste textarea "Juan Cordova 08/13/2025 6:42 AM 3217 Birney Ct, Evans, CO 80620 Inspection Summ…"
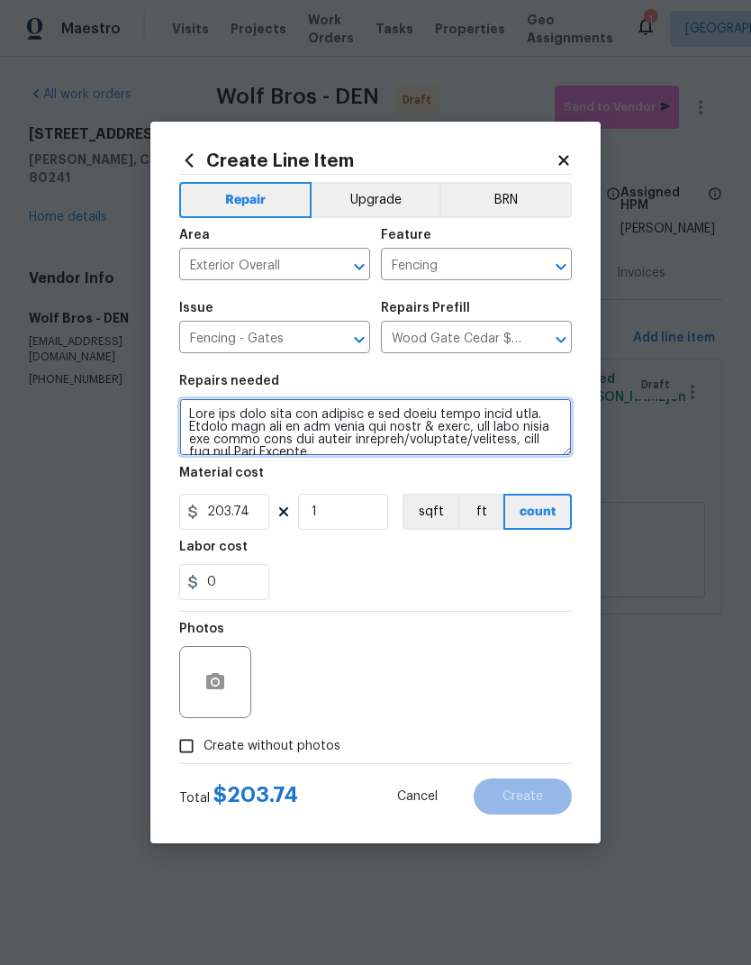
scroll to position [441, 0]
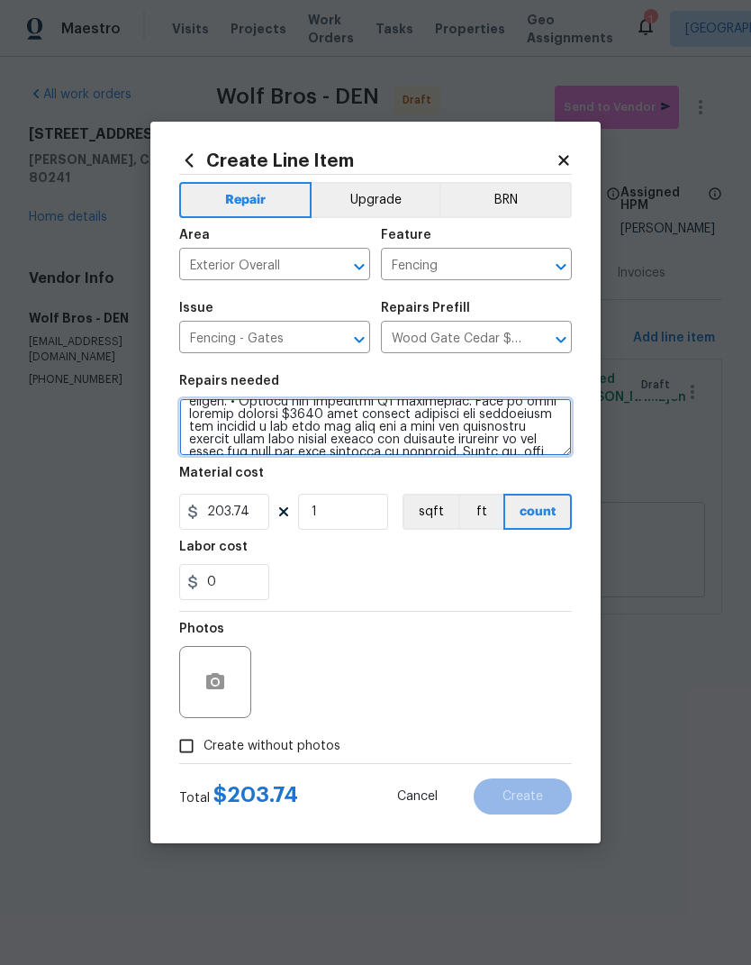
click at [191, 433] on textarea at bounding box center [375, 427] width 393 height 58
click at [181, 431] on textarea at bounding box center [375, 427] width 393 height 58
click at [178, 428] on div "Create Line Item Repair Upgrade BRN Area Exterior Overall ​ Feature Fencing ​ I…" at bounding box center [375, 482] width 450 height 721
click at [215, 442] on textarea at bounding box center [375, 427] width 393 height 58
click at [237, 431] on textarea at bounding box center [375, 427] width 393 height 58
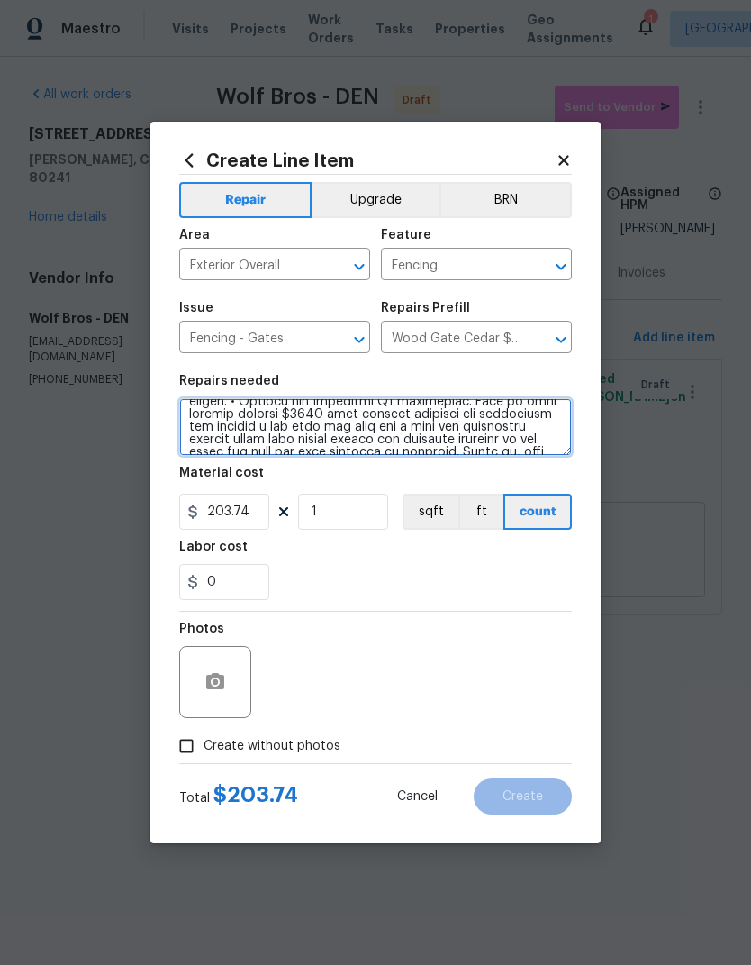
click at [236, 430] on textarea at bounding box center [375, 427] width 393 height 58
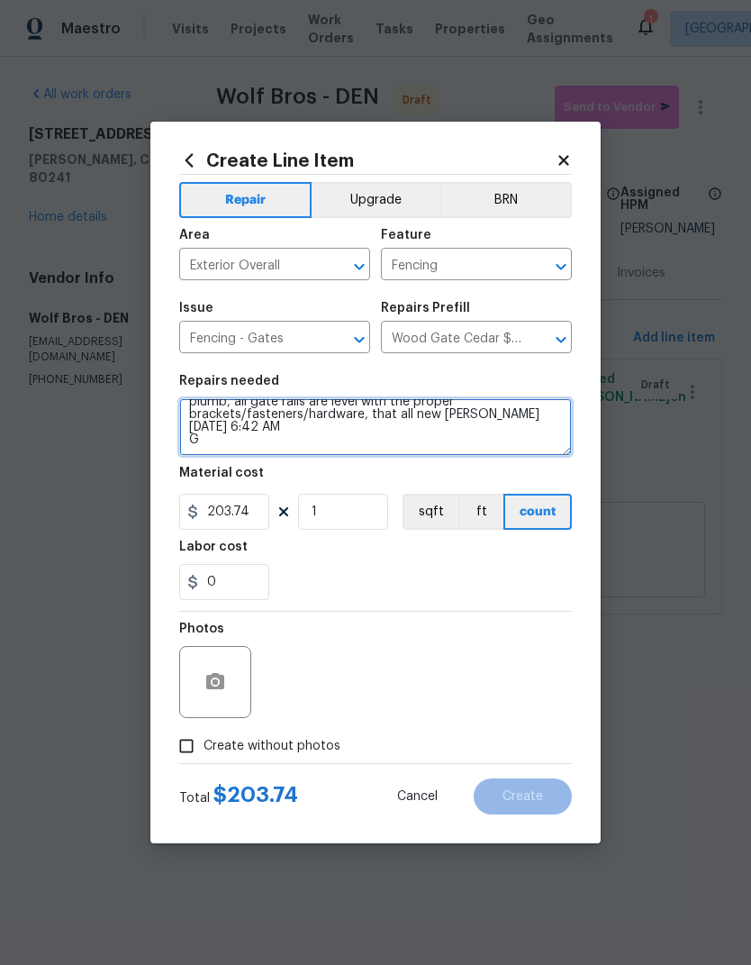
scroll to position [29, 0]
type textarea "Prep the work area and install a new solid board cedar gate. Ensure that all of…"
click at [210, 438] on textarea "Prep the work area and install a new solid board cedar gate. Ensure that all of…" at bounding box center [375, 427] width 393 height 58
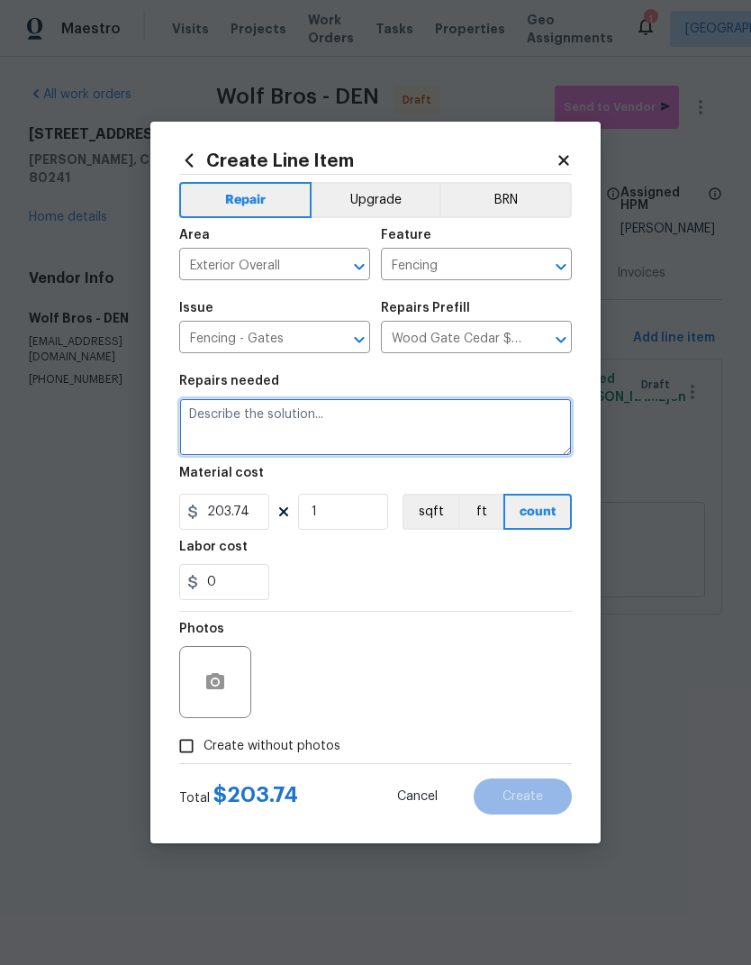
scroll to position [0, 0]
type textarea "G"
type textarea "GATE: Repair gate to good working order."
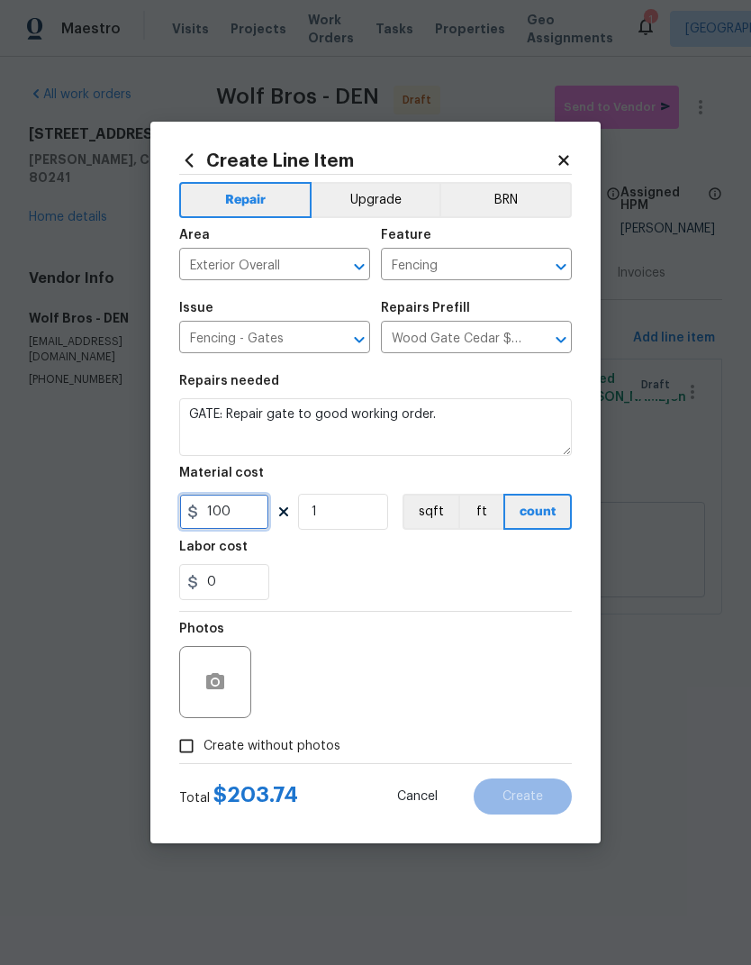
type input "100"
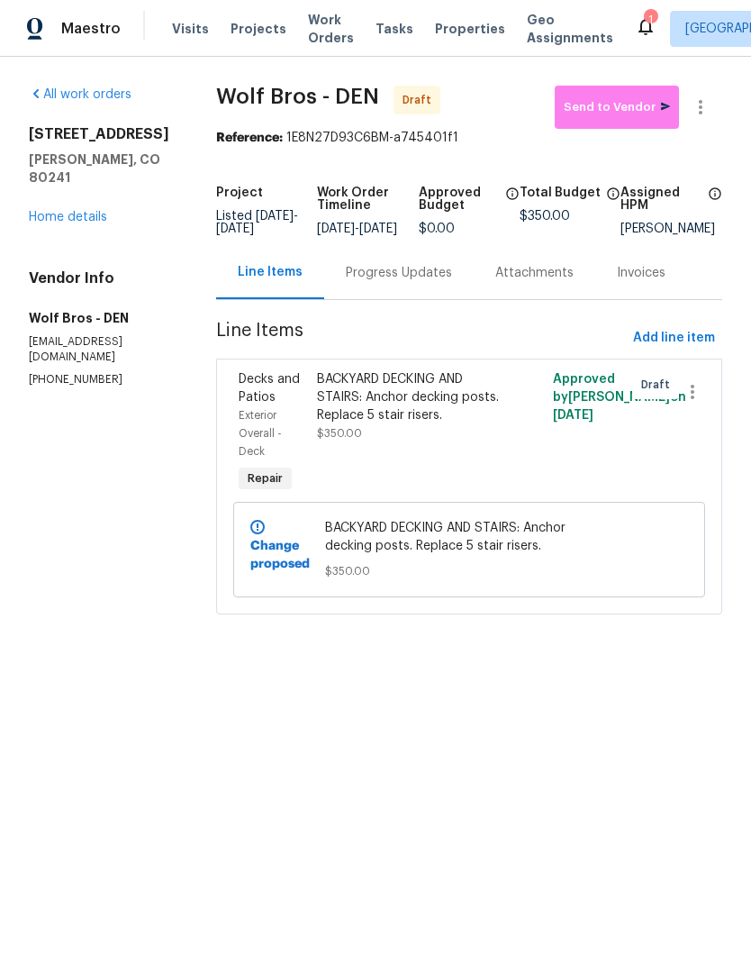
click at [676, 349] on span "Add line item" at bounding box center [674, 338] width 82 height 23
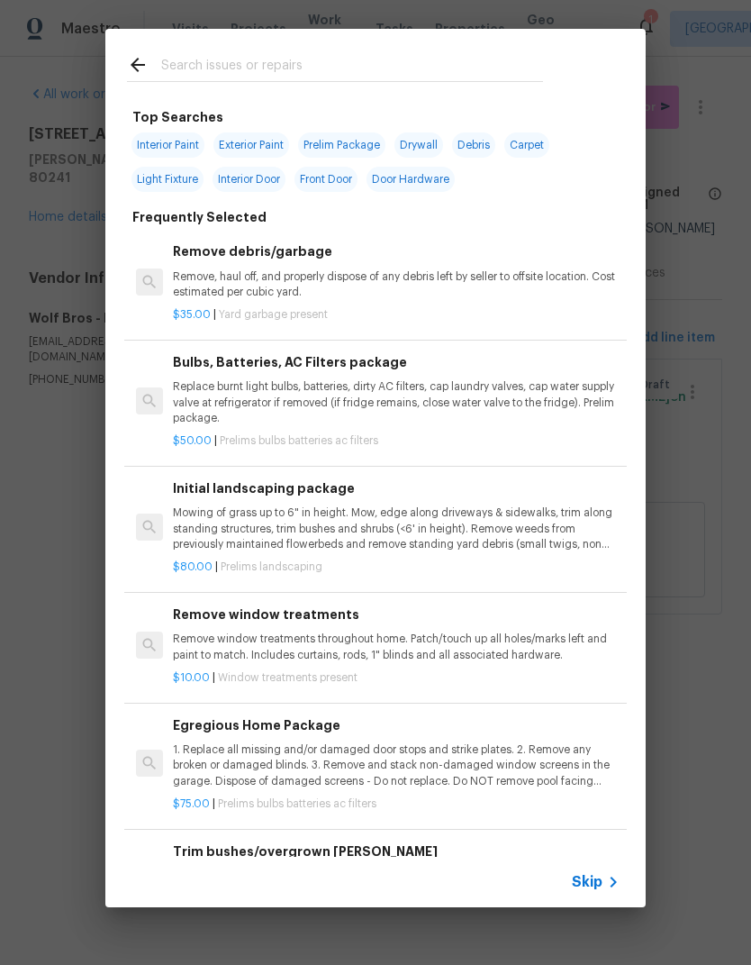
click at [184, 69] on input "text" at bounding box center [352, 67] width 382 height 27
type input "Gate"
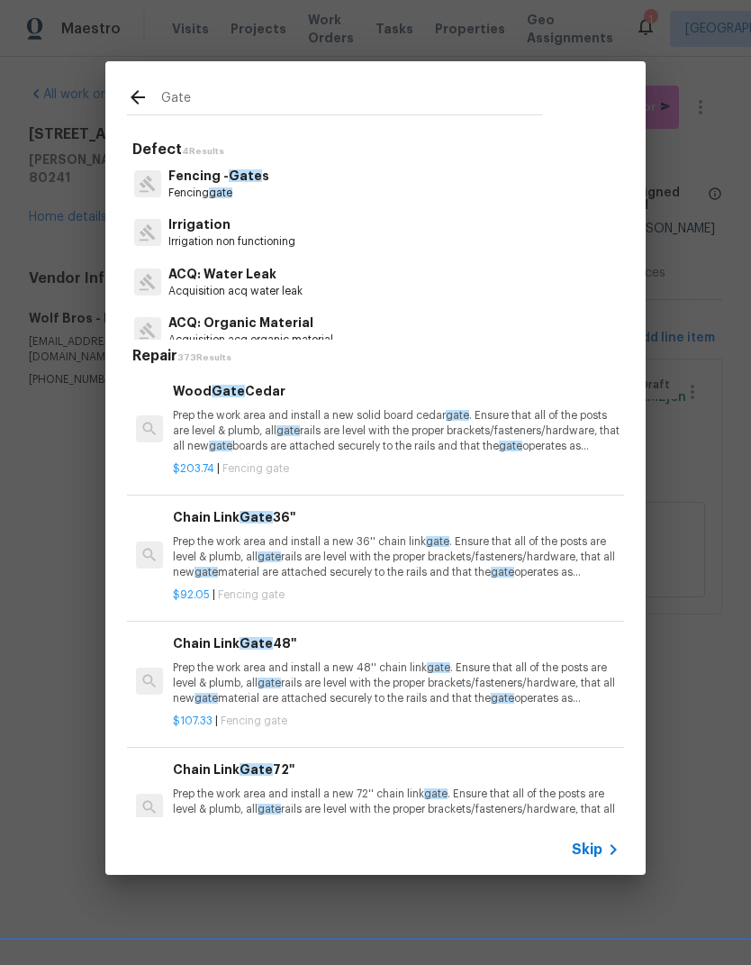
click at [180, 194] on p "Fencing gate" at bounding box center [218, 193] width 101 height 15
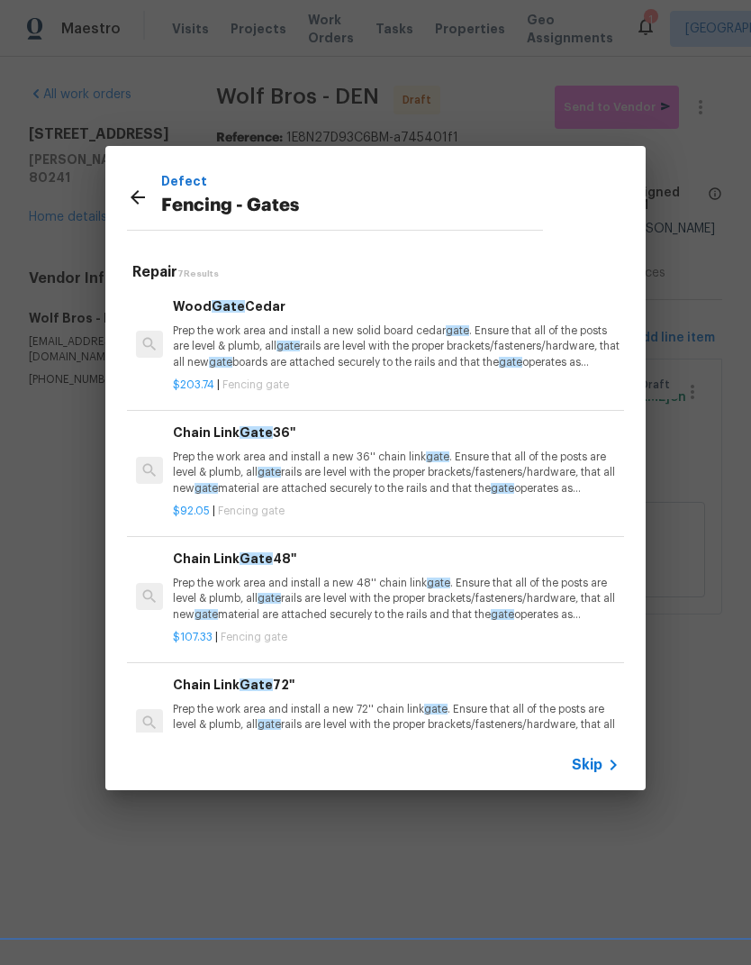
click at [189, 338] on p "Prep the work area and install a new solid board [GEOGRAPHIC_DATA] . Ensure tha…" at bounding box center [396, 346] width 447 height 46
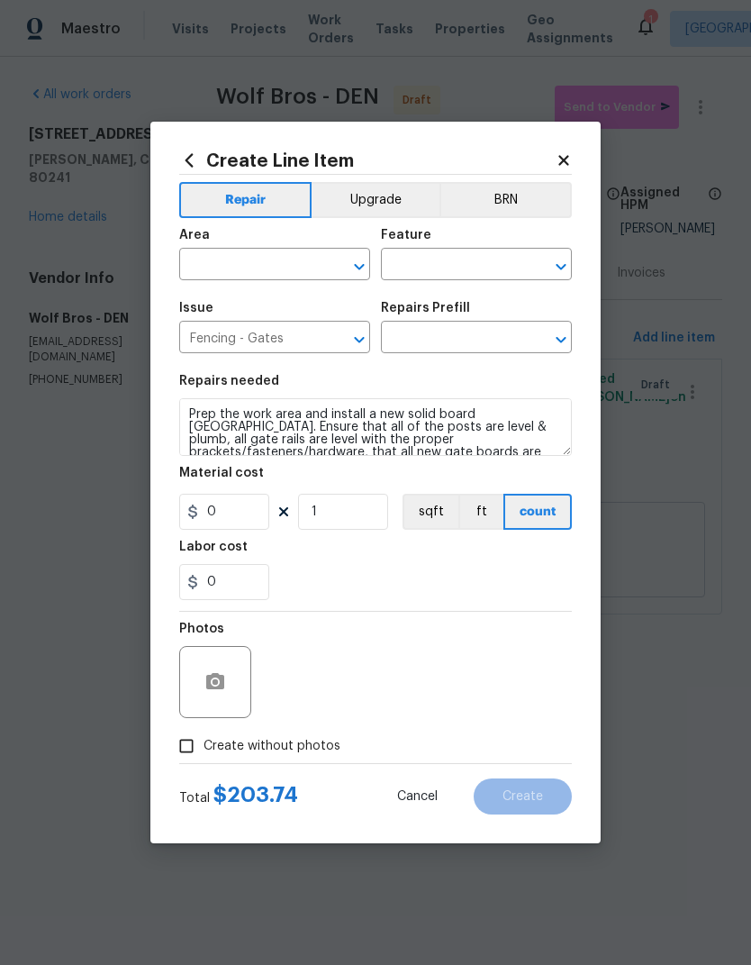
type input "Wood Gate Cedar $203.74"
type input "203.74"
click at [222, 277] on input "text" at bounding box center [249, 266] width 141 height 28
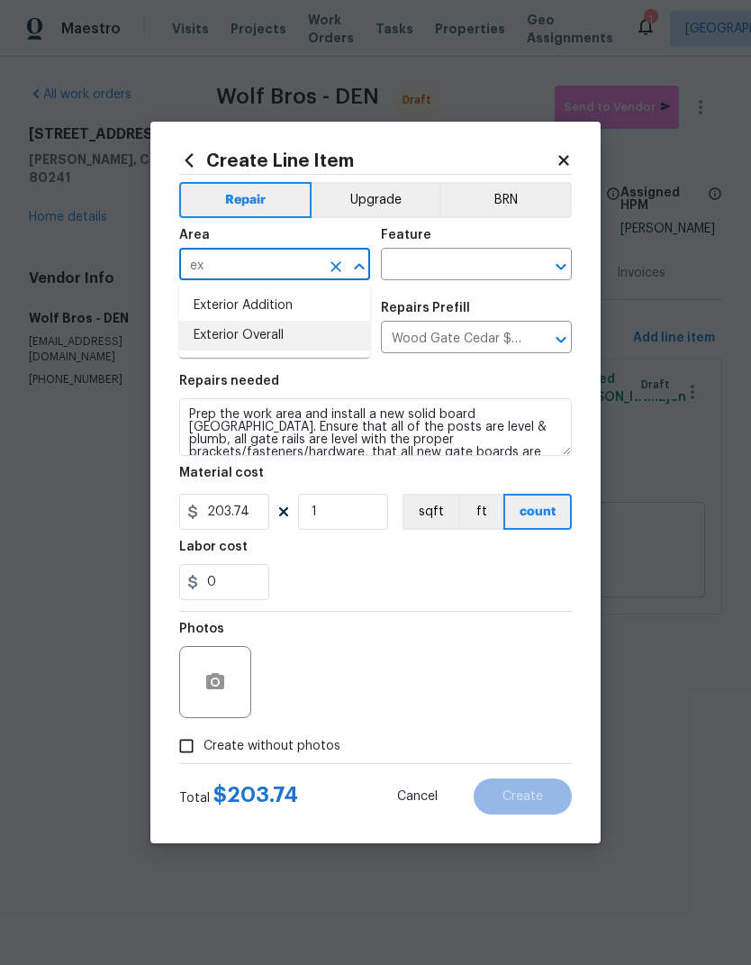
click at [203, 344] on li "Exterior Overall" at bounding box center [274, 336] width 191 height 30
type input "Exterior Overall"
click at [417, 259] on input "text" at bounding box center [451, 266] width 141 height 28
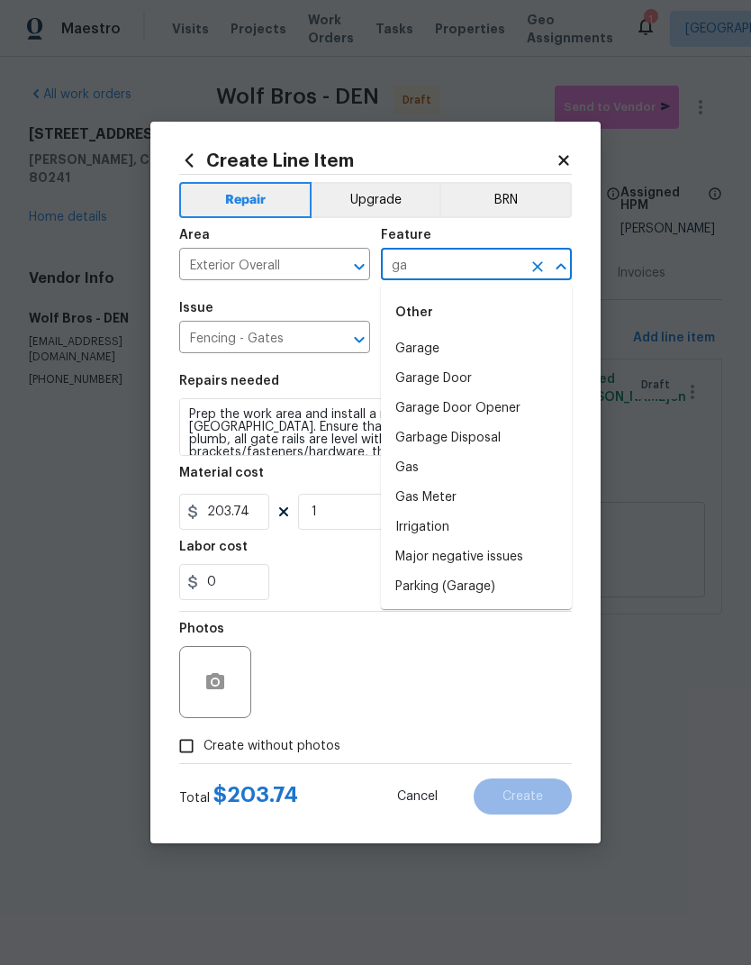
type input "g"
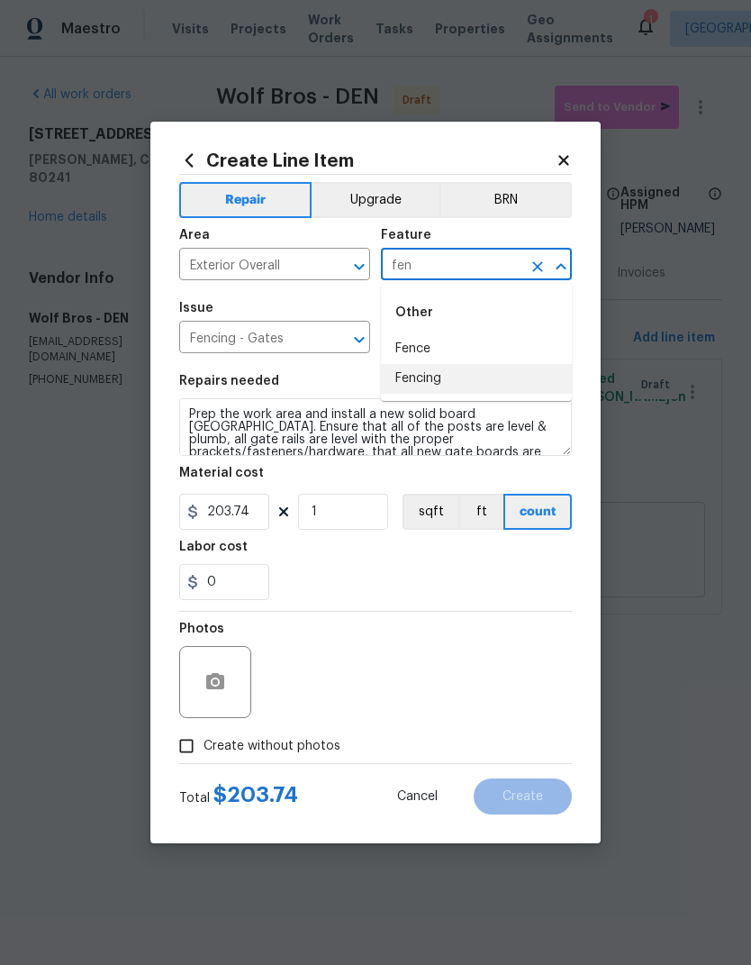
click at [409, 380] on li "Fencing" at bounding box center [476, 379] width 191 height 30
type input "Fencing"
click at [520, 334] on input "Wood Gate Cedar $203.74" at bounding box center [451, 339] width 141 height 28
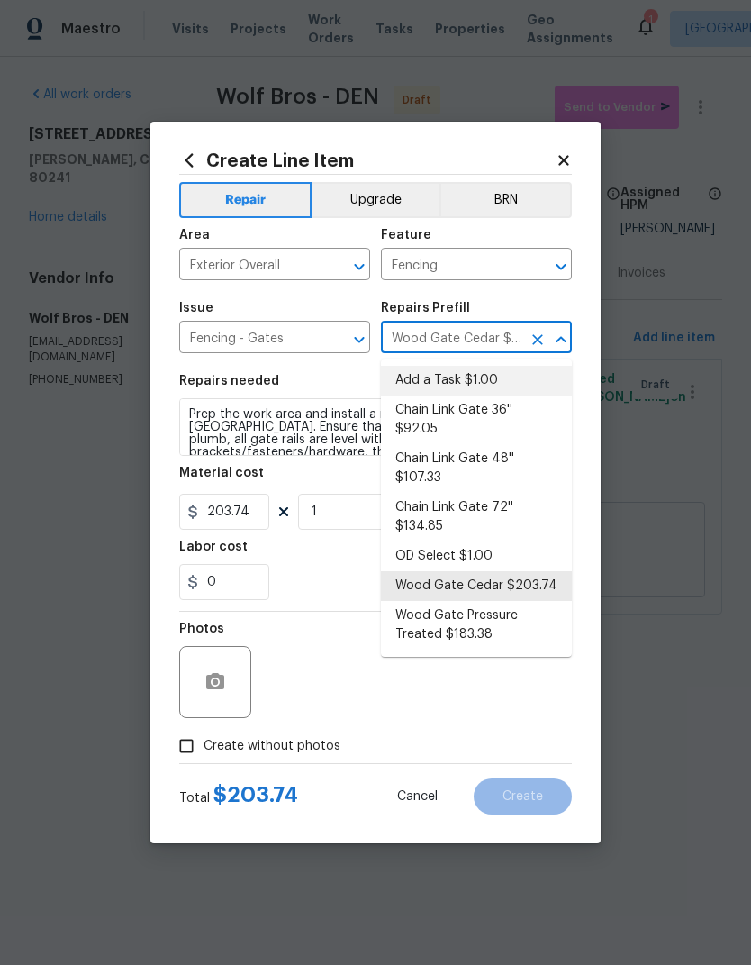
click at [503, 373] on li "Add a Task $1.00" at bounding box center [476, 381] width 191 height 30
type input "Add a Task $1.00"
type textarea "HPM to detail"
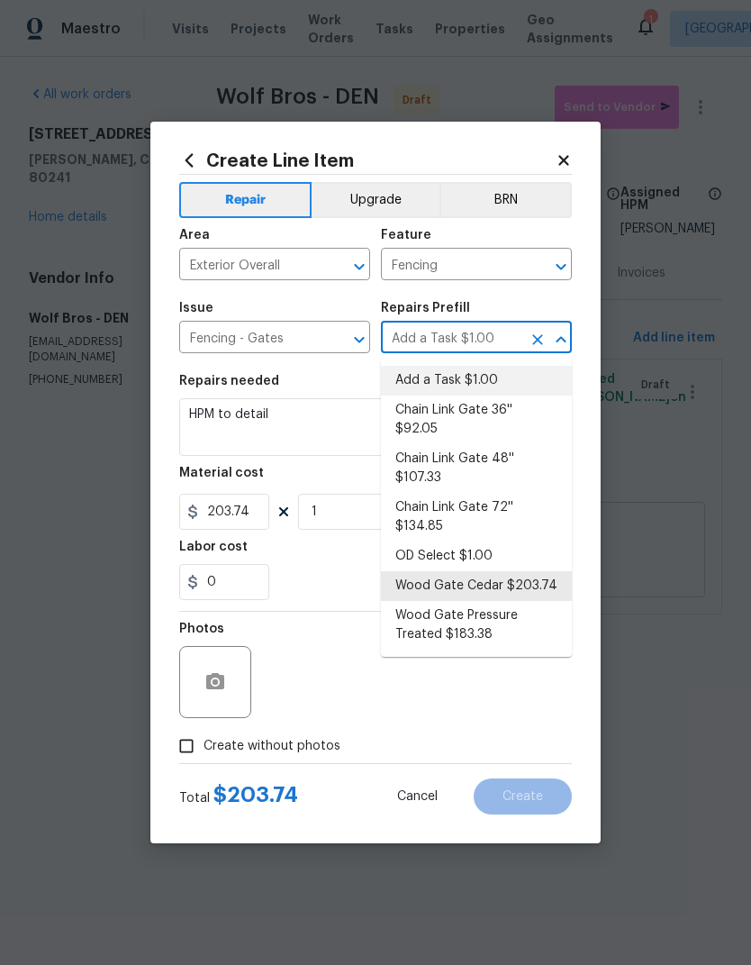
type input "1"
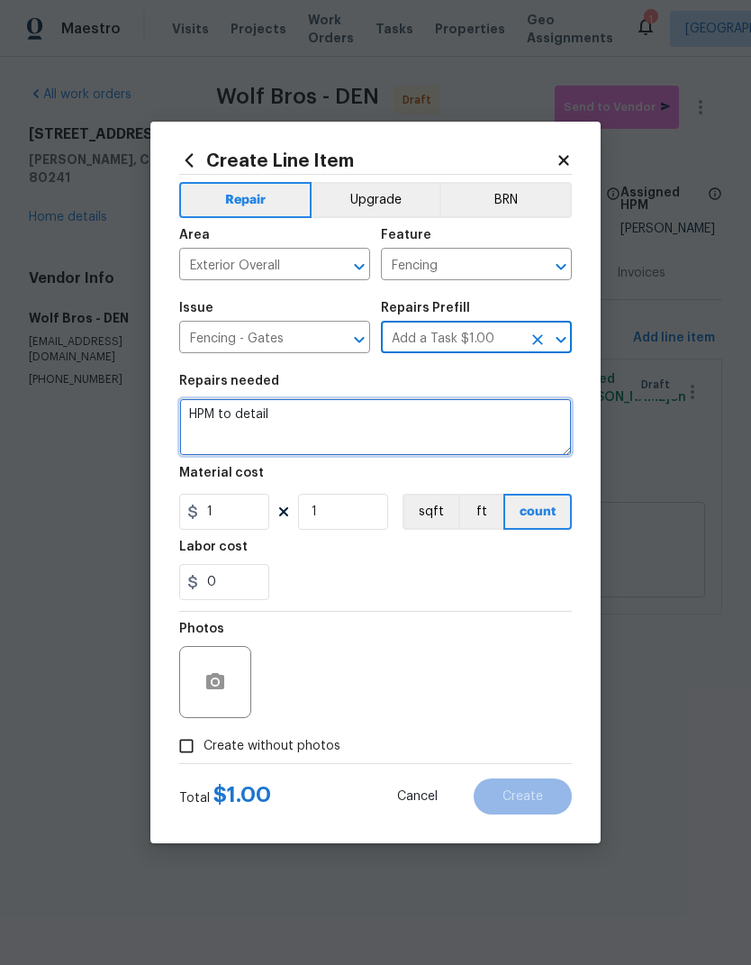
click at [217, 436] on textarea "HPM to detail" at bounding box center [375, 427] width 393 height 58
click at [216, 436] on textarea "HPM to detail" at bounding box center [375, 427] width 393 height 58
click at [220, 416] on textarea "HPM to detail" at bounding box center [375, 427] width 393 height 58
click at [226, 424] on textarea "HPM to detail" at bounding box center [375, 427] width 393 height 58
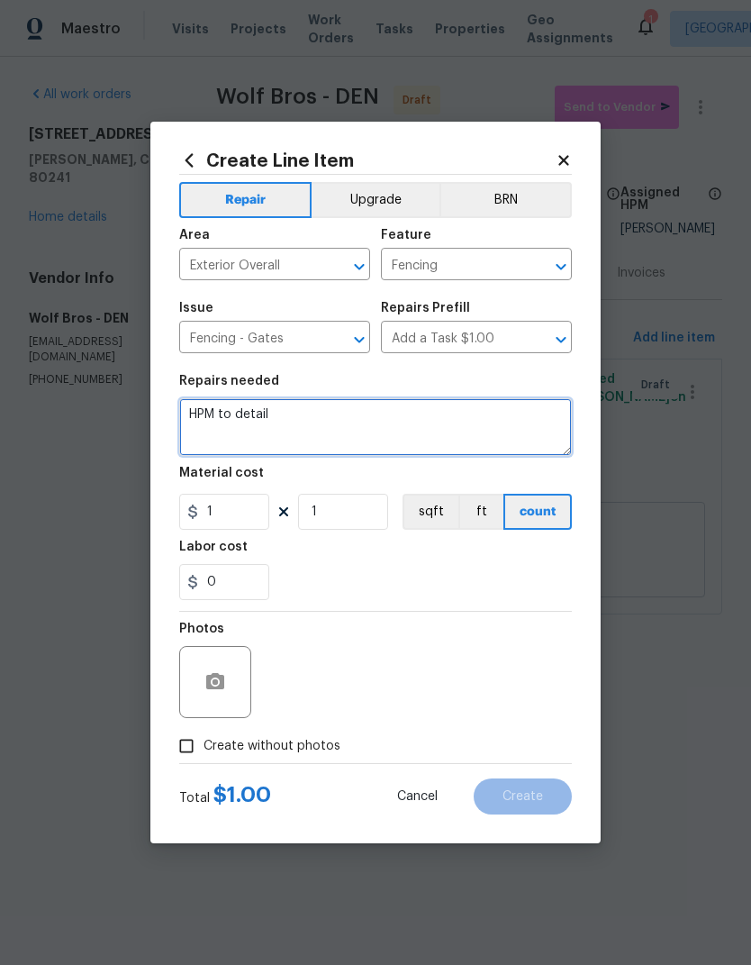
click at [244, 423] on textarea "HPM to detail" at bounding box center [375, 427] width 393 height 58
paste textarea "GATE: Repair gate to good working order."
type textarea "GATE: Repair gate to good working order."
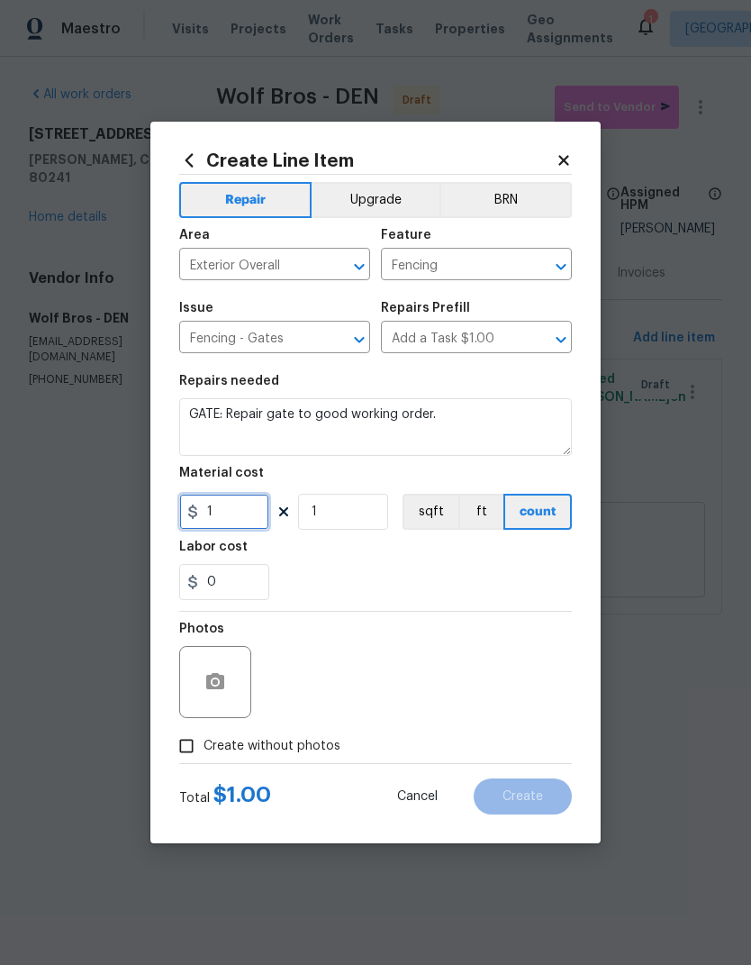
click at [233, 521] on input "1" at bounding box center [224, 512] width 90 height 36
click at [212, 514] on input "1" at bounding box center [224, 512] width 90 height 36
type input "100"
click at [532, 569] on div "0" at bounding box center [375, 582] width 393 height 36
click at [224, 673] on icon "button" at bounding box center [215, 682] width 22 height 22
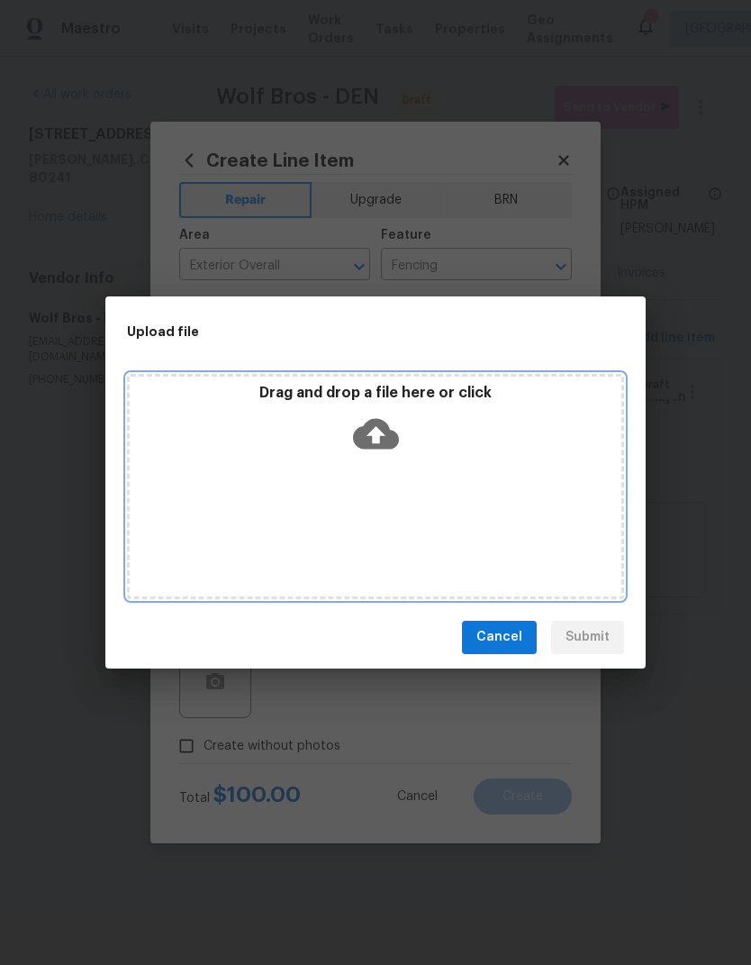
click at [379, 413] on icon at bounding box center [376, 434] width 46 height 46
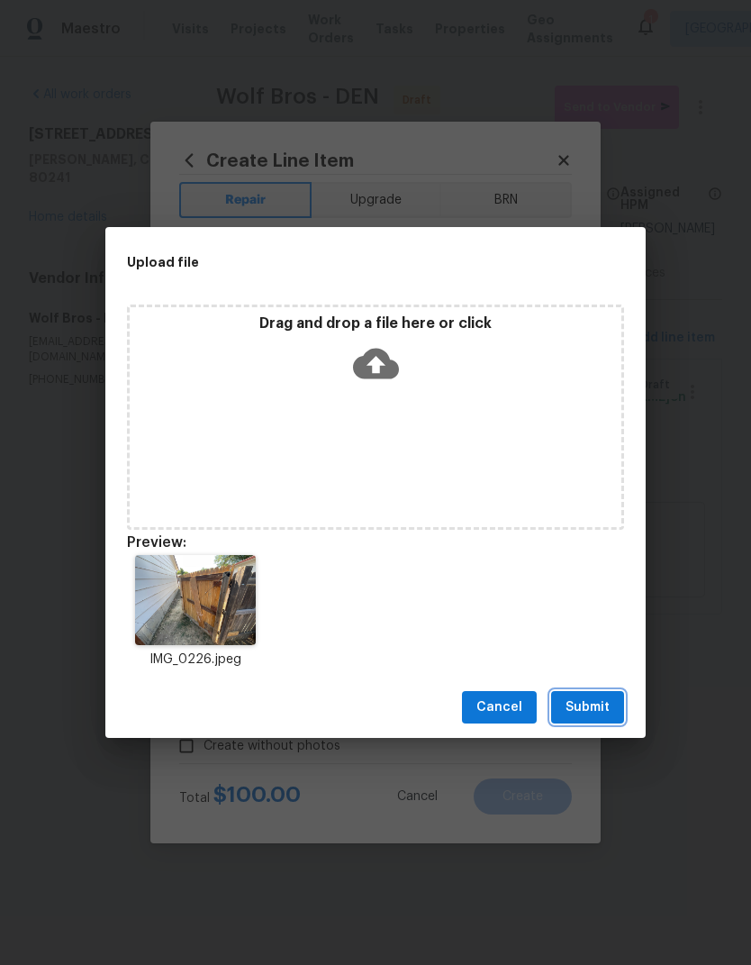
click at [592, 713] on span "Submit" at bounding box center [588, 707] width 44 height 23
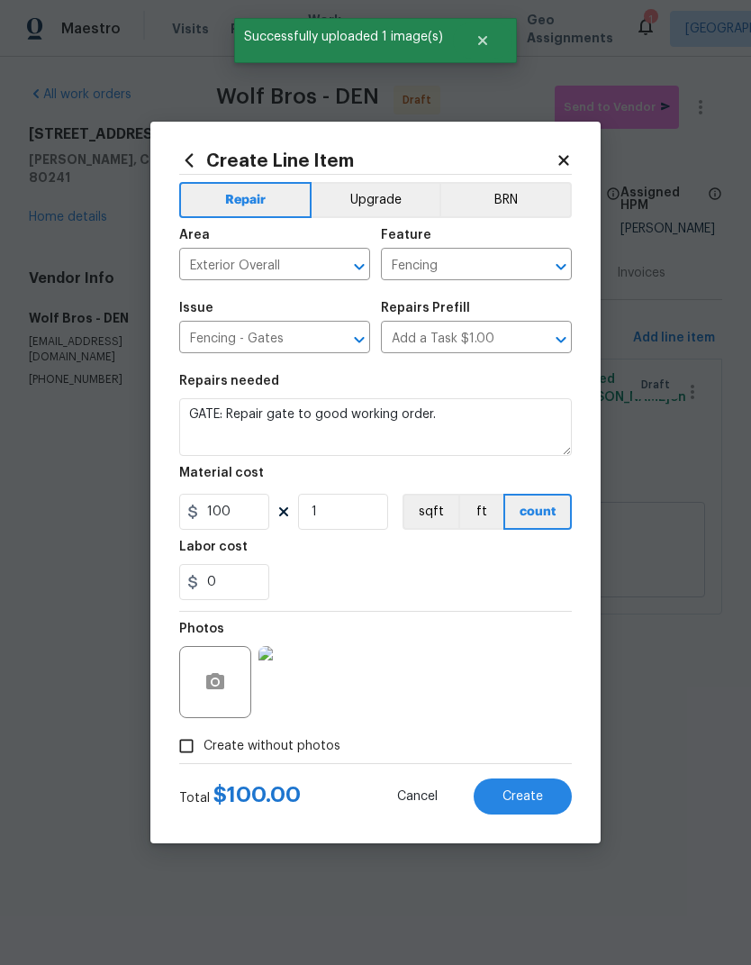
click at [544, 804] on button "Create" at bounding box center [523, 796] width 98 height 36
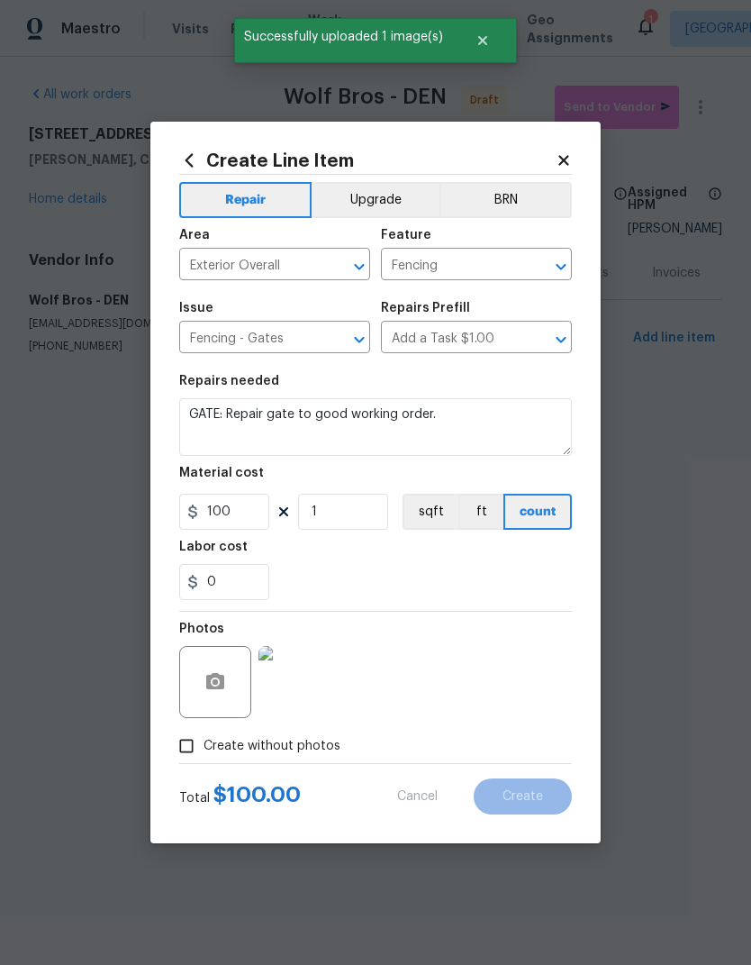
type input "0"
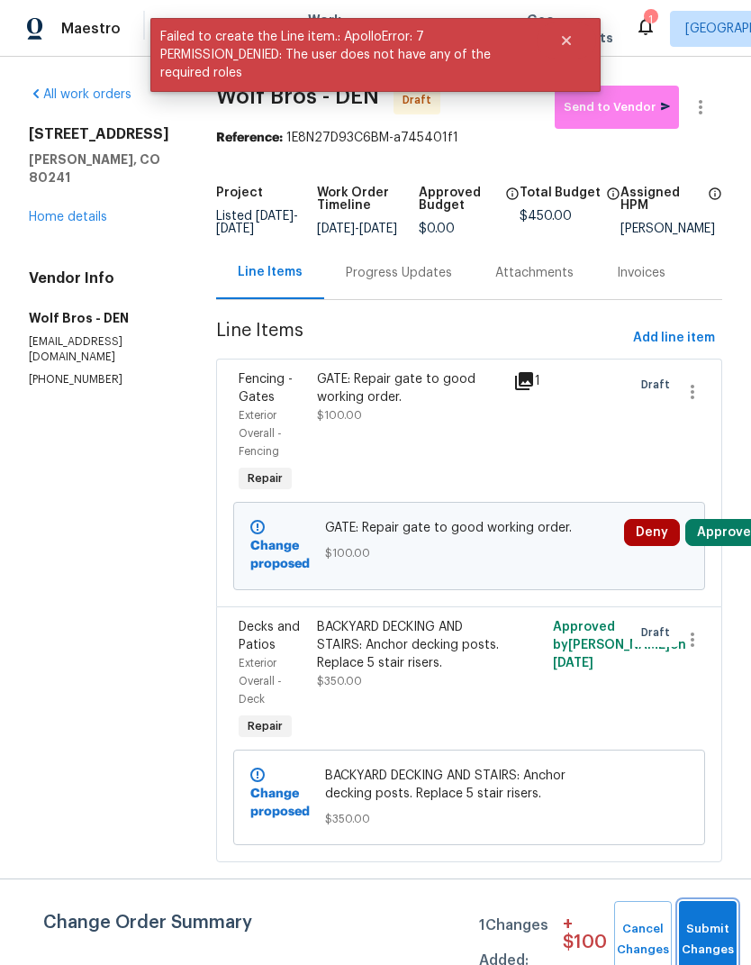
click at [708, 941] on span "Submit Changes" at bounding box center [708, 939] width 40 height 41
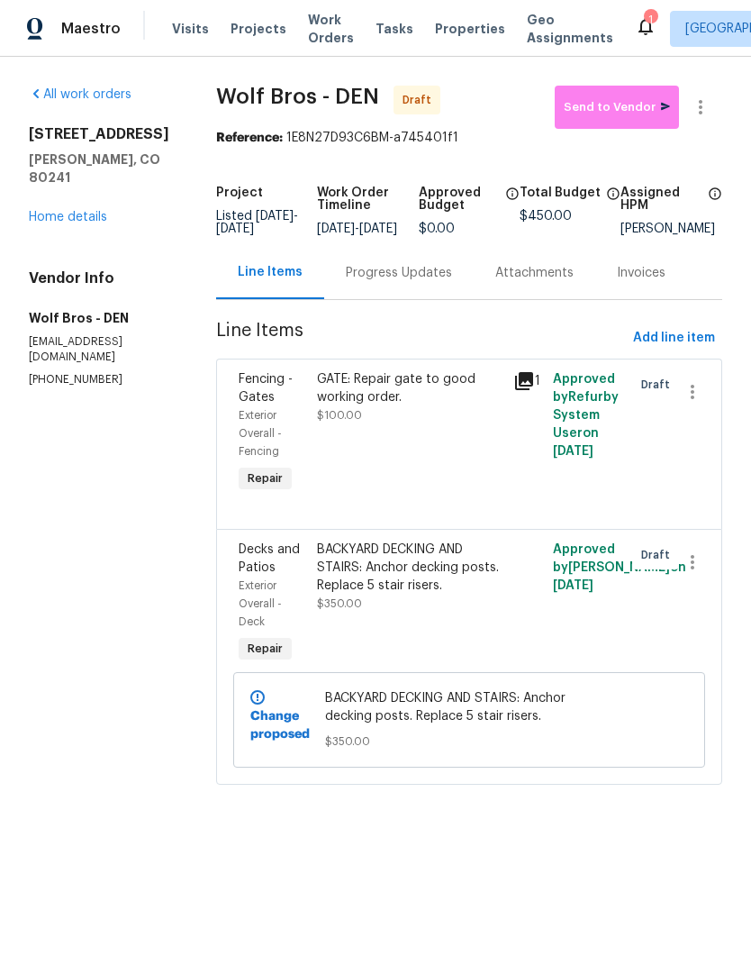
click at [61, 188] on div "[STREET_ADDRESS][PERSON_NAME][PERSON_NAME] Home details" at bounding box center [101, 175] width 144 height 101
click at [76, 211] on link "Home details" at bounding box center [68, 217] width 78 height 13
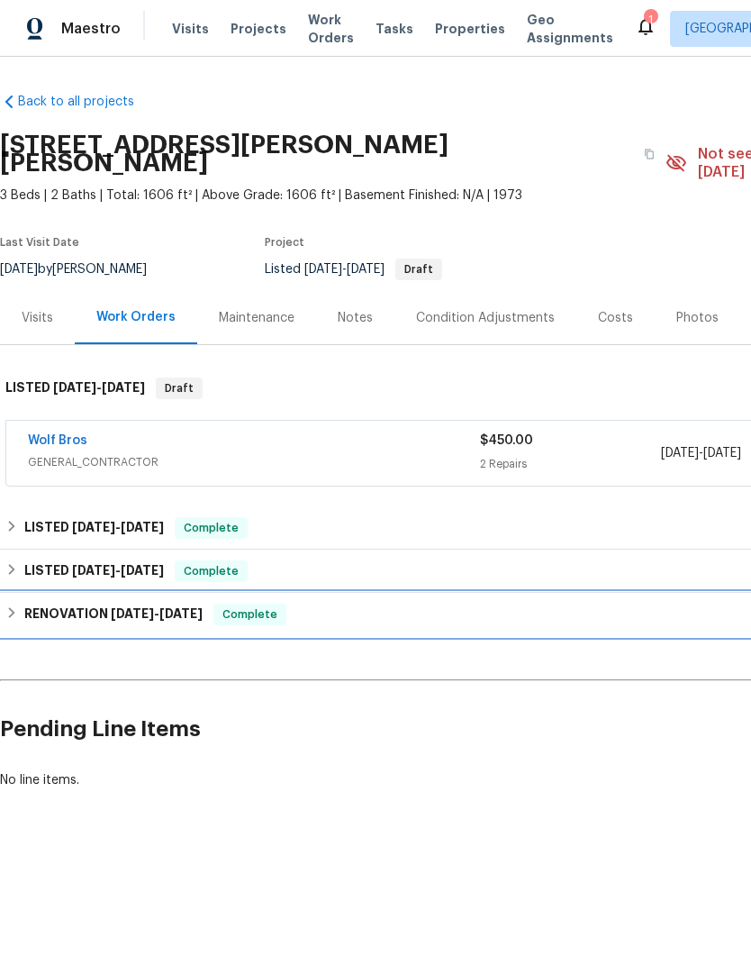
click at [81, 604] on h6 "RENOVATION [DATE] - [DATE]" at bounding box center [113, 614] width 178 height 22
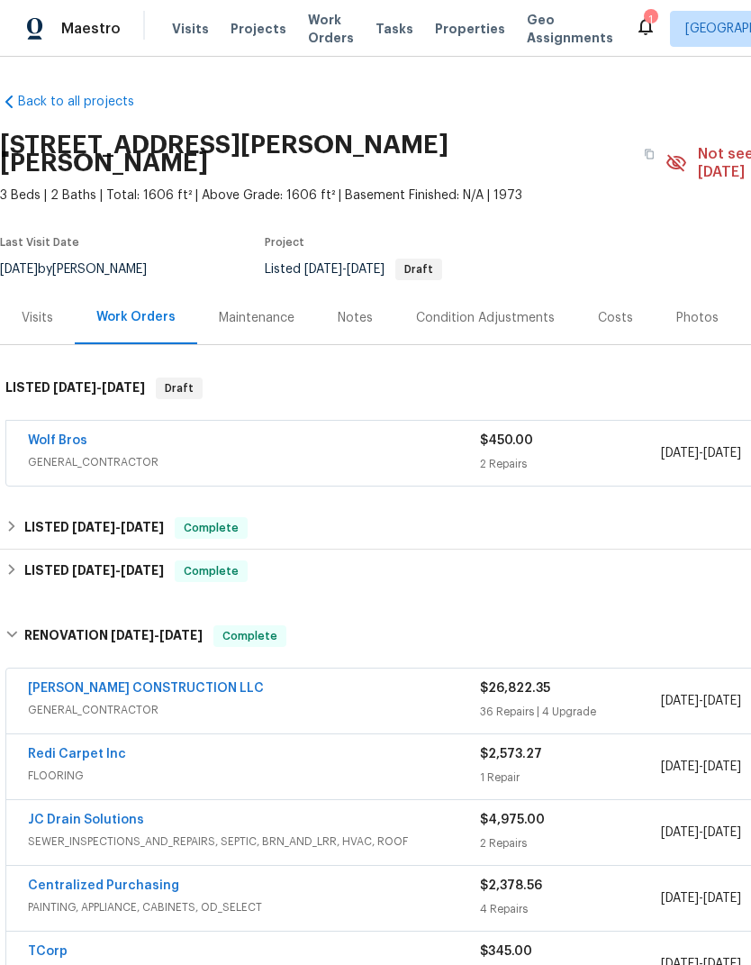
click at [141, 682] on link "[PERSON_NAME] CONSTRUCTION LLC" at bounding box center [146, 688] width 236 height 13
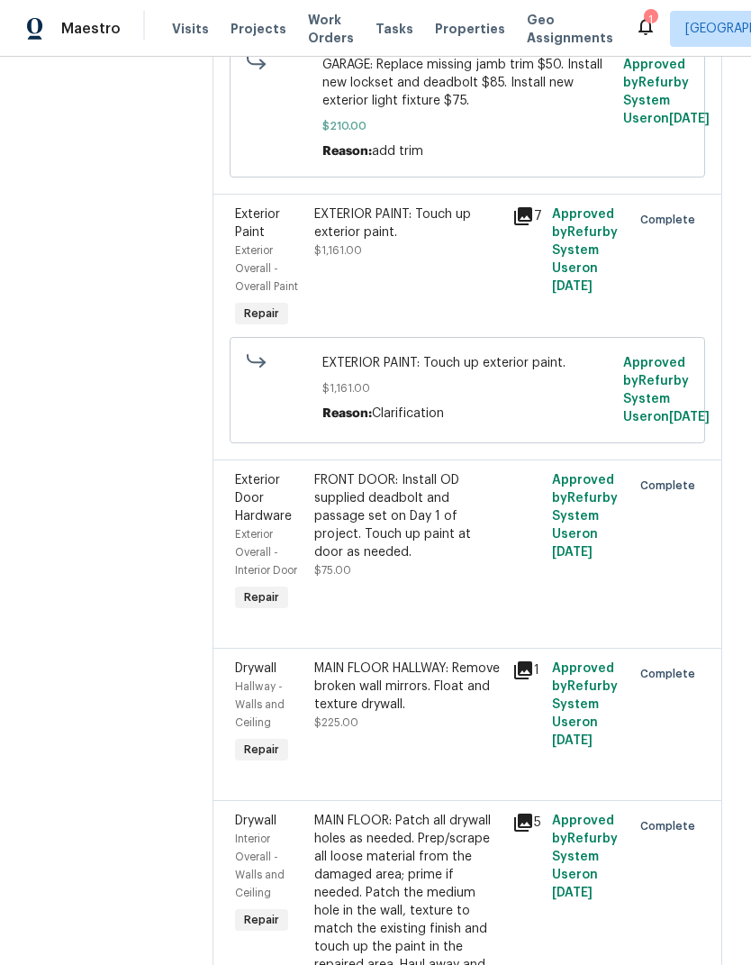
scroll to position [5424, 0]
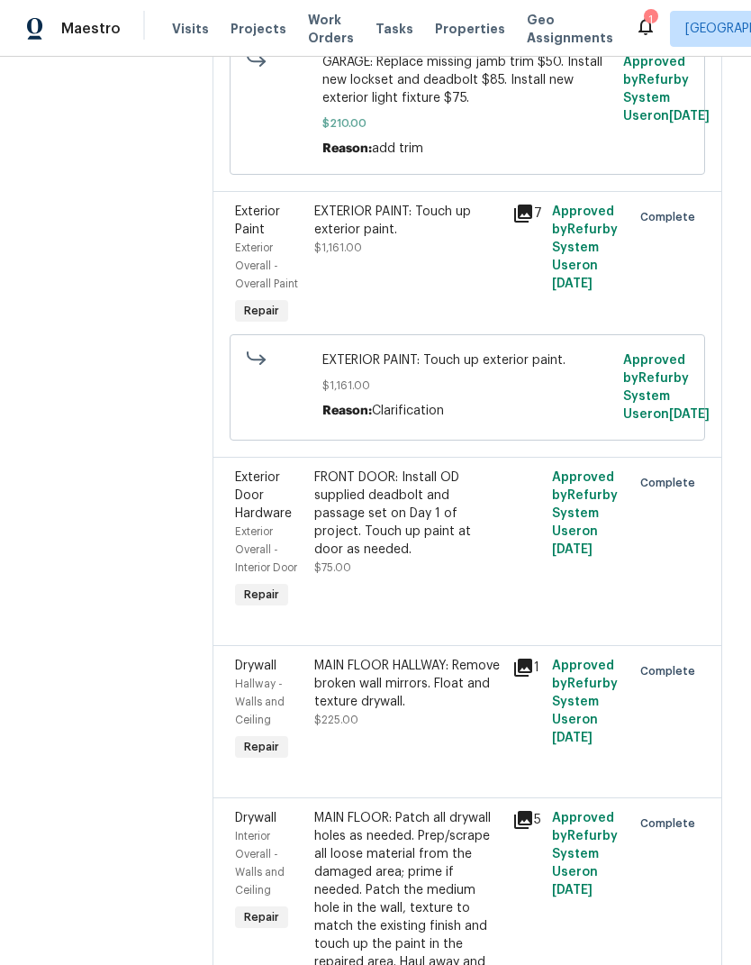
click at [287, 239] on div "Exterior Overall - Overall Paint" at bounding box center [269, 266] width 68 height 54
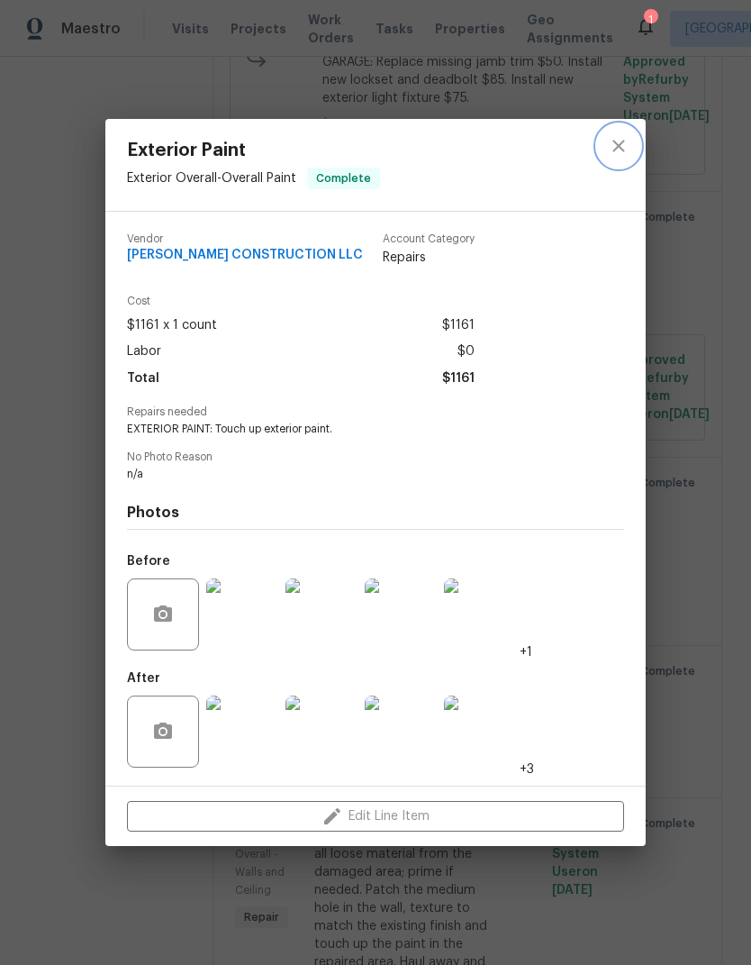
click at [623, 137] on icon "close" at bounding box center [619, 146] width 22 height 22
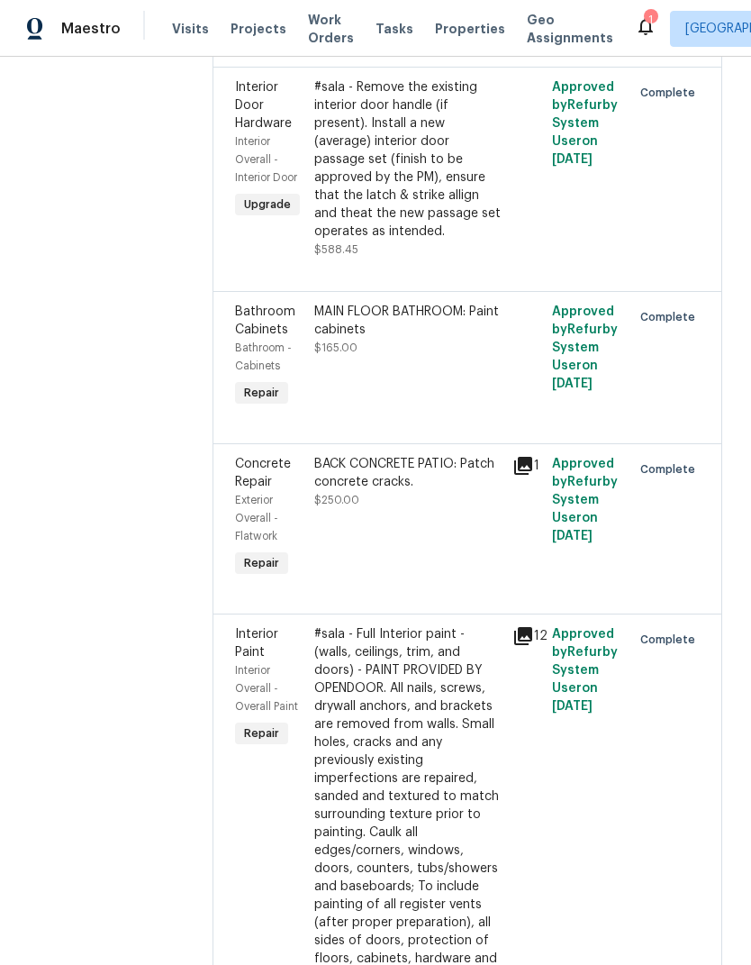
scroll to position [10249, 0]
click at [309, 449] on div "BACK CONCRETE PATIO: Patch concrete cracks. $250.00" at bounding box center [408, 517] width 198 height 137
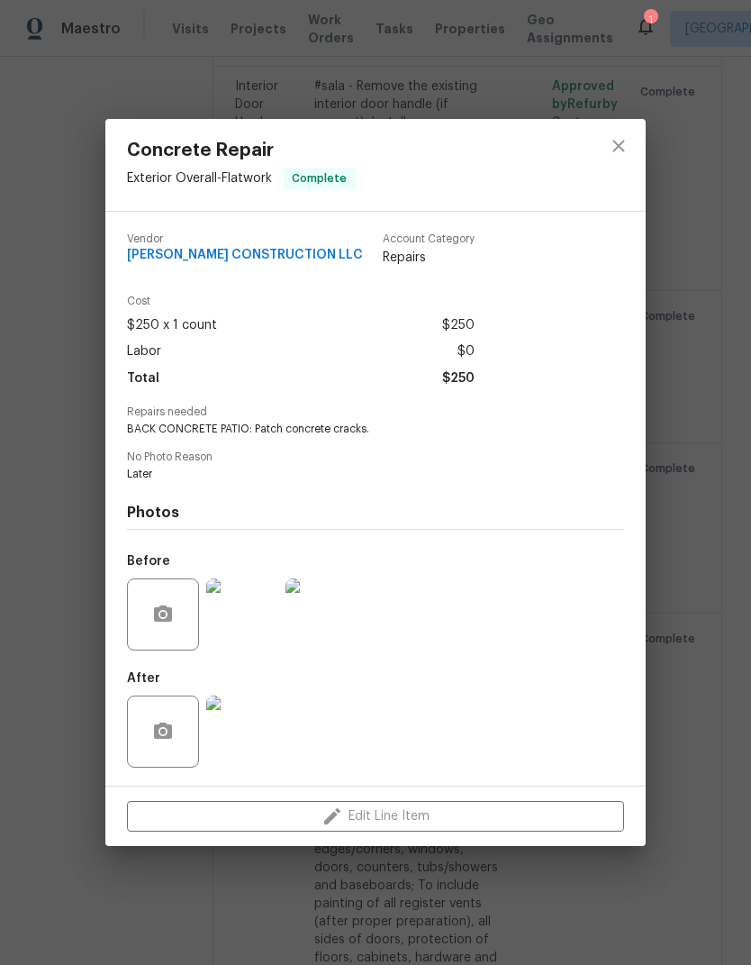
click at [239, 736] on img at bounding box center [242, 731] width 72 height 72
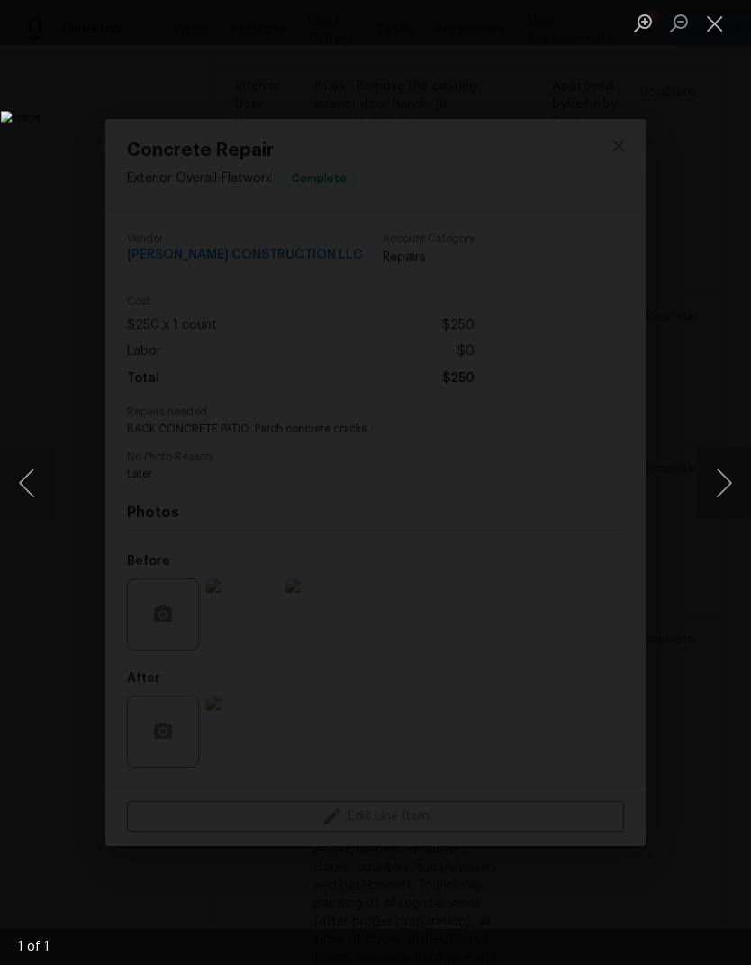
click at [715, 30] on button "Close lightbox" at bounding box center [715, 23] width 36 height 32
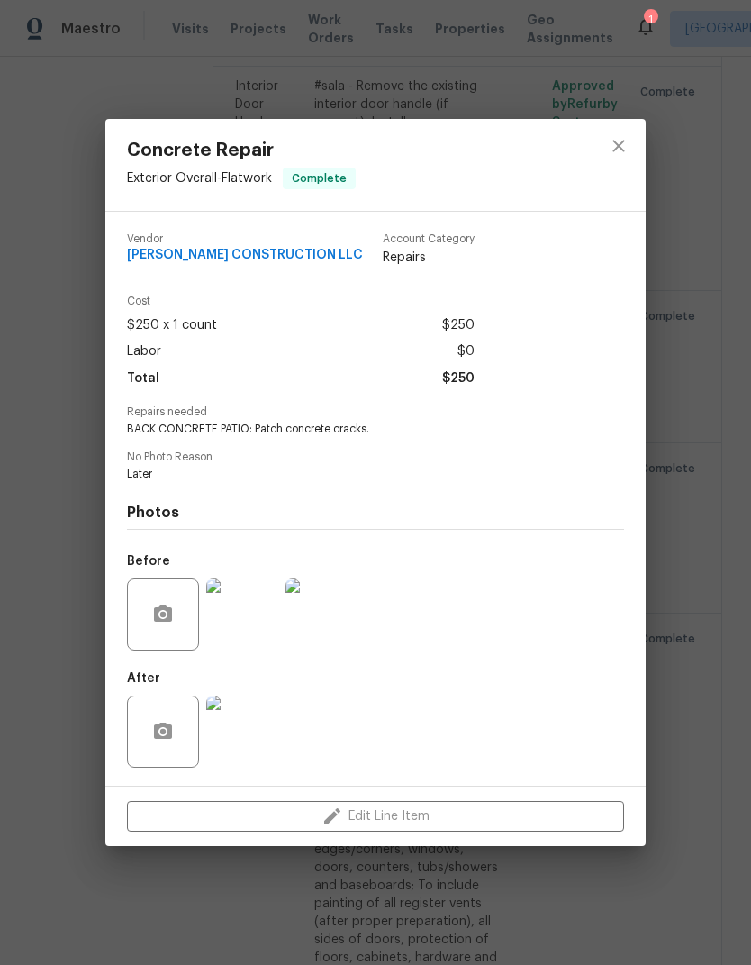
click at [243, 612] on img at bounding box center [242, 614] width 72 height 72
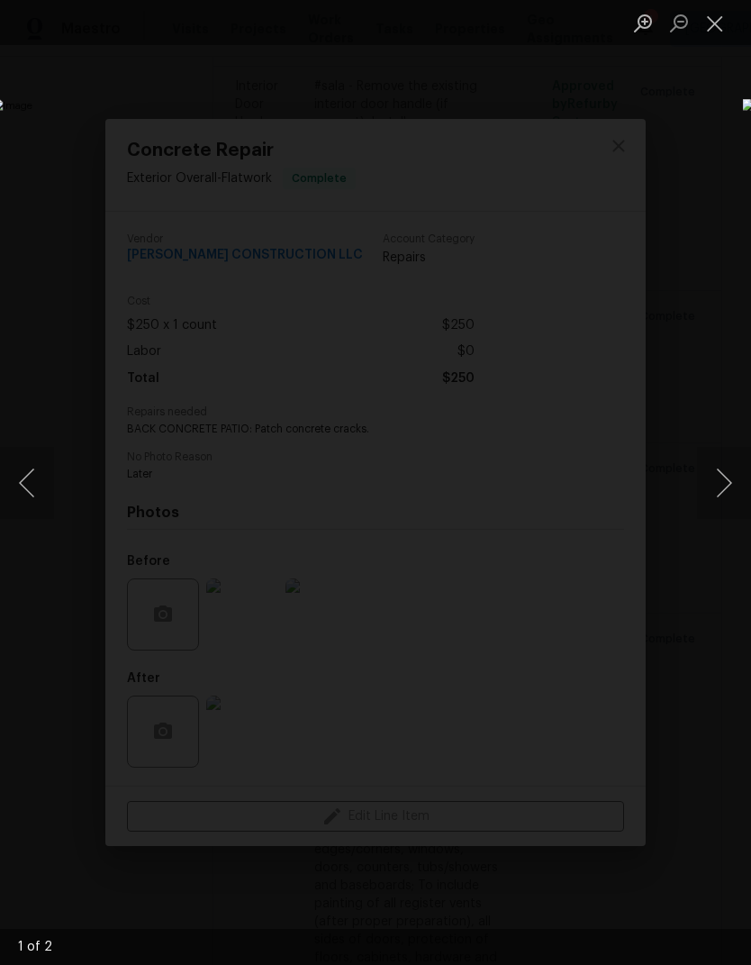
click at [713, 28] on button "Close lightbox" at bounding box center [715, 23] width 36 height 32
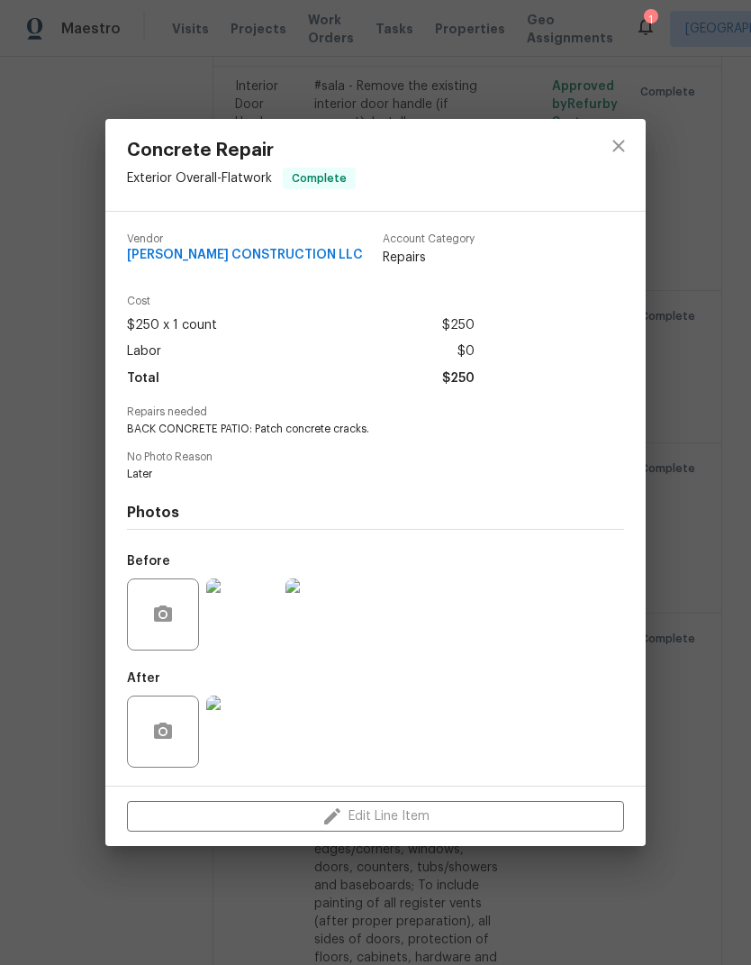
click at [248, 734] on img at bounding box center [242, 731] width 72 height 72
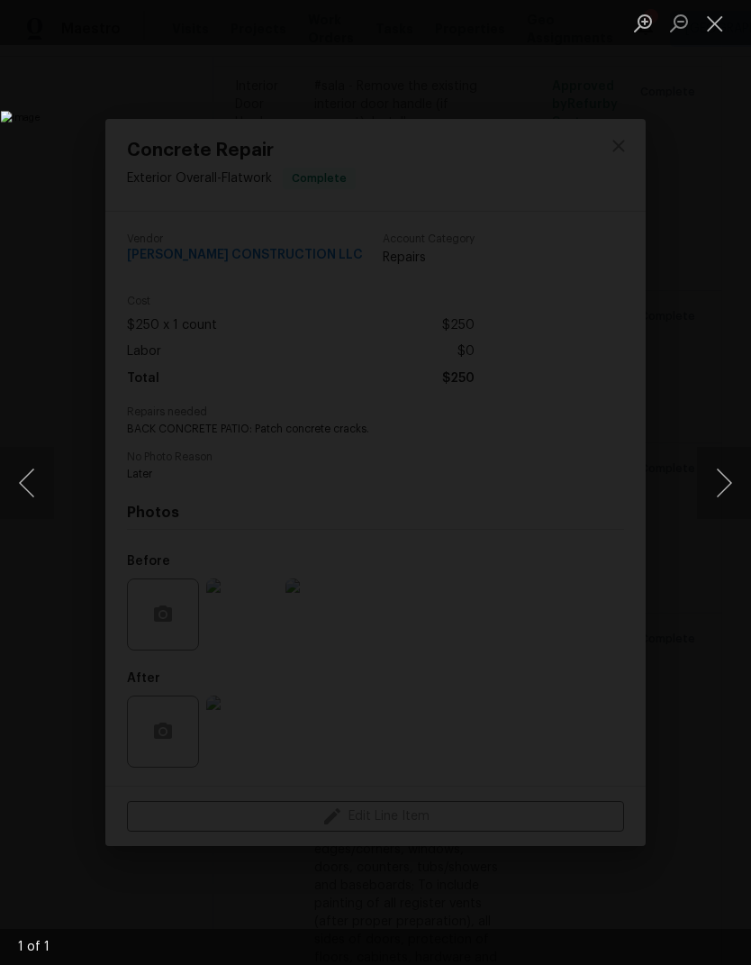
click at [722, 31] on button "Close lightbox" at bounding box center [715, 23] width 36 height 32
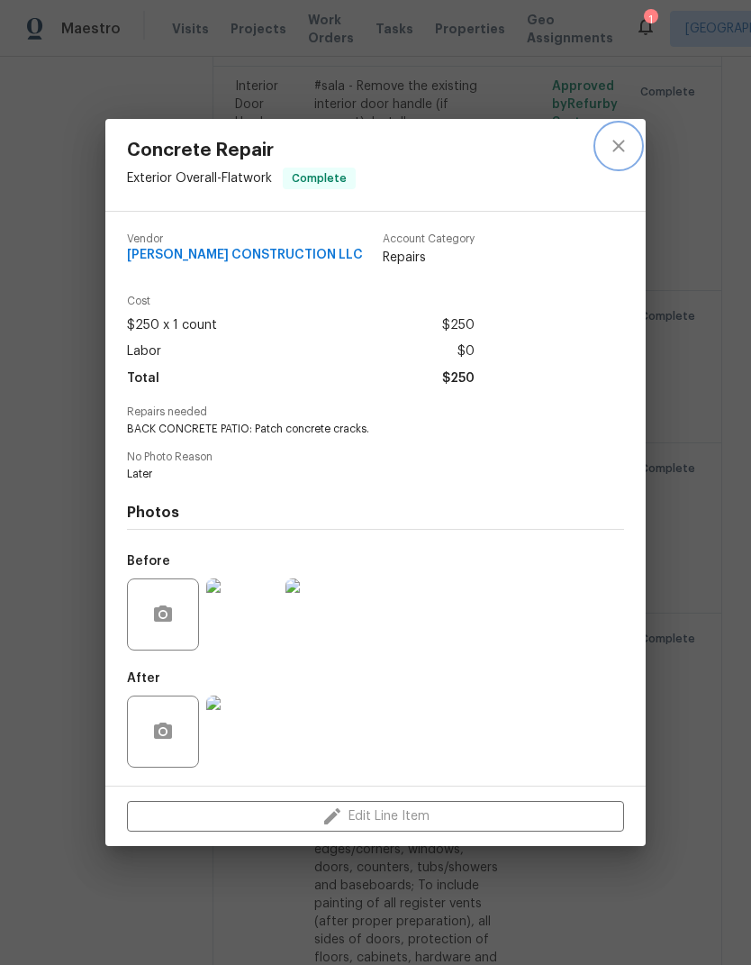
click at [632, 142] on button "close" at bounding box center [618, 145] width 43 height 43
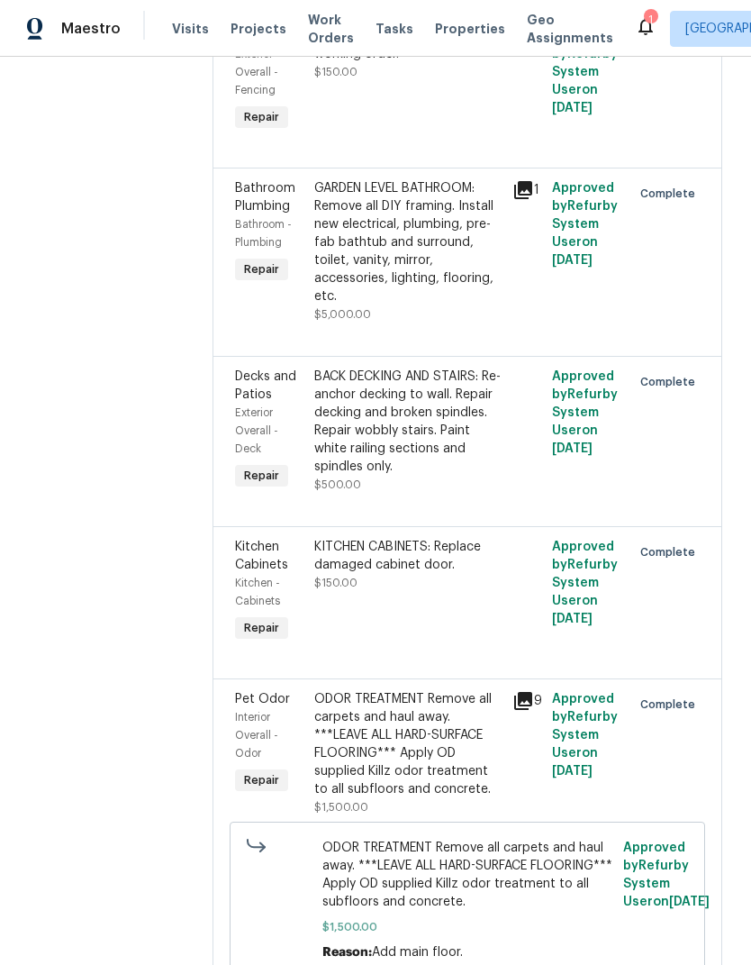
scroll to position [69, 0]
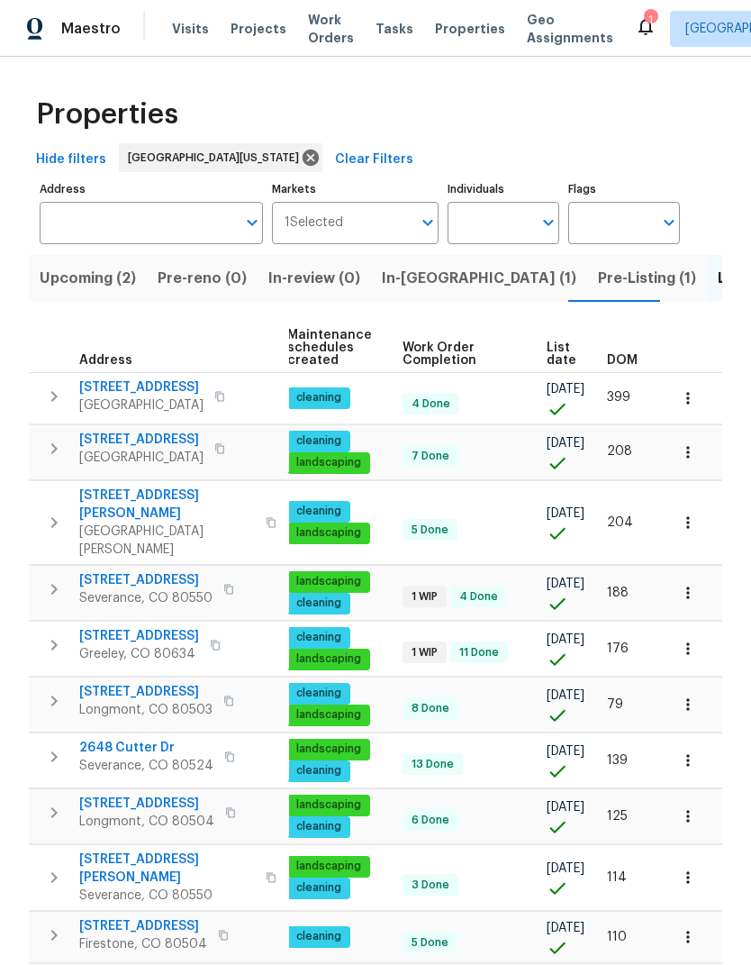
scroll to position [0, 231]
click at [547, 355] on span "List date" at bounding box center [562, 353] width 30 height 25
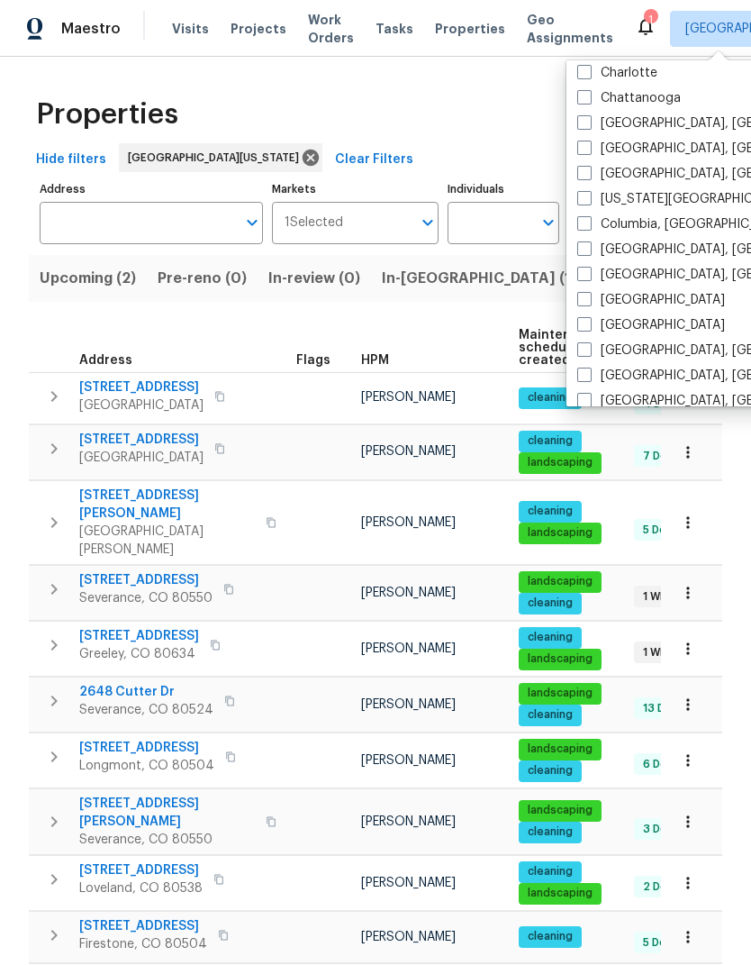
scroll to position [292, 0]
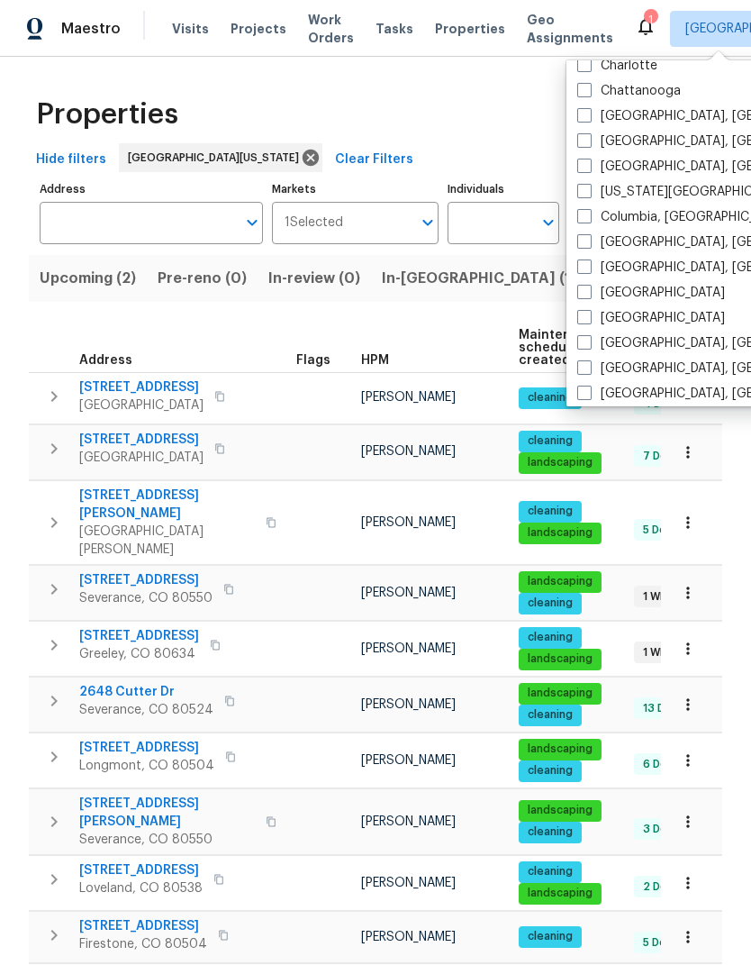
click at [641, 319] on label "[GEOGRAPHIC_DATA]" at bounding box center [651, 318] width 148 height 18
click at [589, 319] on input "[GEOGRAPHIC_DATA]" at bounding box center [583, 315] width 12 height 12
checkbox input "true"
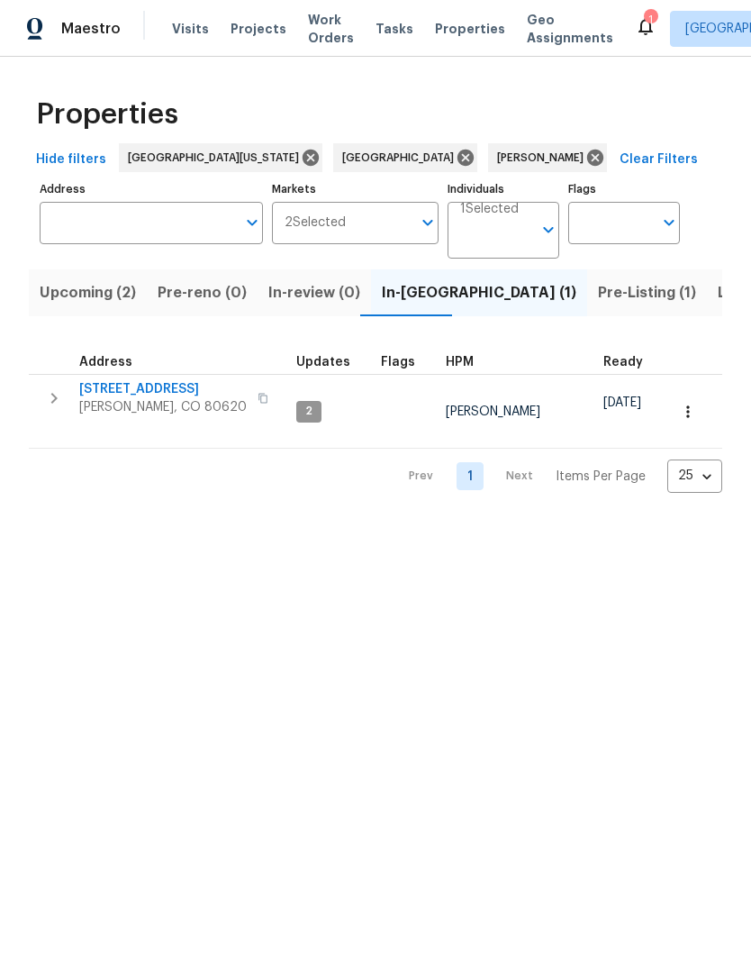
click at [718, 290] on span "Listed (19)" at bounding box center [755, 292] width 75 height 25
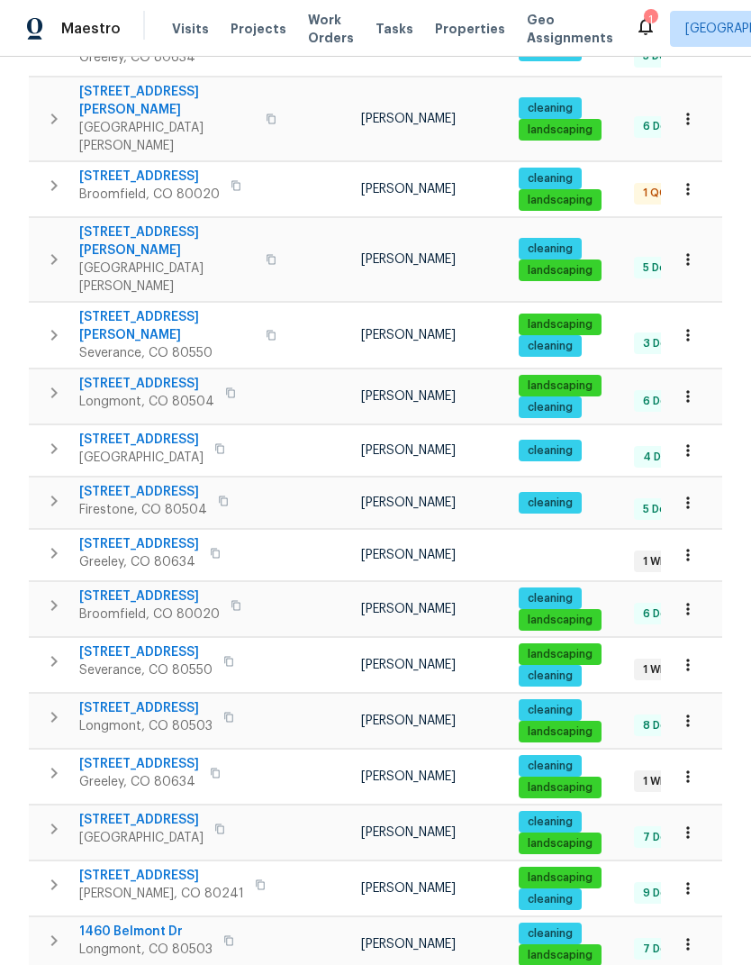
scroll to position [473, 0]
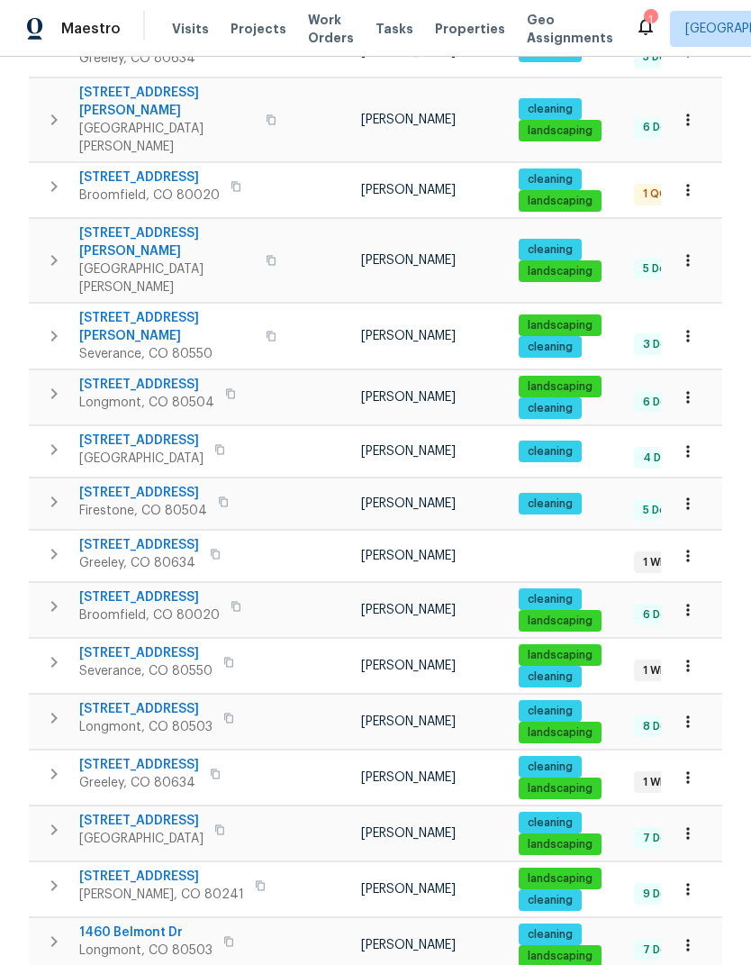
click at [130, 867] on span "12238 Monroe Dr" at bounding box center [161, 876] width 165 height 18
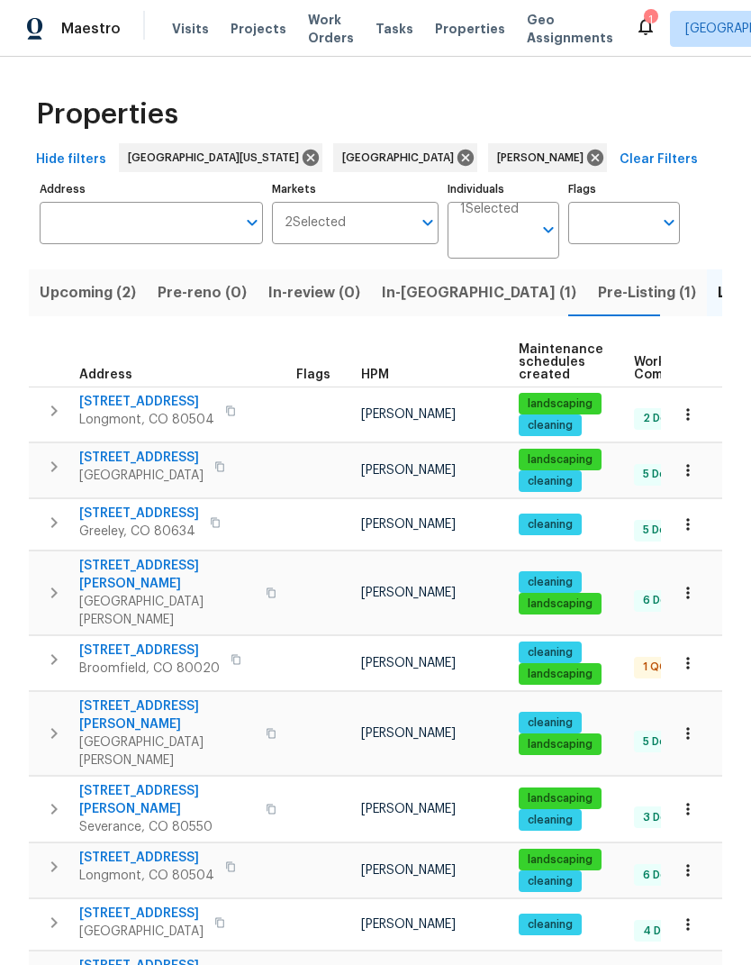
scroll to position [0, 0]
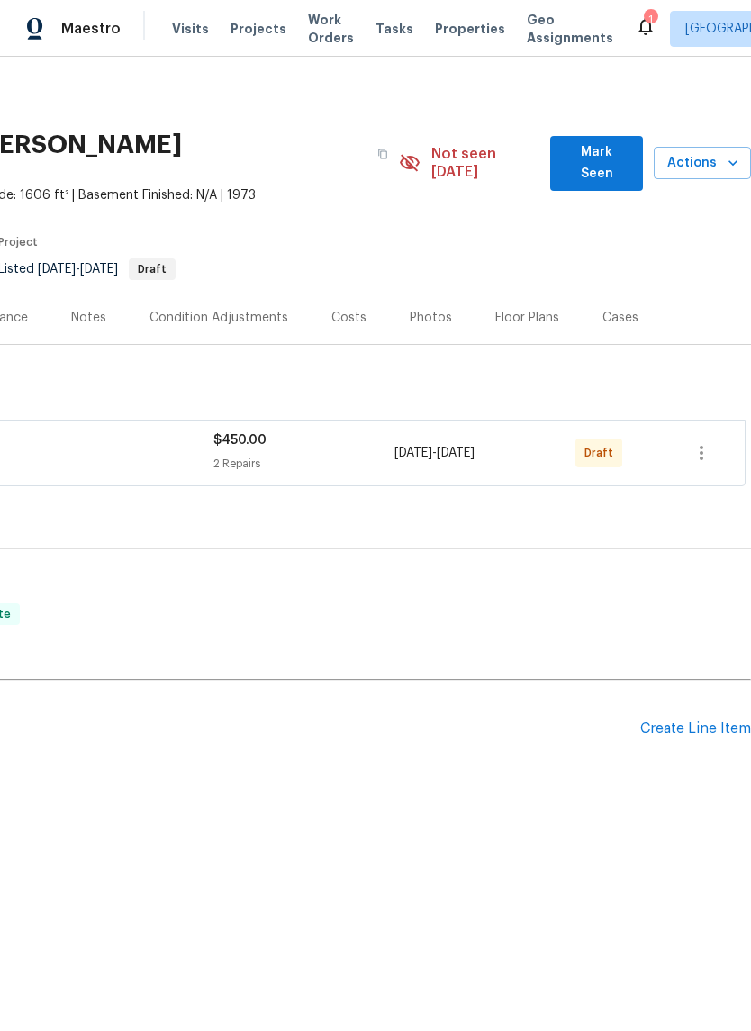
scroll to position [0, 267]
click at [715, 450] on button "button" at bounding box center [701, 452] width 43 height 43
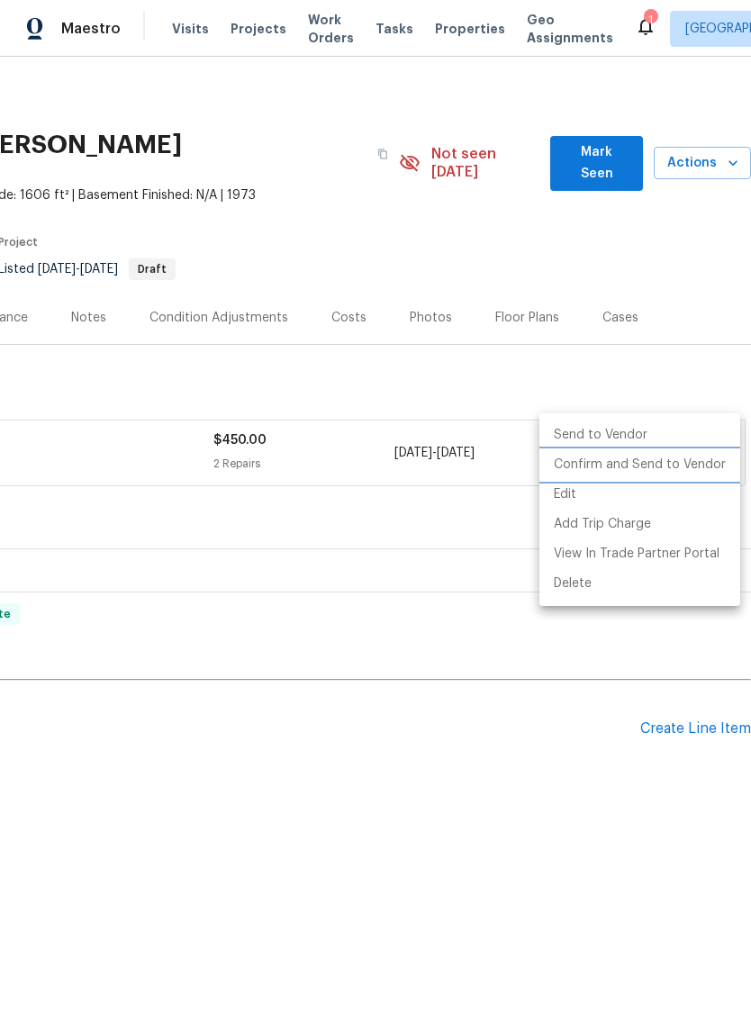
click at [703, 479] on li "Confirm and Send to Vendor" at bounding box center [640, 465] width 201 height 30
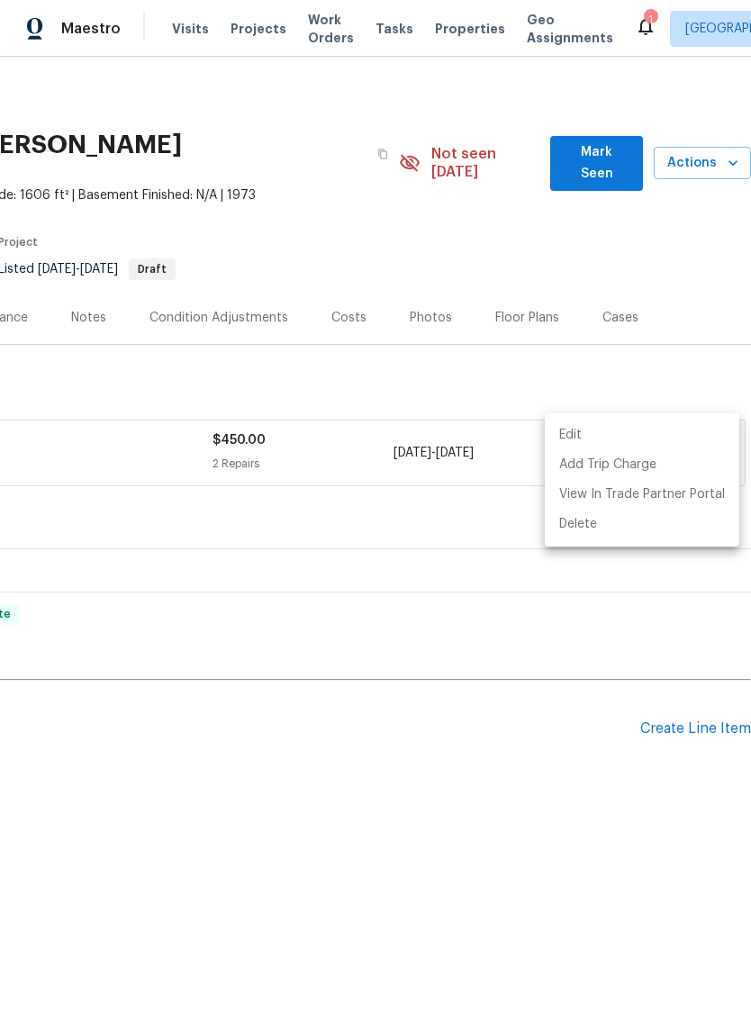
click at [608, 640] on div at bounding box center [375, 515] width 751 height 1031
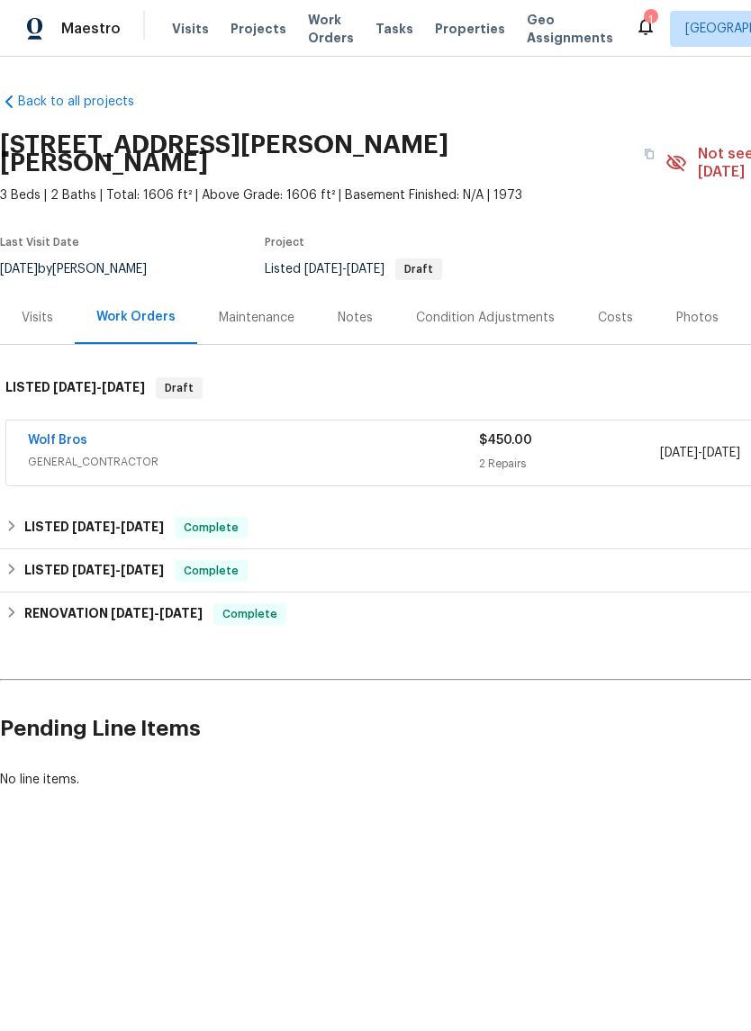
scroll to position [0, 0]
